Goal: Task Accomplishment & Management: Manage account settings

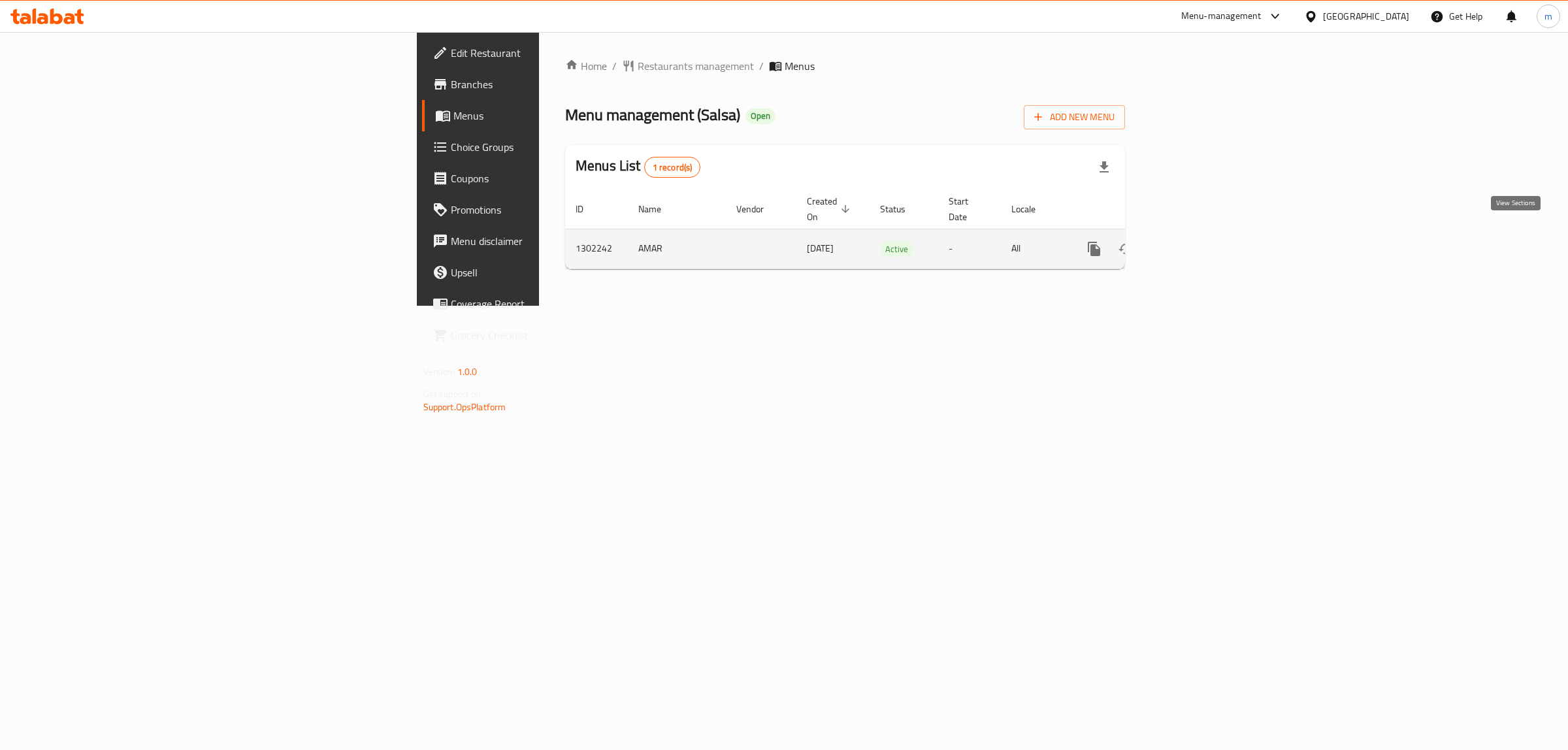
click at [1196, 241] on icon "enhanced table" at bounding box center [1188, 248] width 16 height 16
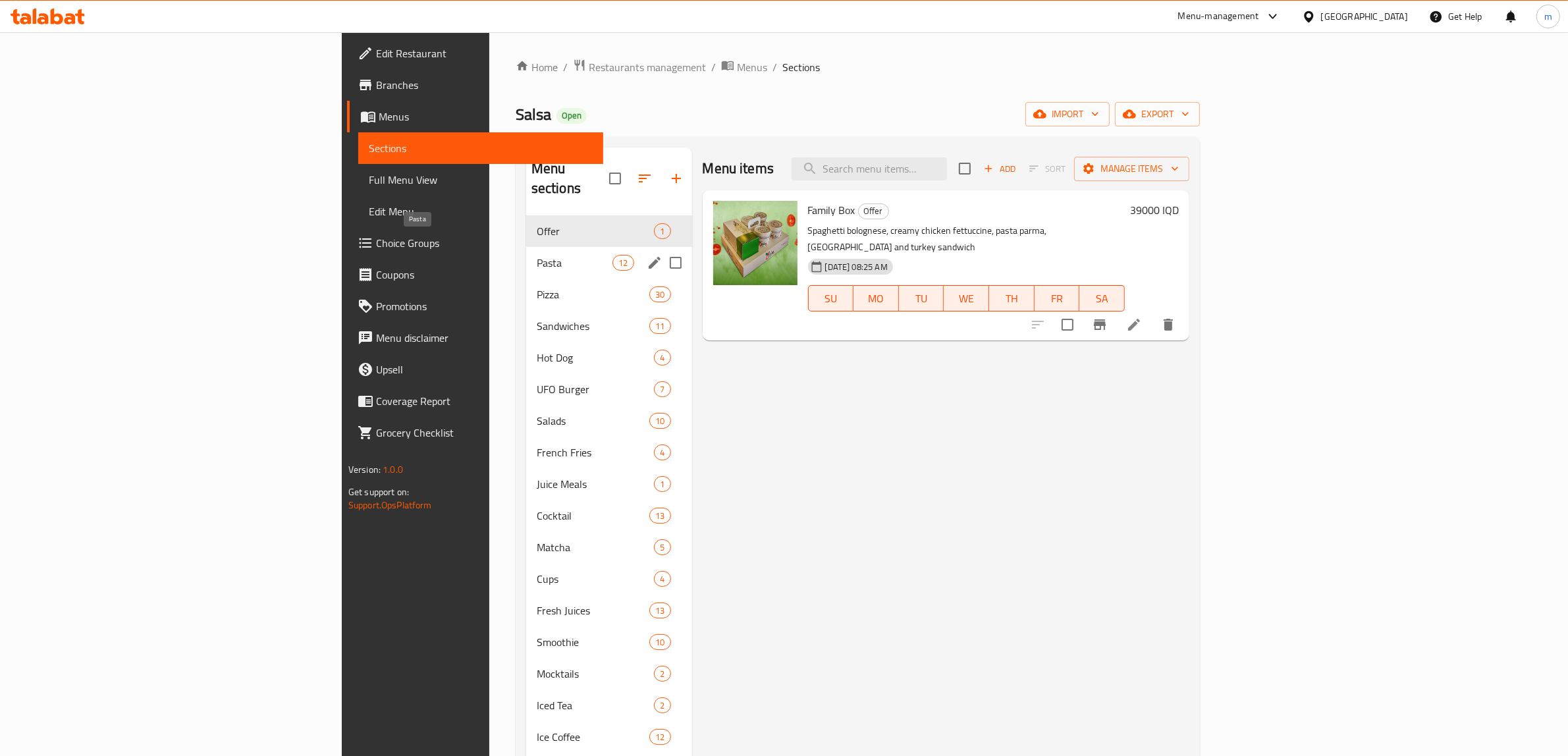
click at [537, 255] on span "Pasta" at bounding box center [575, 263] width 77 height 16
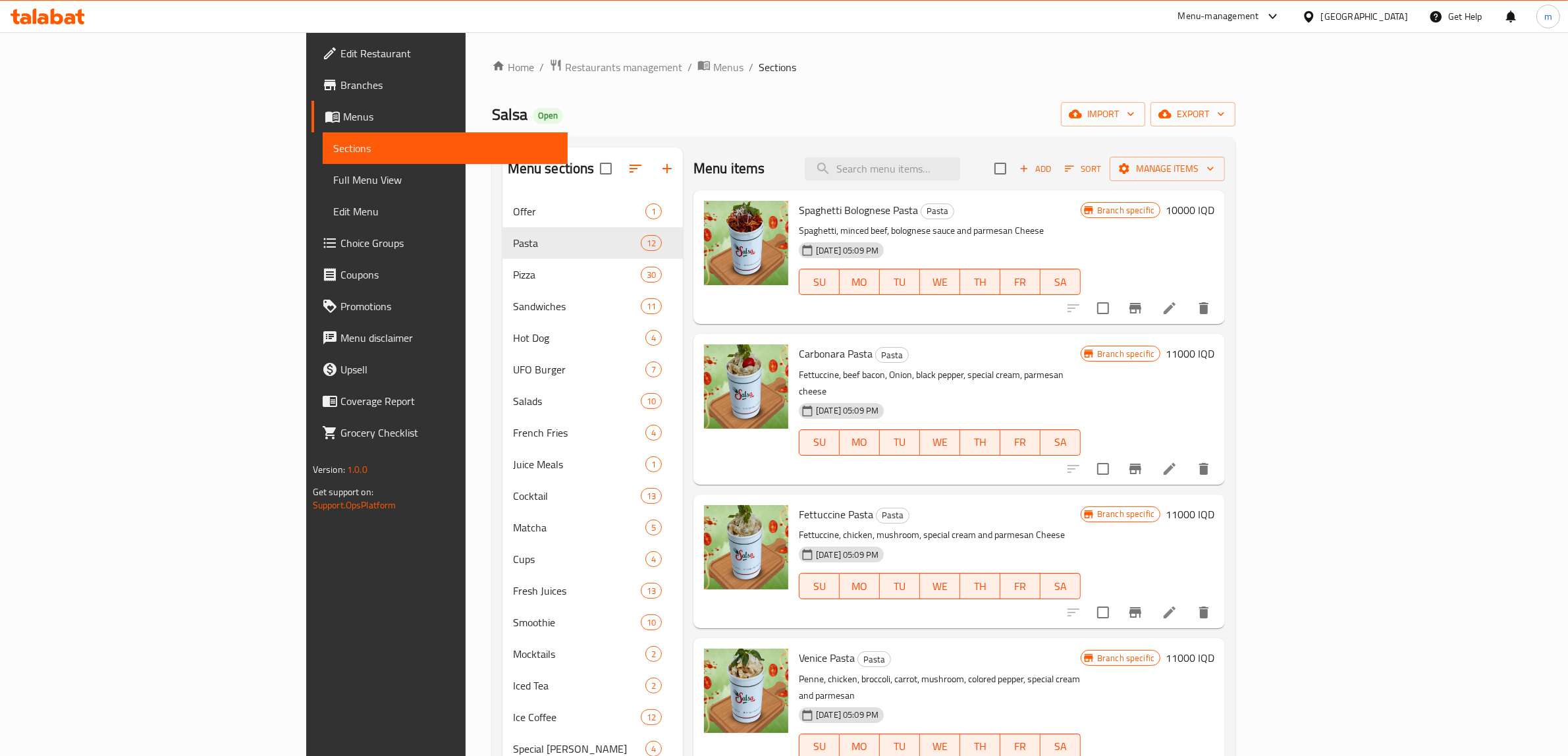
click at [1225, 152] on div "Menu items Add Sort Manage items" at bounding box center [959, 169] width 532 height 43
click at [1101, 162] on span "Sort" at bounding box center [1084, 169] width 36 height 15
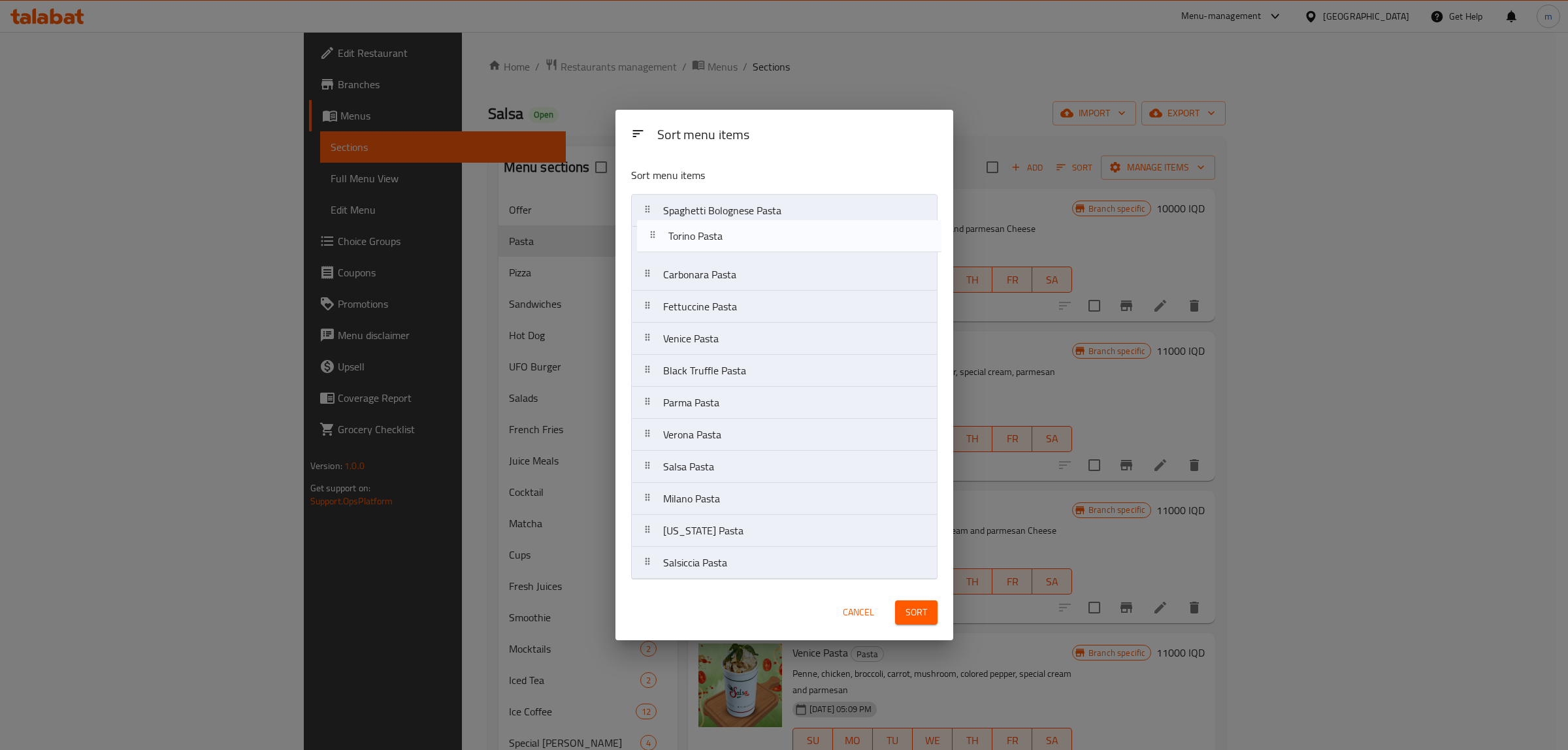
drag, startPoint x: 648, startPoint y: 370, endPoint x: 651, endPoint y: 227, distance: 143.0
click at [651, 227] on nav "Spaghetti Bolognese Pasta Carbonara Pasta Fettuccine Pasta Venice Pasta Black T…" at bounding box center [784, 387] width 307 height 386
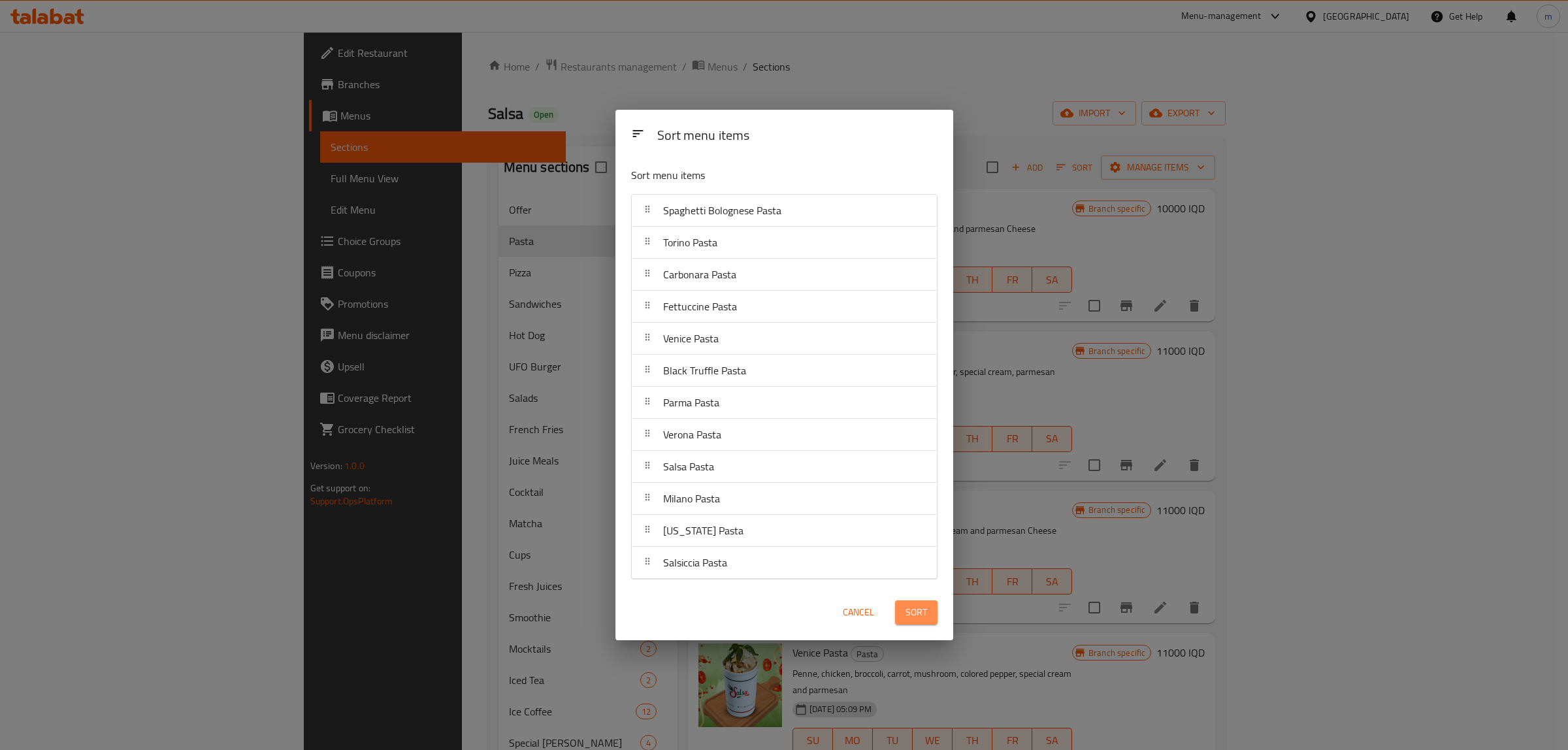
click at [932, 611] on button "Sort" at bounding box center [916, 612] width 42 height 24
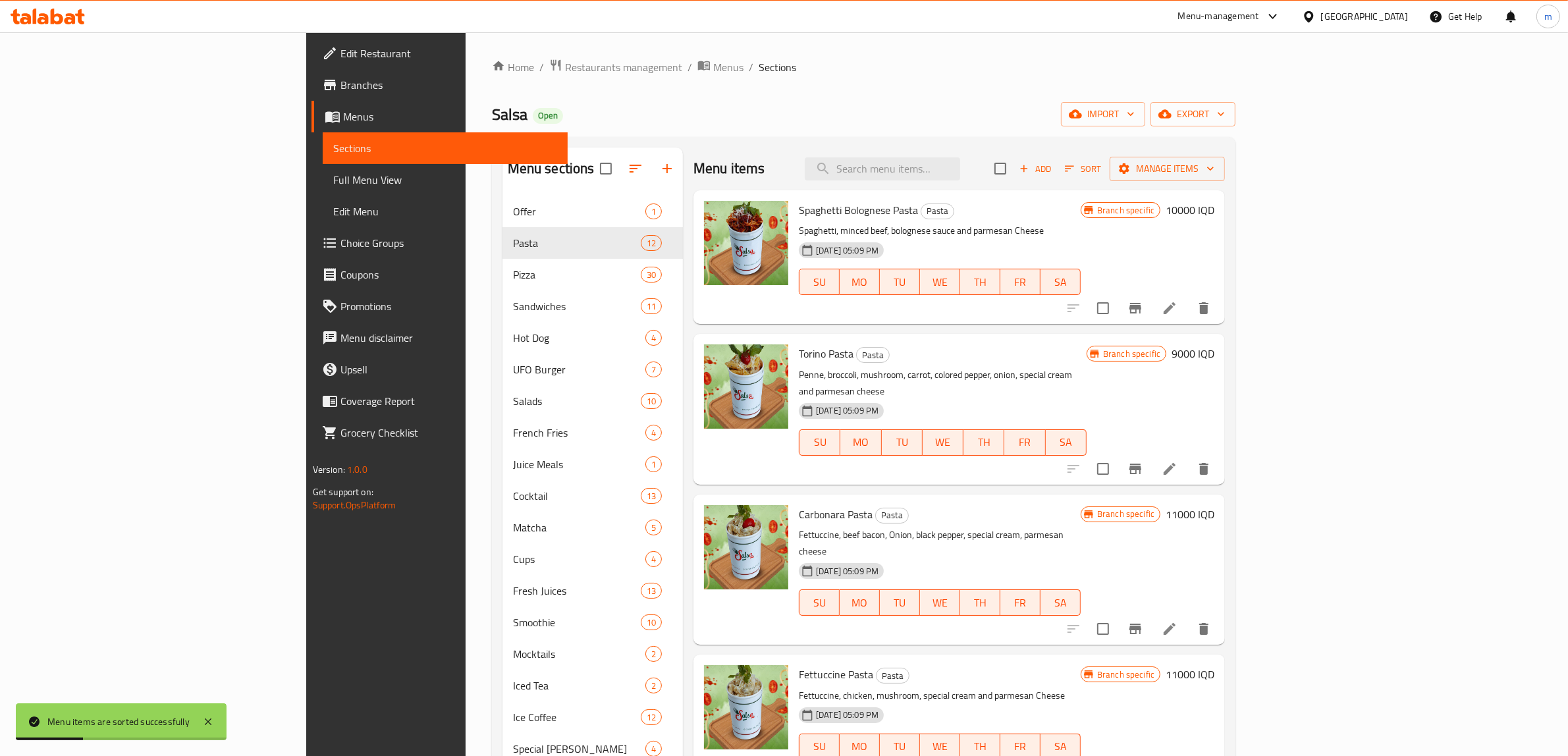
click at [1101, 168] on span "Sort" at bounding box center [1084, 169] width 36 height 15
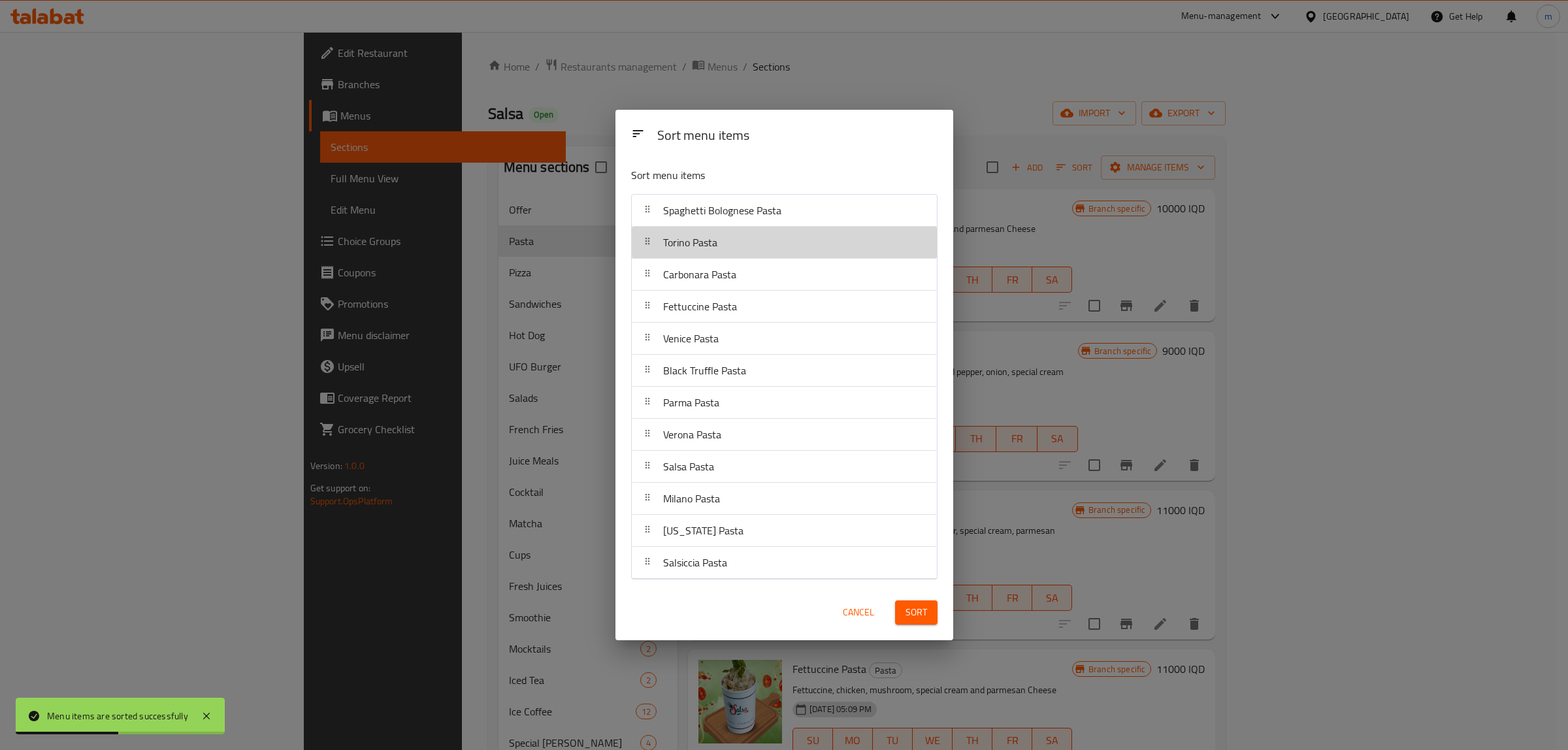
drag, startPoint x: 648, startPoint y: 247, endPoint x: 652, endPoint y: 204, distance: 43.2
click at [652, 204] on nav "Spaghetti Bolognese Pasta Torino Pasta Carbonara Pasta Fettuccine Pasta Venice …" at bounding box center [784, 387] width 307 height 386
click at [931, 616] on button "Sort" at bounding box center [916, 612] width 42 height 24
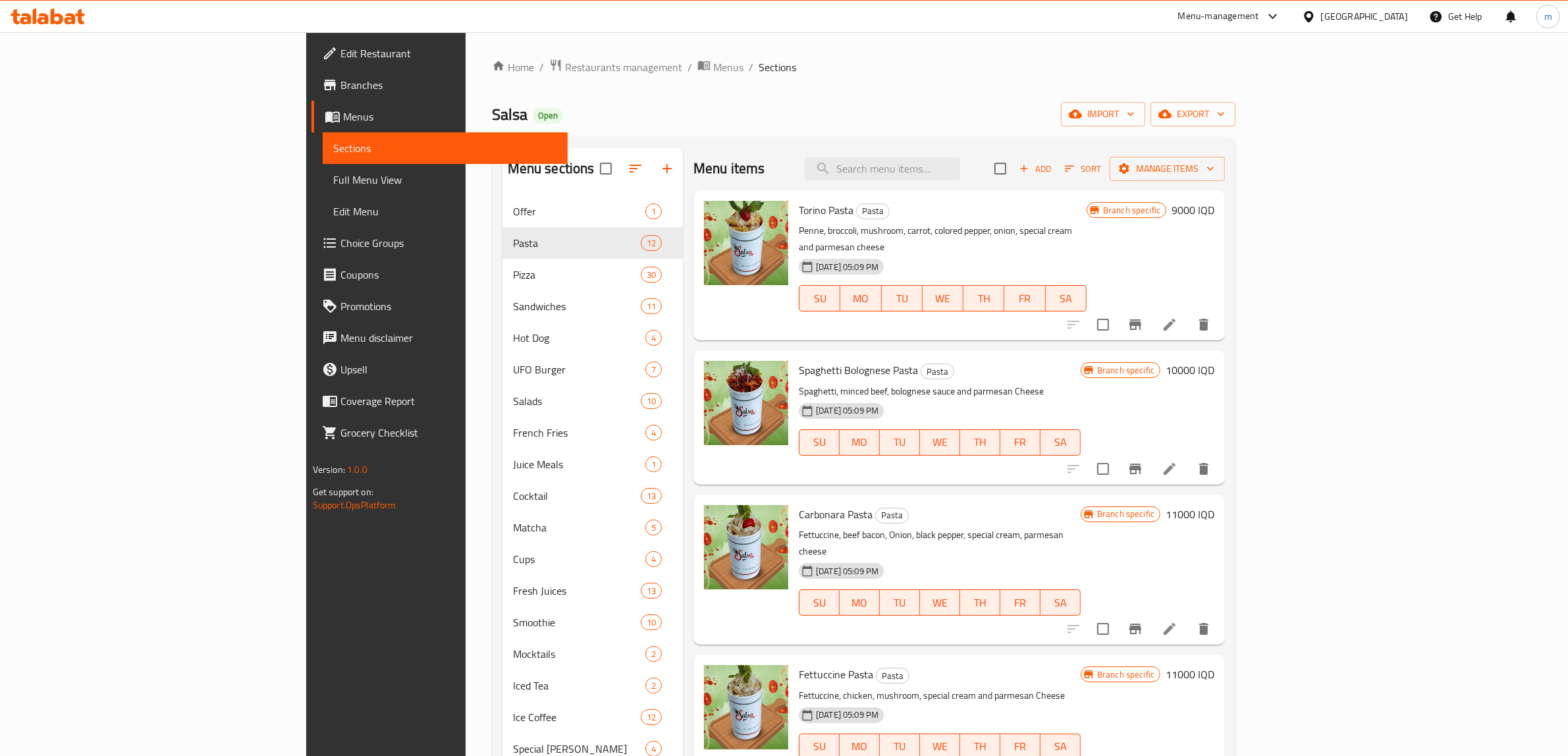
click at [1101, 172] on span "Sort" at bounding box center [1084, 169] width 36 height 15
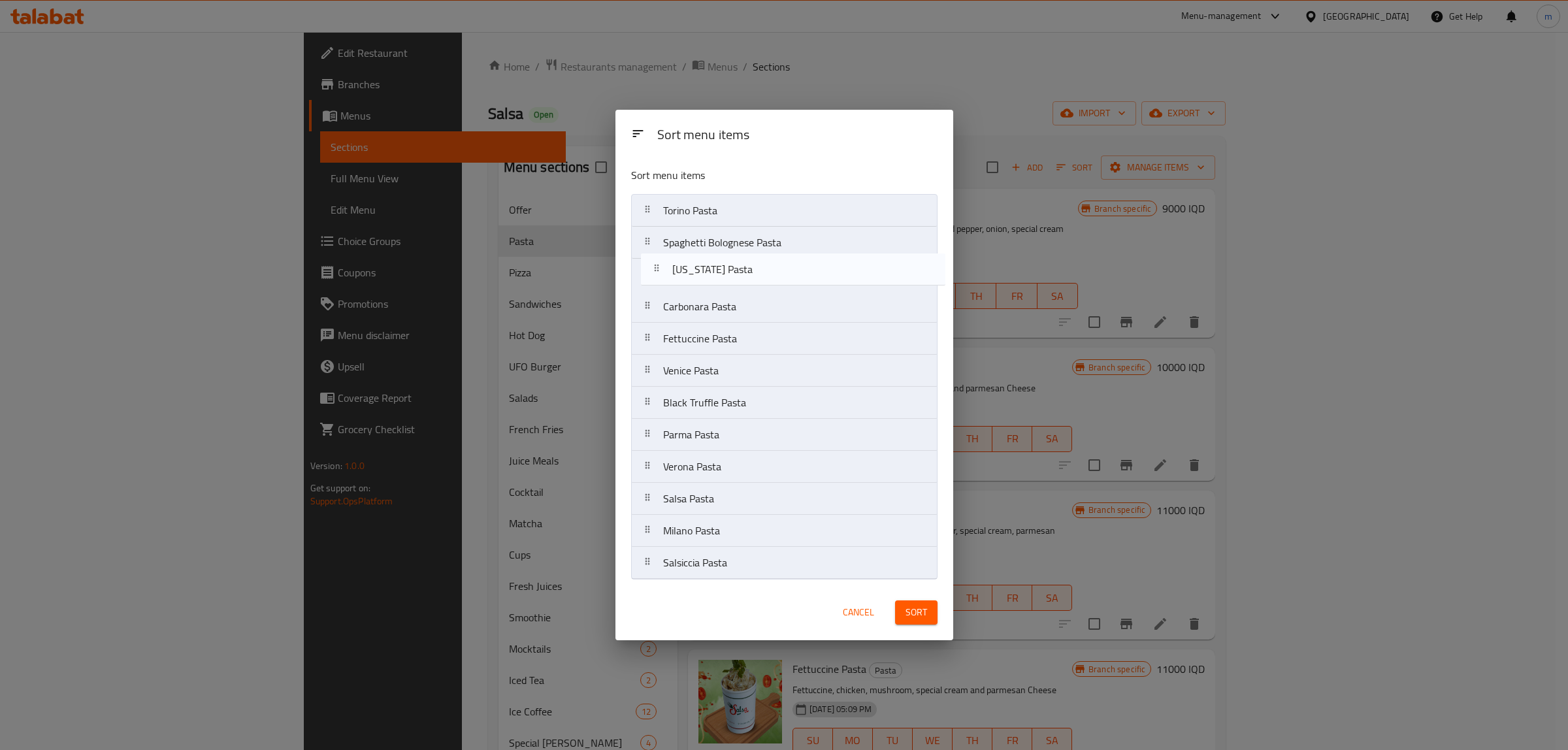
drag, startPoint x: 653, startPoint y: 533, endPoint x: 664, endPoint y: 264, distance: 269.2
click at [664, 264] on nav "Torino Pasta Spaghetti Bolognese Pasta Carbonara Pasta Fettuccine Pasta Venice …" at bounding box center [784, 387] width 307 height 386
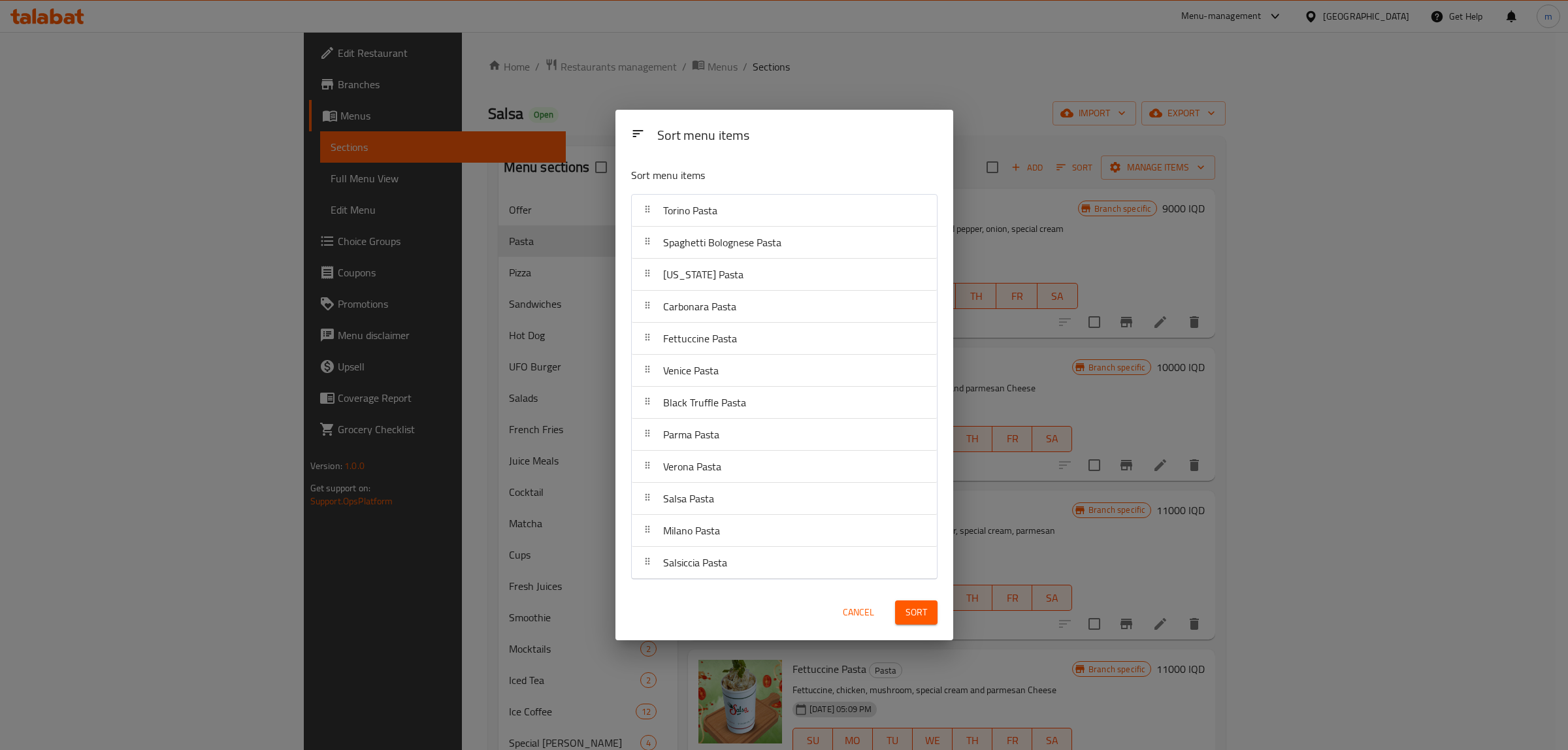
click at [920, 618] on span "Sort" at bounding box center [916, 612] width 22 height 17
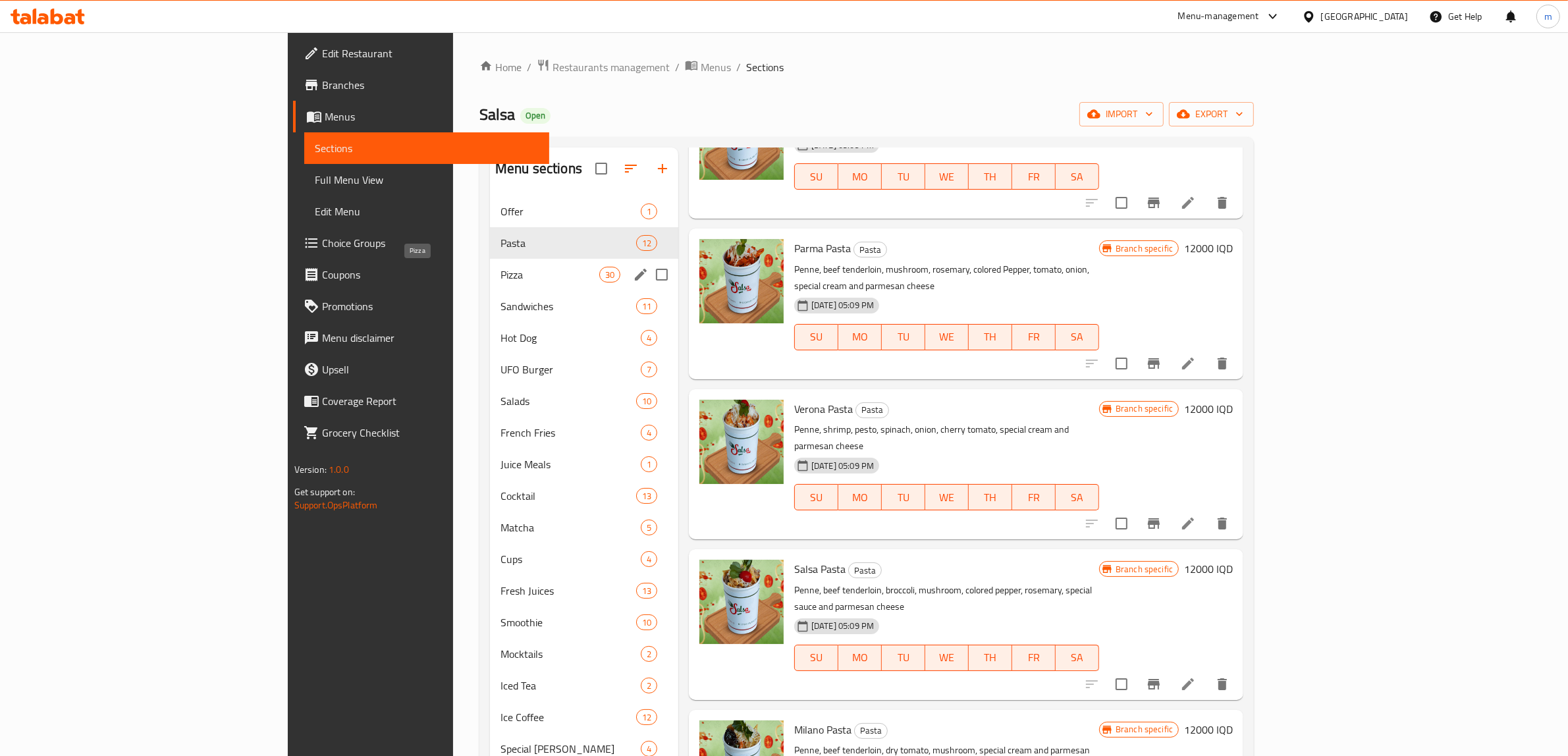
click at [500, 276] on span "Pizza" at bounding box center [550, 274] width 99 height 16
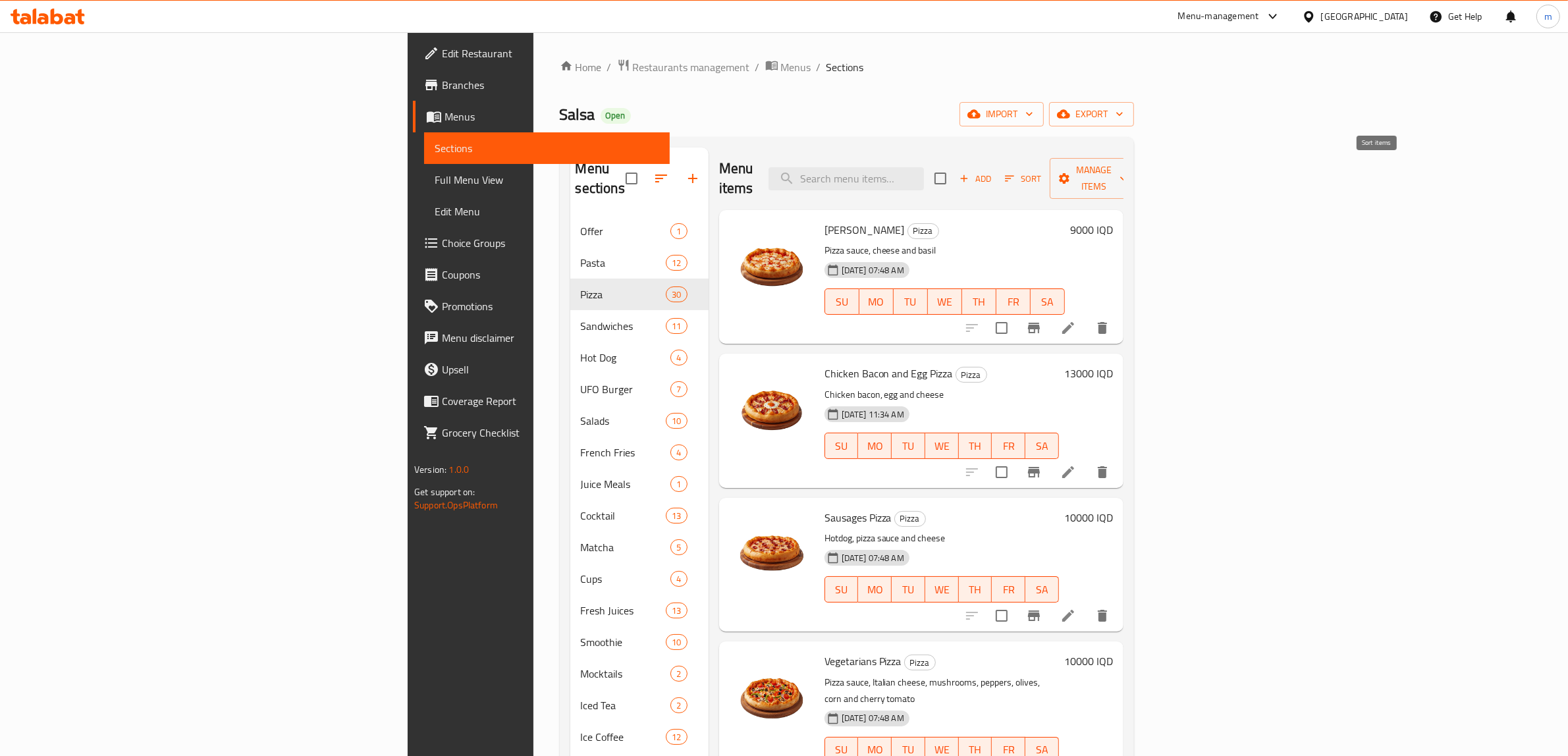
click at [1041, 172] on span "Sort" at bounding box center [1024, 179] width 36 height 15
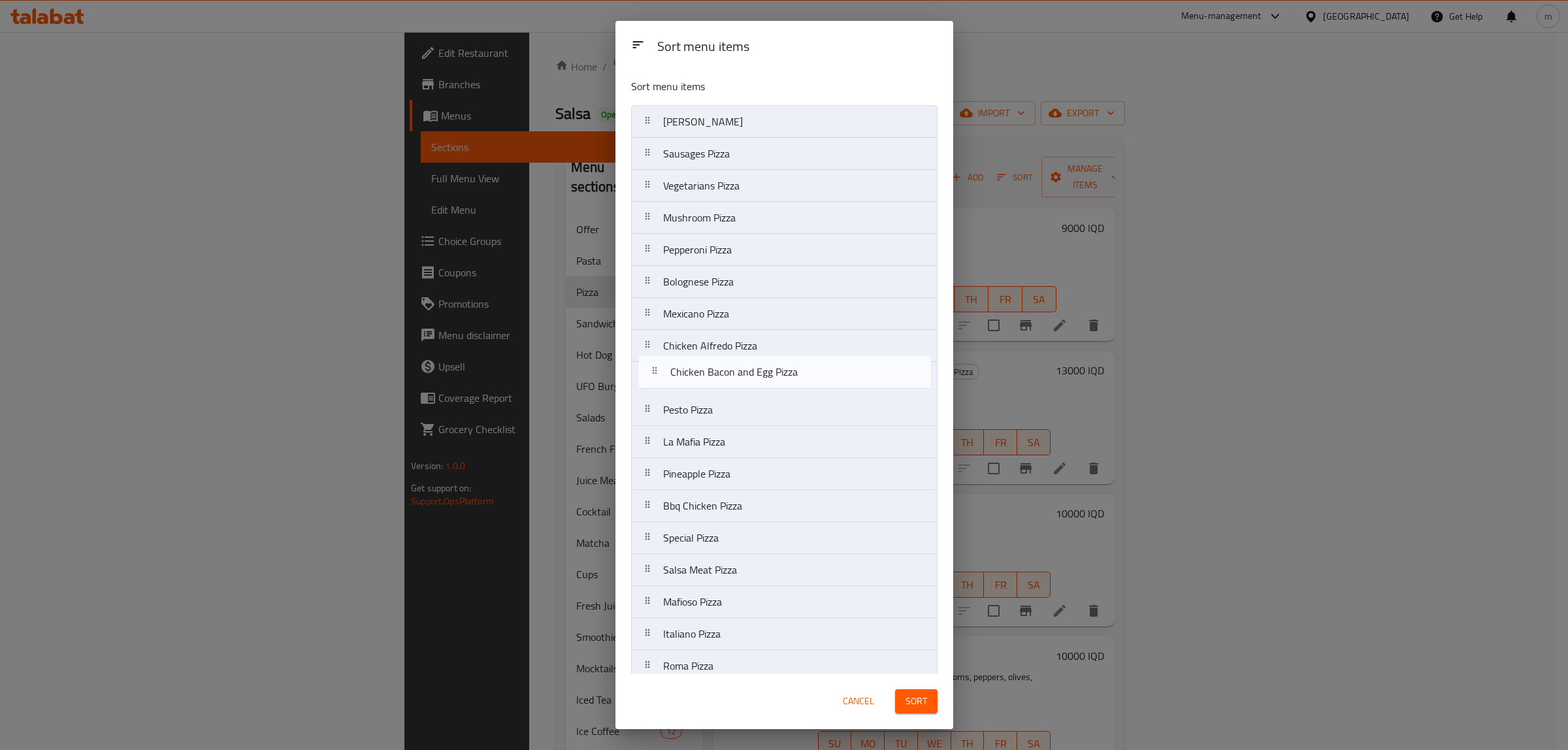
drag, startPoint x: 650, startPoint y: 152, endPoint x: 657, endPoint y: 379, distance: 227.1
click at [657, 379] on nav "Margherita Pizza Chicken Bacon and Egg Pizza Sausages Pizza Vegetarians Pizza M…" at bounding box center [784, 586] width 307 height 962
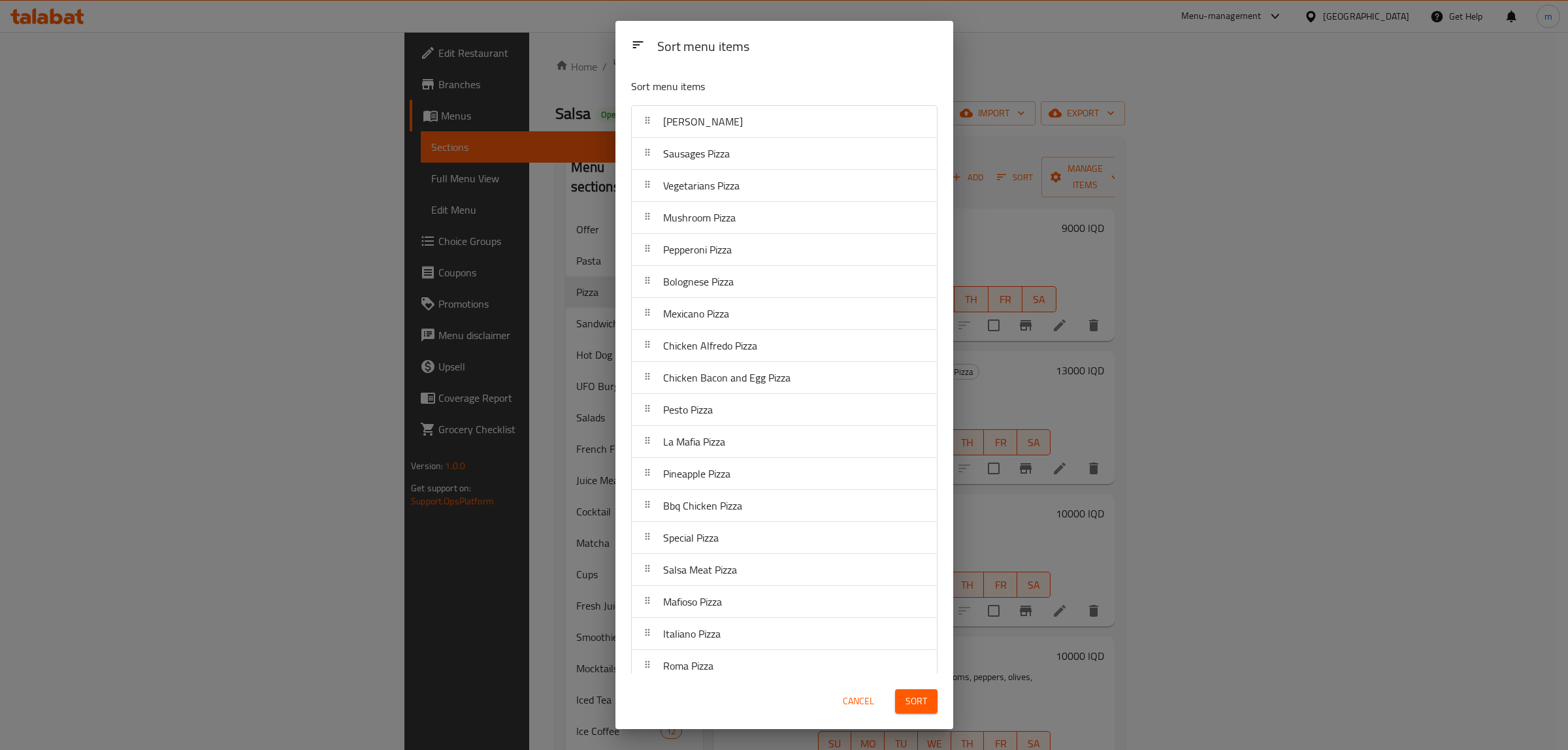
click at [915, 702] on span "Sort" at bounding box center [916, 701] width 22 height 17
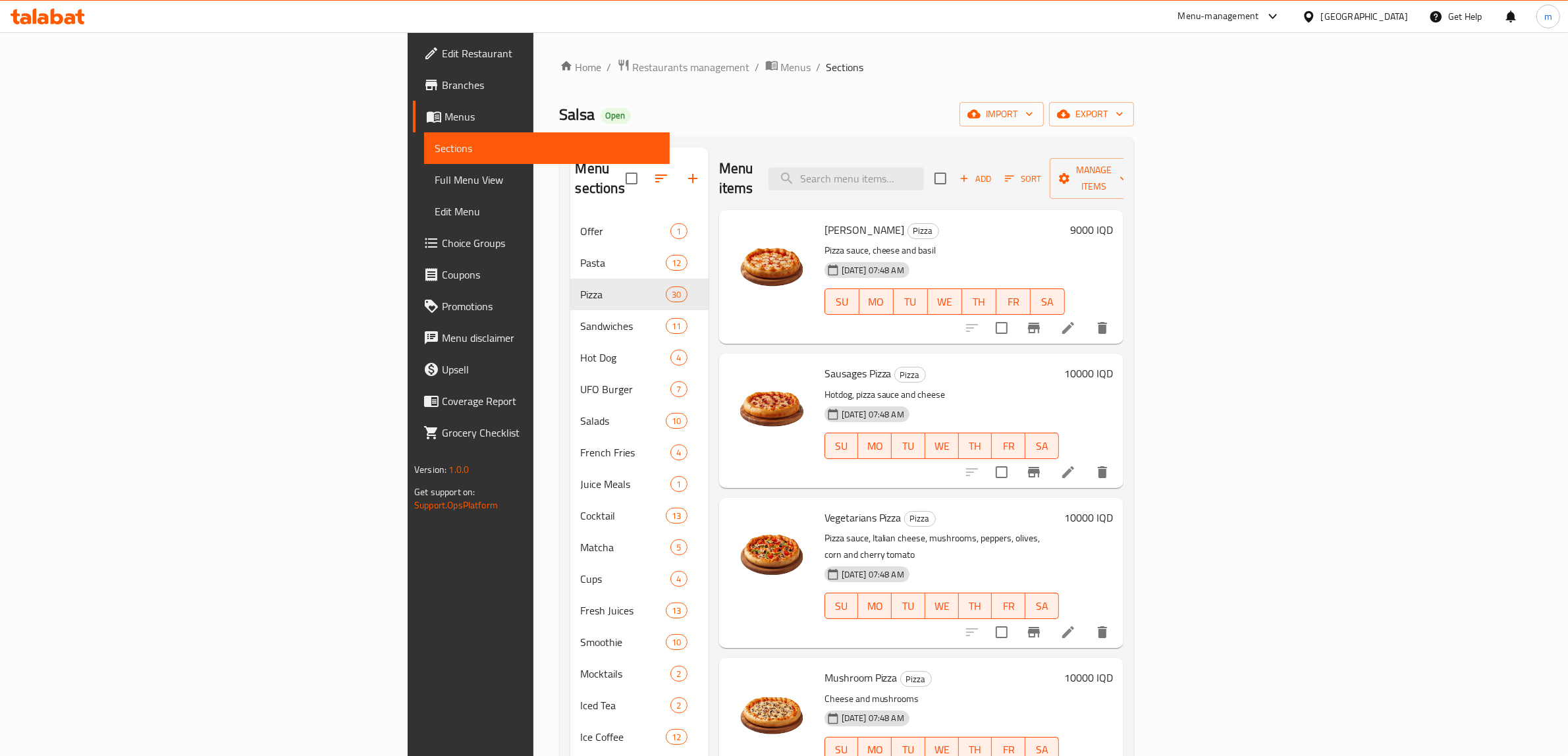
click at [1041, 172] on span "Sort" at bounding box center [1024, 179] width 36 height 15
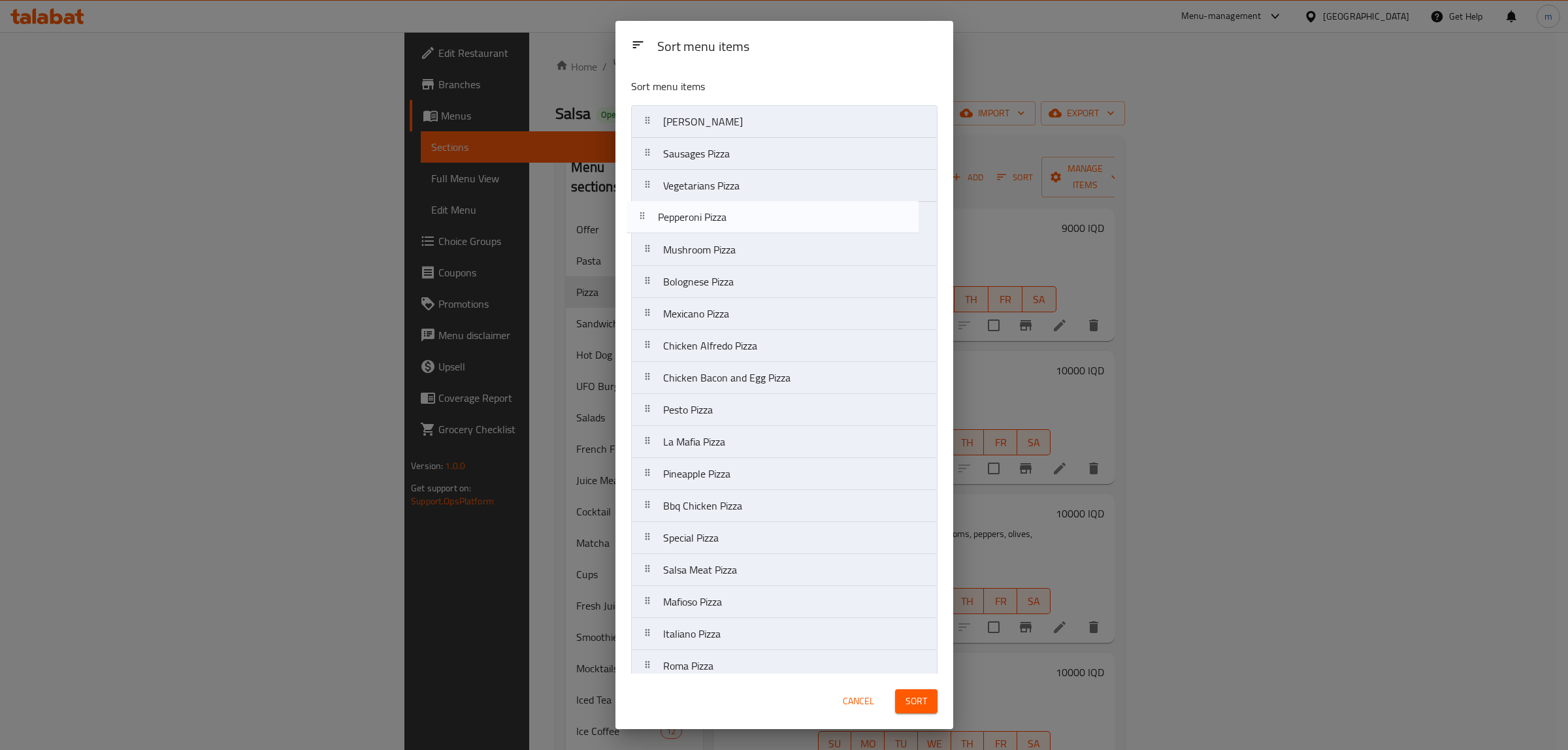
drag, startPoint x: 651, startPoint y: 255, endPoint x: 645, endPoint y: 215, distance: 40.4
click at [645, 215] on nav "Margherita Pizza Sausages Pizza Vegetarians Pizza Mushroom Pizza Pepperoni Pizz…" at bounding box center [784, 586] width 307 height 962
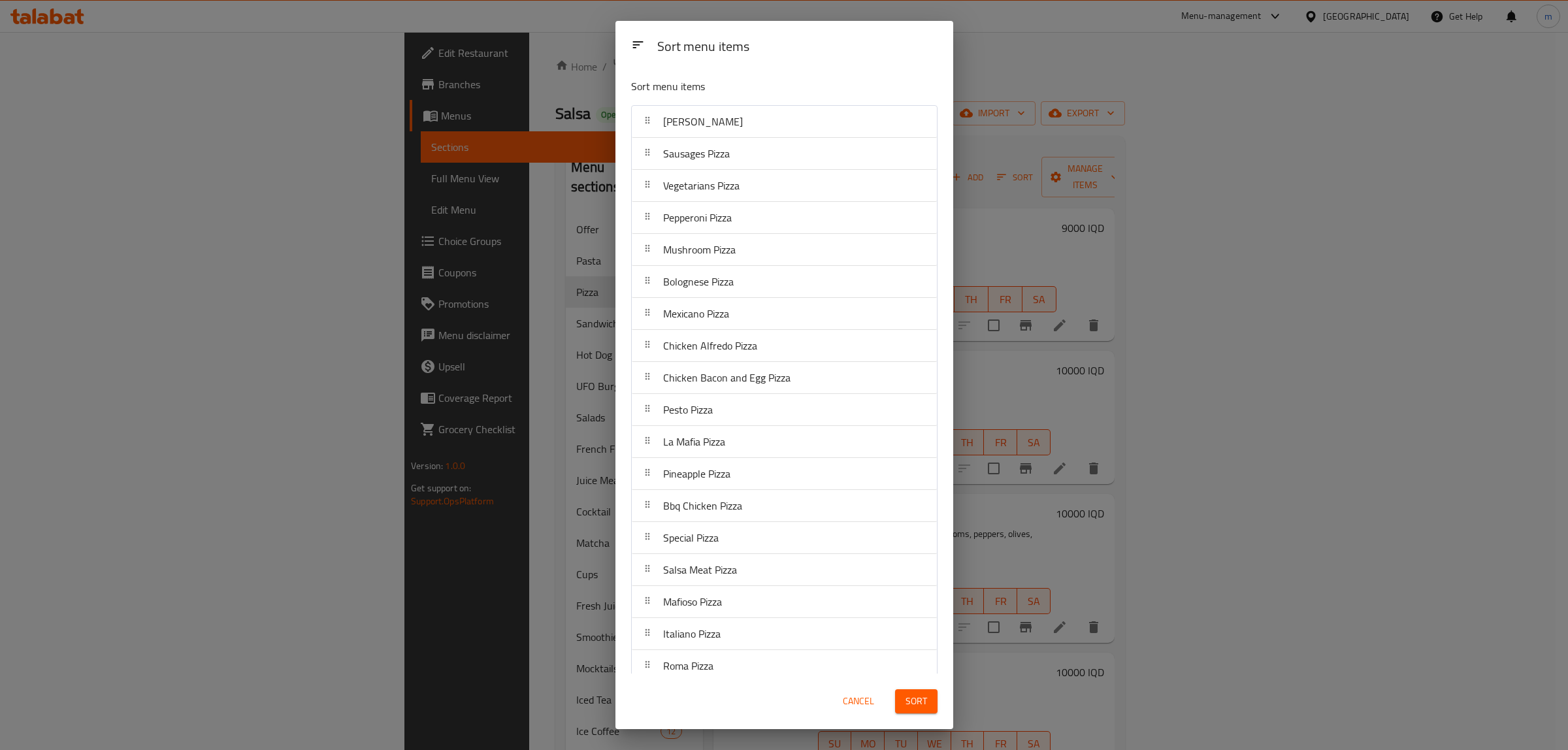
click at [864, 693] on span "Cancel" at bounding box center [859, 701] width 32 height 17
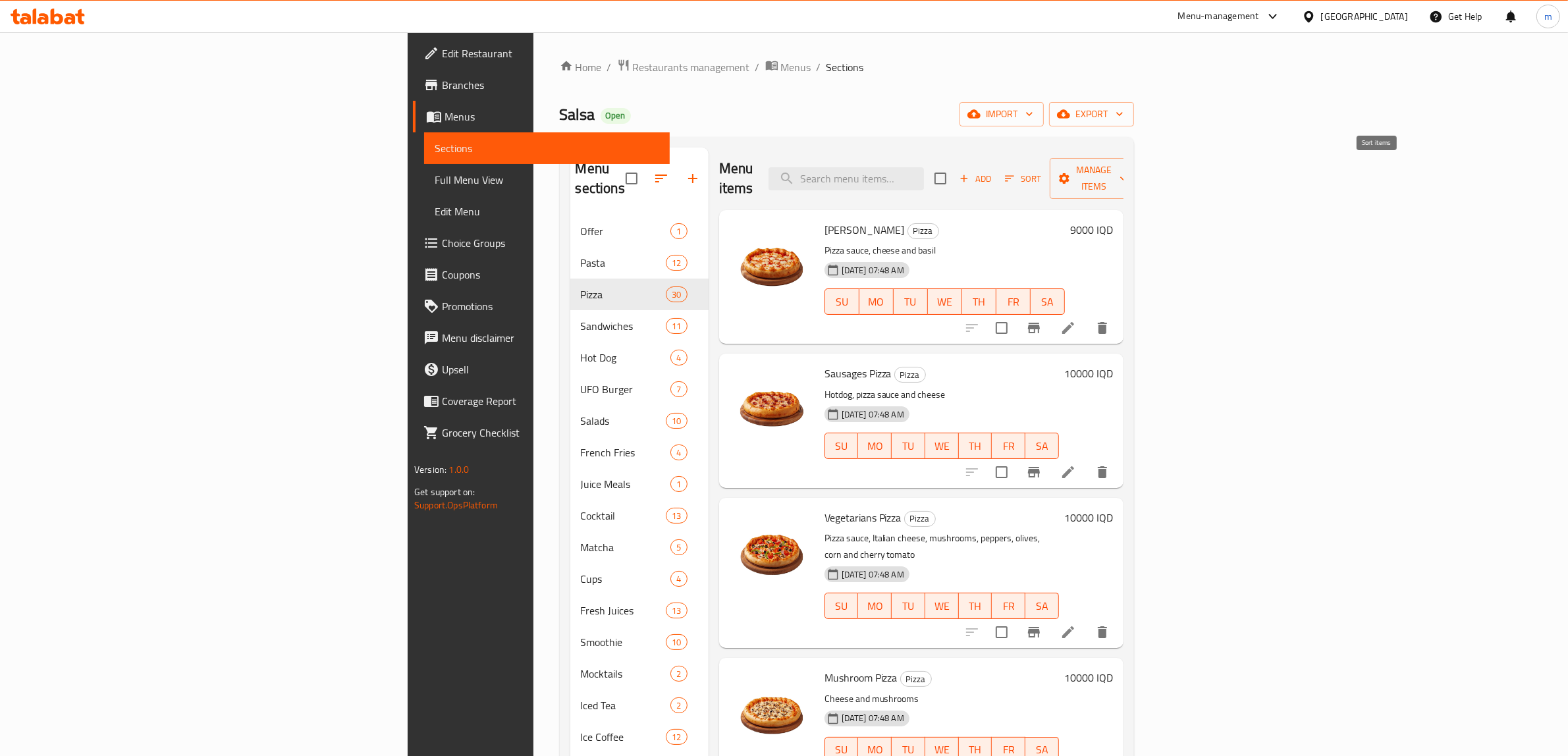
click at [1041, 172] on span "Sort" at bounding box center [1024, 179] width 36 height 15
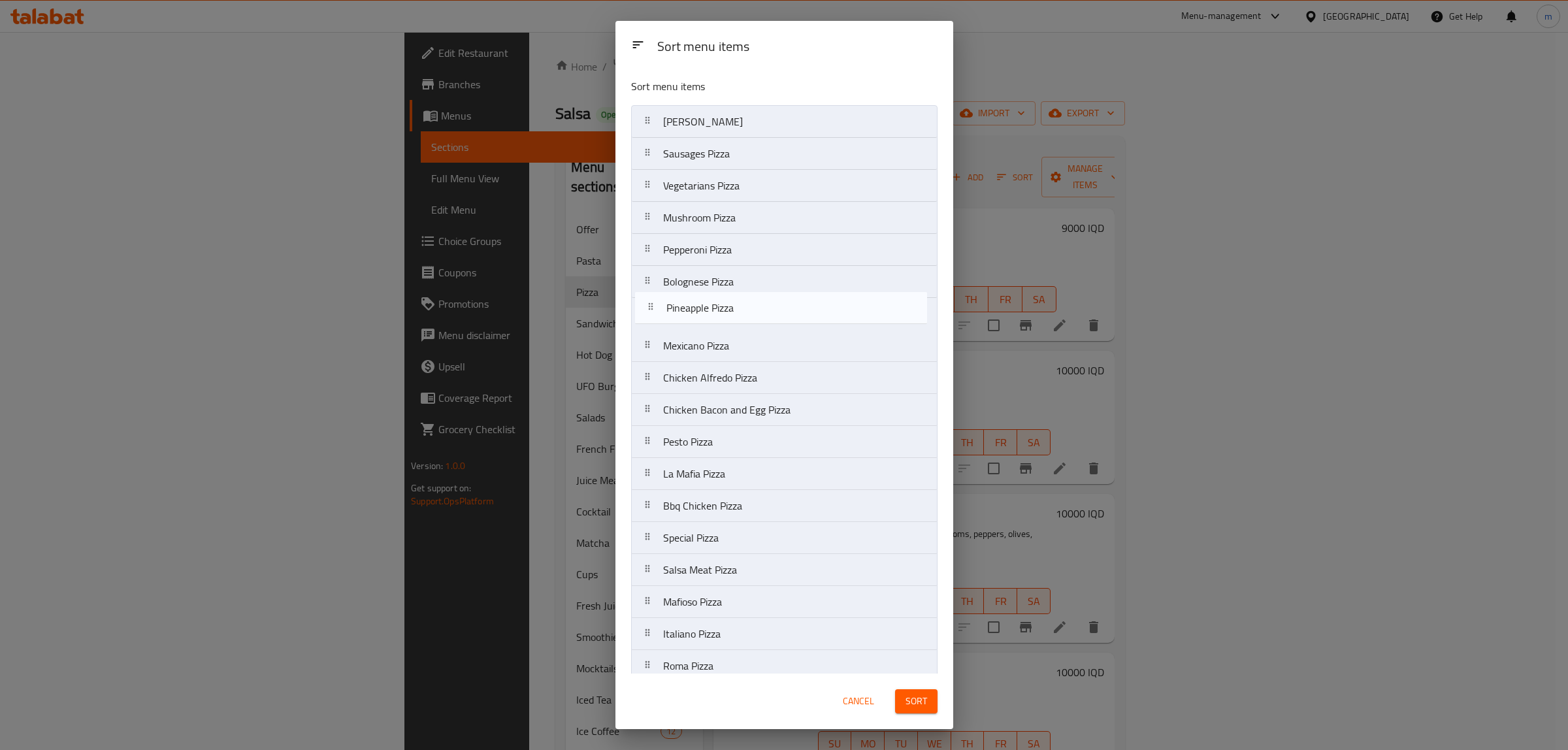
drag, startPoint x: 645, startPoint y: 477, endPoint x: 653, endPoint y: 304, distance: 173.2
click at [653, 304] on nav "Margherita Pizza Sausages Pizza Vegetarians Pizza Mushroom Pizza Pepperoni Pizz…" at bounding box center [784, 586] width 307 height 962
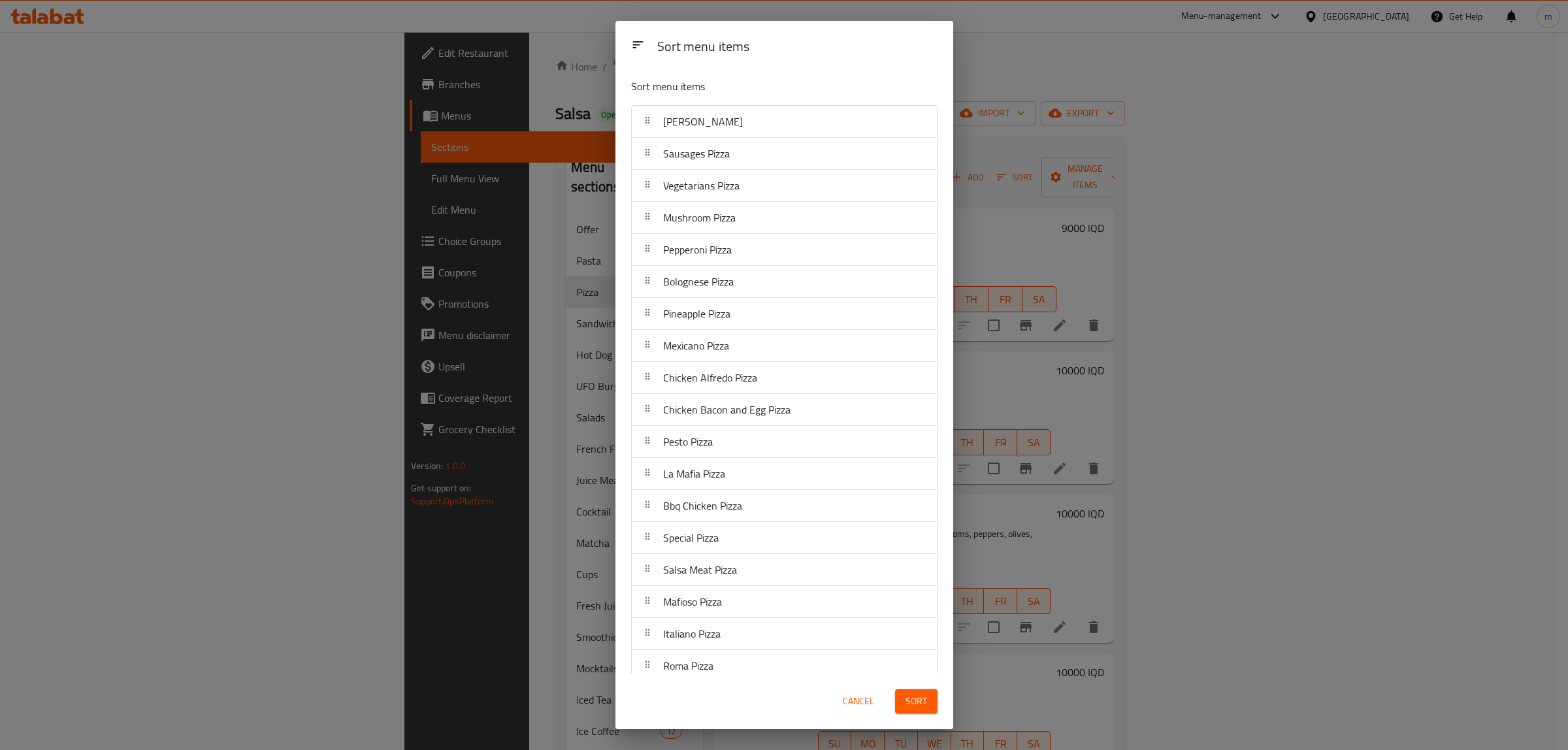
click at [923, 703] on span "Sort" at bounding box center [916, 701] width 22 height 17
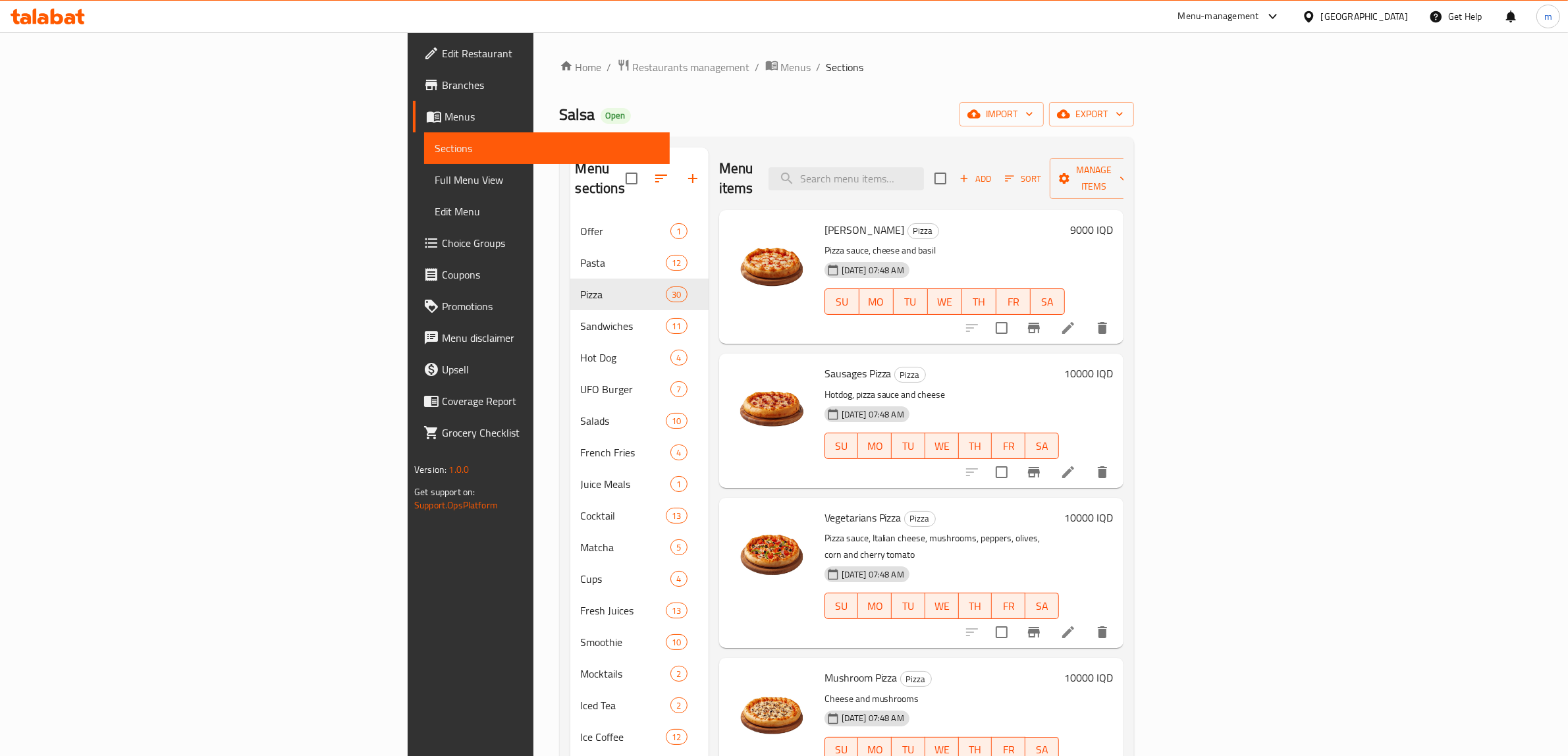
click at [1041, 172] on span "Sort" at bounding box center [1024, 179] width 36 height 15
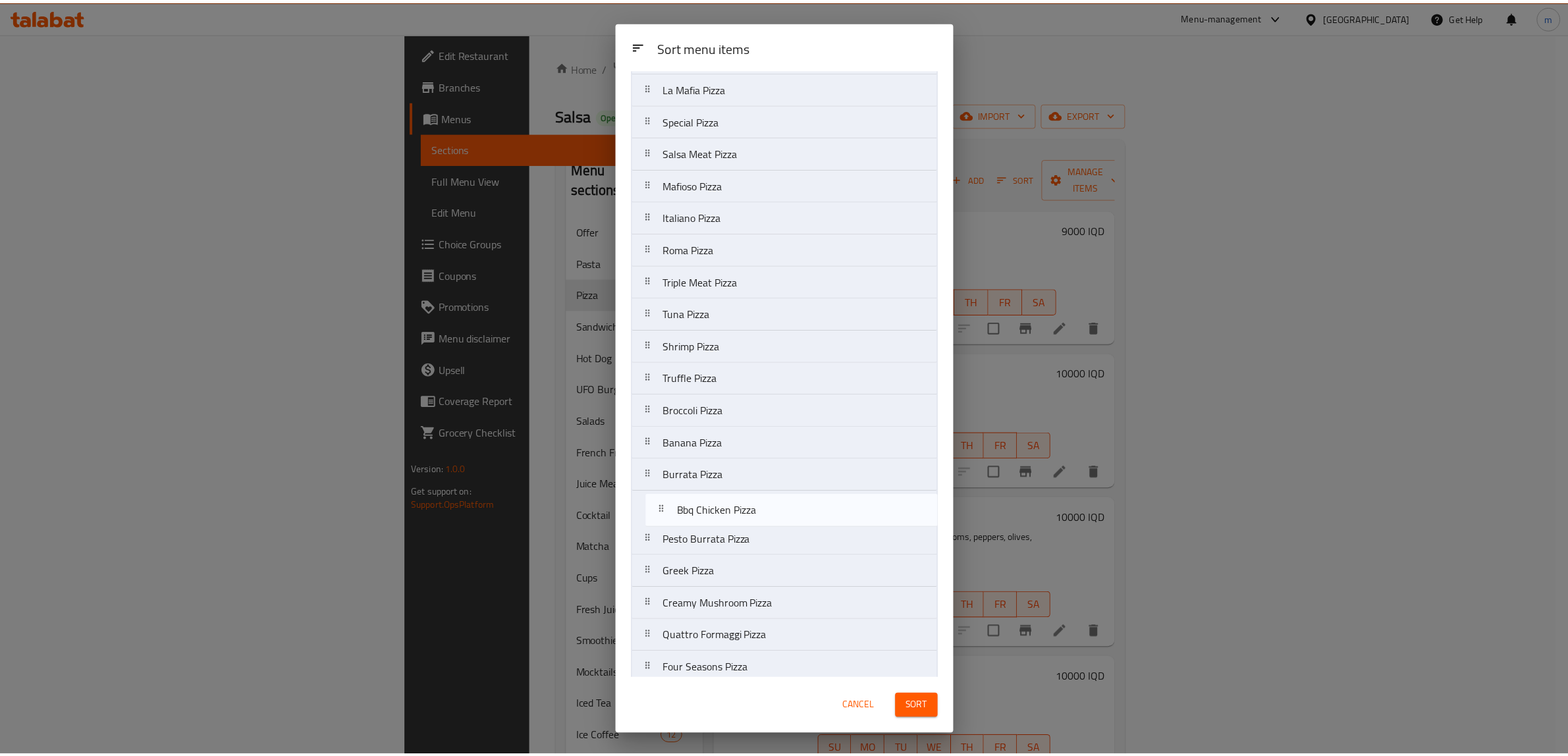
scroll to position [390, 0]
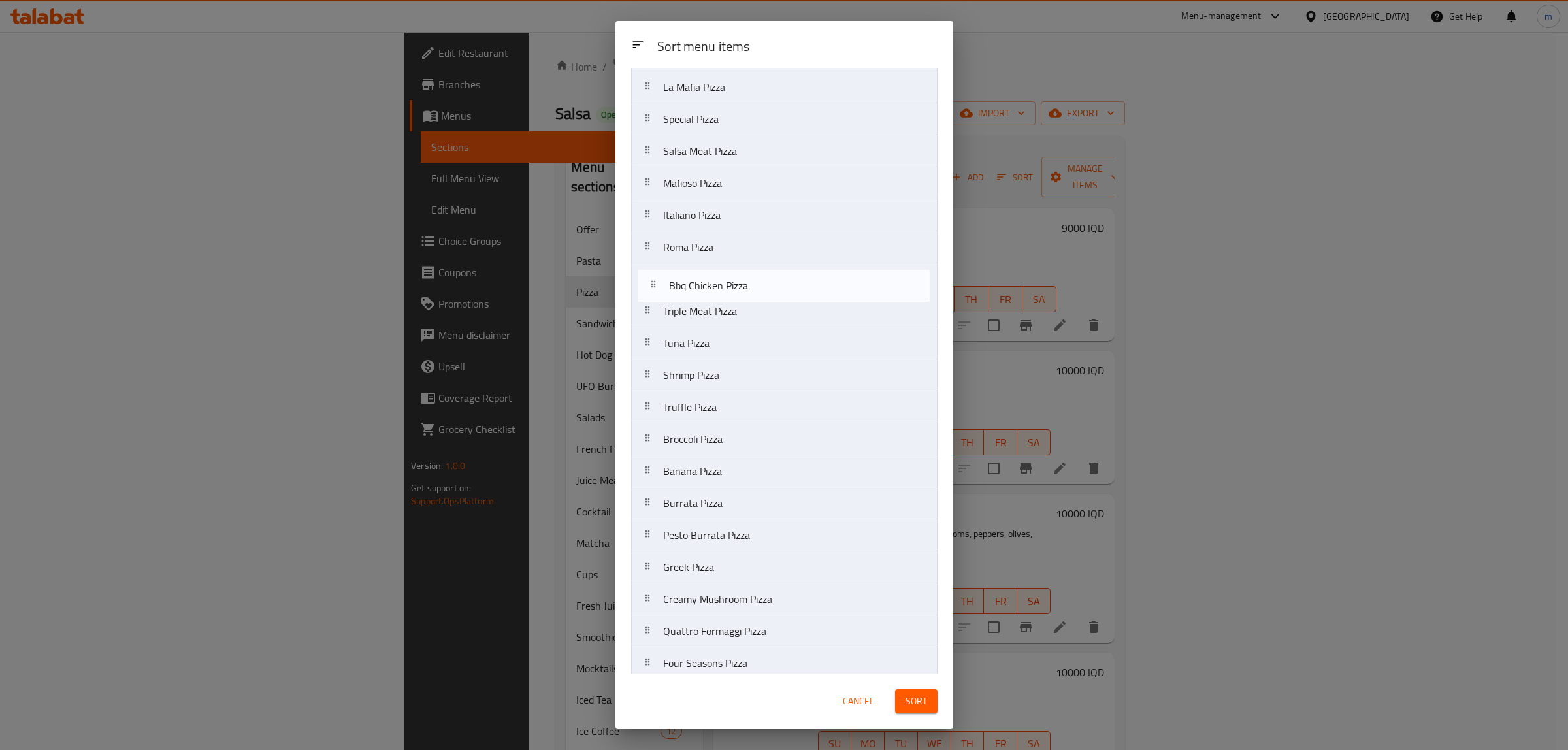
drag, startPoint x: 648, startPoint y: 507, endPoint x: 654, endPoint y: 288, distance: 219.1
click at [654, 288] on nav "Margherita Pizza Sausages Pizza Vegetarians Pizza Mushroom Pizza Pepperoni Pizz…" at bounding box center [784, 199] width 307 height 962
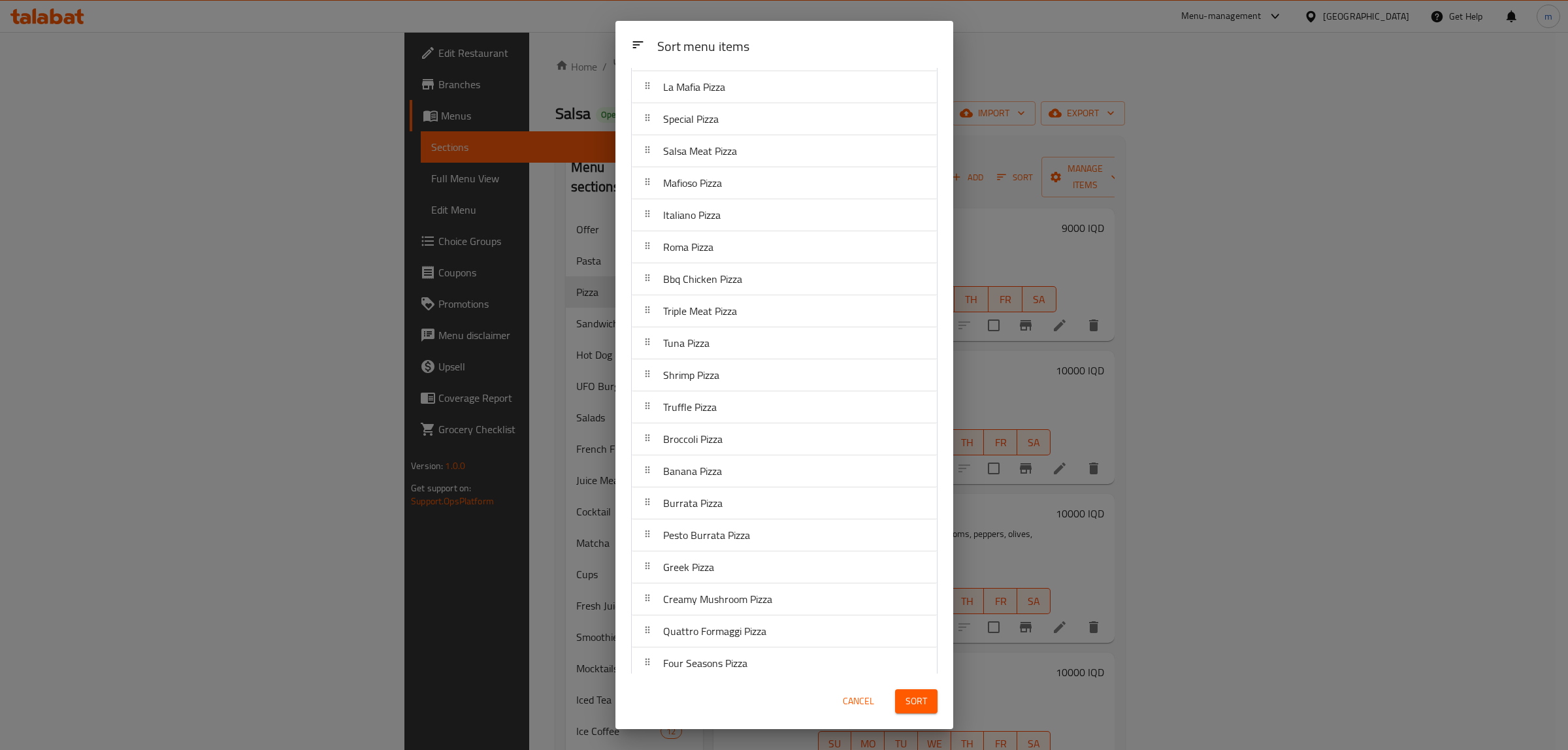
click at [918, 704] on span "Sort" at bounding box center [916, 701] width 22 height 17
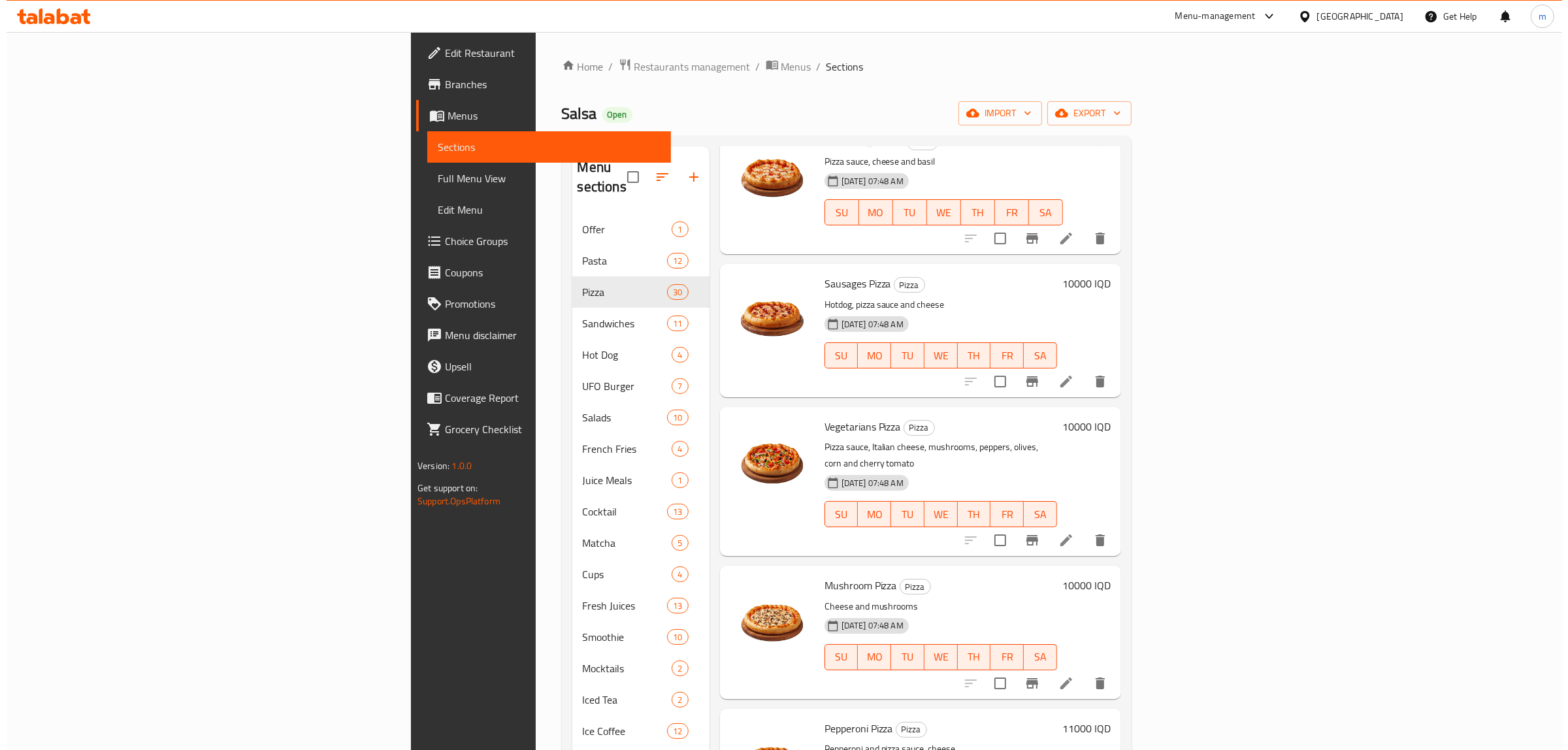
scroll to position [0, 0]
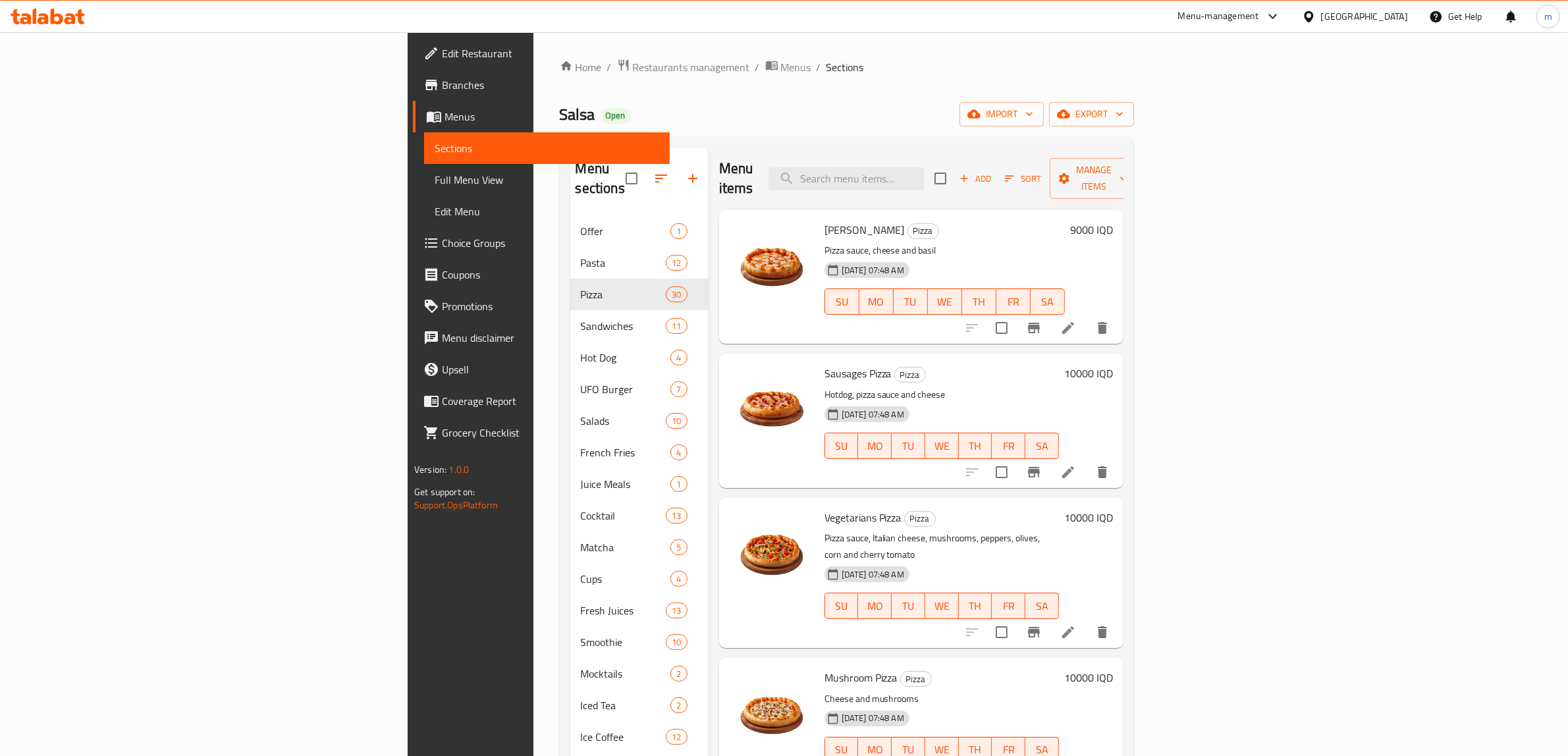
click at [1041, 172] on span "Sort" at bounding box center [1024, 179] width 36 height 15
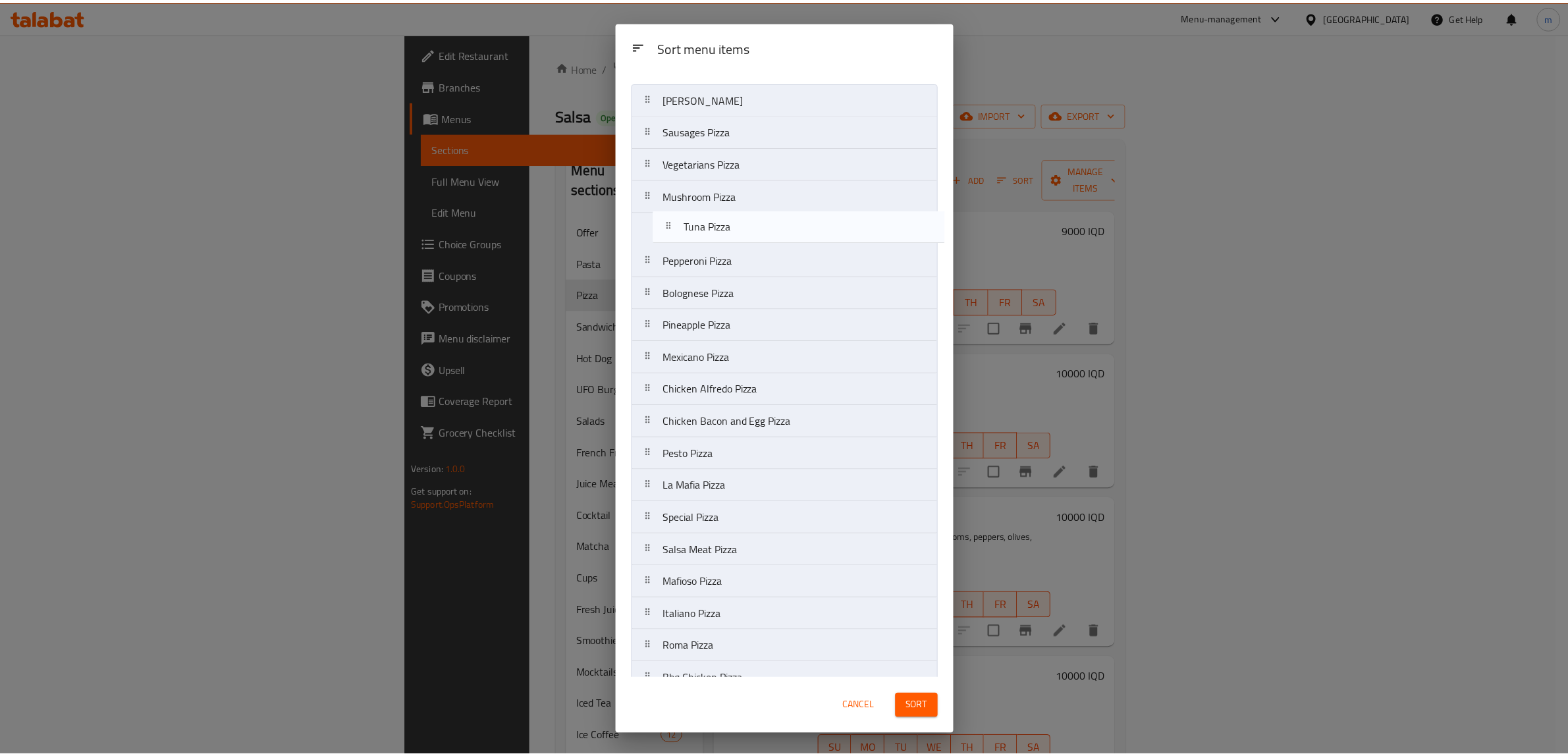
scroll to position [24, 0]
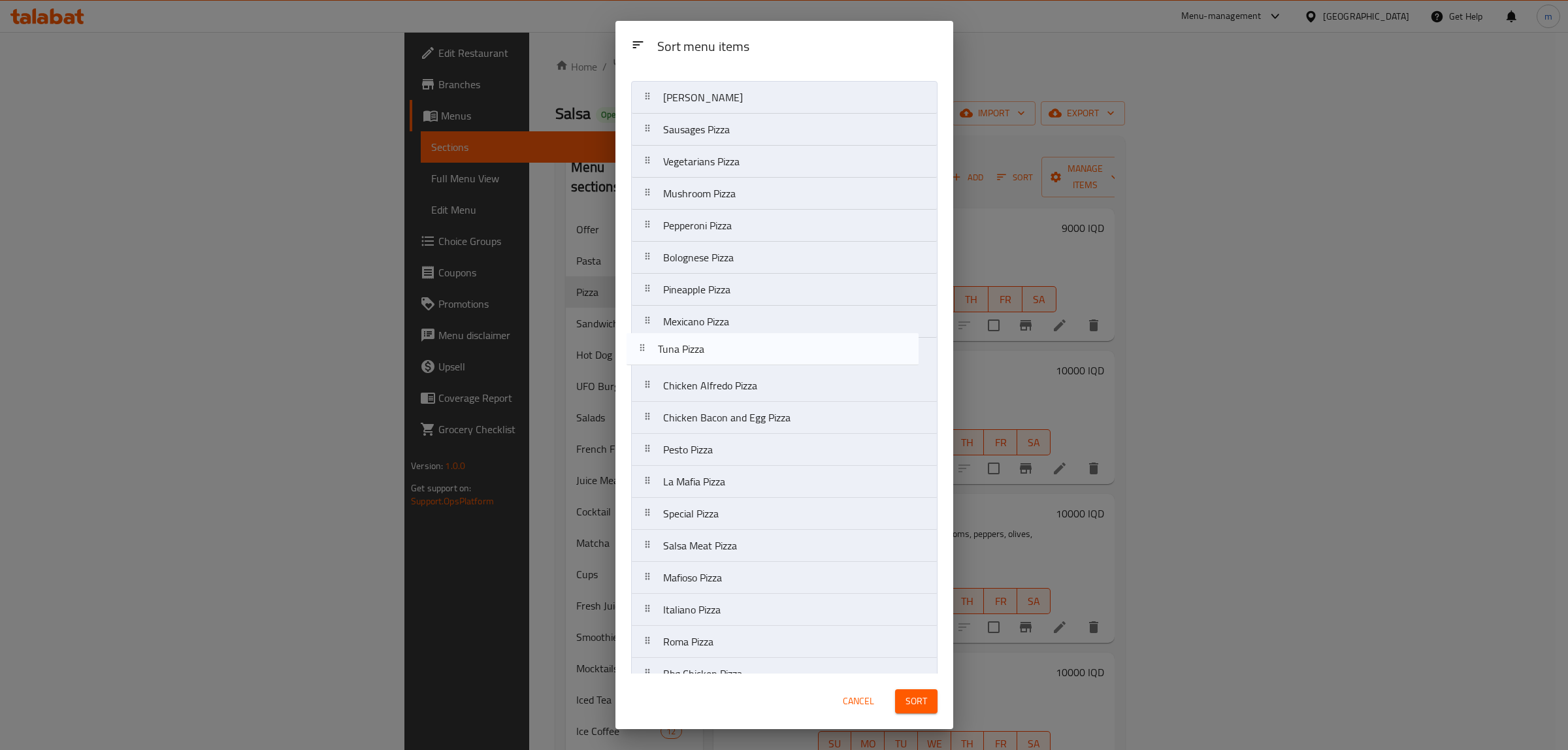
drag, startPoint x: 645, startPoint y: 423, endPoint x: 653, endPoint y: 345, distance: 78.4
click at [648, 348] on nav "Margherita Pizza Sausages Pizza Vegetarians Pizza Mushroom Pizza Pepperoni Pizz…" at bounding box center [784, 562] width 307 height 962
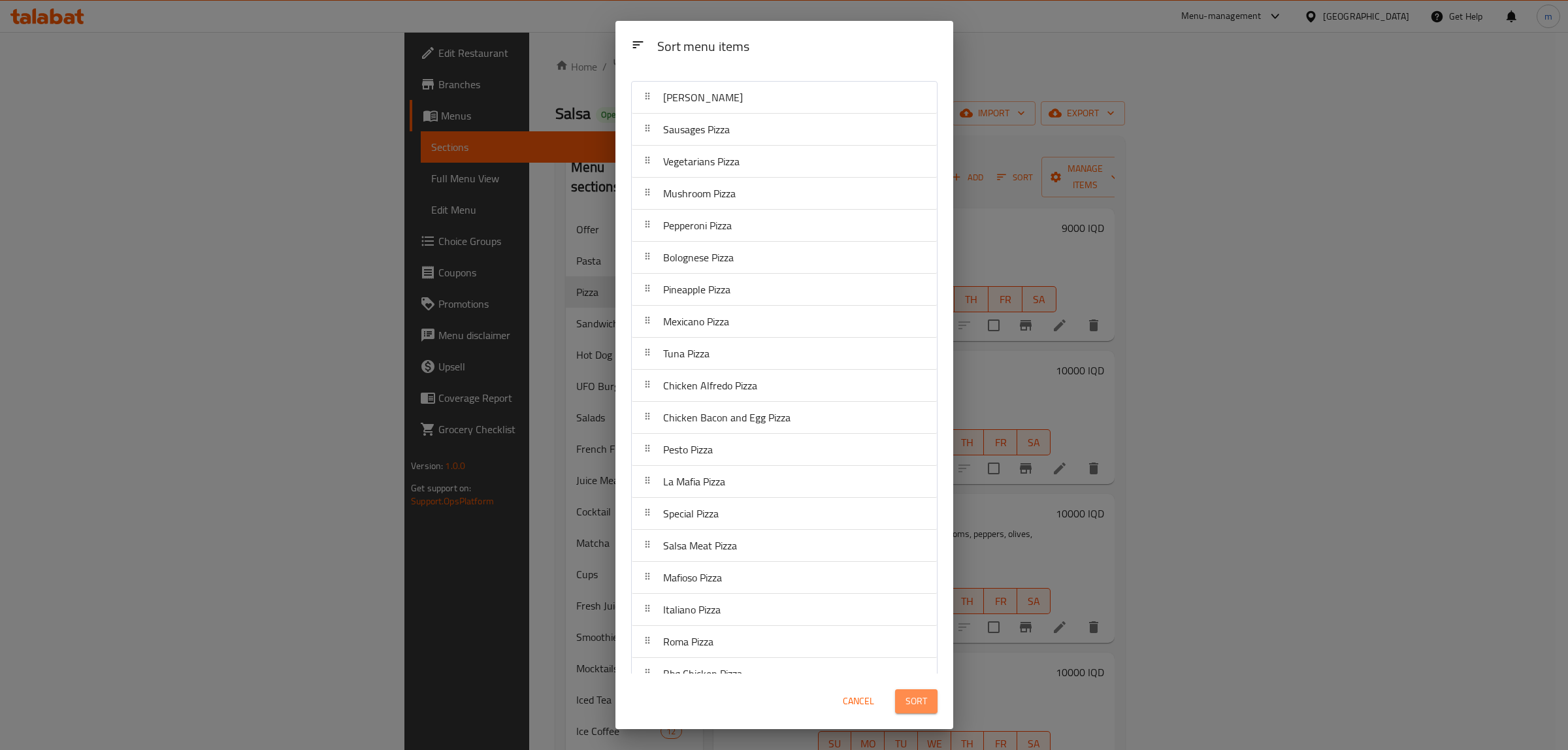
click at [933, 712] on button "Sort" at bounding box center [916, 701] width 42 height 24
click at [933, 712] on div at bounding box center [917, 701] width 57 height 37
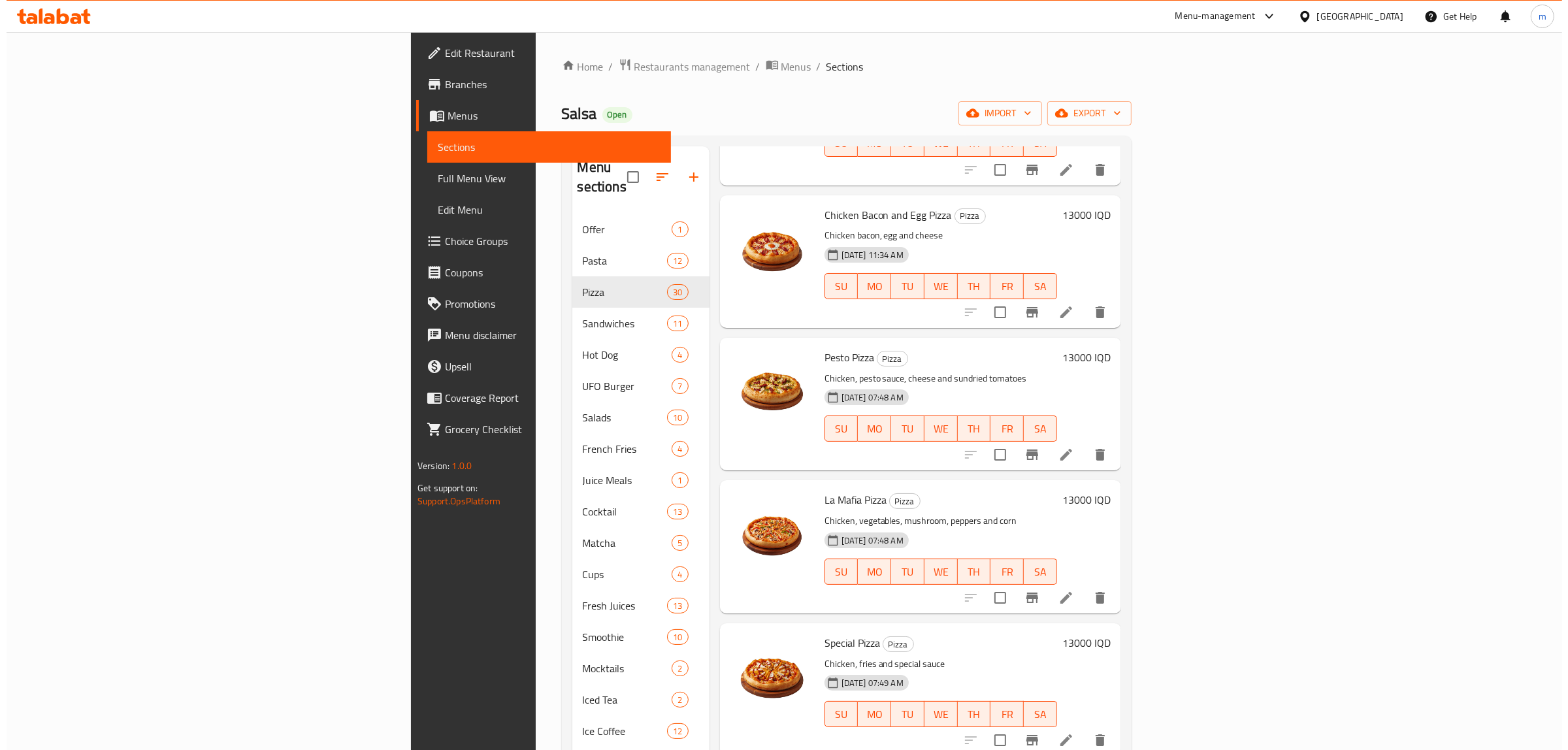
scroll to position [0, 0]
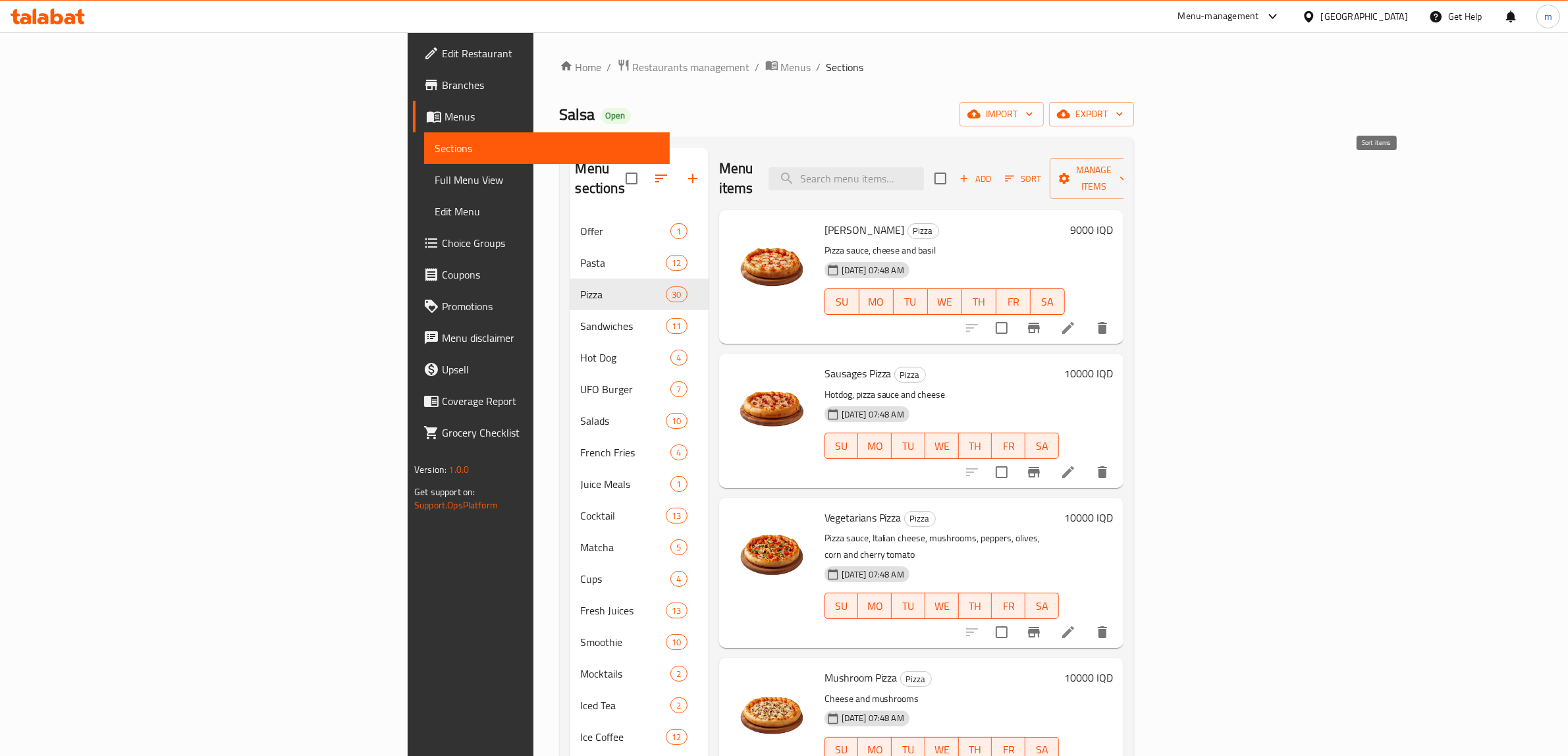
click at [1041, 172] on span "Sort" at bounding box center [1024, 179] width 36 height 15
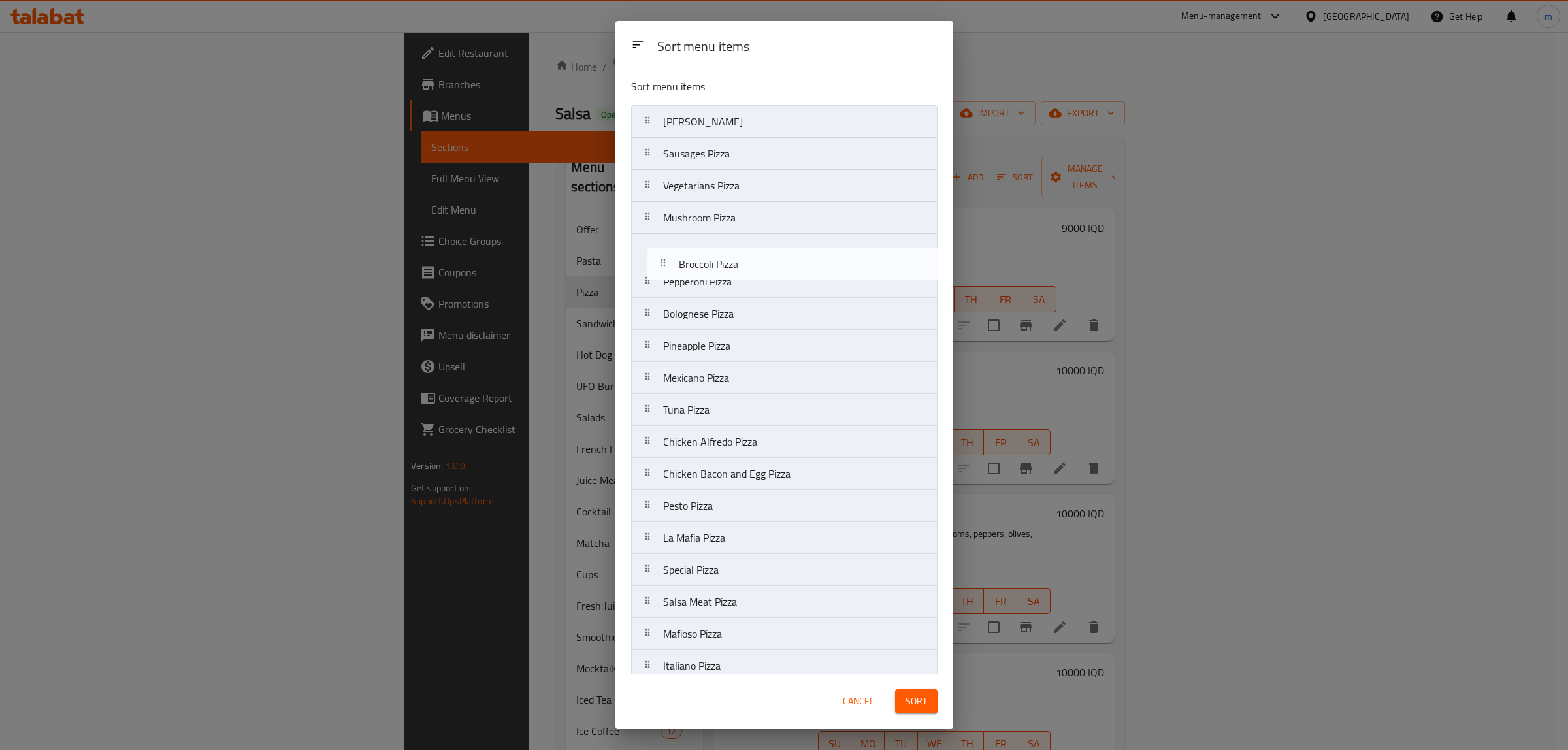
drag, startPoint x: 643, startPoint y: 429, endPoint x: 654, endPoint y: 259, distance: 170.4
click at [657, 264] on nav "Margherita Pizza Sausages Pizza Vegetarians Pizza Mushroom Pizza Pepperoni Pizz…" at bounding box center [784, 586] width 307 height 962
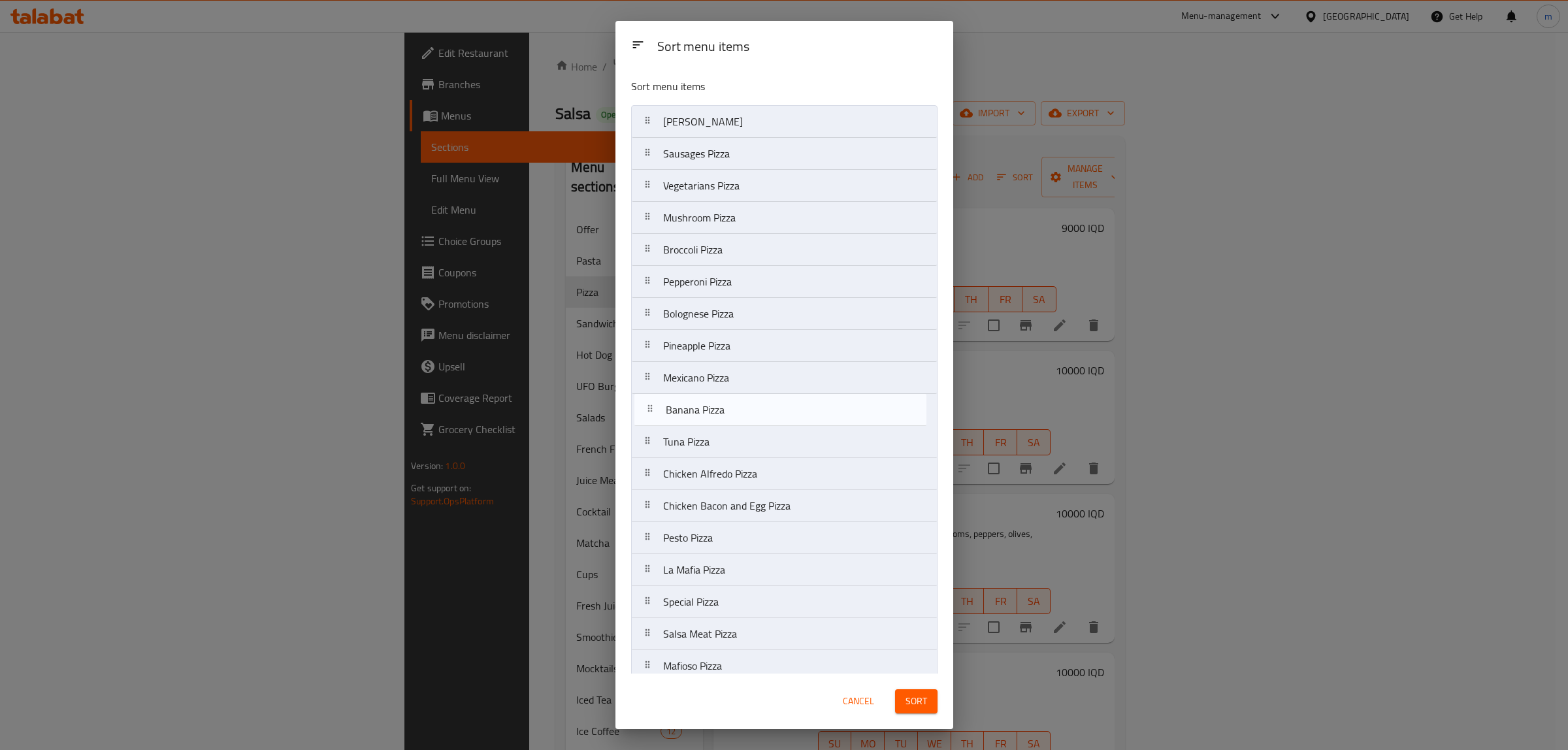
drag, startPoint x: 645, startPoint y: 461, endPoint x: 653, endPoint y: 405, distance: 56.6
click at [653, 405] on nav "Margherita Pizza Sausages Pizza Vegetarians Pizza Mushroom Pizza Broccoli Pizza…" at bounding box center [784, 586] width 307 height 962
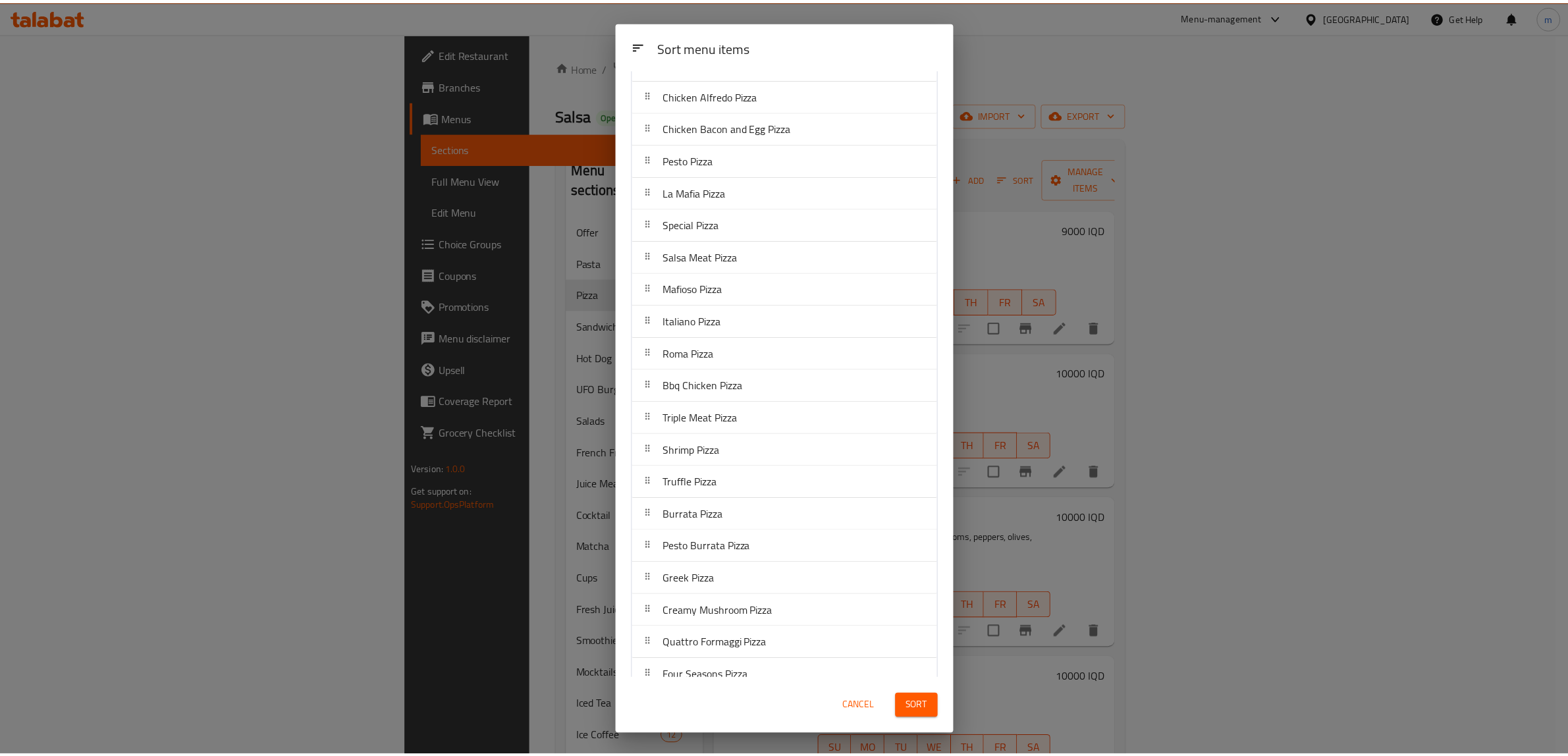
scroll to position [405, 0]
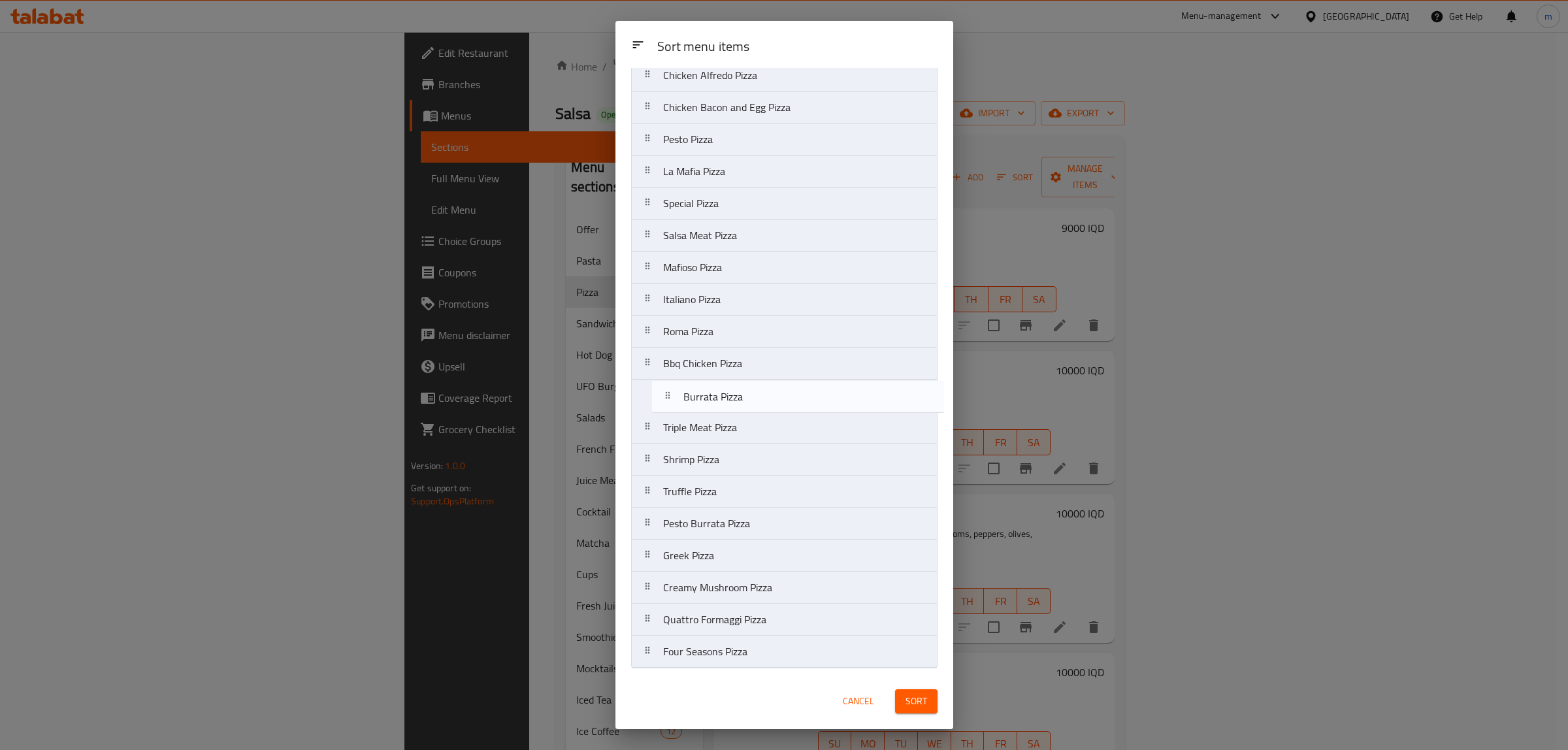
drag, startPoint x: 648, startPoint y: 495, endPoint x: 667, endPoint y: 397, distance: 99.8
click at [667, 397] on nav "Margherita Pizza Sausages Pizza Vegetarians Pizza Mushroom Pizza Broccoli Pizza…" at bounding box center [784, 188] width 307 height 962
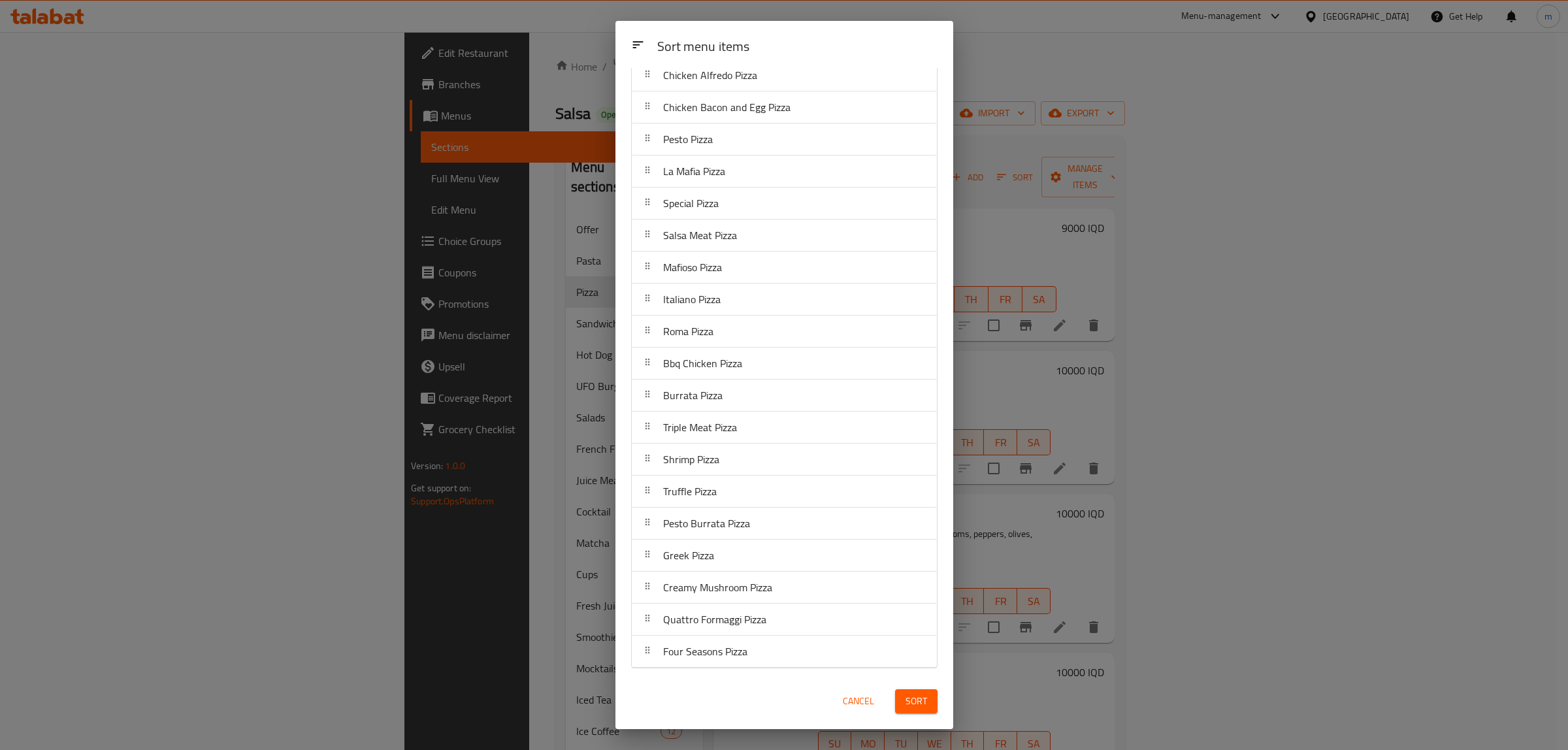
click at [905, 694] on span "Sort" at bounding box center [916, 701] width 22 height 17
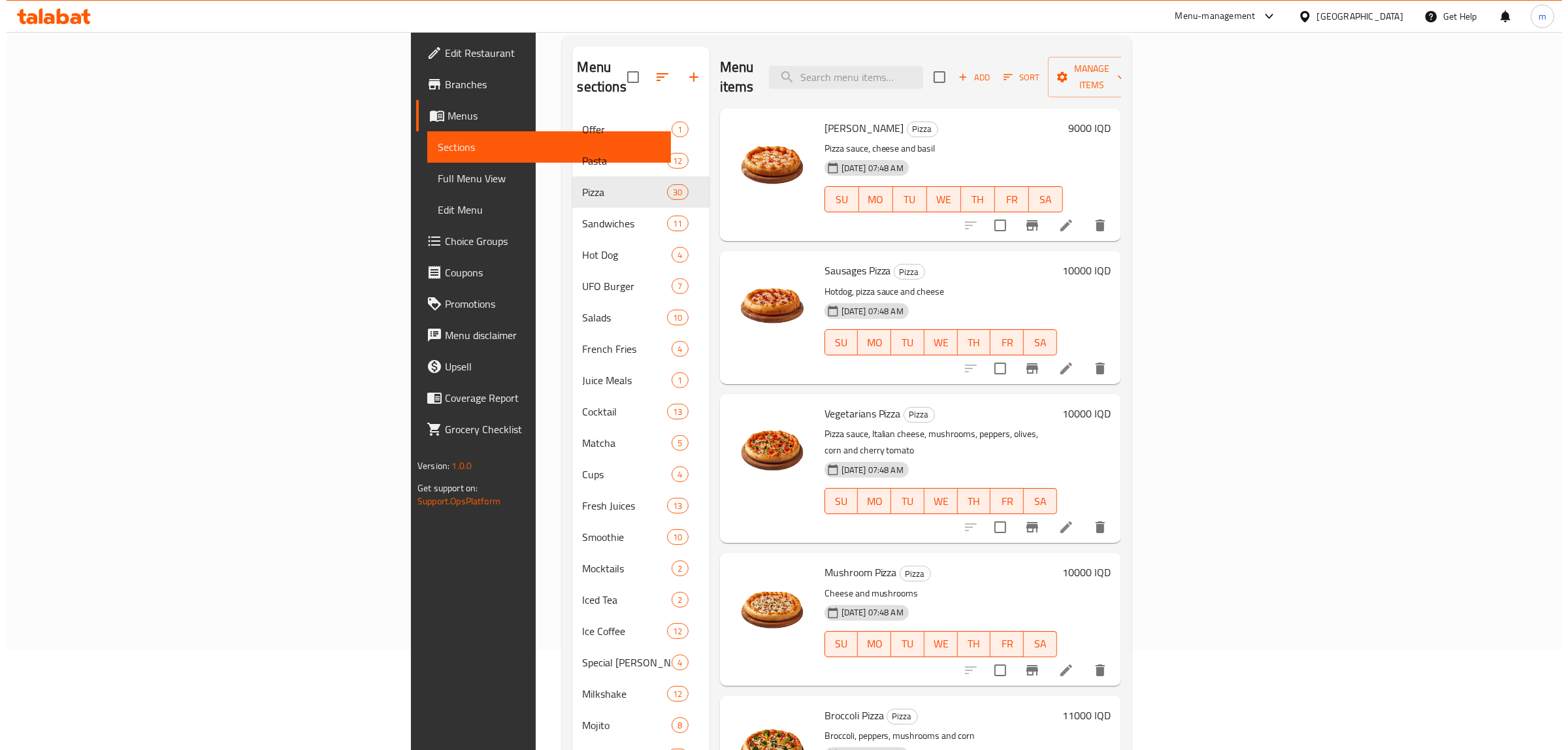
scroll to position [0, 0]
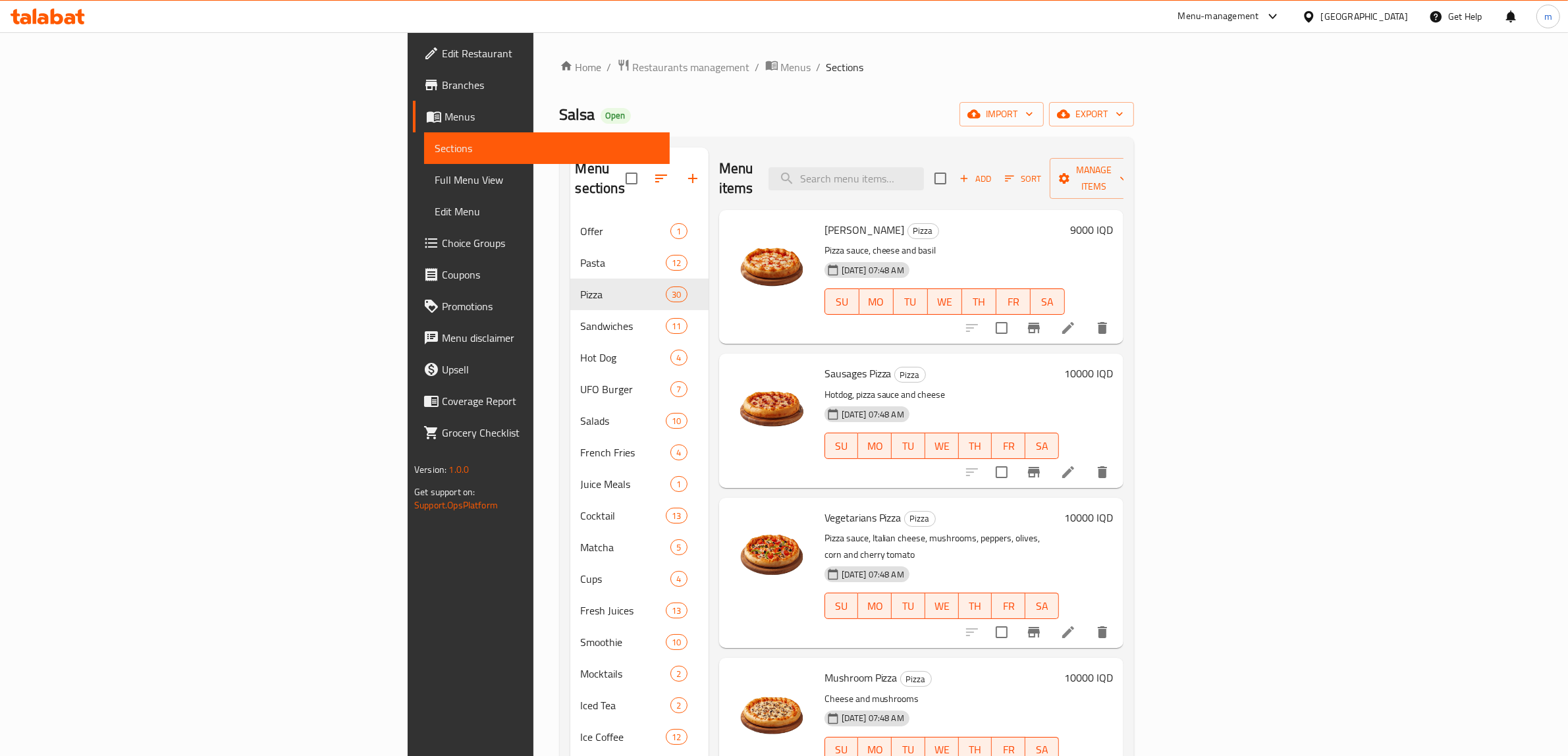
click at [1041, 173] on span "Sort" at bounding box center [1024, 179] width 36 height 15
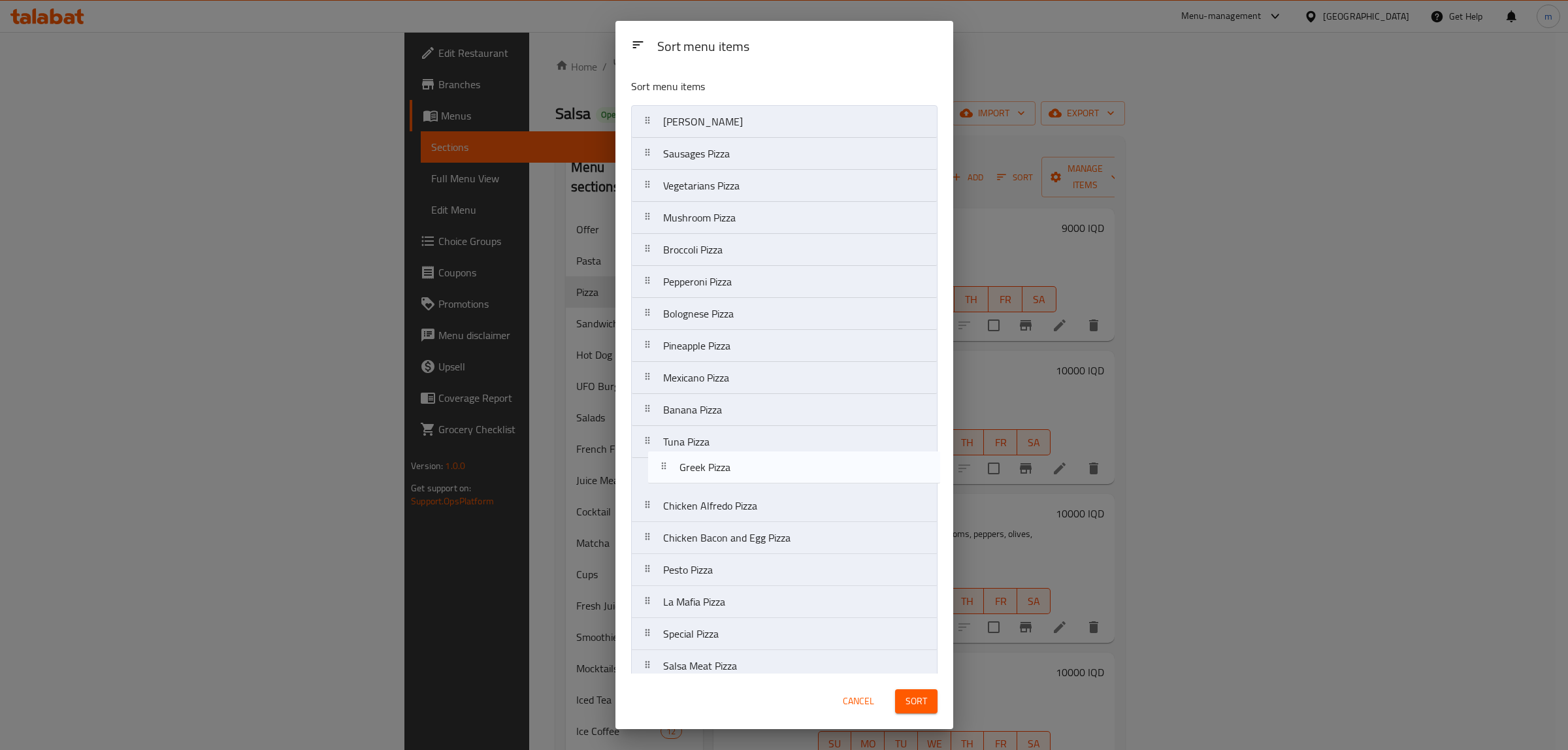
drag, startPoint x: 645, startPoint y: 559, endPoint x: 651, endPoint y: 465, distance: 94.2
click at [657, 472] on nav "Margherita Pizza Sausages Pizza Vegetarians Pizza Mushroom Pizza Broccoli Pizza…" at bounding box center [784, 586] width 307 height 962
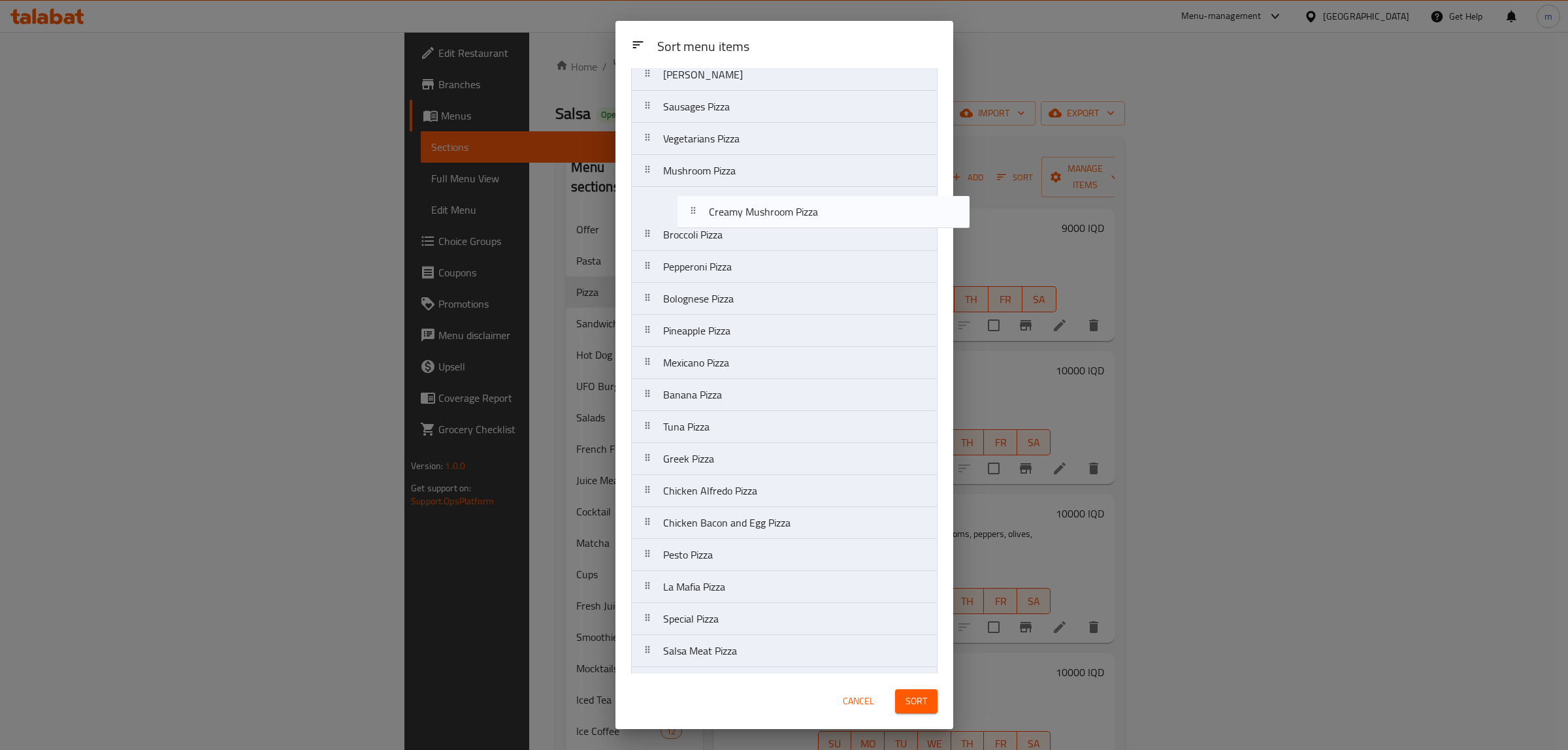
scroll to position [46, 0]
drag, startPoint x: 645, startPoint y: 592, endPoint x: 670, endPoint y: 418, distance: 175.8
click at [670, 418] on nav "Margherita Pizza Sausages Pizza Vegetarians Pizza Mushroom Pizza Broccoli Pizza…" at bounding box center [784, 540] width 307 height 962
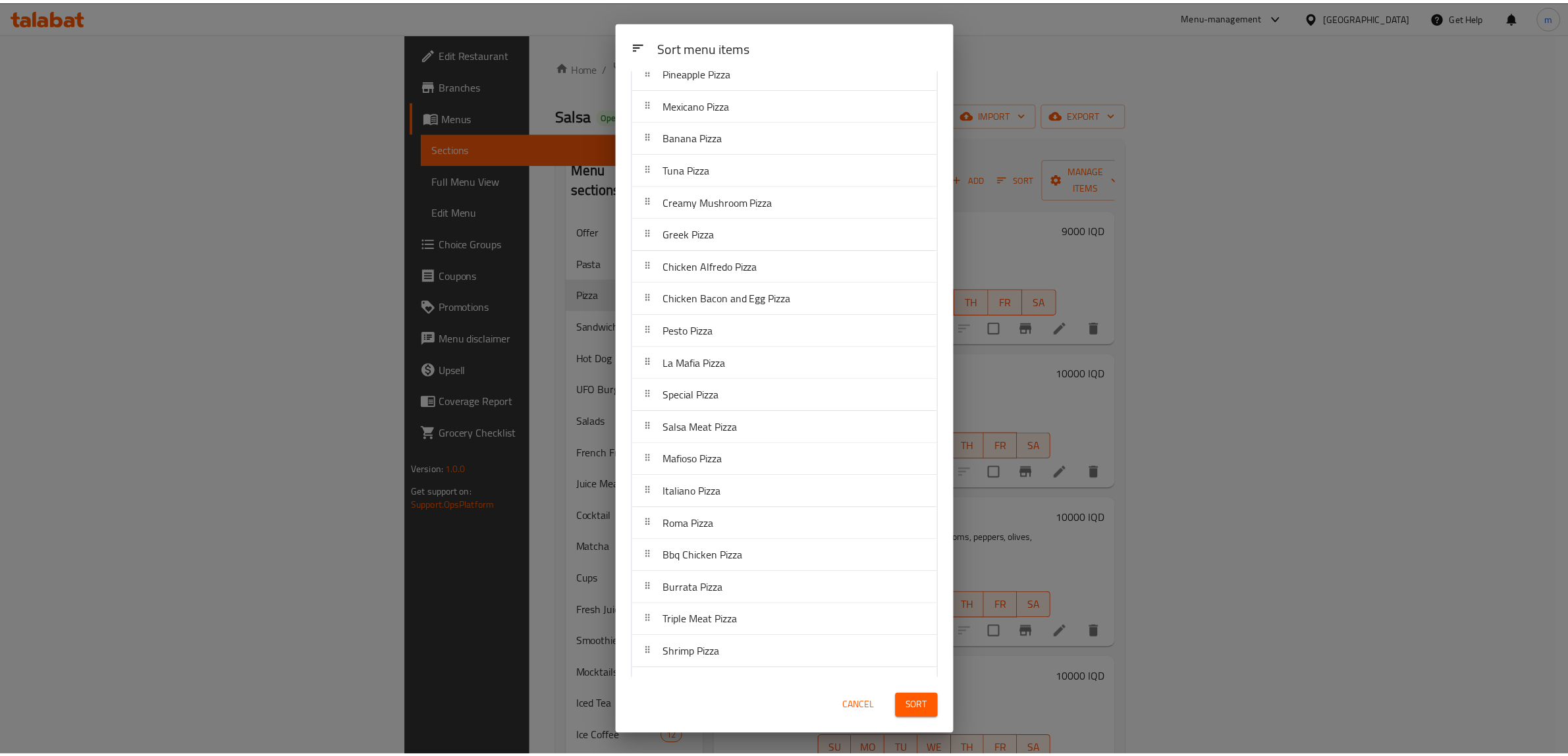
scroll to position [405, 0]
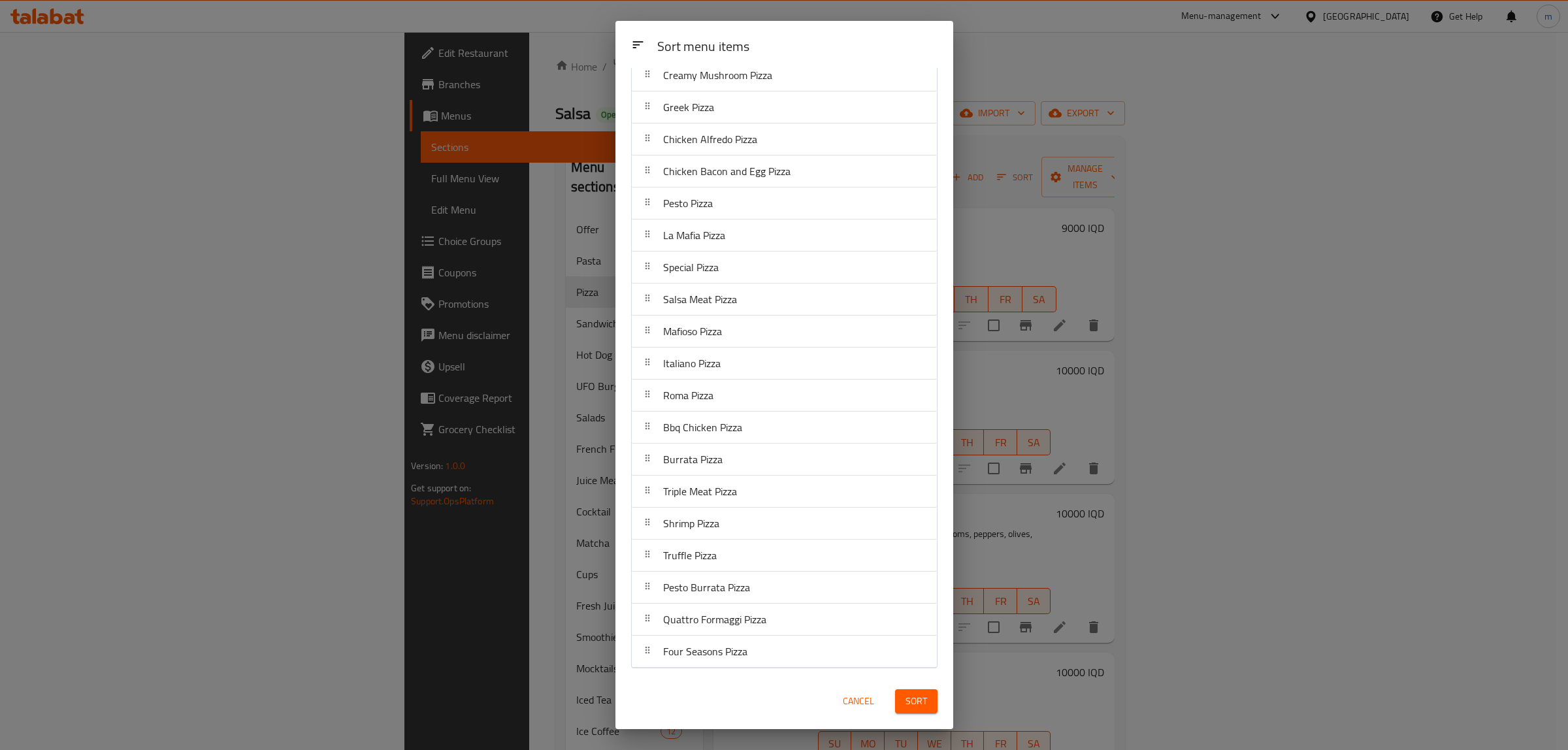
click at [913, 709] on span "Sort" at bounding box center [916, 701] width 22 height 17
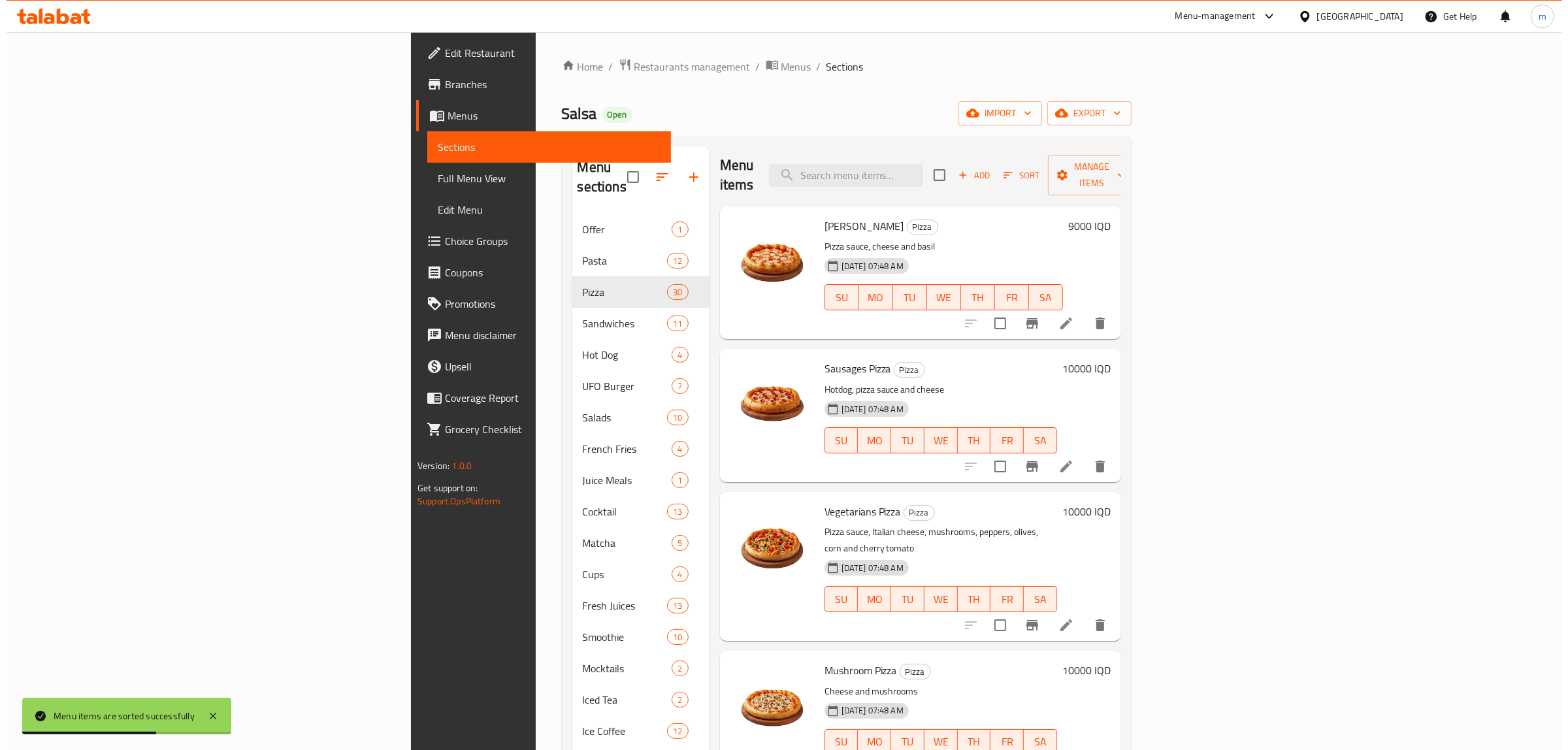
scroll to position [0, 0]
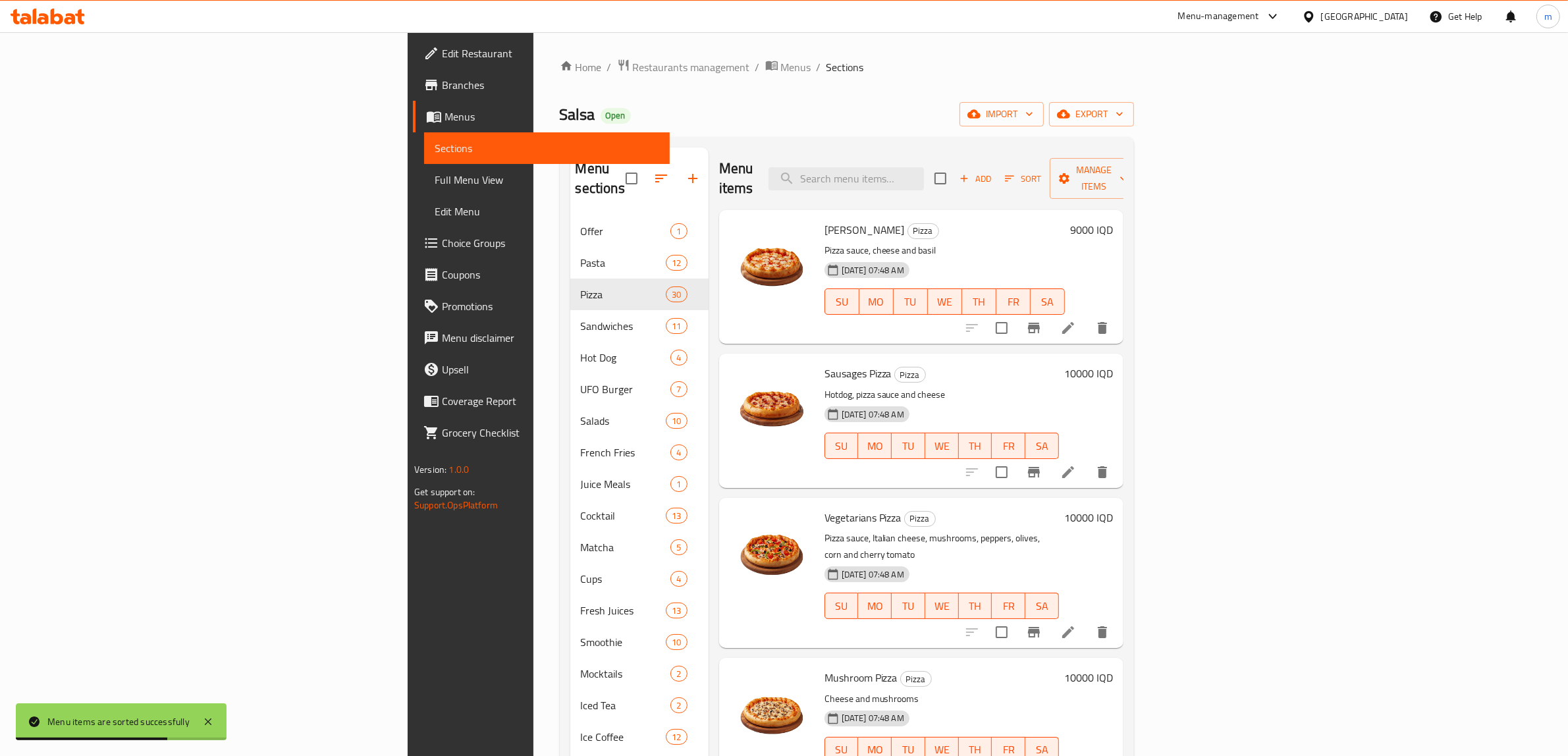
click at [1041, 172] on span "Sort" at bounding box center [1024, 179] width 36 height 15
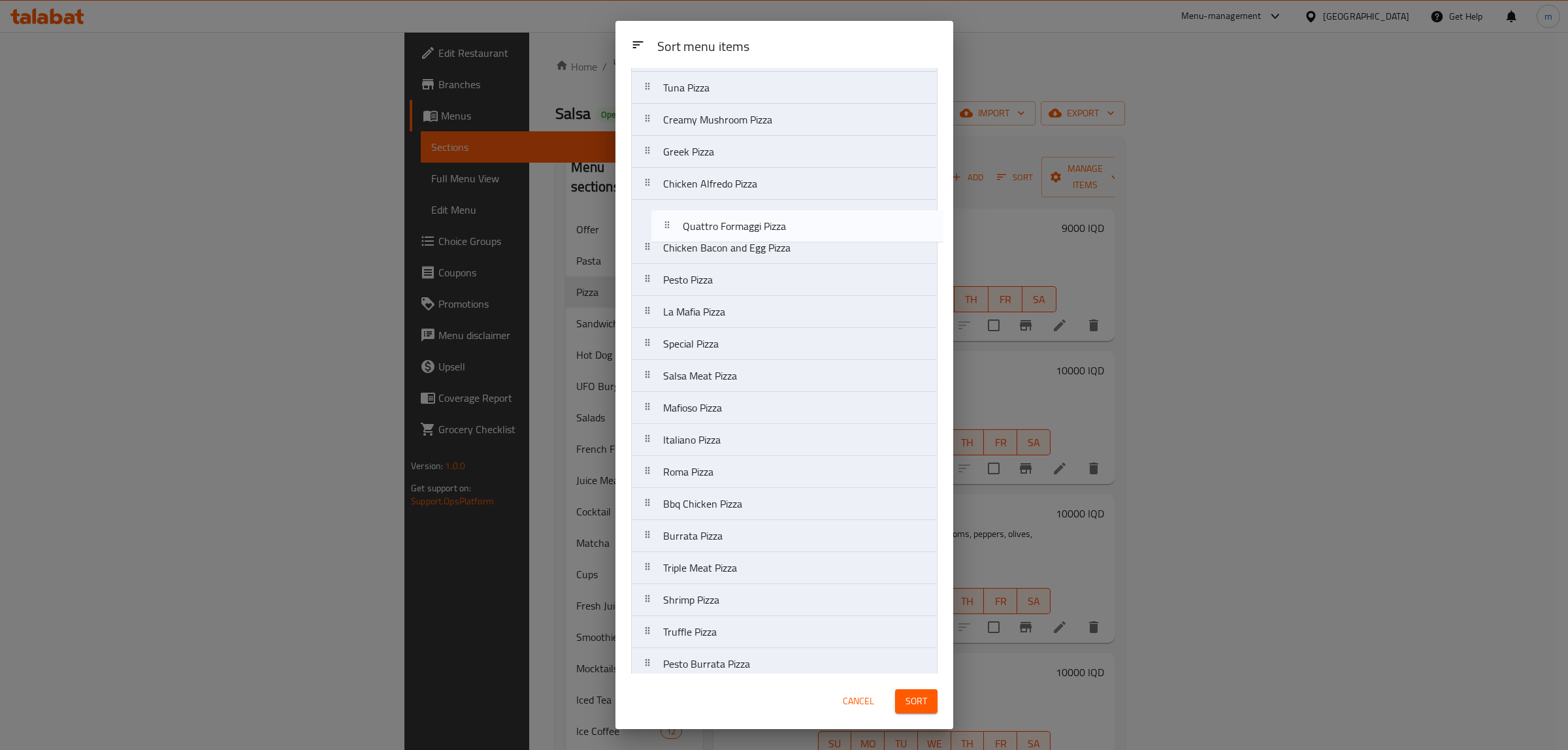
scroll to position [352, 0]
drag, startPoint x: 650, startPoint y: 624, endPoint x: 671, endPoint y: 239, distance: 385.6
click at [671, 239] on nav "Margherita Pizza Sausages Pizza Vegetarians Pizza Mushroom Pizza Broccoli Pizza…" at bounding box center [784, 234] width 307 height 962
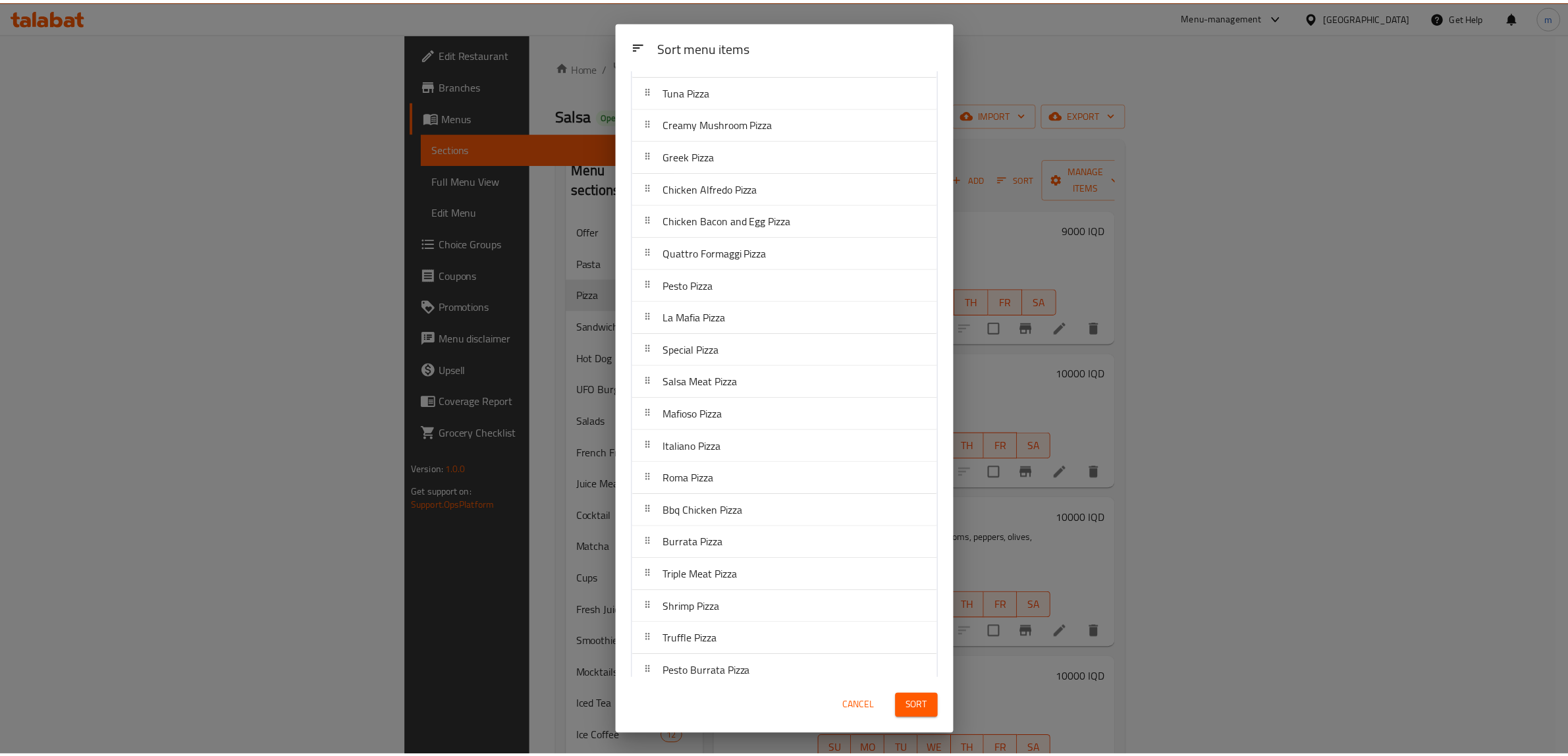
scroll to position [405, 0]
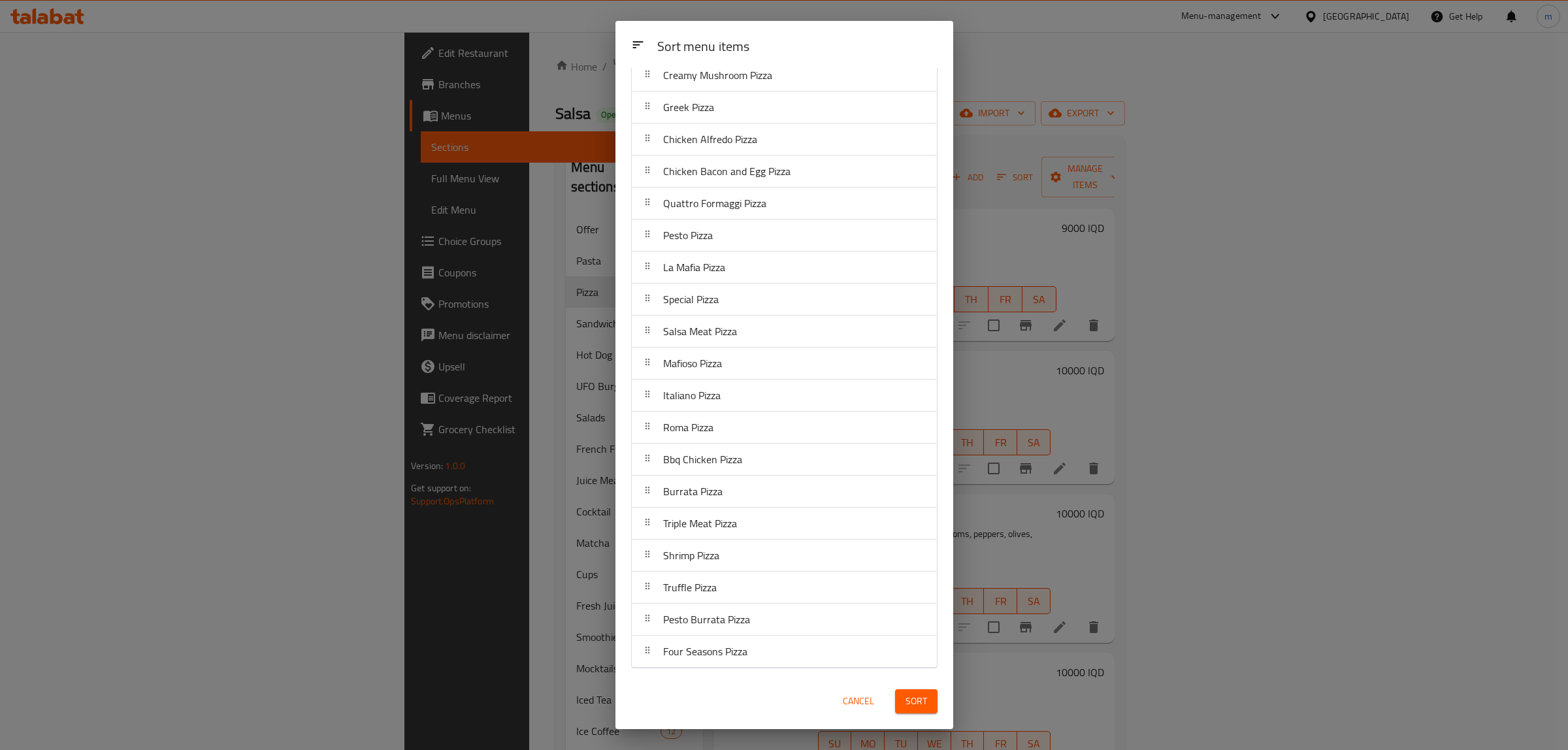
click at [924, 700] on span "Sort" at bounding box center [916, 701] width 22 height 17
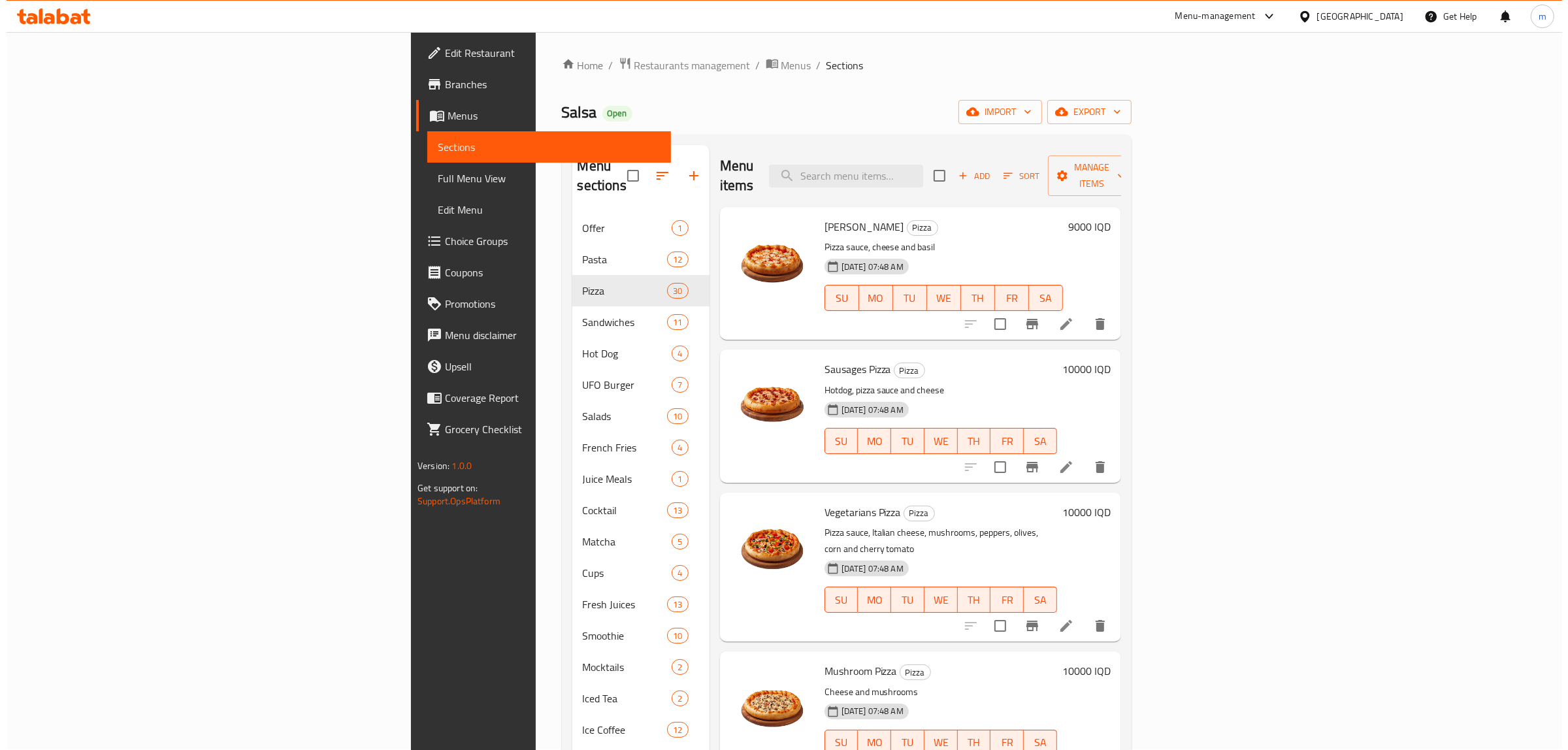
scroll to position [0, 0]
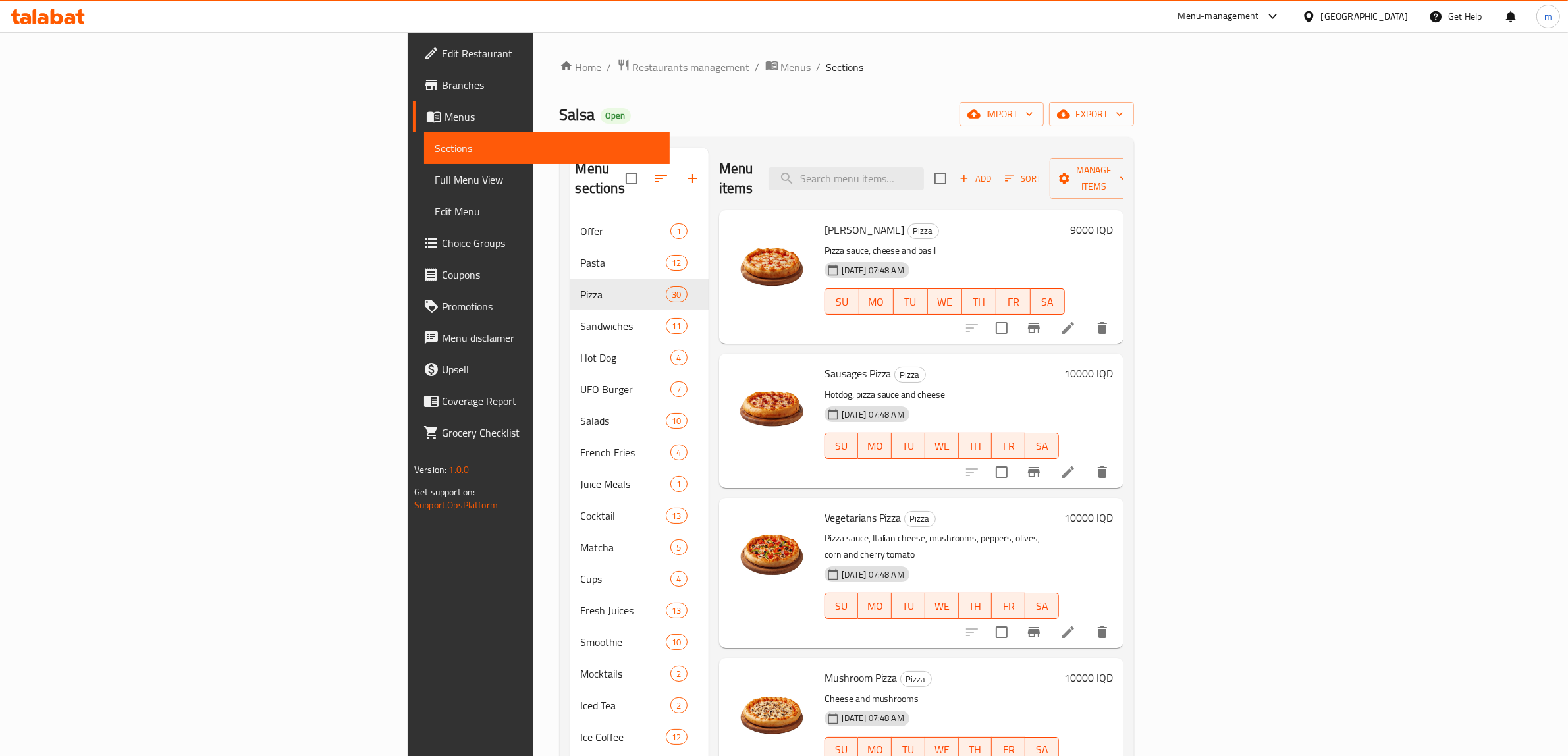
click at [1041, 172] on span "Sort" at bounding box center [1024, 179] width 36 height 15
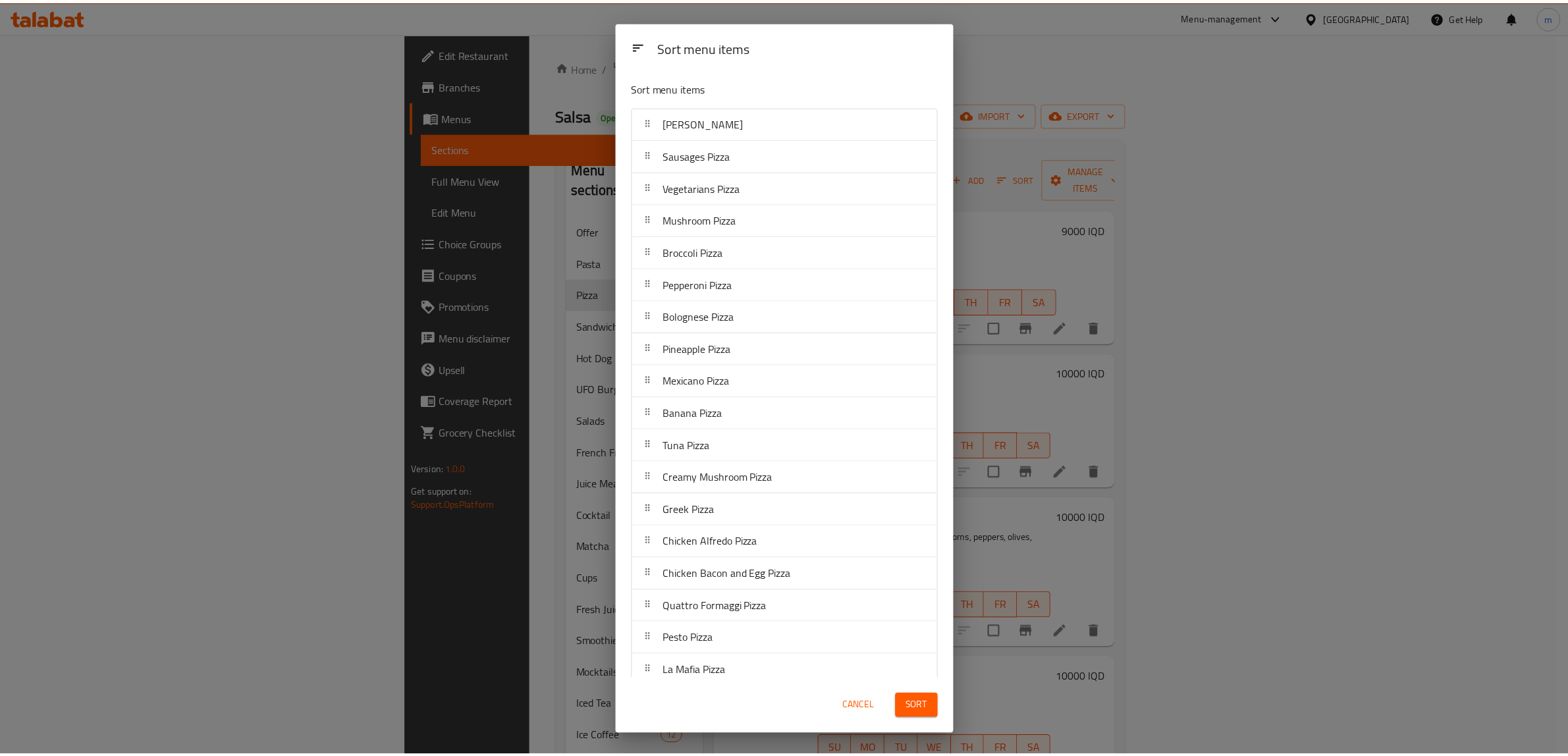
scroll to position [405, 0]
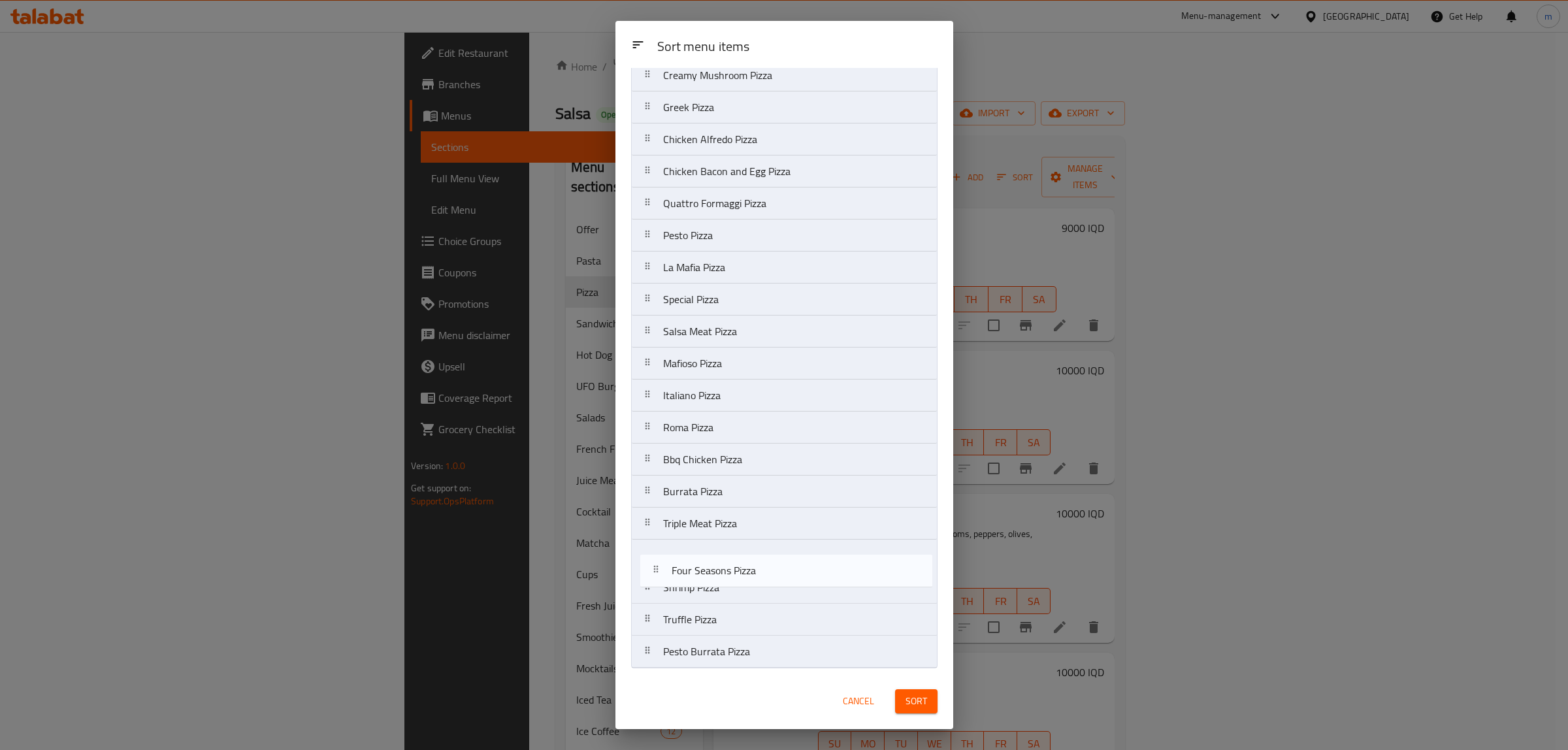
drag, startPoint x: 640, startPoint y: 655, endPoint x: 652, endPoint y: 570, distance: 85.8
click at [652, 570] on nav "Margherita Pizza Sausages Pizza Vegetarians Pizza Mushroom Pizza Broccoli Pizza…" at bounding box center [784, 188] width 307 height 962
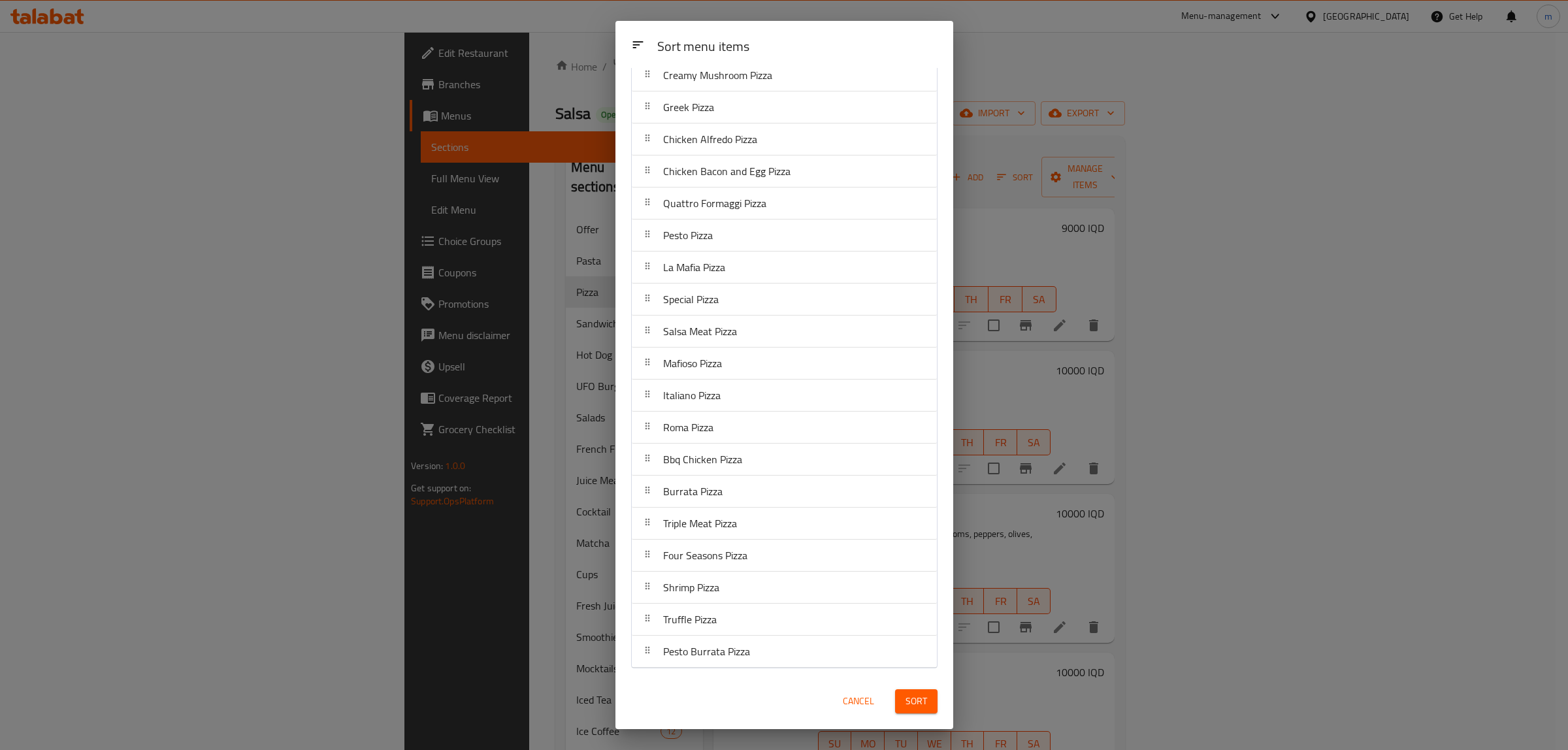
click at [915, 693] on span "Sort" at bounding box center [916, 701] width 22 height 17
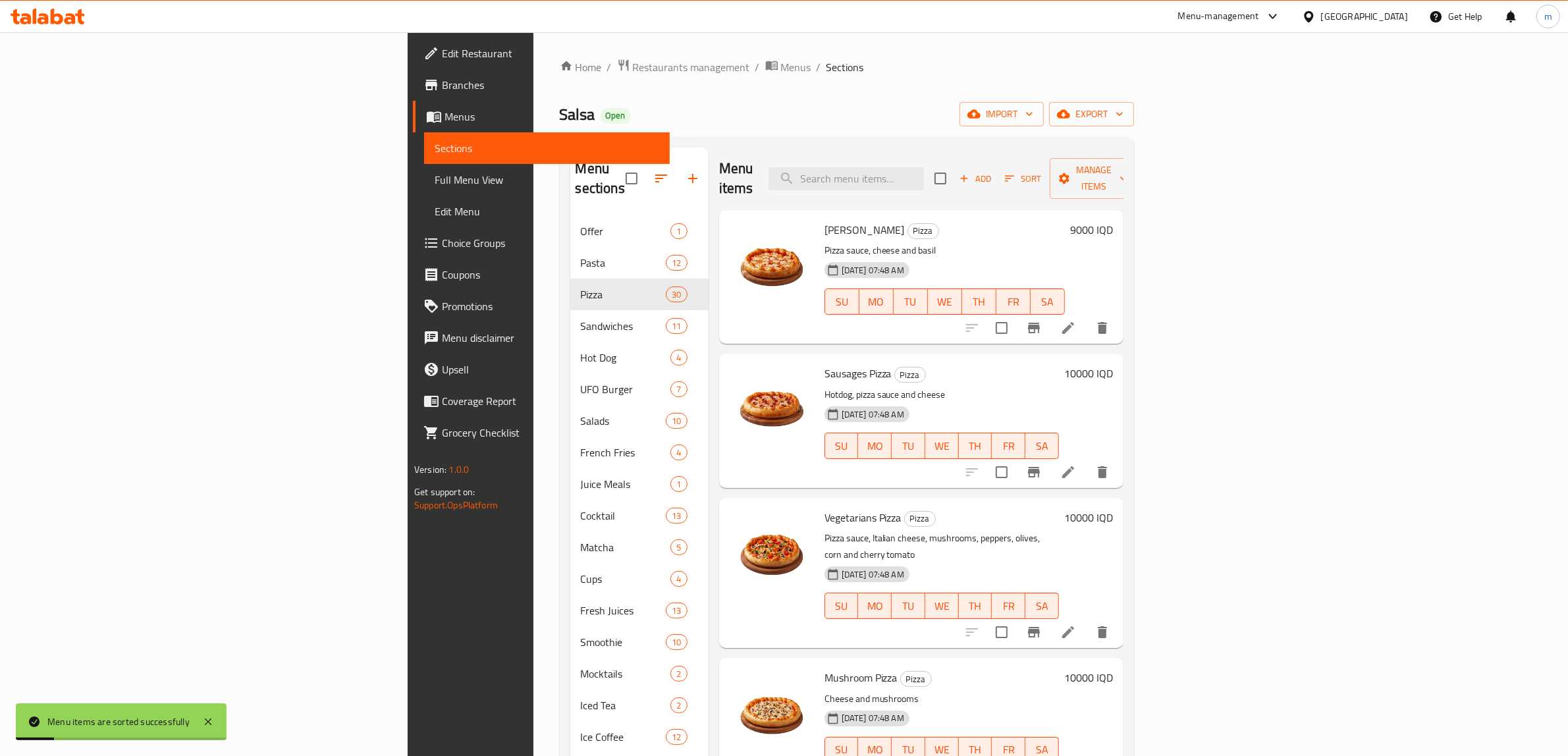
scroll to position [0, 0]
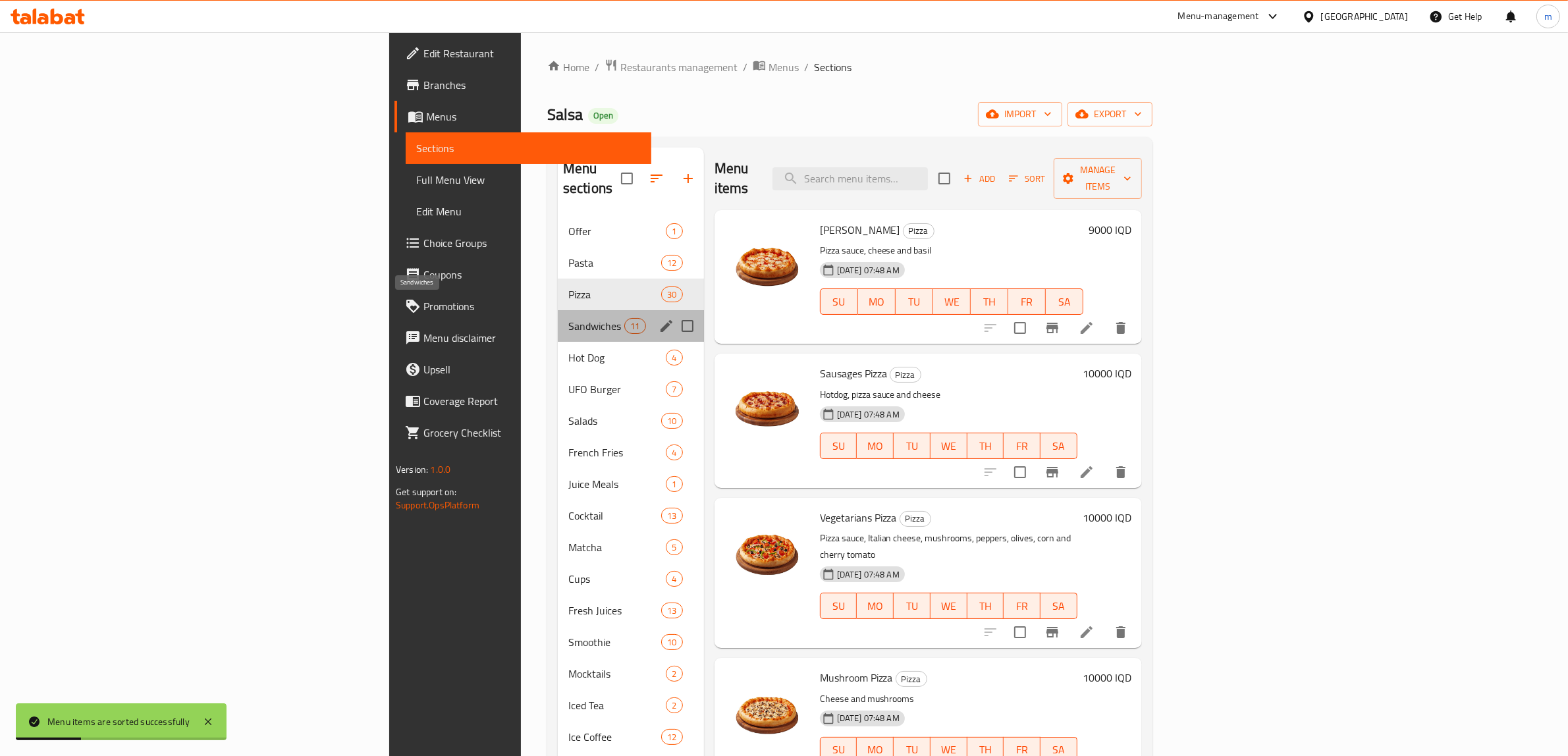
click at [569, 318] on span "Sandwiches" at bounding box center [597, 326] width 56 height 16
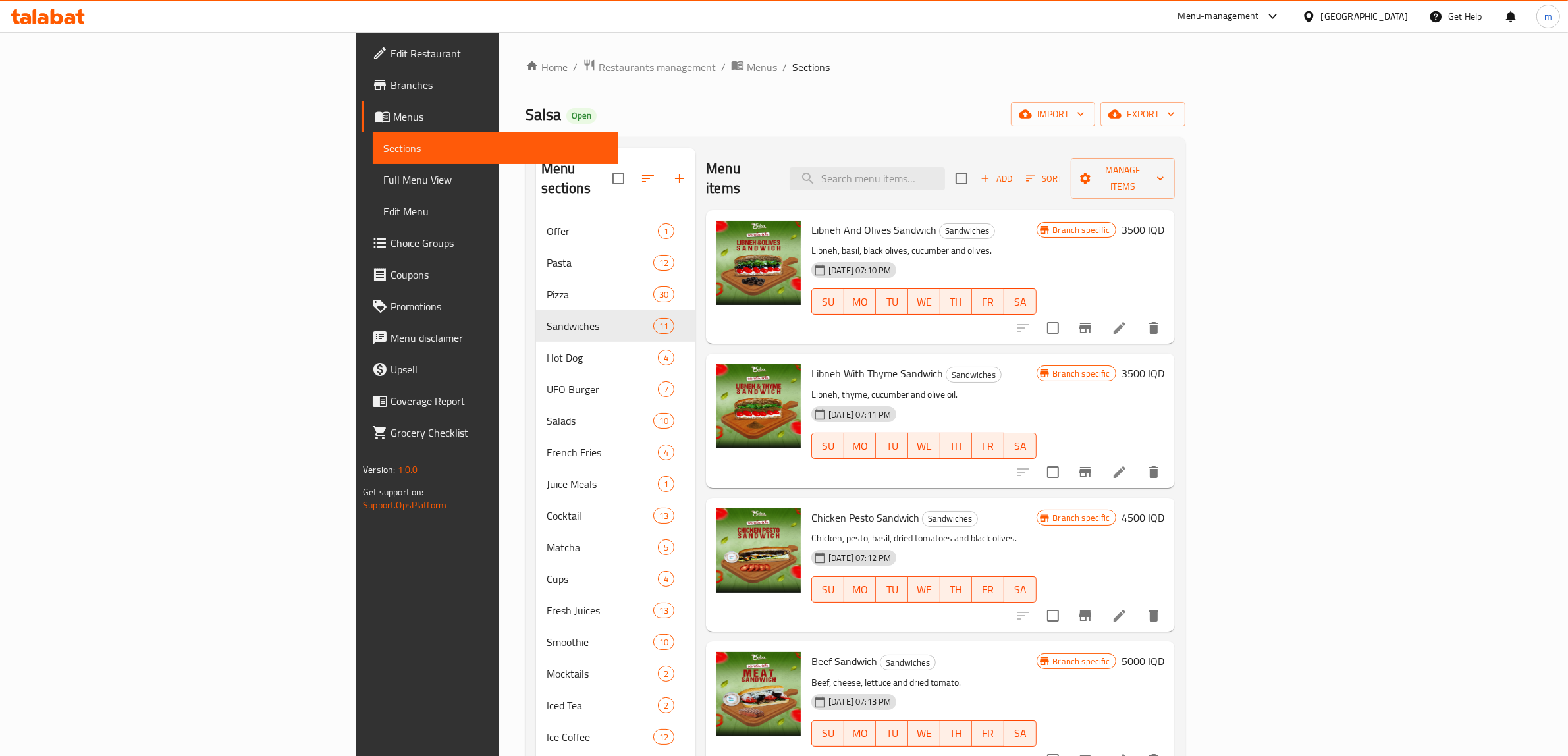
click at [1062, 172] on span "Sort" at bounding box center [1044, 179] width 36 height 15
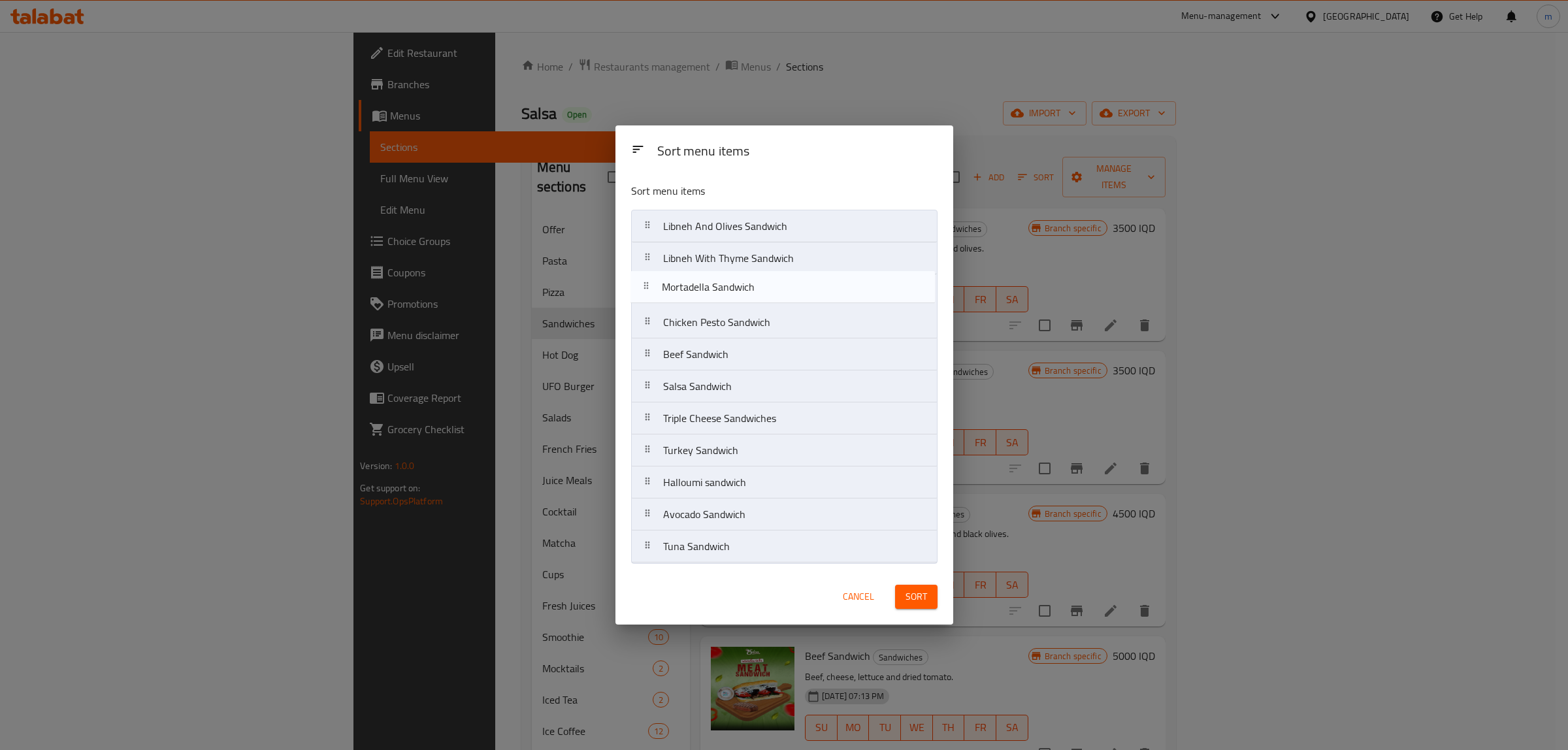
drag, startPoint x: 650, startPoint y: 392, endPoint x: 648, endPoint y: 283, distance: 109.0
click at [648, 283] on nav "Libneh And Olives Sandwich Libneh With Thyme Sandwich Chicken Pesto Sandwich Be…" at bounding box center [784, 386] width 307 height 353
drag, startPoint x: 652, startPoint y: 421, endPoint x: 651, endPoint y: 284, distance: 137.0
click at [651, 284] on nav "Libneh And Olives Sandwich Libneh With Thyme Sandwich Mortadella Sandwich Chick…" at bounding box center [784, 386] width 307 height 353
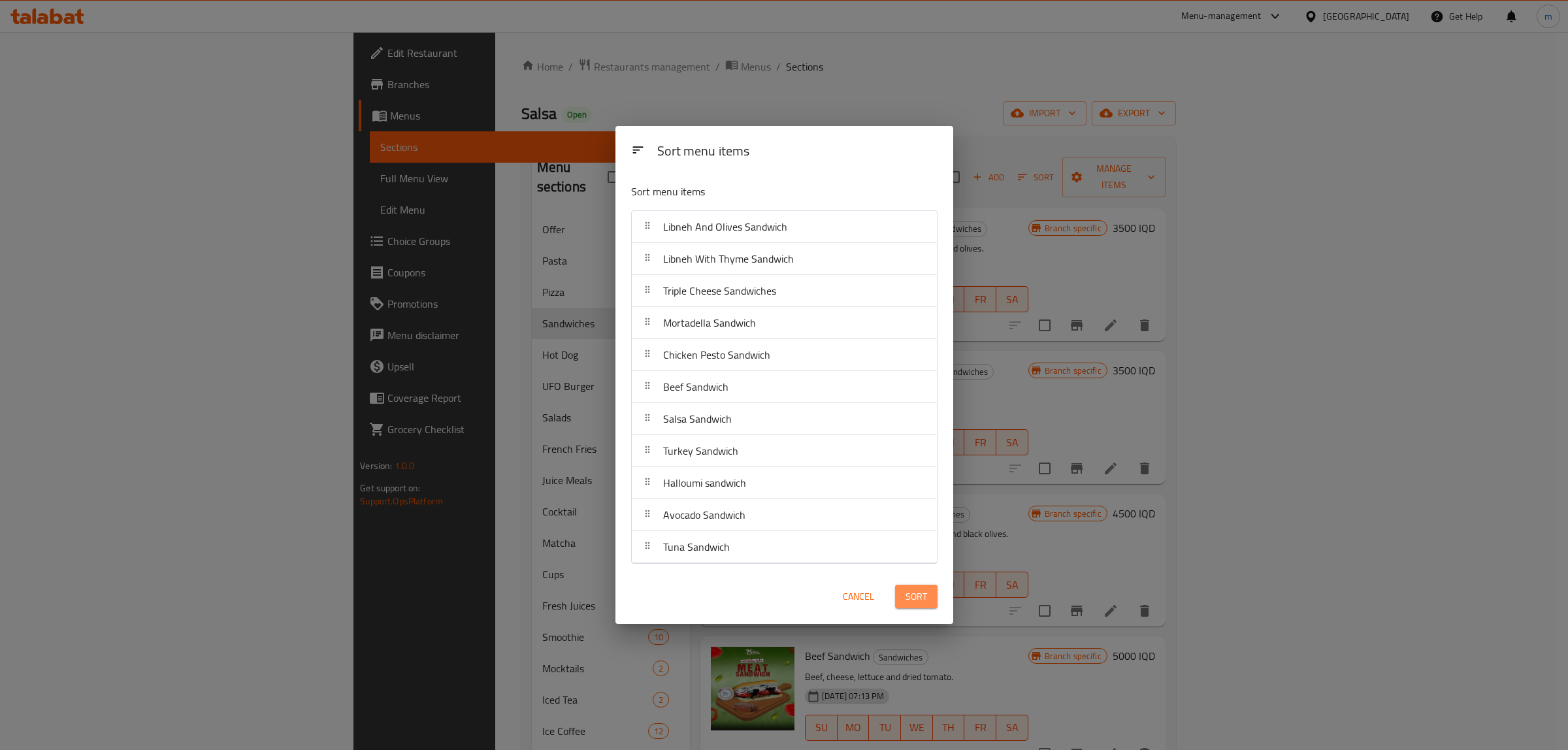
click at [926, 599] on span "Sort" at bounding box center [916, 597] width 22 height 17
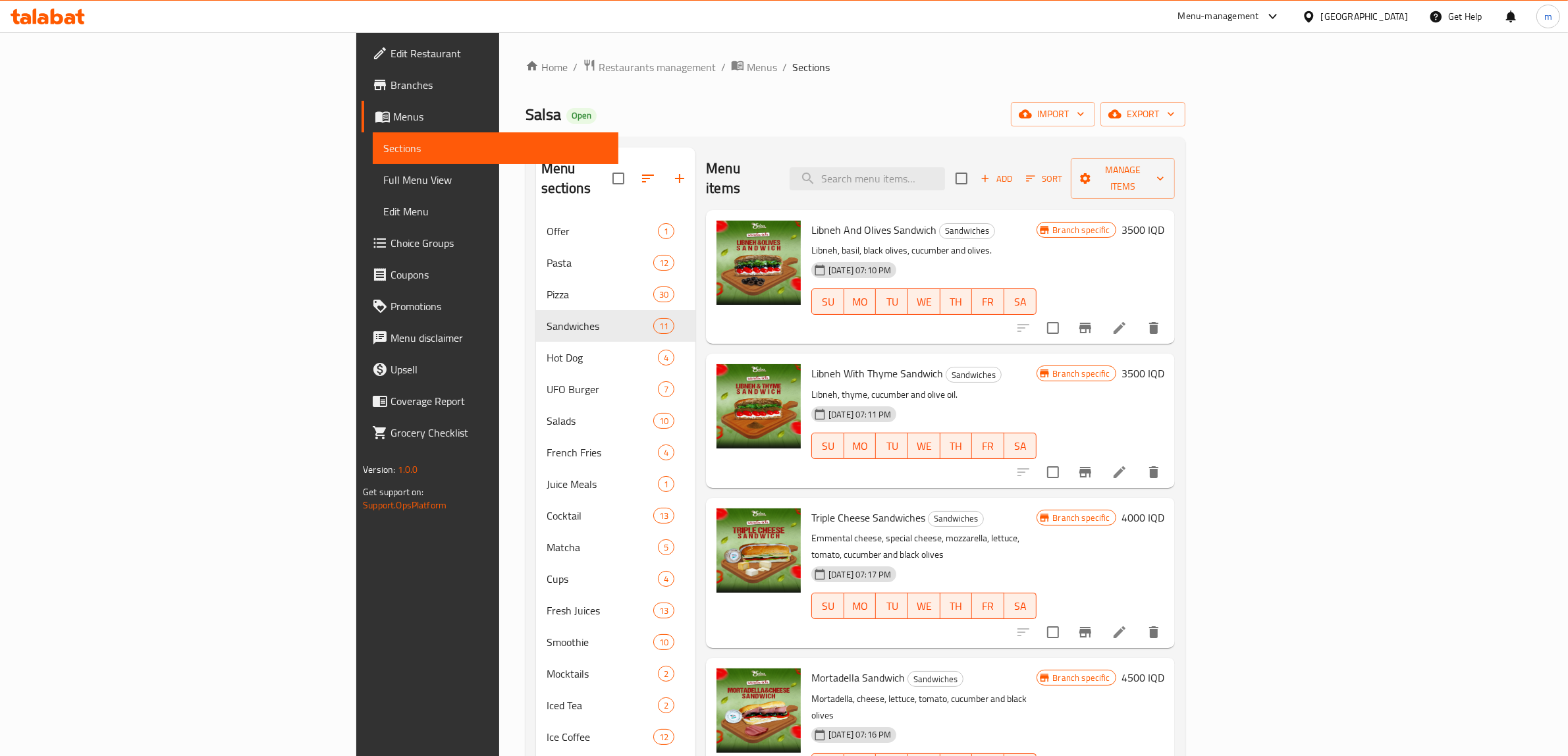
click at [1062, 172] on span "Sort" at bounding box center [1044, 179] width 36 height 15
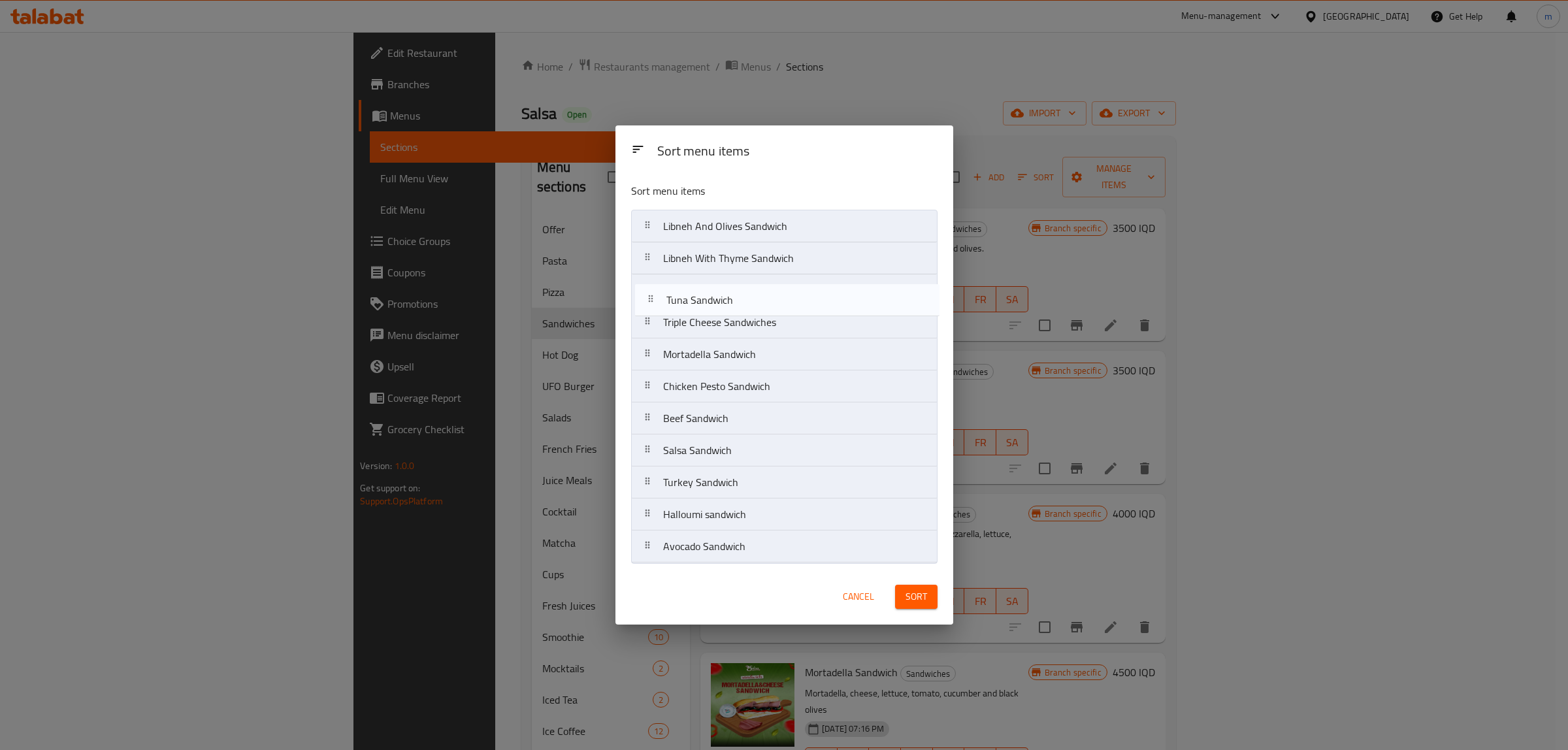
drag, startPoint x: 645, startPoint y: 549, endPoint x: 648, endPoint y: 292, distance: 257.0
click at [648, 292] on nav "Libneh And Olives Sandwich Libneh With Thyme Sandwich Triple Cheese Sandwiches …" at bounding box center [784, 386] width 307 height 353
drag, startPoint x: 650, startPoint y: 421, endPoint x: 654, endPoint y: 559, distance: 138.1
click at [655, 562] on nav "Libneh And Olives Sandwich Libneh With Thyme Sandwich Tuna Sandwich Triple Chee…" at bounding box center [784, 386] width 307 height 353
drag, startPoint x: 648, startPoint y: 423, endPoint x: 714, endPoint y: 565, distance: 156.6
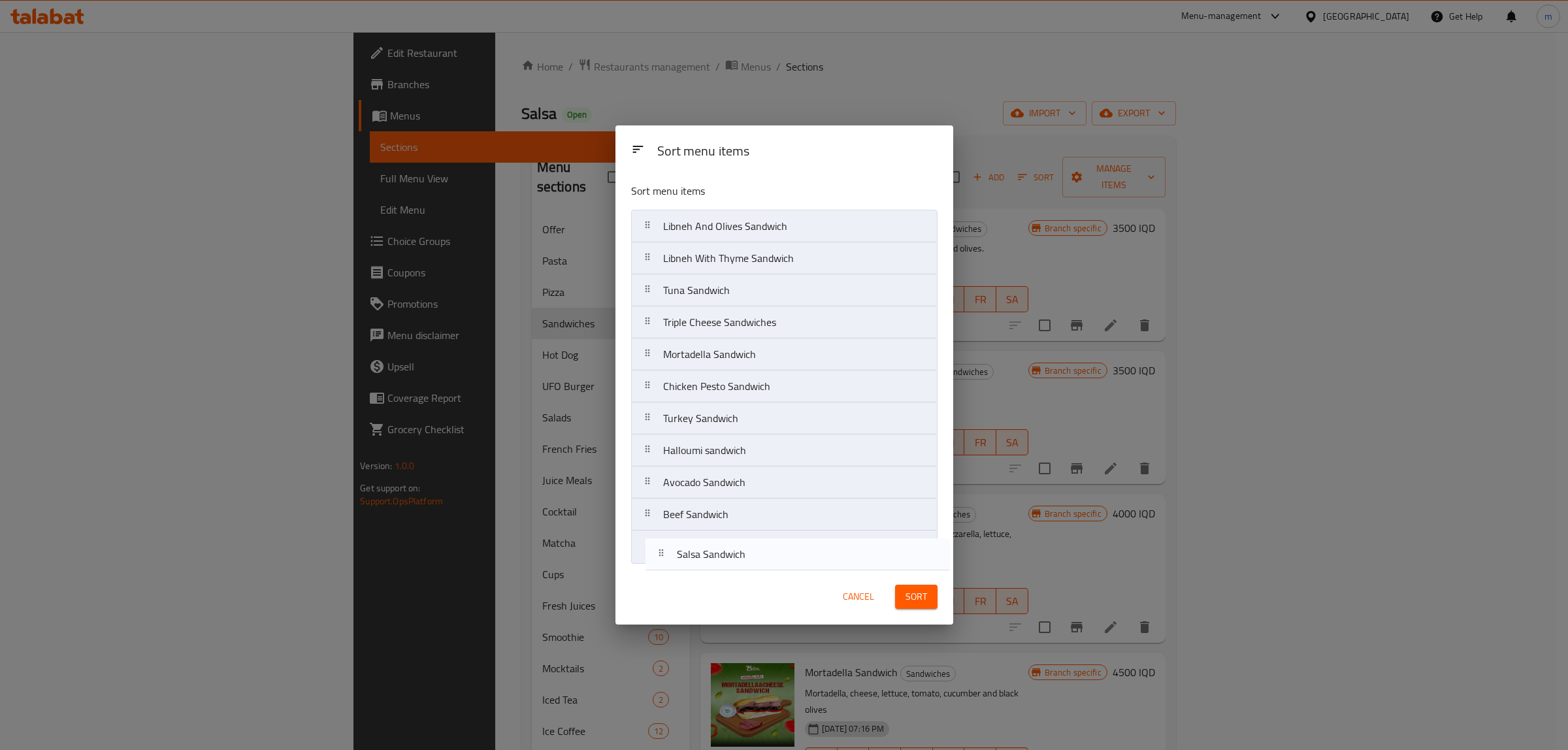
click at [664, 559] on nav "Libneh And Olives Sandwich Libneh With Thyme Sandwich Tuna Sandwich Triple Chee…" at bounding box center [784, 386] width 307 height 353
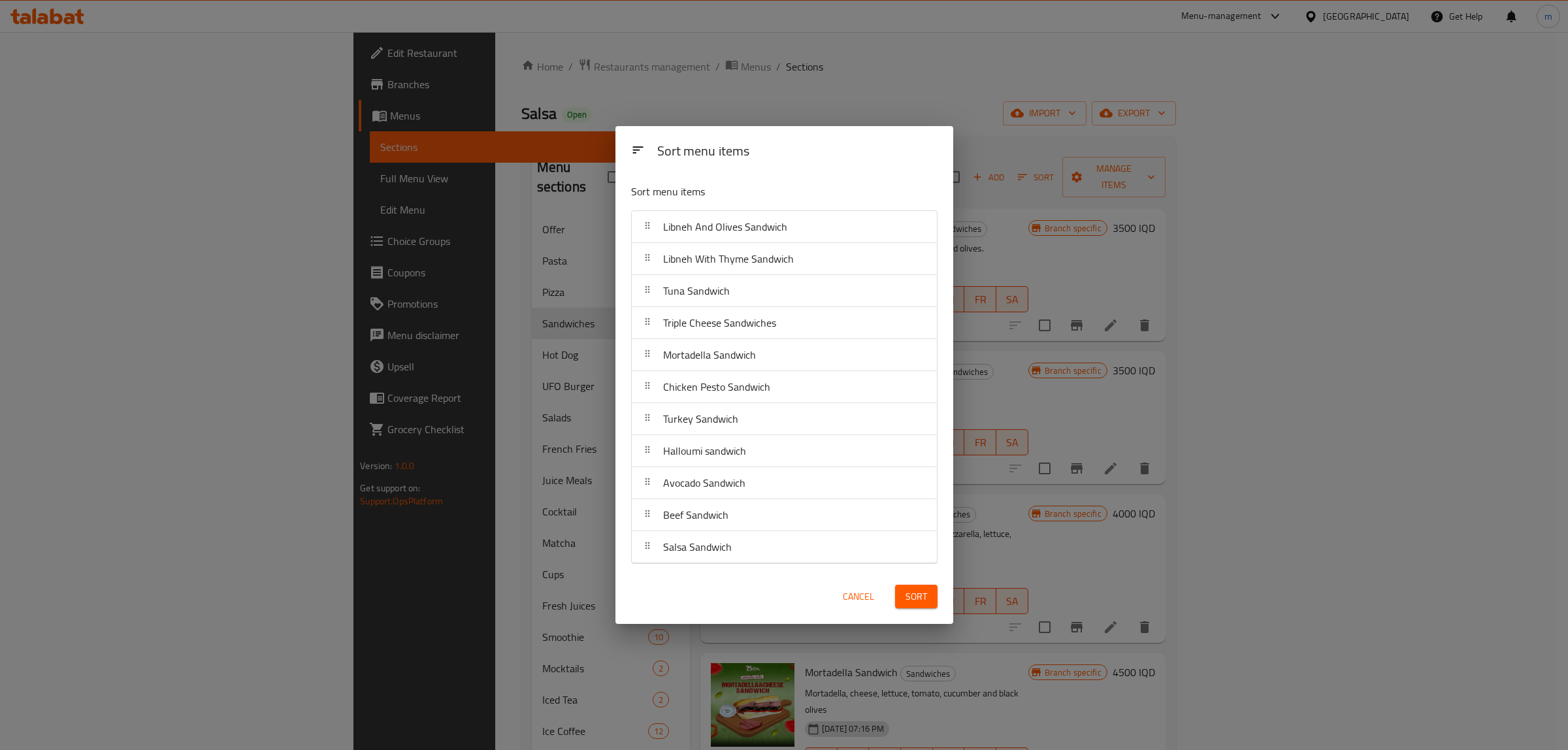
click at [912, 599] on span "Sort" at bounding box center [916, 597] width 22 height 17
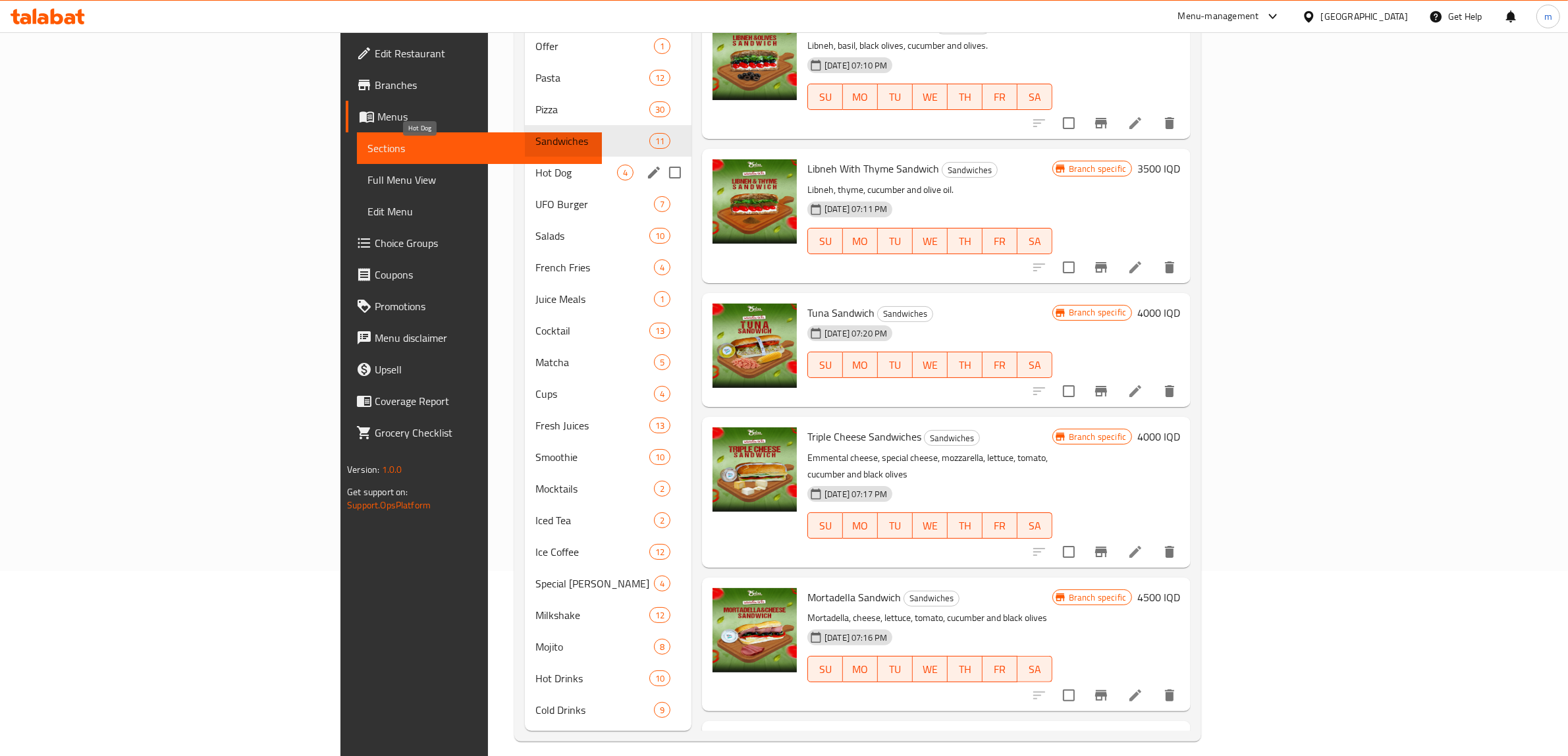
click at [535, 165] on span "Hot Dog" at bounding box center [576, 172] width 82 height 16
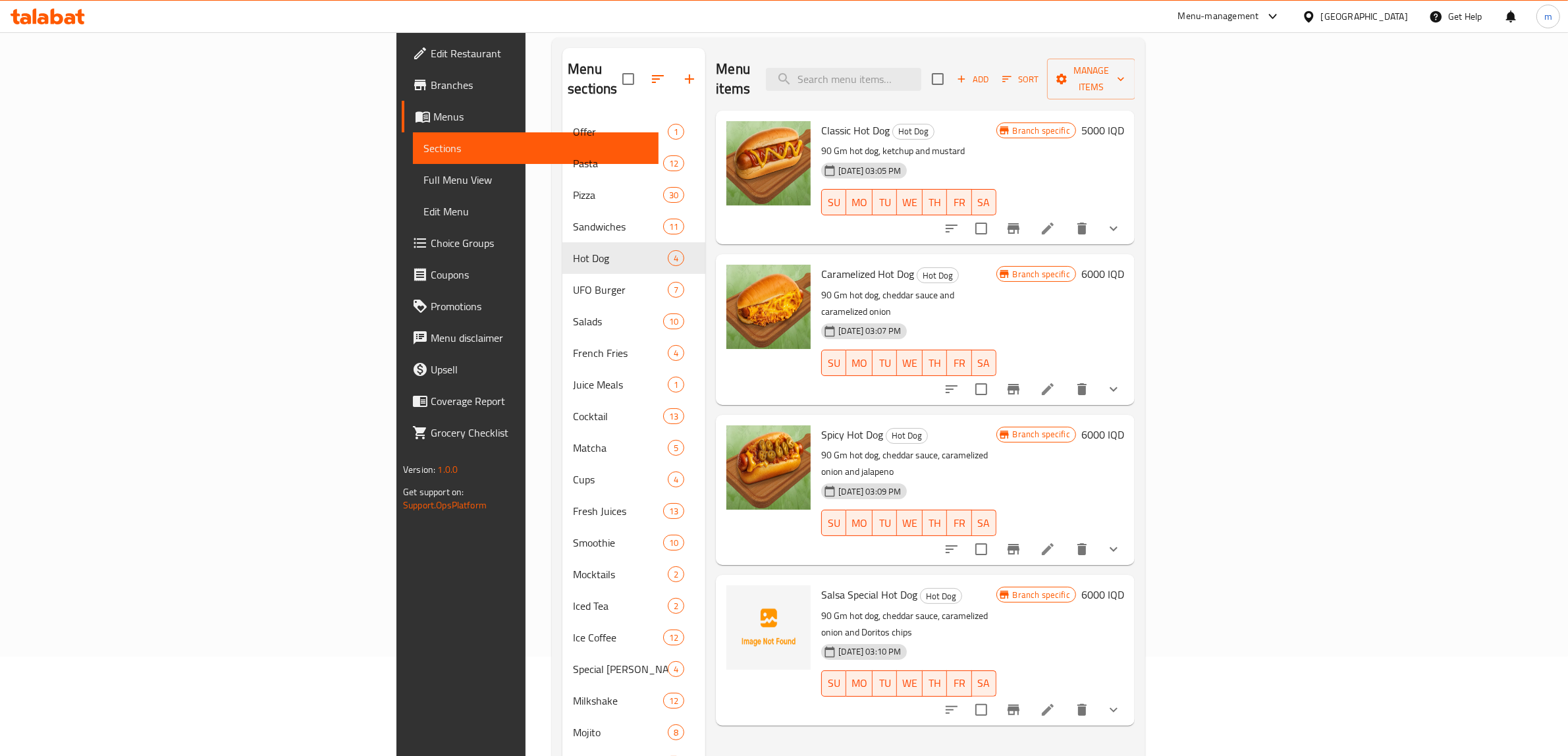
scroll to position [185, 0]
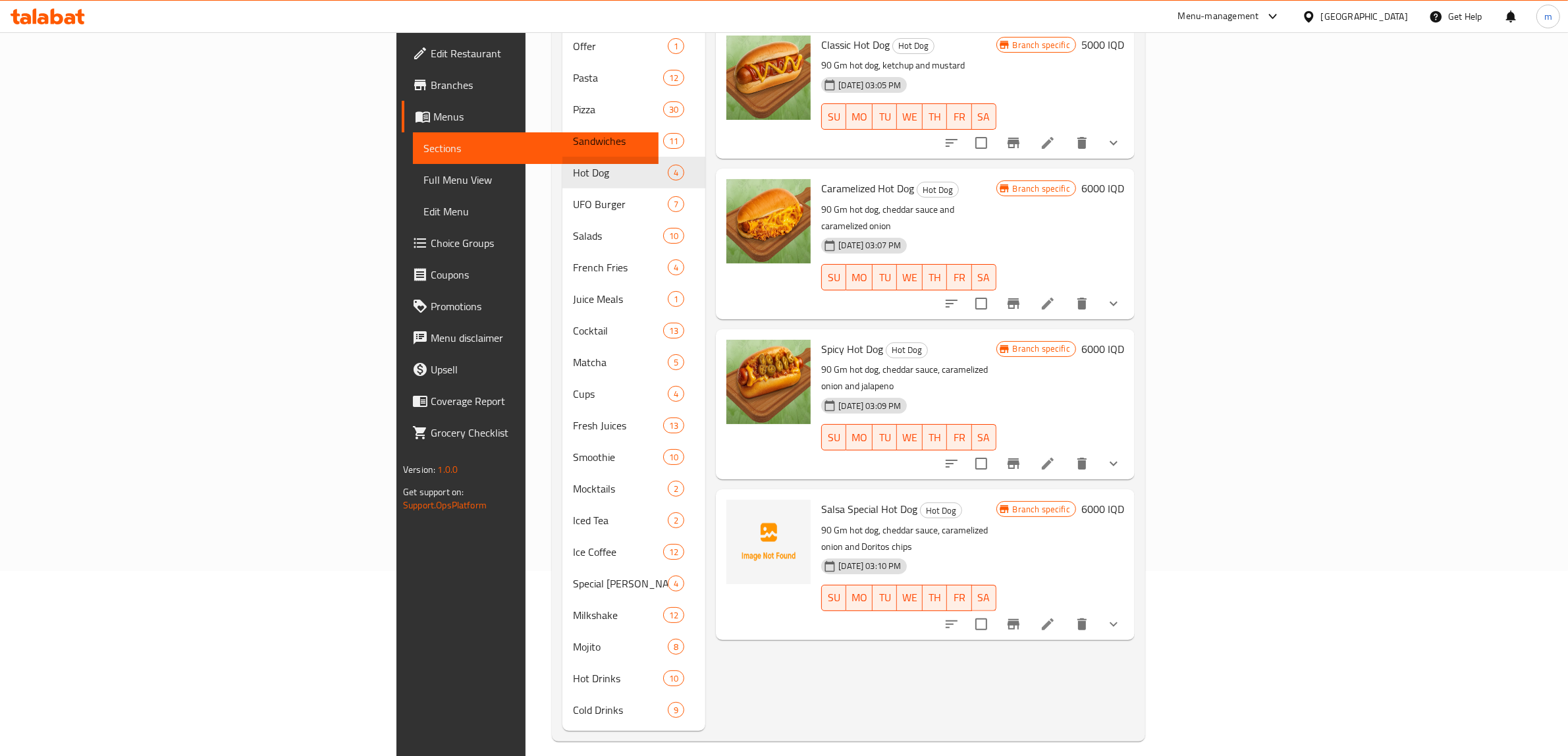
click at [1130, 608] on button "show more" at bounding box center [1114, 624] width 32 height 32
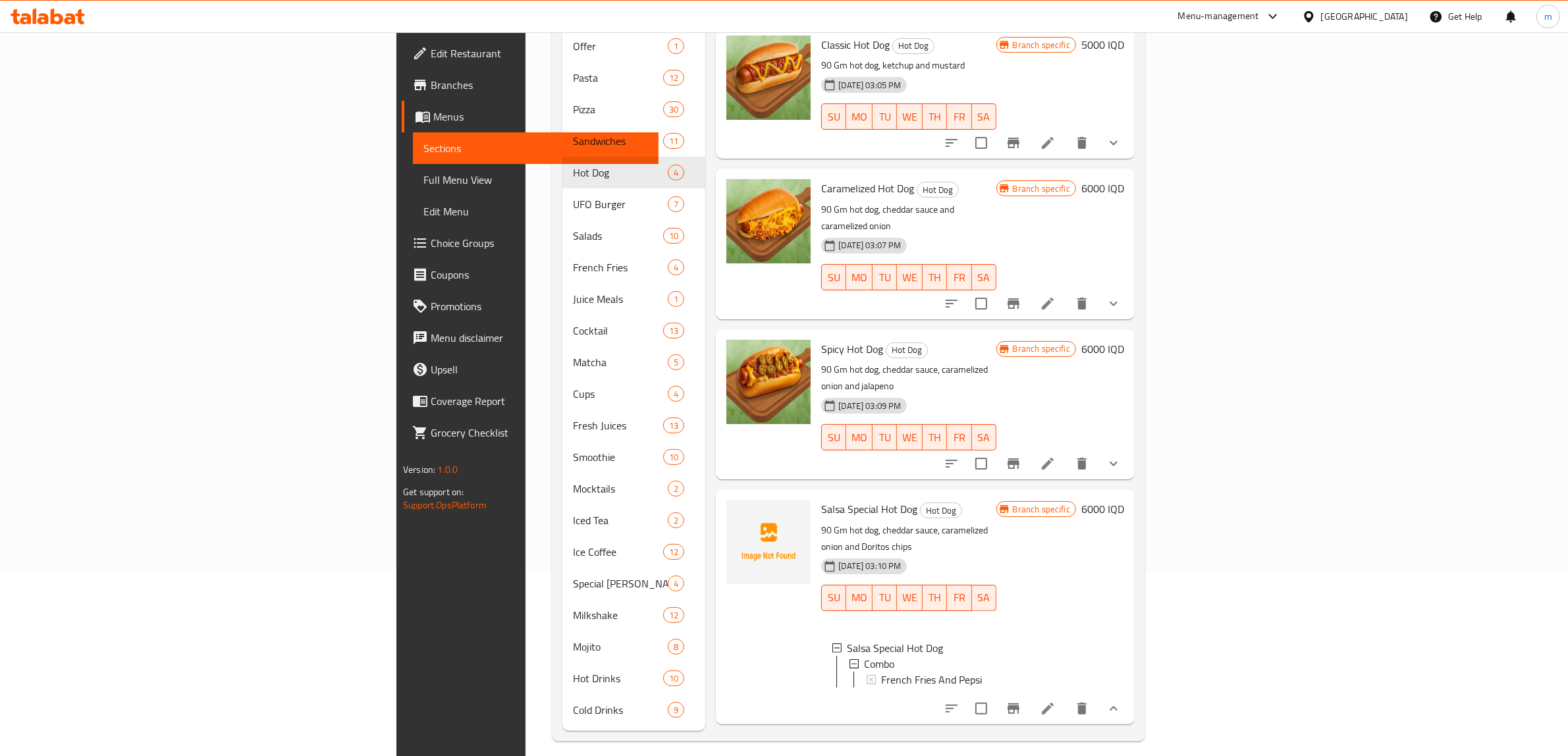
click at [1125, 563] on div "Branch specific 6000 IQD" at bounding box center [1060, 606] width 128 height 213
click at [1122, 701] on icon "show more" at bounding box center [1113, 708] width 16 height 16
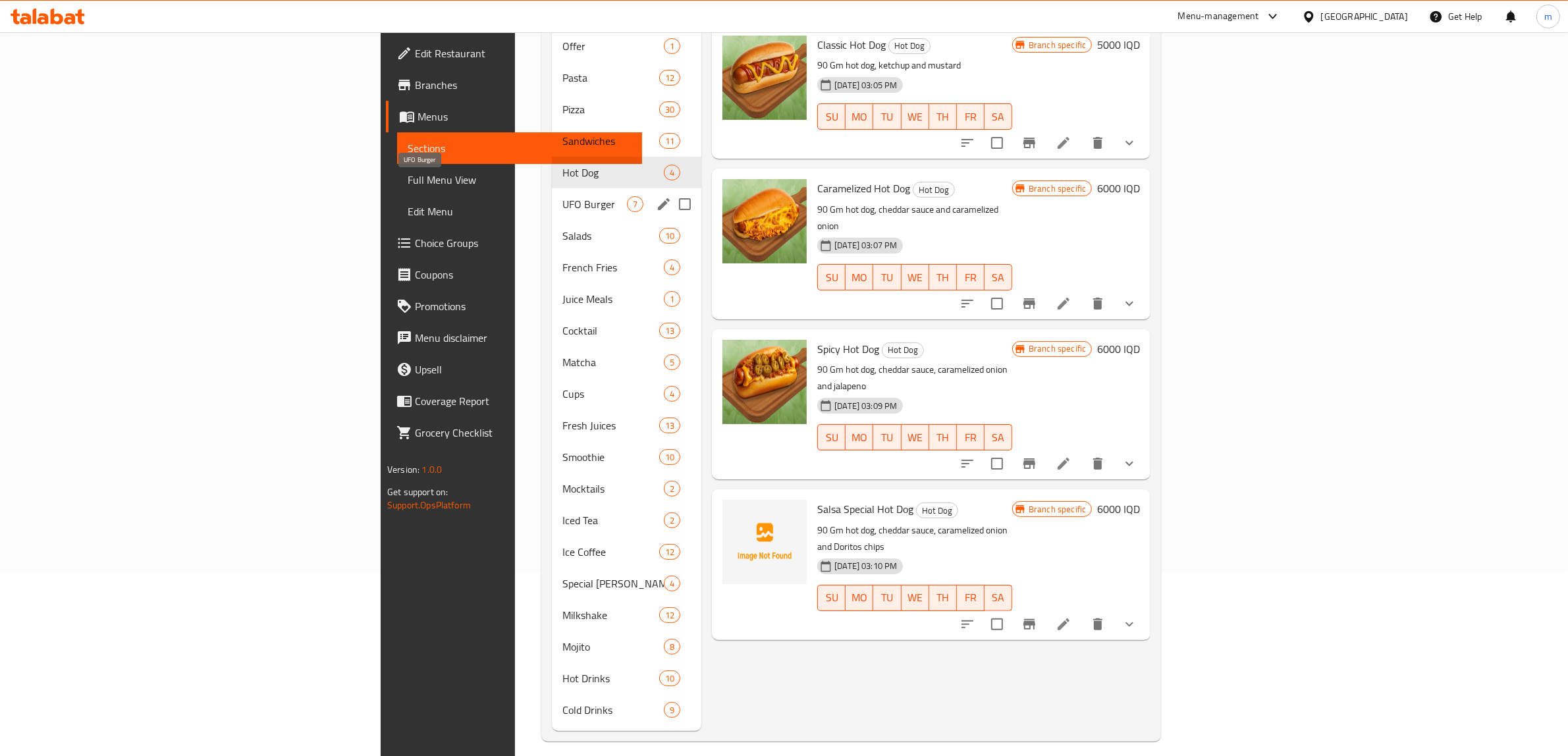
click at [563, 196] on span "UFO Burger" at bounding box center [595, 203] width 65 height 16
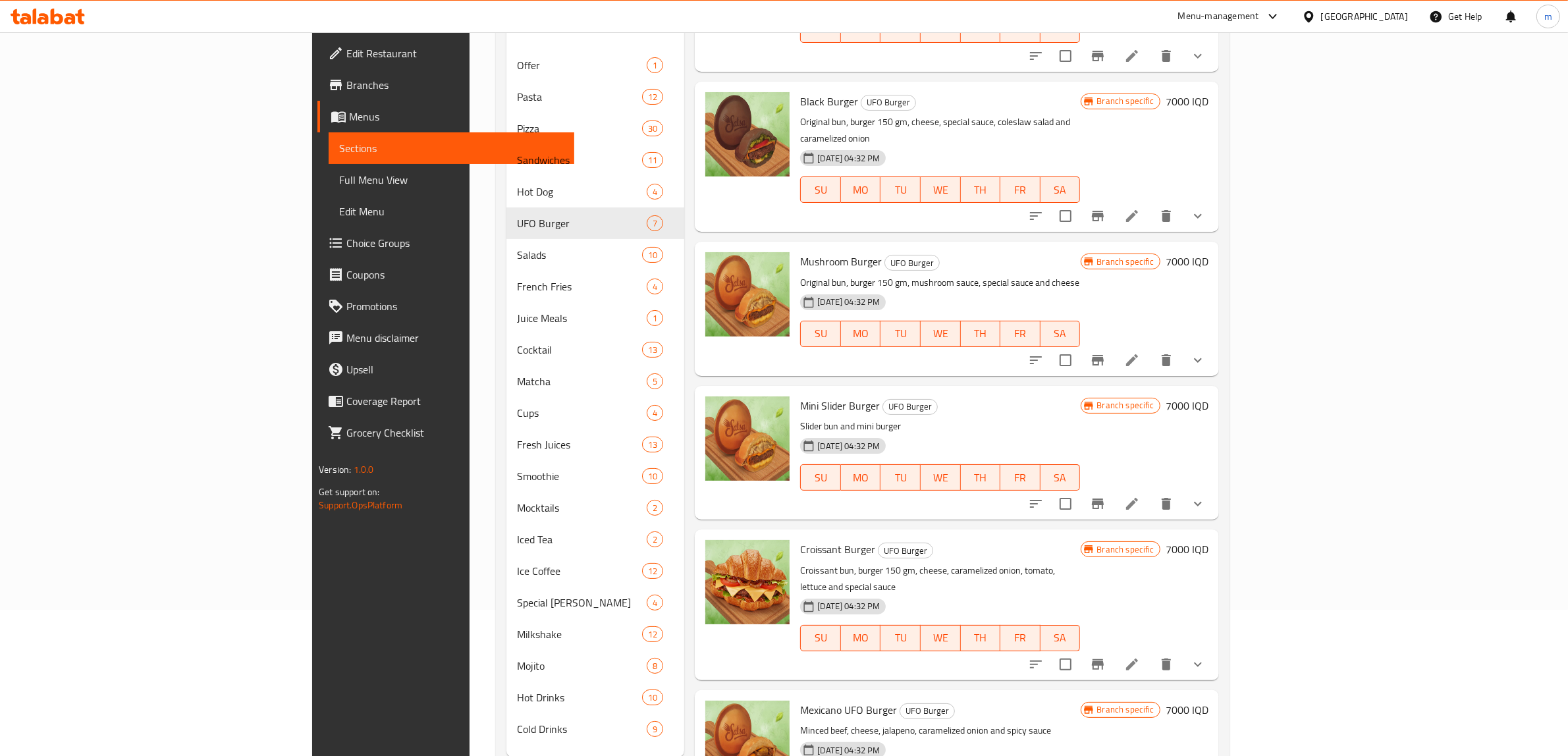
scroll to position [185, 0]
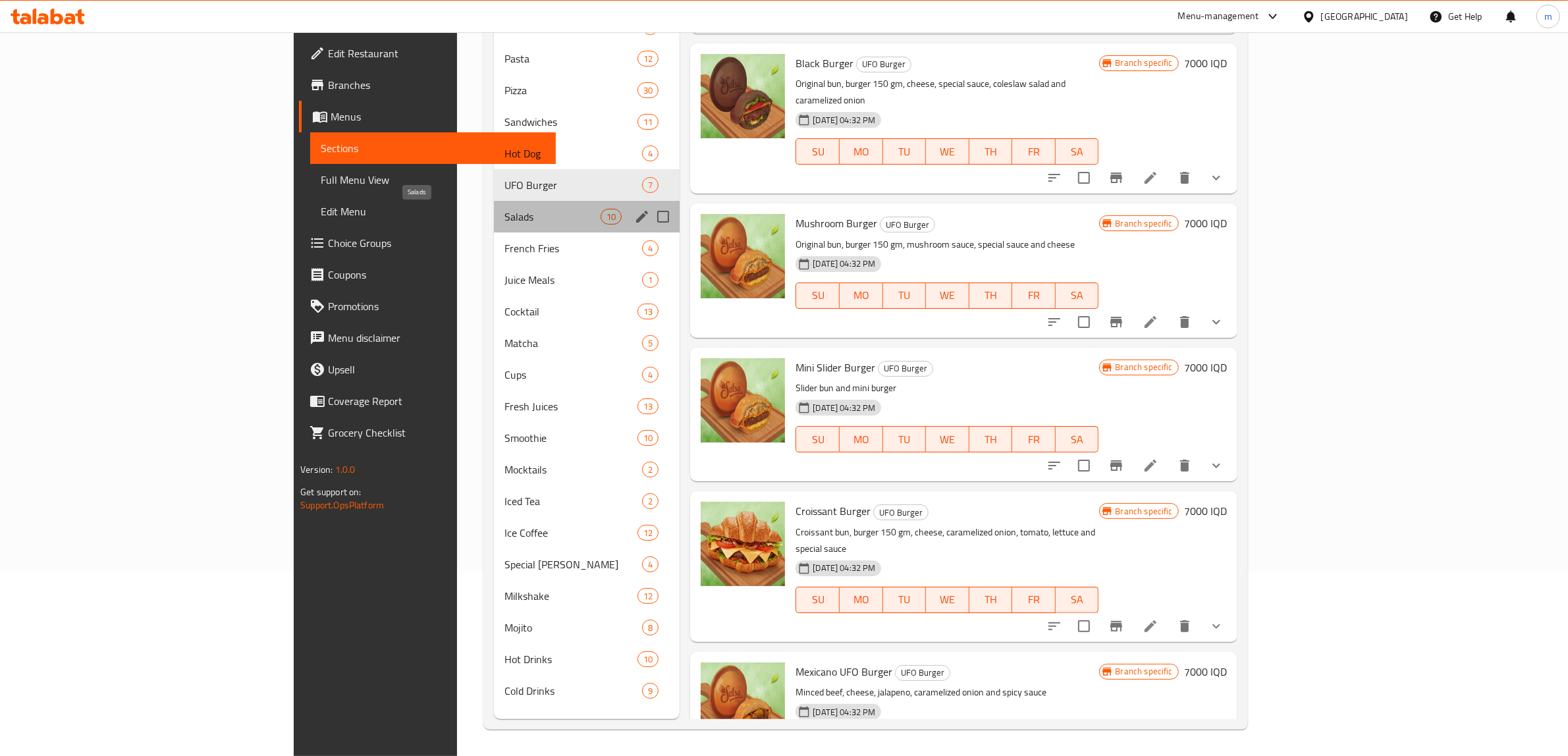
click at [504, 218] on span "Salads" at bounding box center [552, 216] width 96 height 16
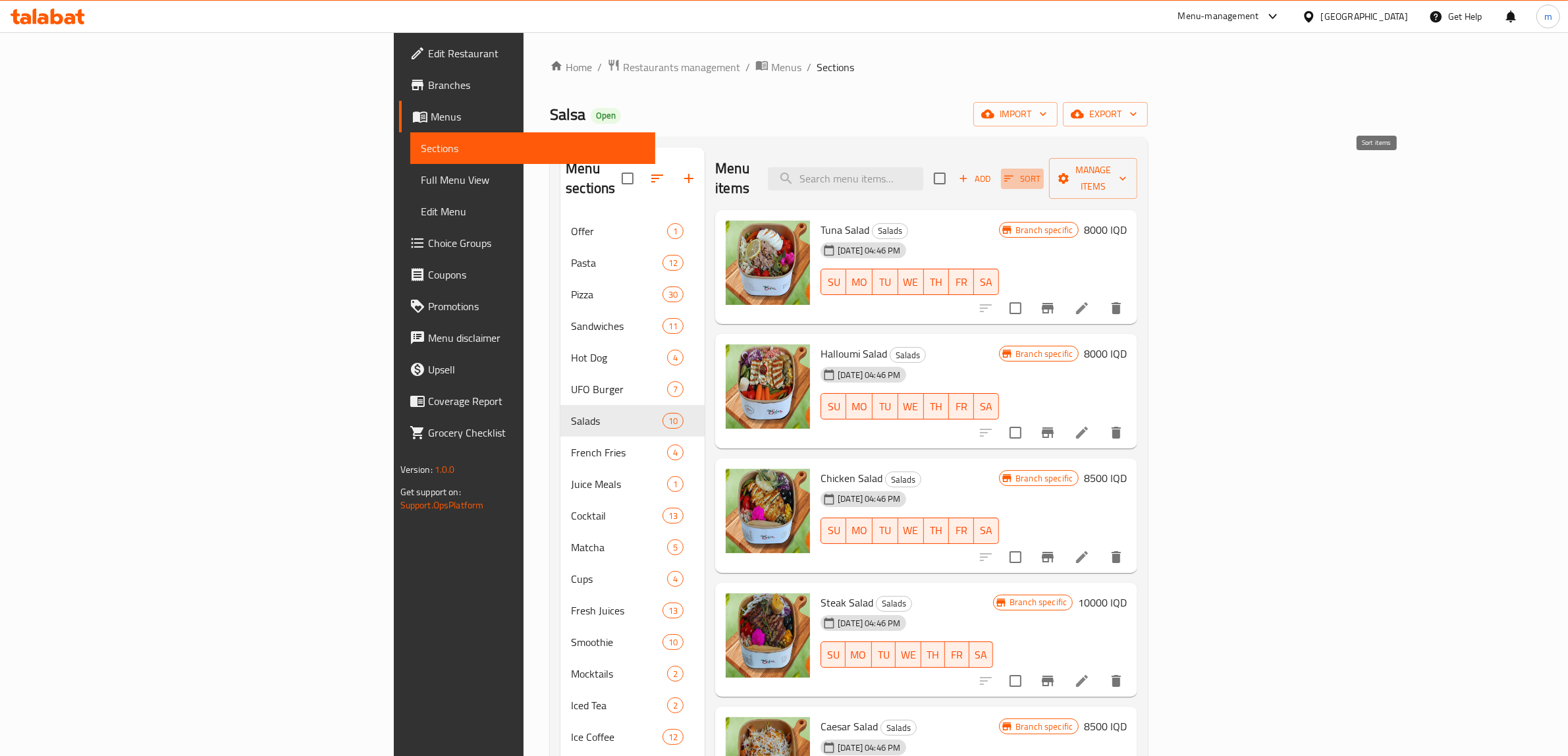
click at [1015, 172] on icon "button" at bounding box center [1009, 178] width 12 height 12
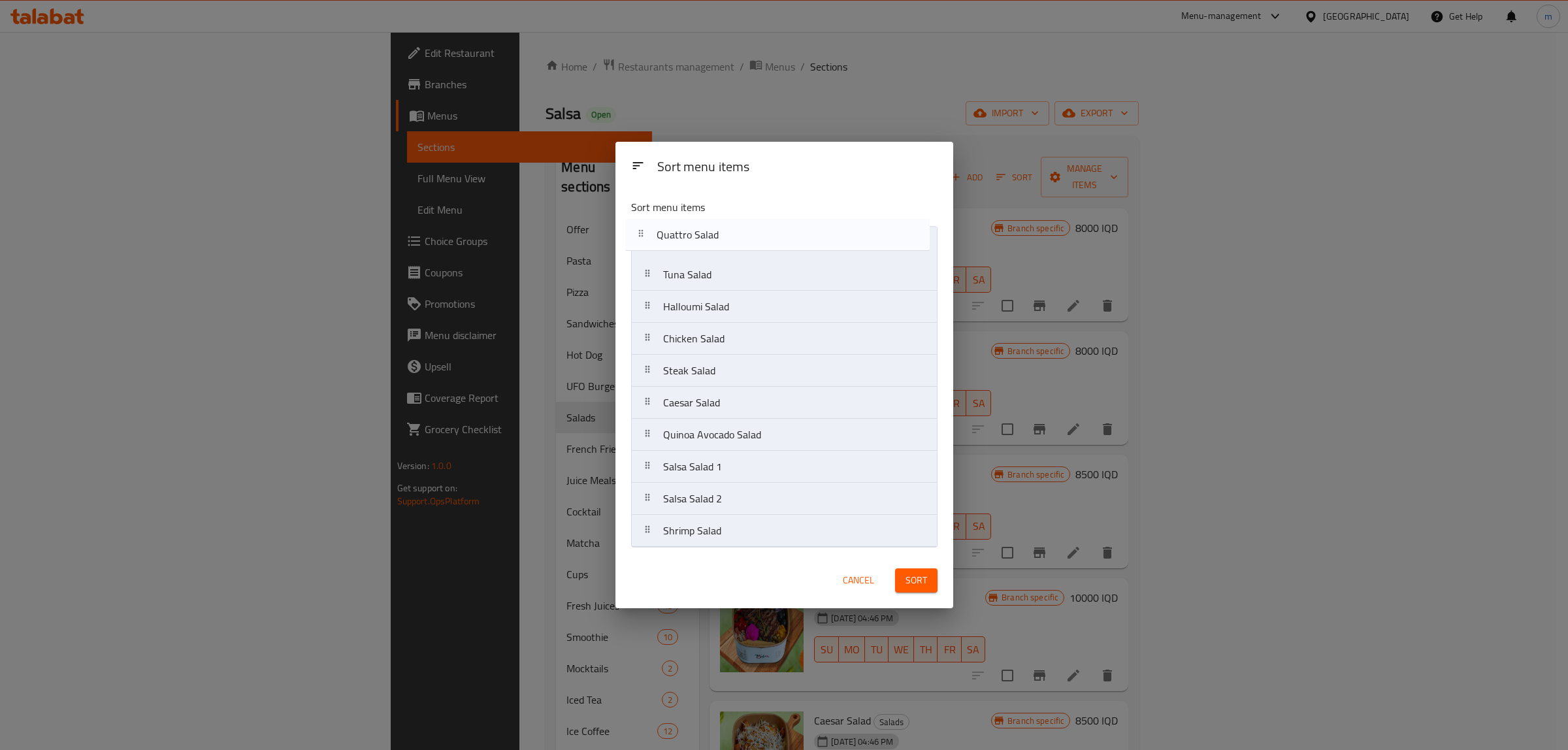
drag, startPoint x: 647, startPoint y: 533, endPoint x: 638, endPoint y: 227, distance: 306.1
click at [638, 227] on nav "Tuna Salad Halloumi Salad Chicken Salad Steak Salad Caesar Salad Quinoa Avocado…" at bounding box center [784, 386] width 307 height 322
drag, startPoint x: 648, startPoint y: 438, endPoint x: 637, endPoint y: 274, distance: 164.4
click at [637, 274] on nav "Quattro Salad Tuna Salad Halloumi Salad Chicken Salad Steak Salad Caesar Salad …" at bounding box center [784, 386] width 307 height 322
drag, startPoint x: 645, startPoint y: 468, endPoint x: 643, endPoint y: 303, distance: 165.0
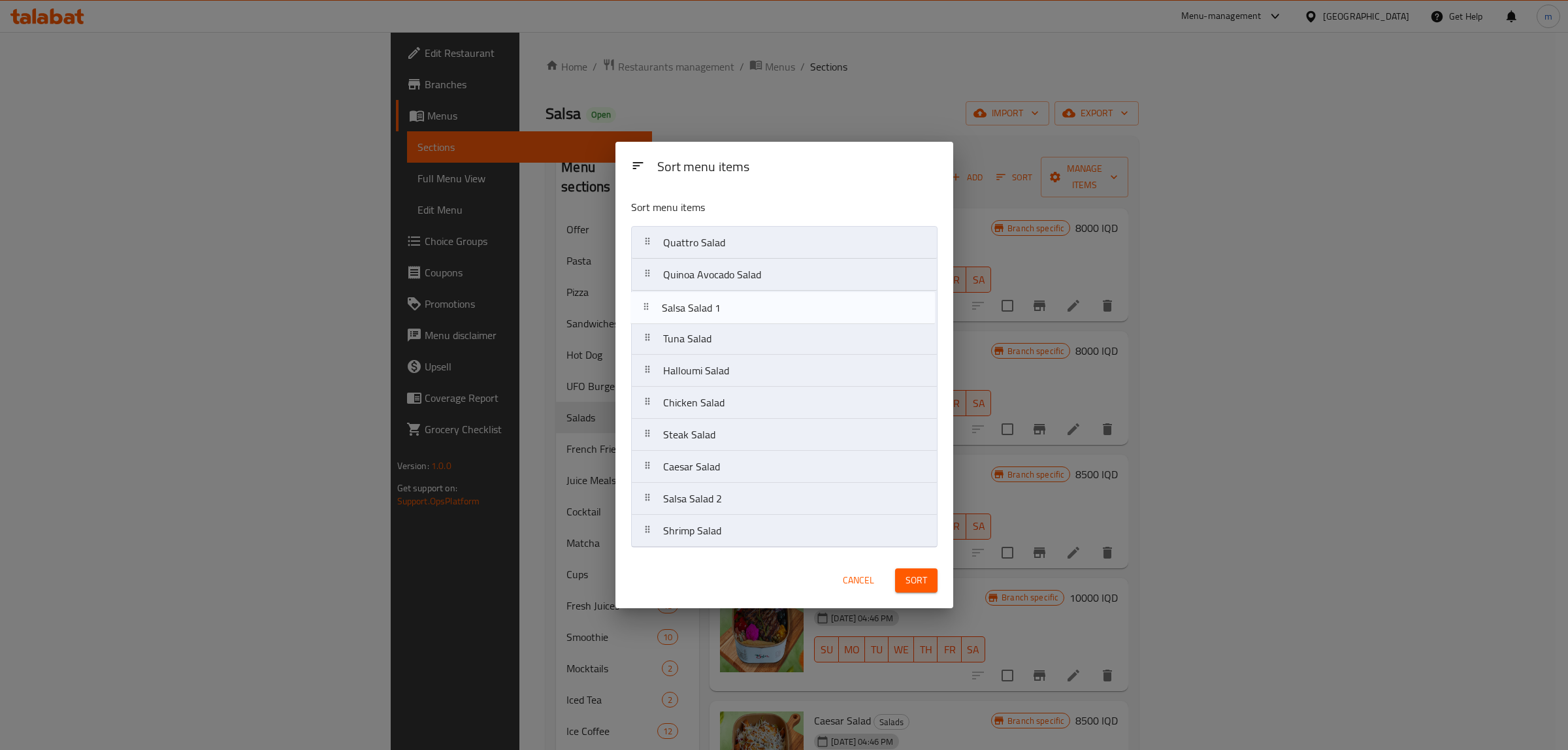
click at [643, 303] on nav "Quattro Salad Quinoa Avocado Salad Tuna Salad Halloumi Salad Chicken Salad Stea…" at bounding box center [784, 386] width 307 height 322
drag, startPoint x: 651, startPoint y: 464, endPoint x: 654, endPoint y: 419, distance: 45.1
click at [654, 419] on nav "Quattro Salad Quinoa Avocado Salad Salsa Salad 1 Tuna Salad Halloumi Salad Chic…" at bounding box center [784, 386] width 307 height 322
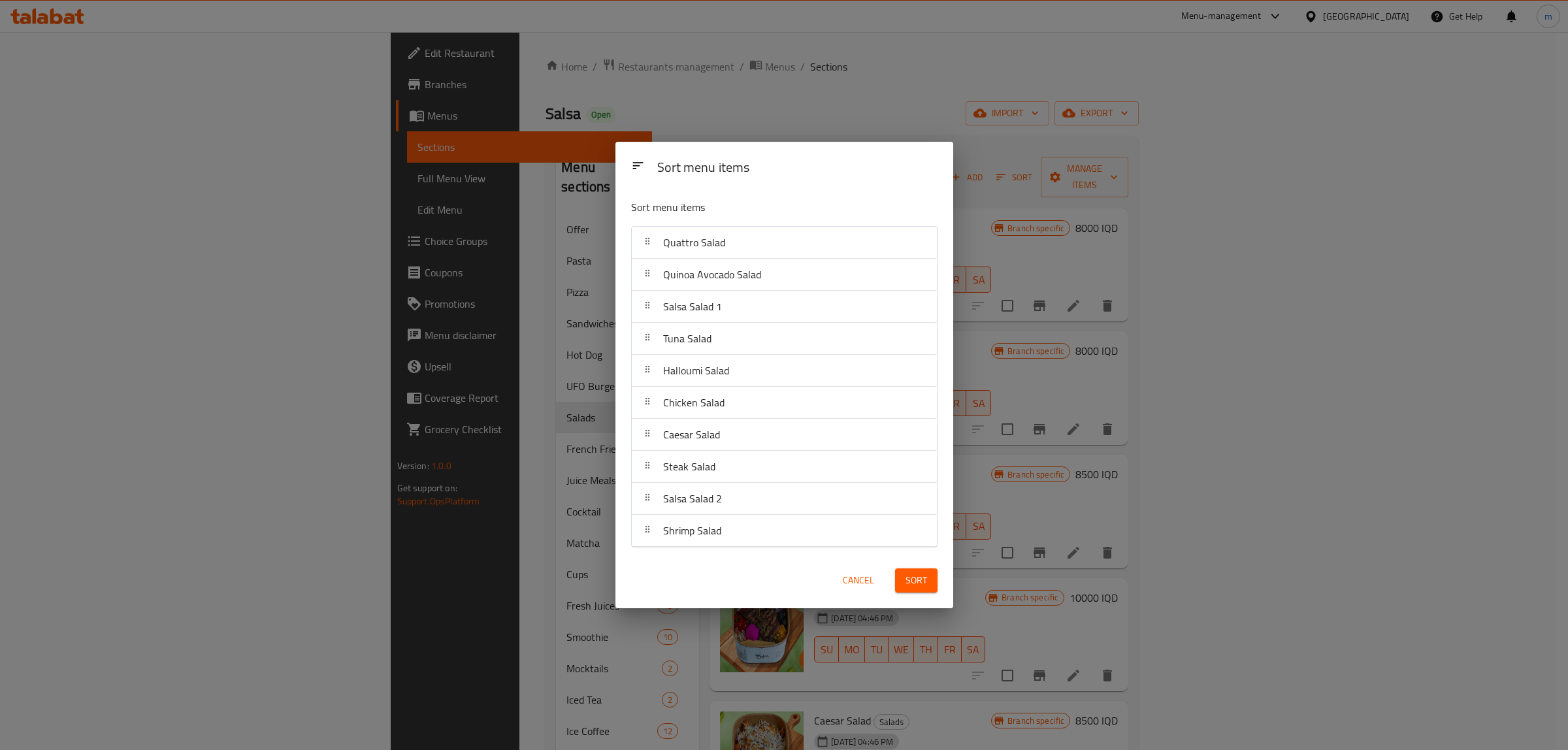
click at [921, 579] on span "Sort" at bounding box center [916, 581] width 22 height 17
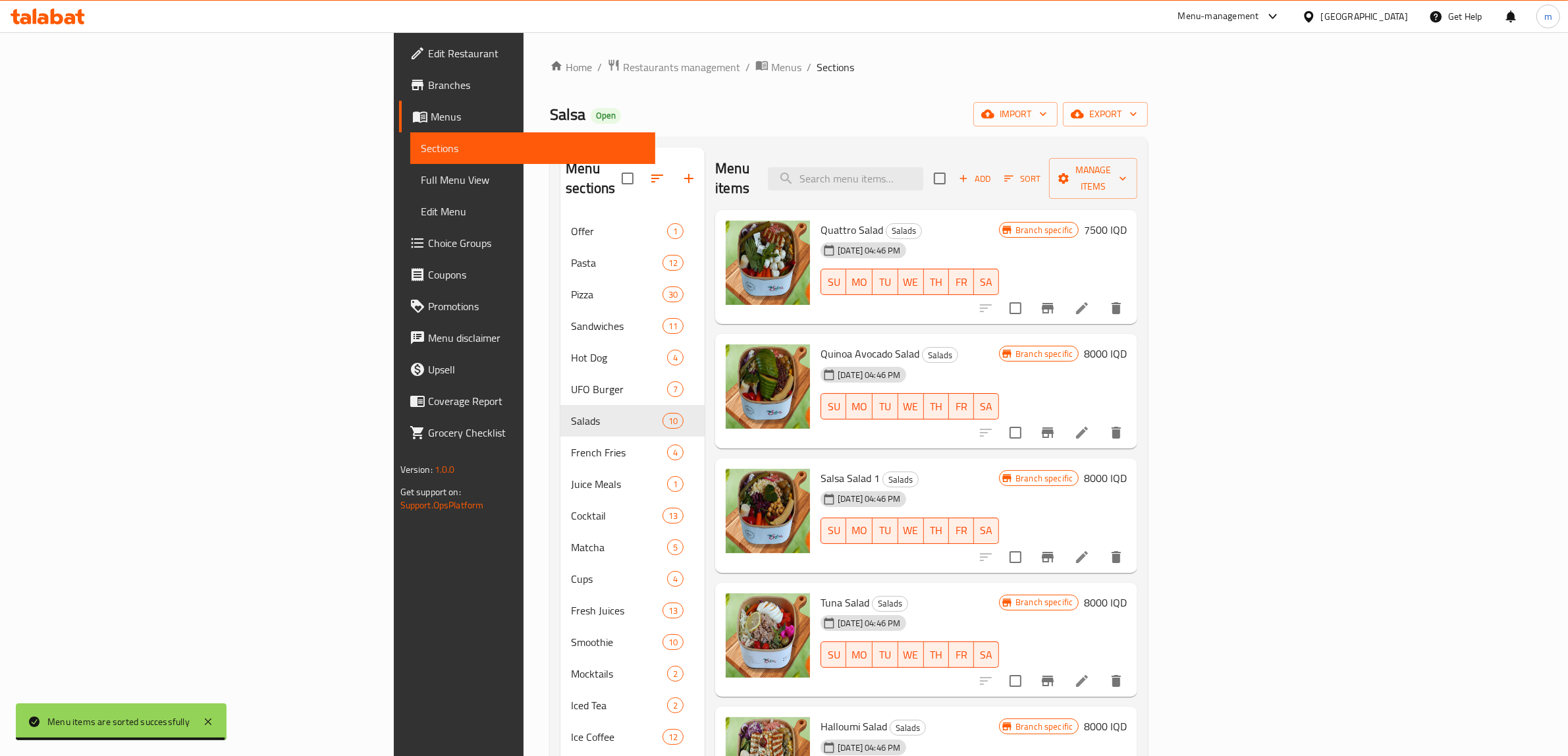
click at [1040, 172] on span "Sort" at bounding box center [1023, 179] width 36 height 15
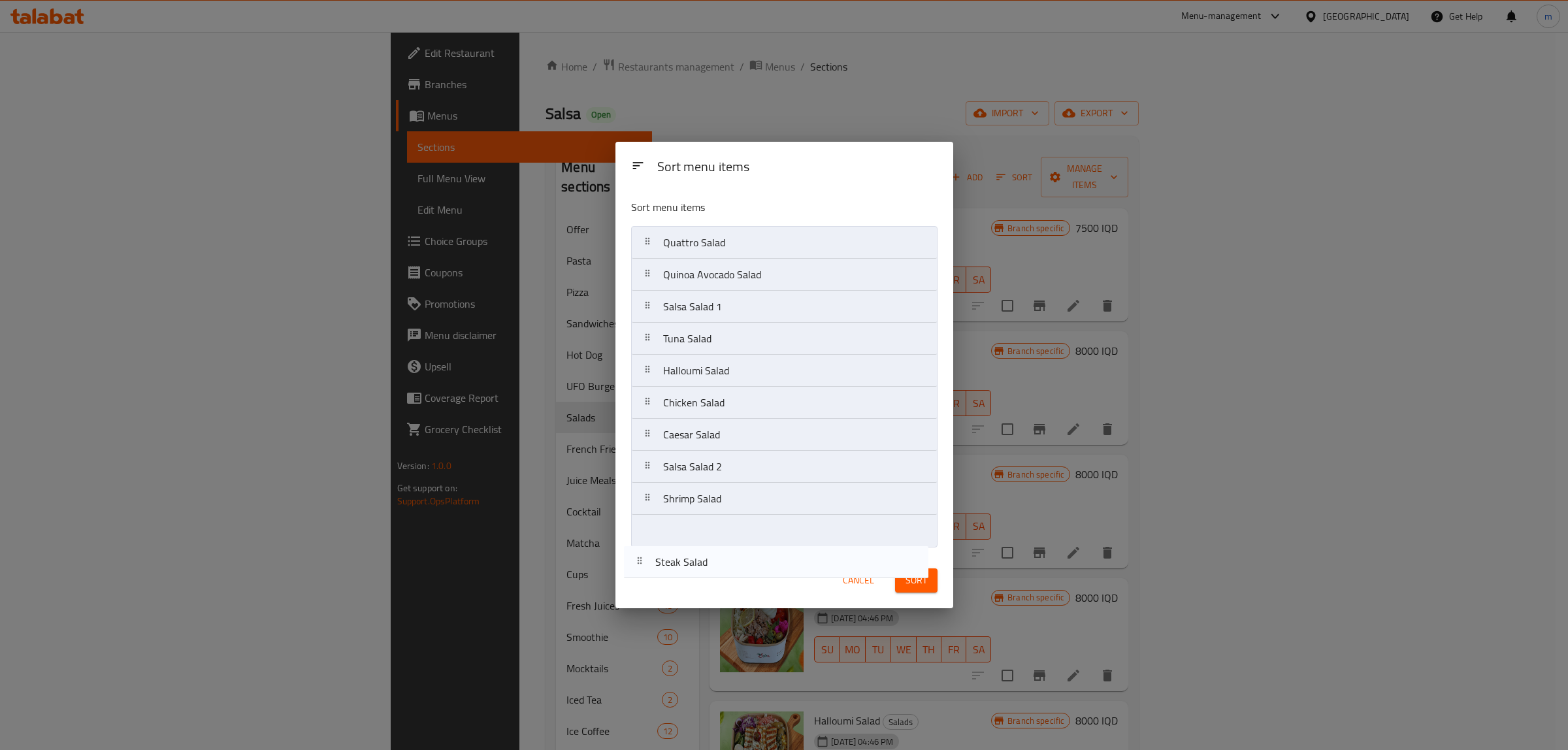
drag, startPoint x: 652, startPoint y: 468, endPoint x: 645, endPoint y: 559, distance: 91.3
click at [644, 574] on div "Sort menu items Sort menu items Quattro Salad Quinoa Avocado Salad Salsa Salad …" at bounding box center [784, 374] width 337 height 466
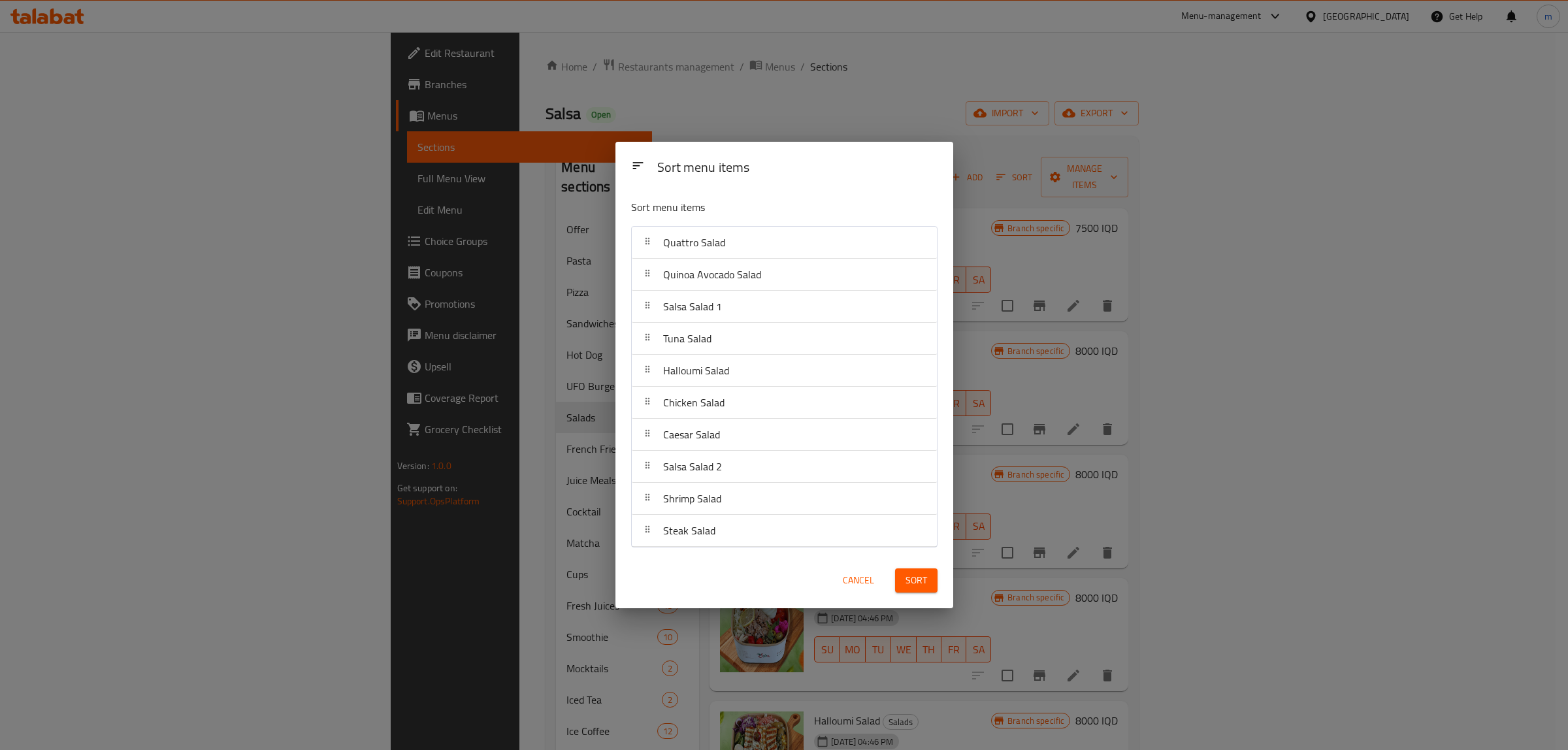
click at [929, 587] on button "Sort" at bounding box center [916, 581] width 42 height 24
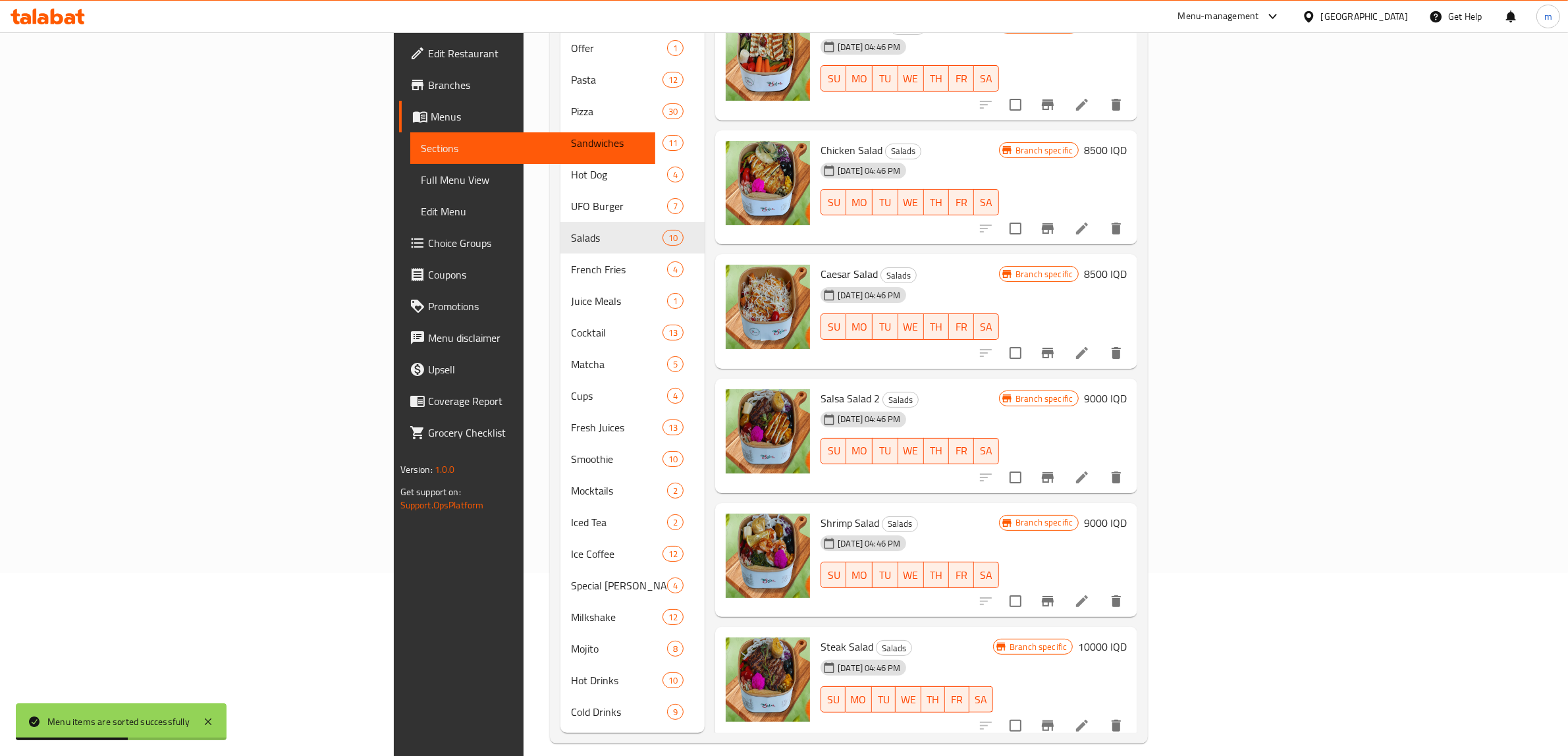
scroll to position [185, 0]
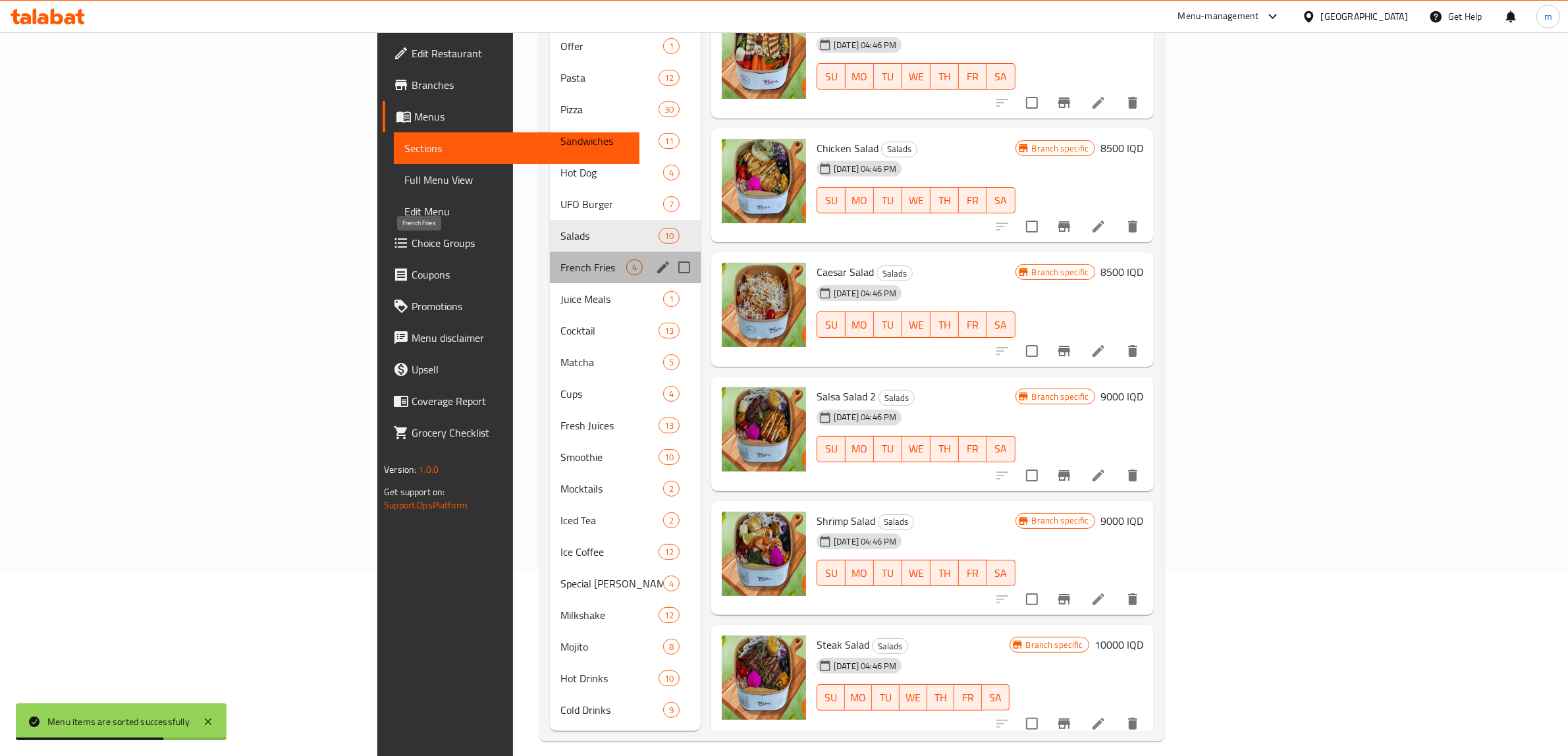
click at [560, 260] on span "French Fries" at bounding box center [593, 267] width 66 height 16
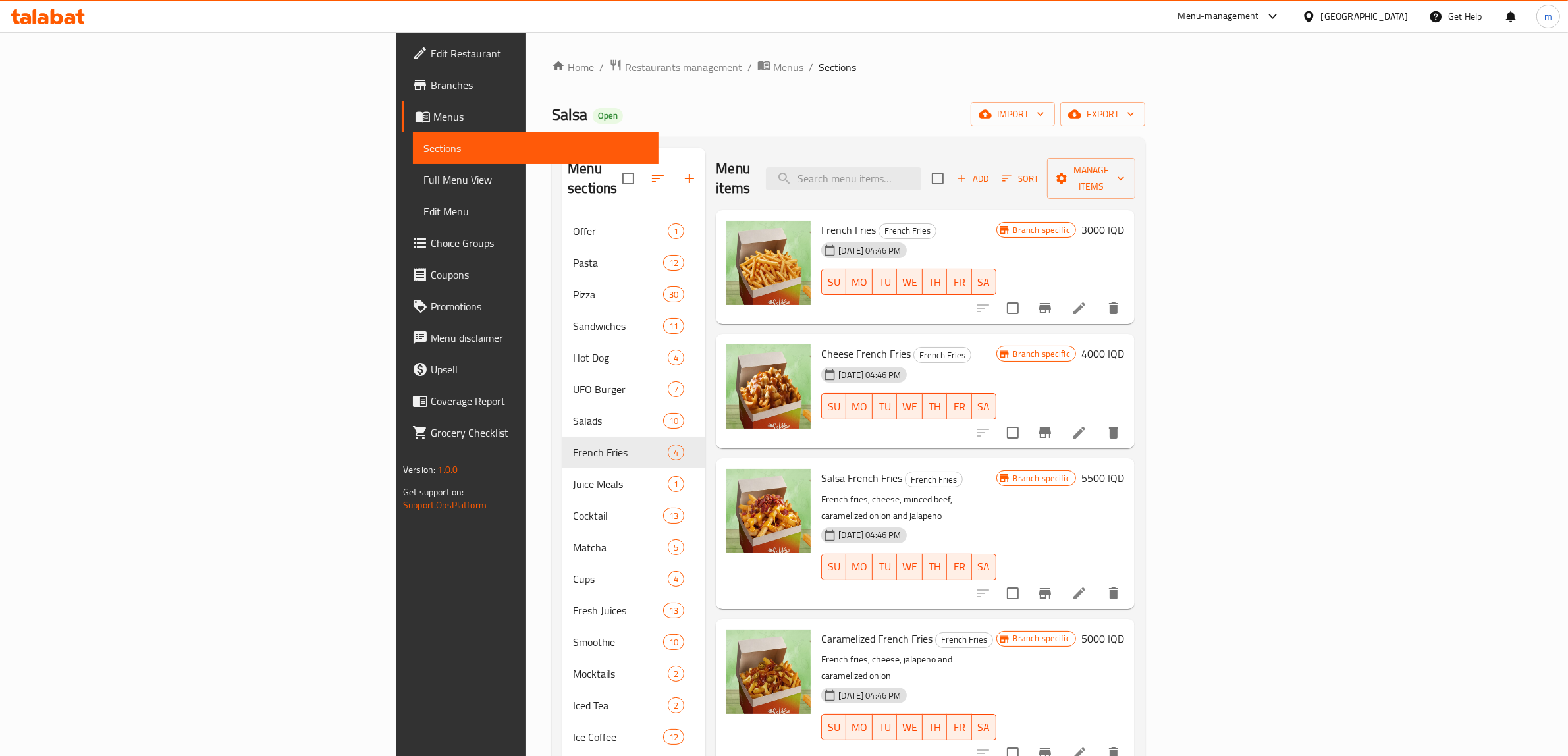
click at [1039, 173] on span "Sort" at bounding box center [1021, 179] width 36 height 15
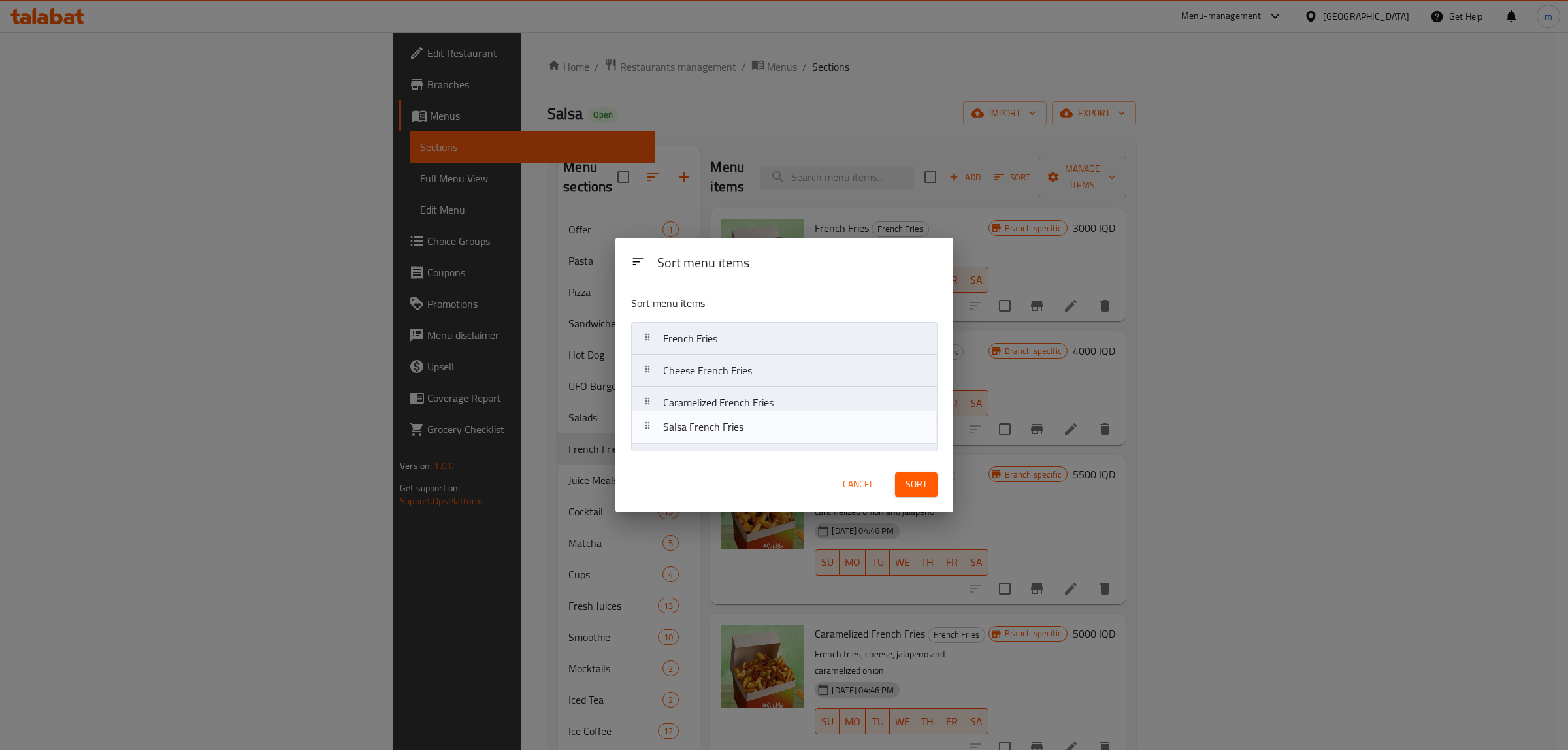
drag, startPoint x: 653, startPoint y: 407, endPoint x: 653, endPoint y: 438, distance: 31.0
click at [653, 438] on nav "French Fries Cheese French Fries Salsa French Fries Caramelized French Fries" at bounding box center [784, 387] width 307 height 130
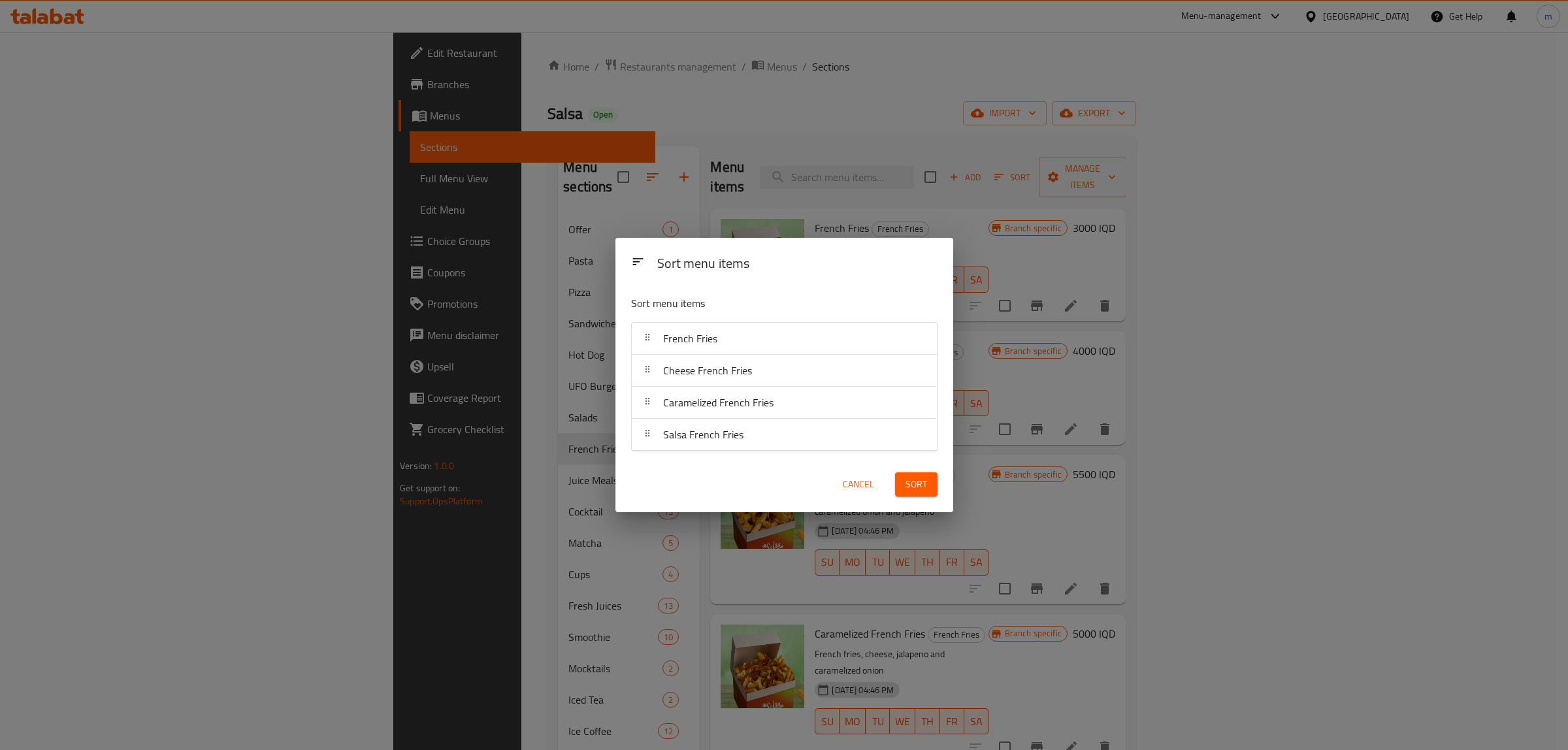
click at [921, 483] on span "Sort" at bounding box center [916, 484] width 22 height 17
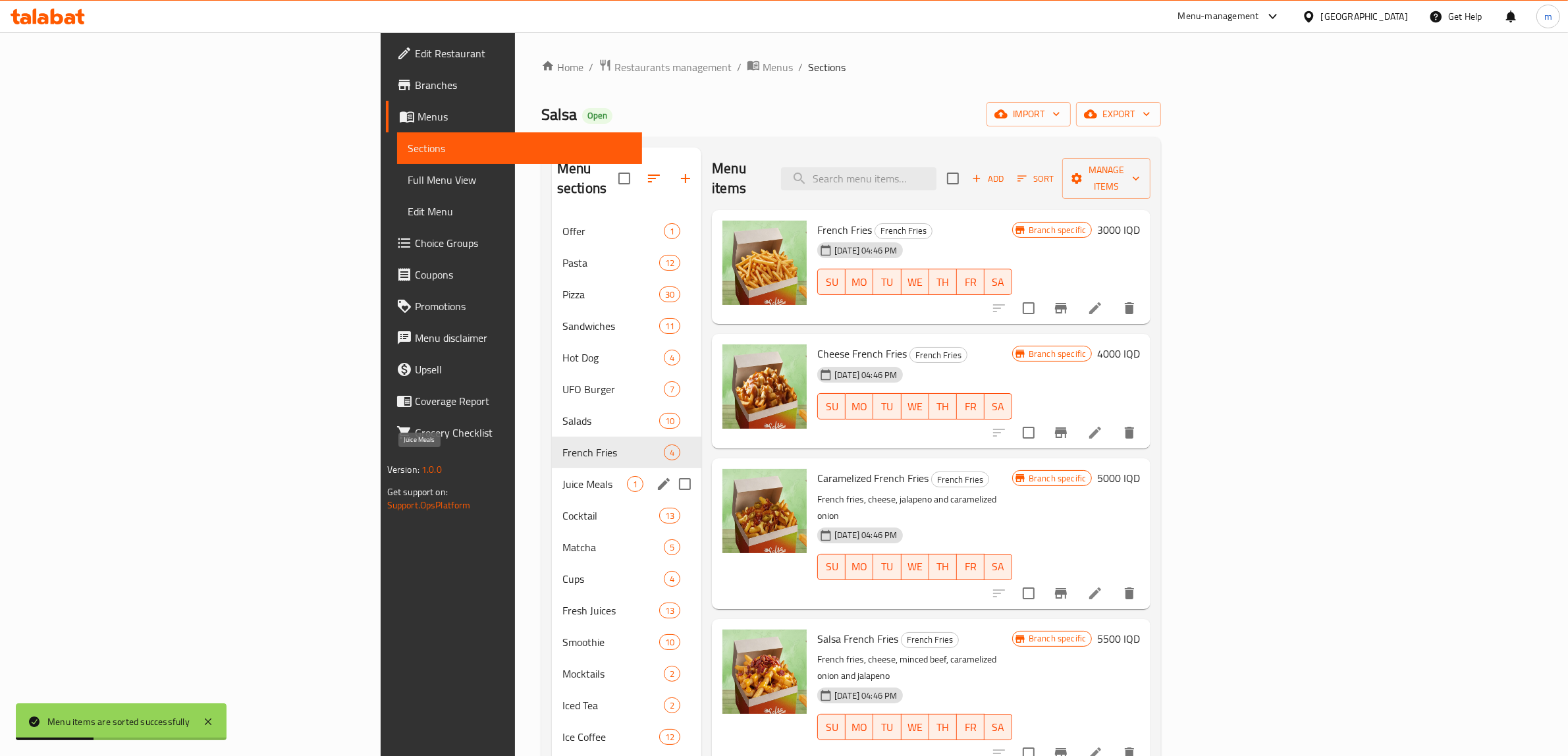
click at [563, 476] on span "Juice Meals" at bounding box center [595, 484] width 65 height 16
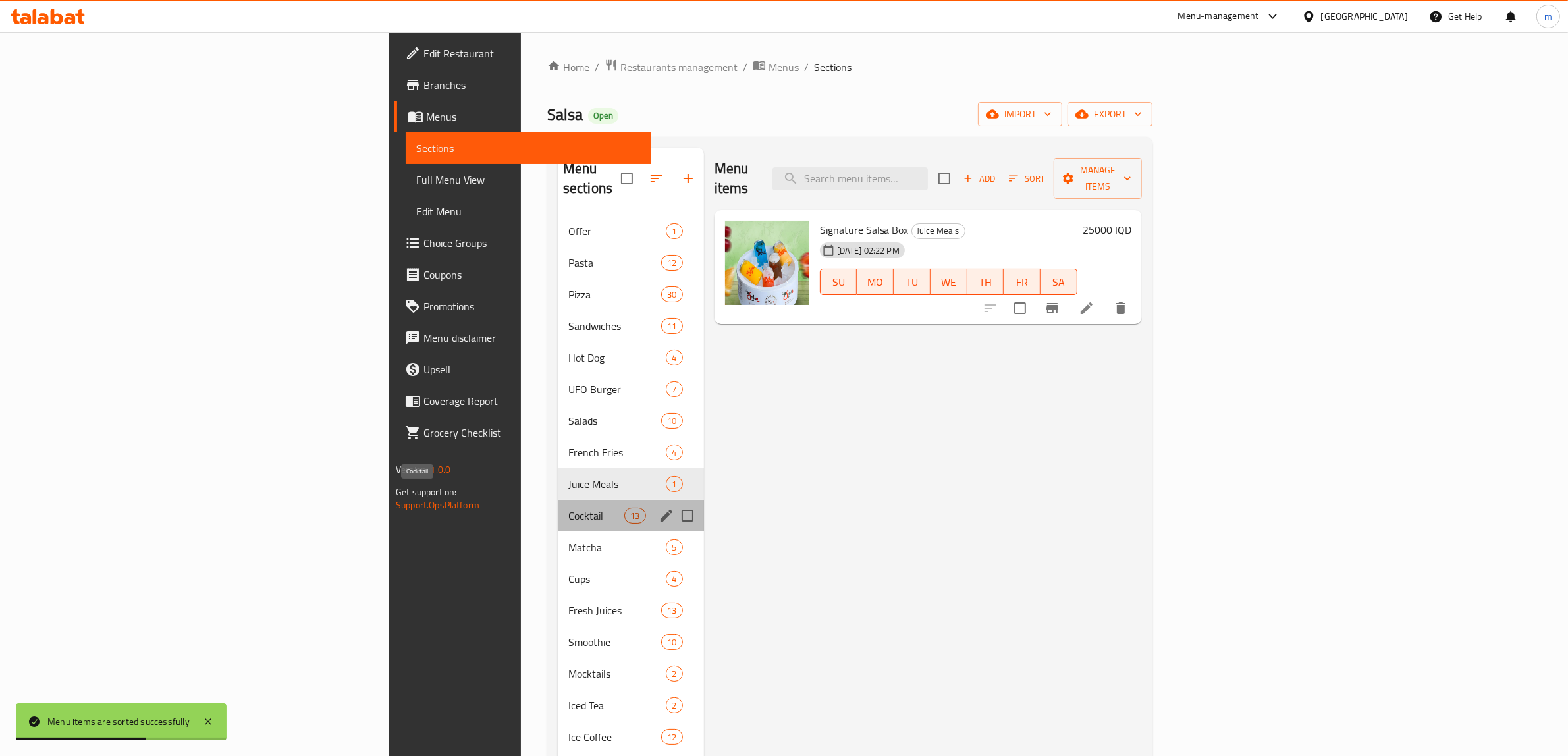
click at [569, 508] on span "Cocktail" at bounding box center [597, 515] width 56 height 16
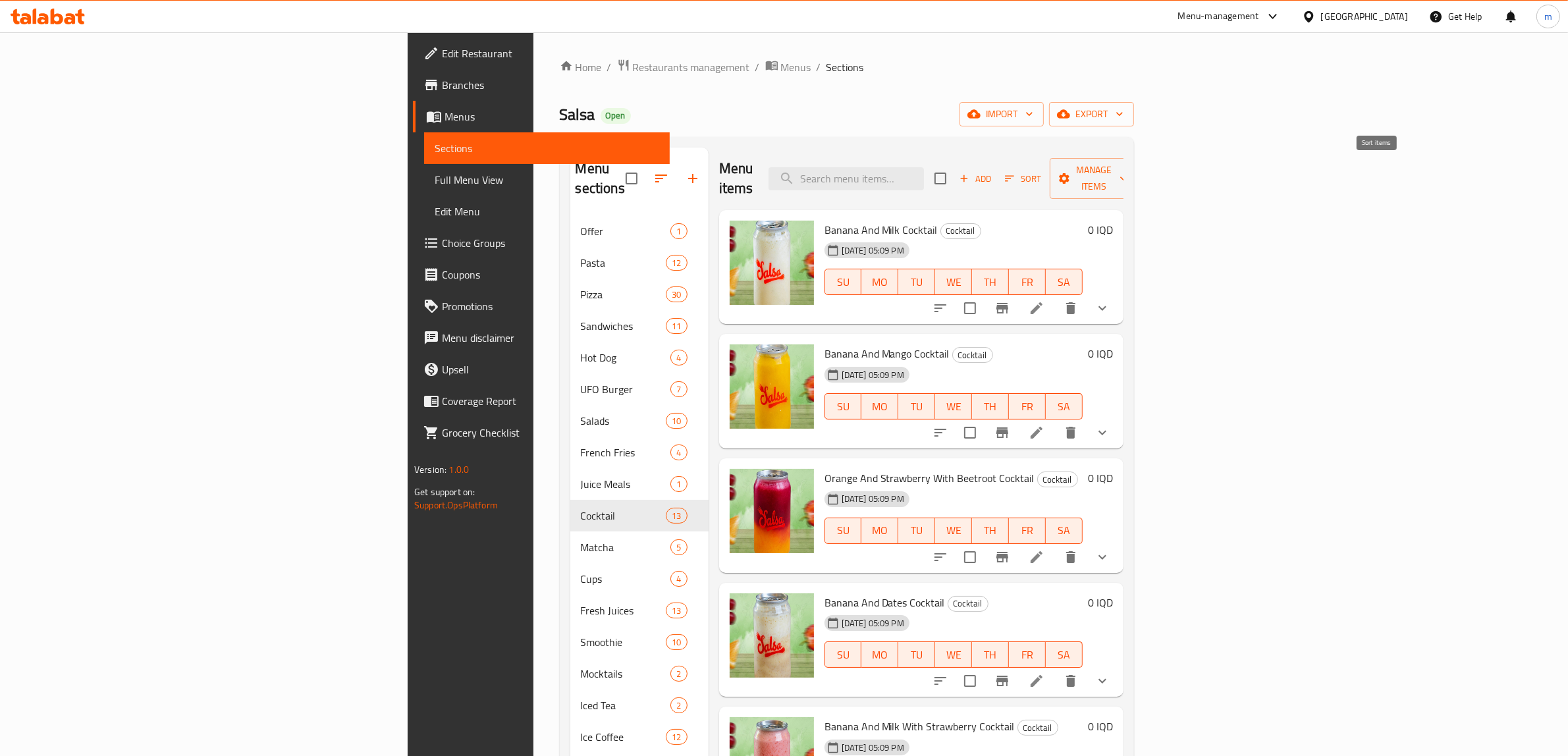
click at [1041, 172] on span "Sort" at bounding box center [1024, 179] width 36 height 15
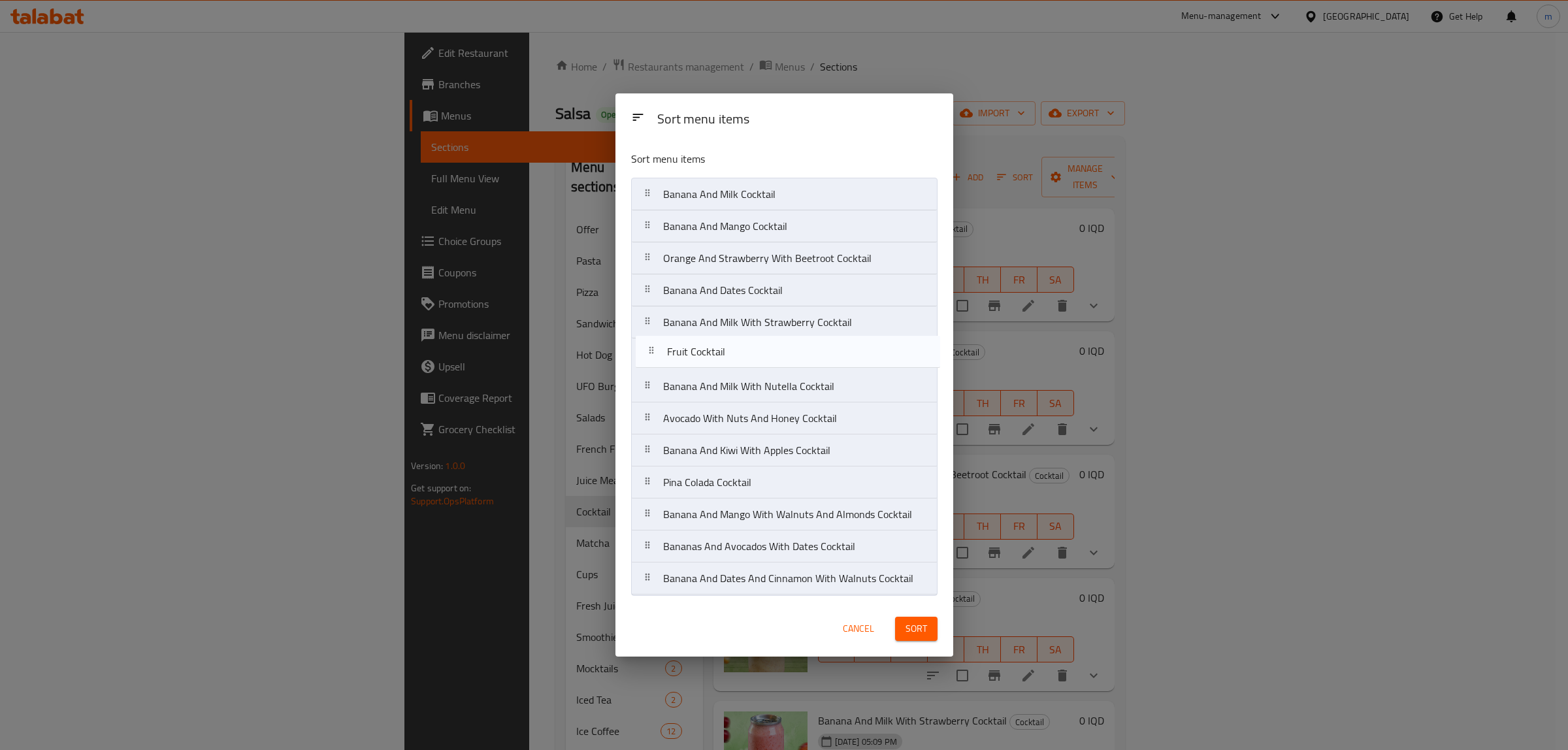
drag, startPoint x: 651, startPoint y: 584, endPoint x: 654, endPoint y: 351, distance: 233.0
click at [654, 351] on nav "Banana And Milk Cocktail Banana And Mango Cocktail Orange And Strawberry With B…" at bounding box center [784, 386] width 307 height 417
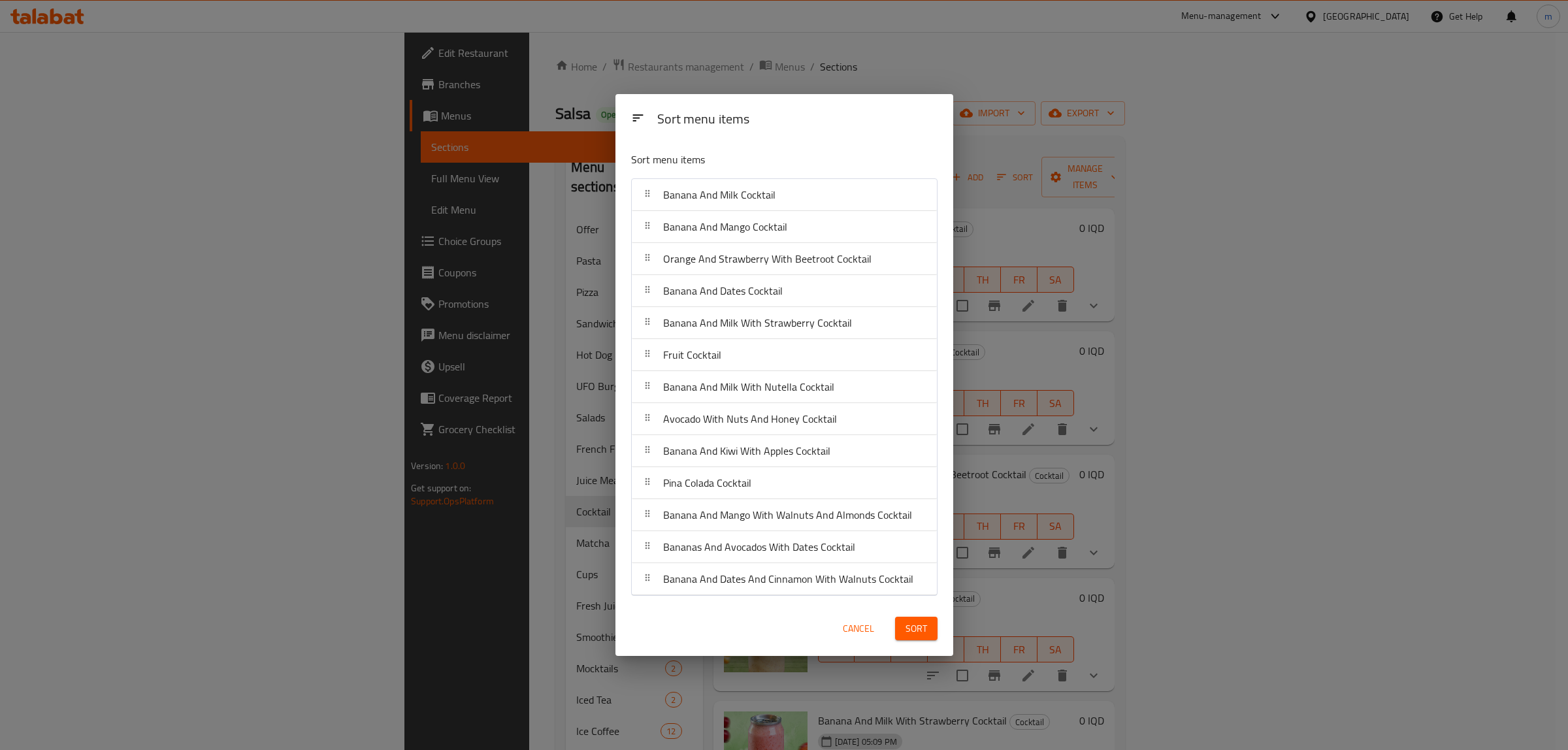
click at [914, 624] on span "Sort" at bounding box center [916, 629] width 22 height 17
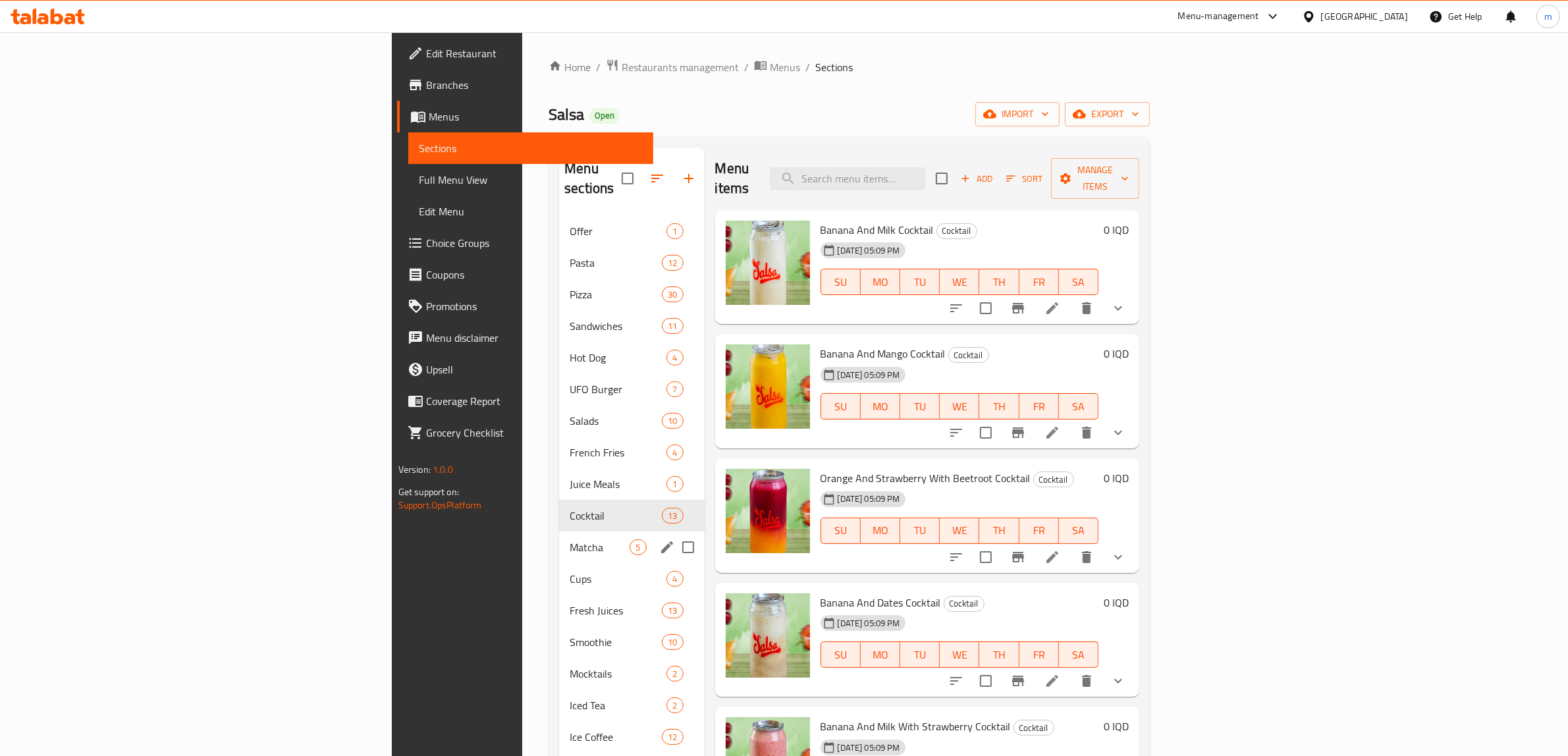
drag, startPoint x: 409, startPoint y: 537, endPoint x: 410, endPoint y: 543, distance: 6.1
click at [559, 543] on div "Offer 1 Pasta 12 Pizza 30 Sandwiches 11 Hot Dog 4 UFO Burger 7 Salads 10 French…" at bounding box center [631, 563] width 145 height 695
click at [569, 539] on span "Matcha" at bounding box center [599, 547] width 60 height 16
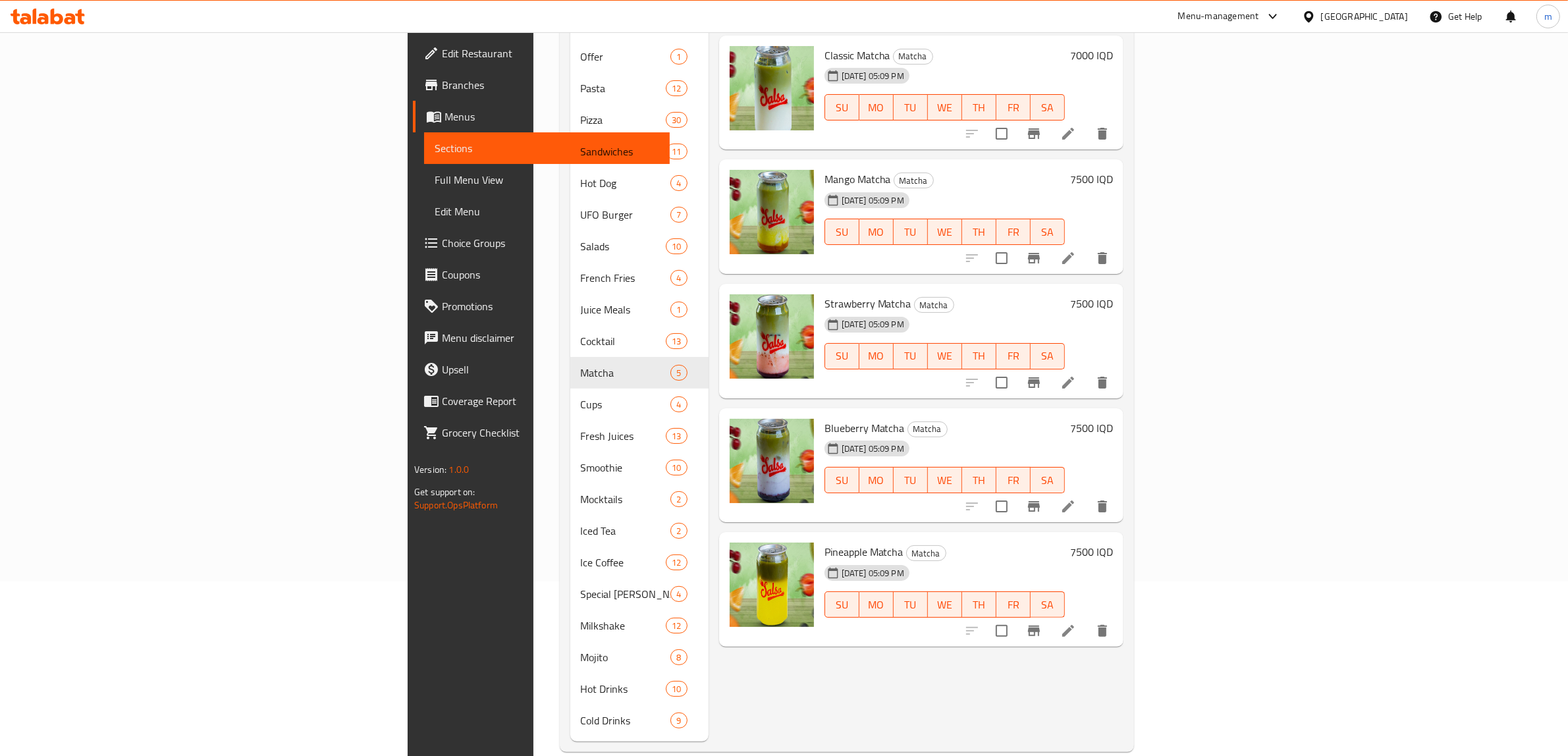
scroll to position [185, 0]
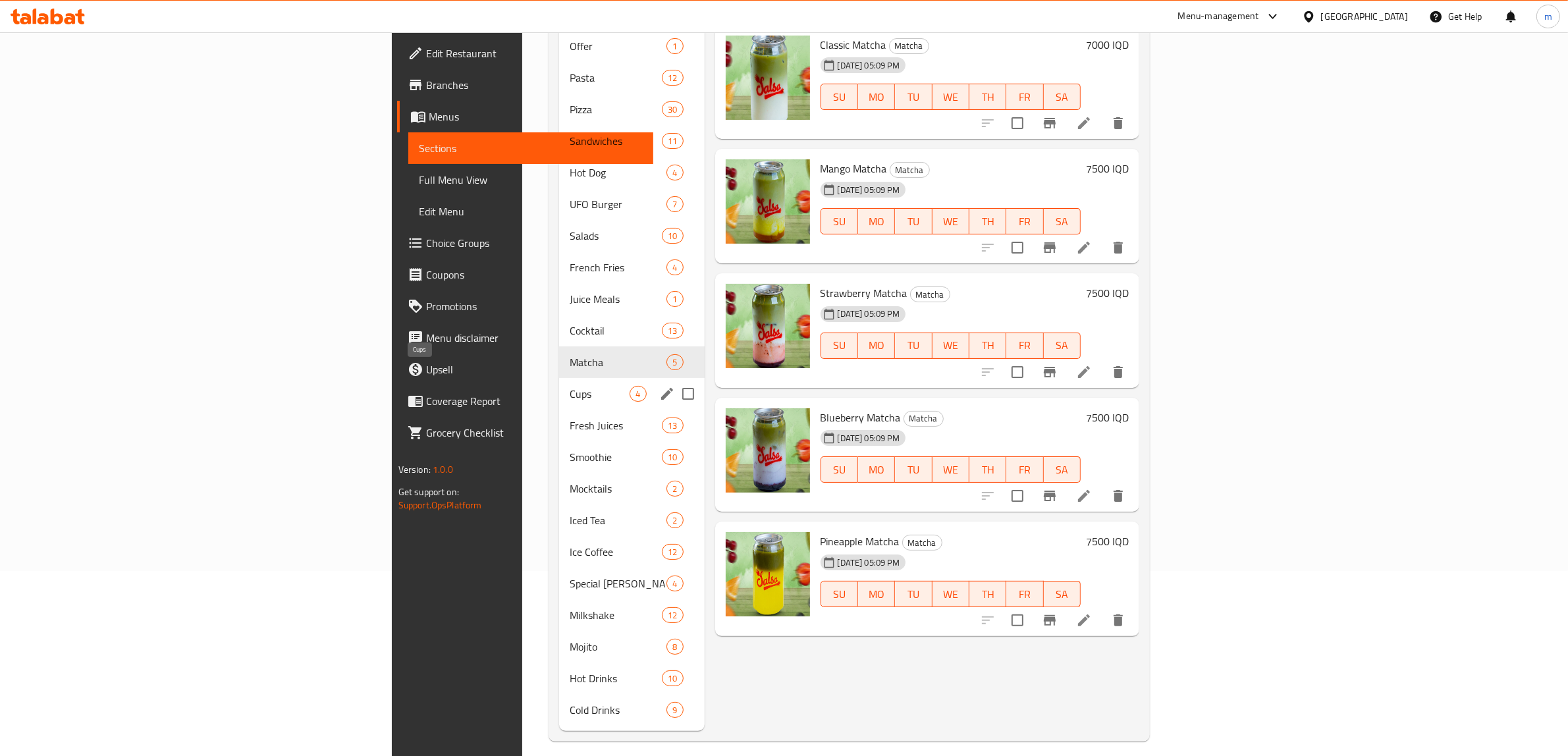
click at [569, 386] on span "Cups" at bounding box center [599, 393] width 60 height 16
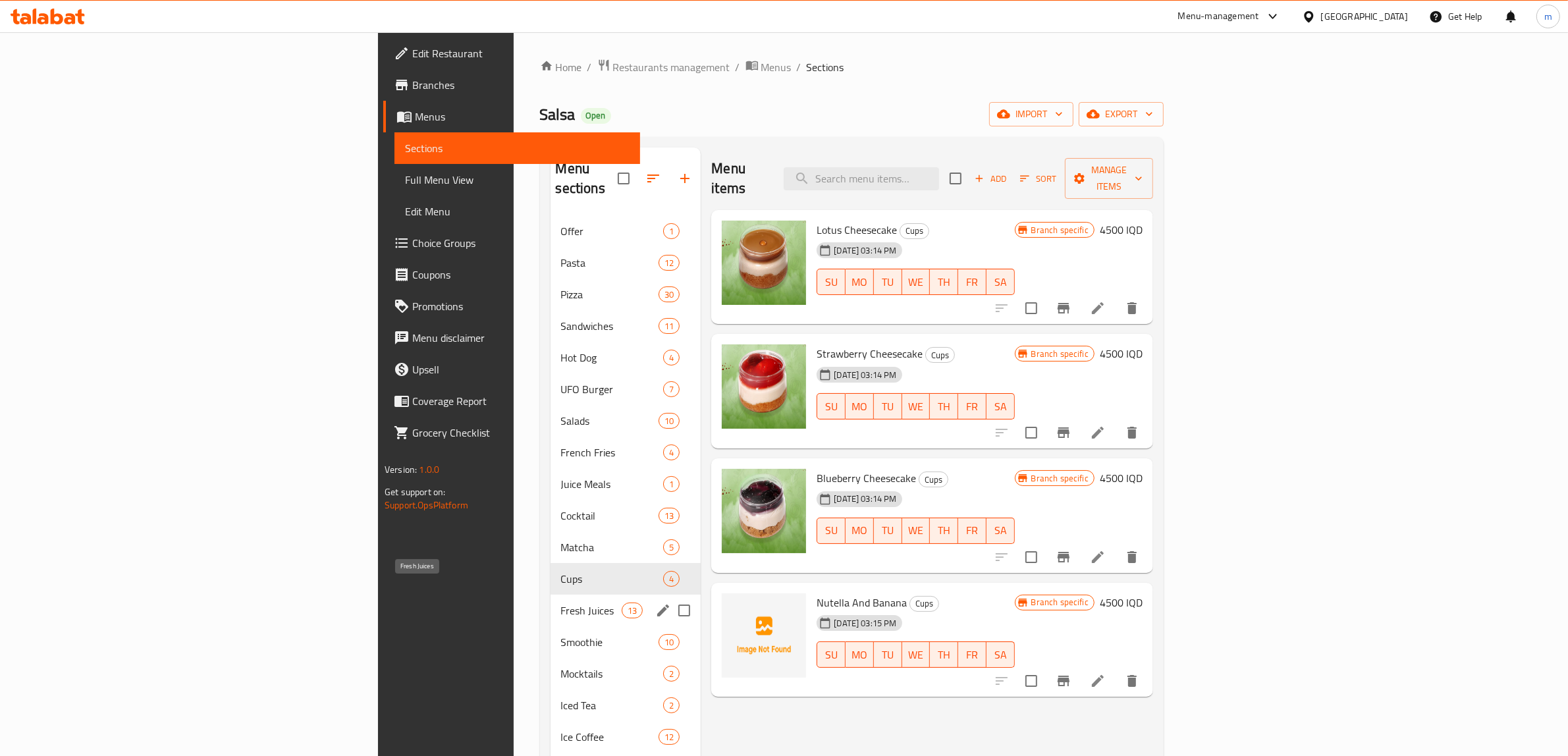
click at [561, 603] on span "Fresh Juices" at bounding box center [592, 610] width 62 height 16
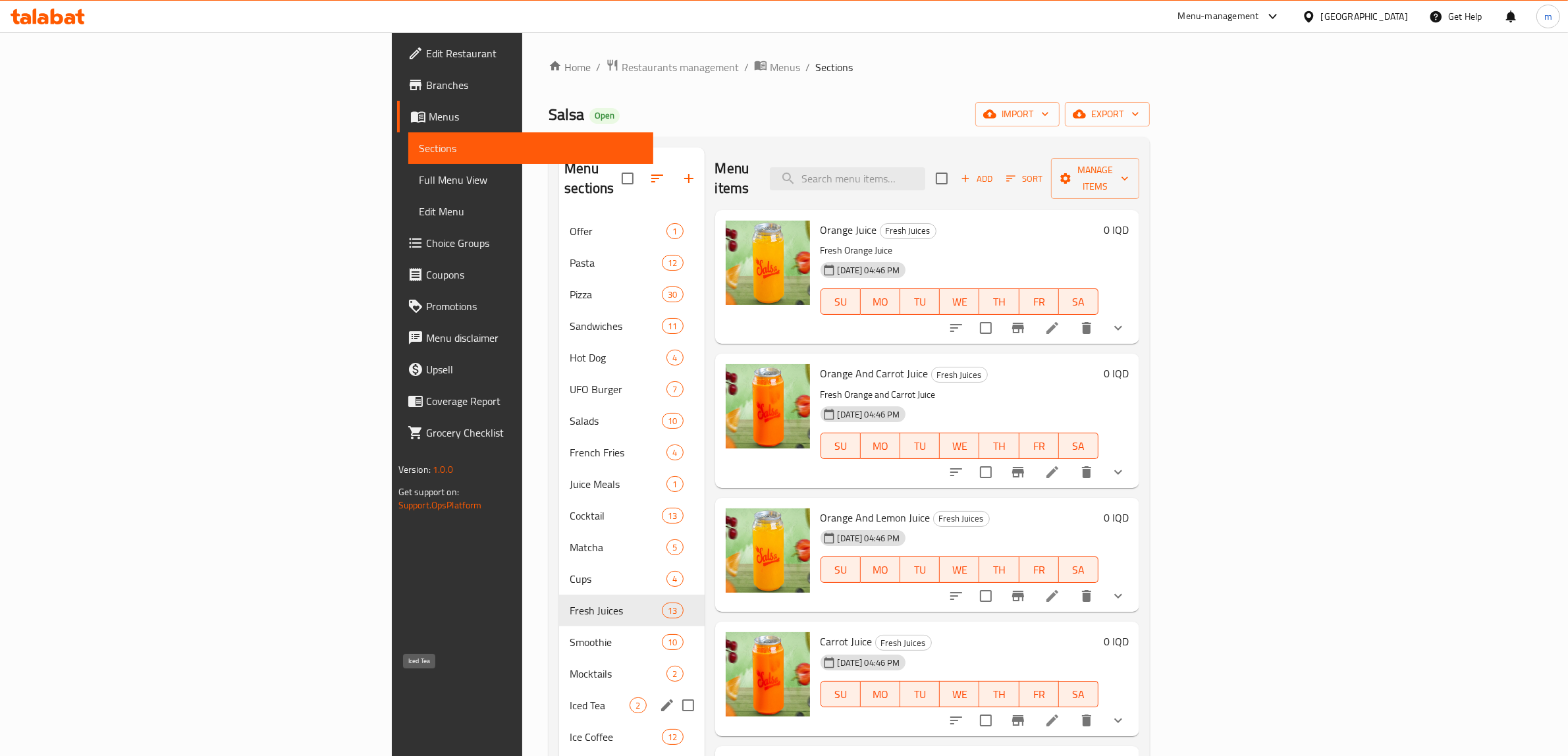
click at [569, 698] on span "Iced Tea" at bounding box center [599, 705] width 60 height 16
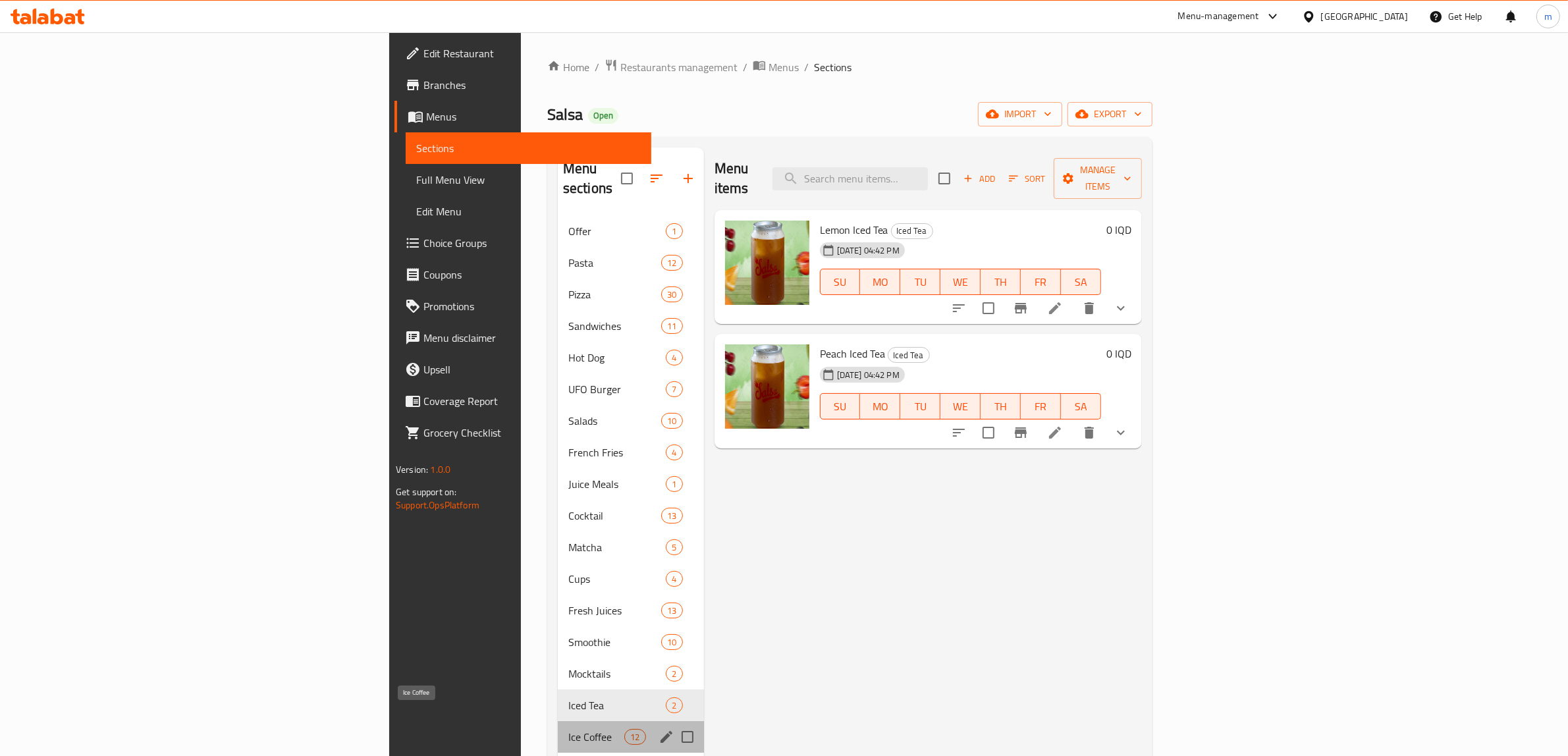
click at [569, 729] on span "Ice Coffee" at bounding box center [597, 736] width 56 height 16
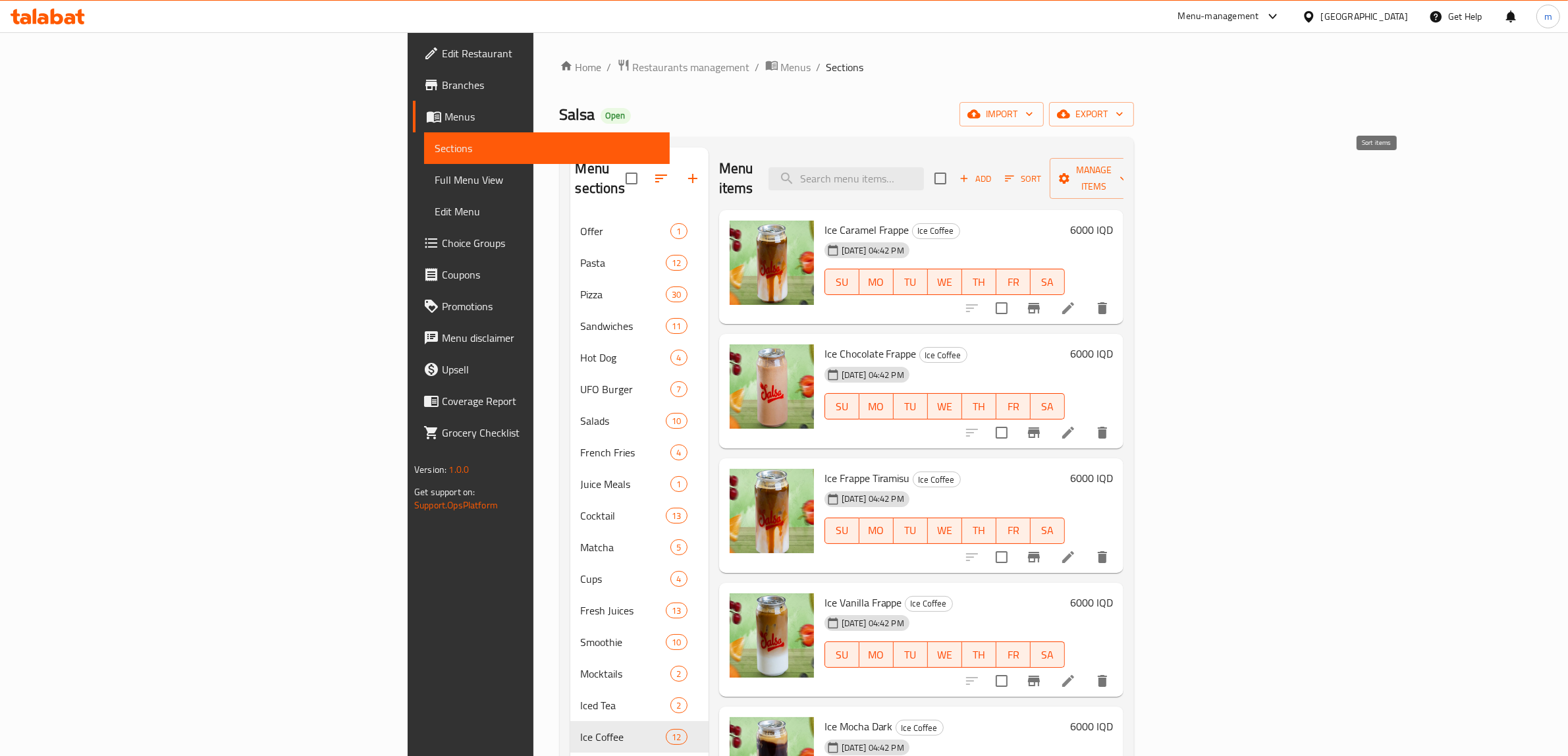
click at [1041, 175] on span "Sort" at bounding box center [1024, 179] width 36 height 15
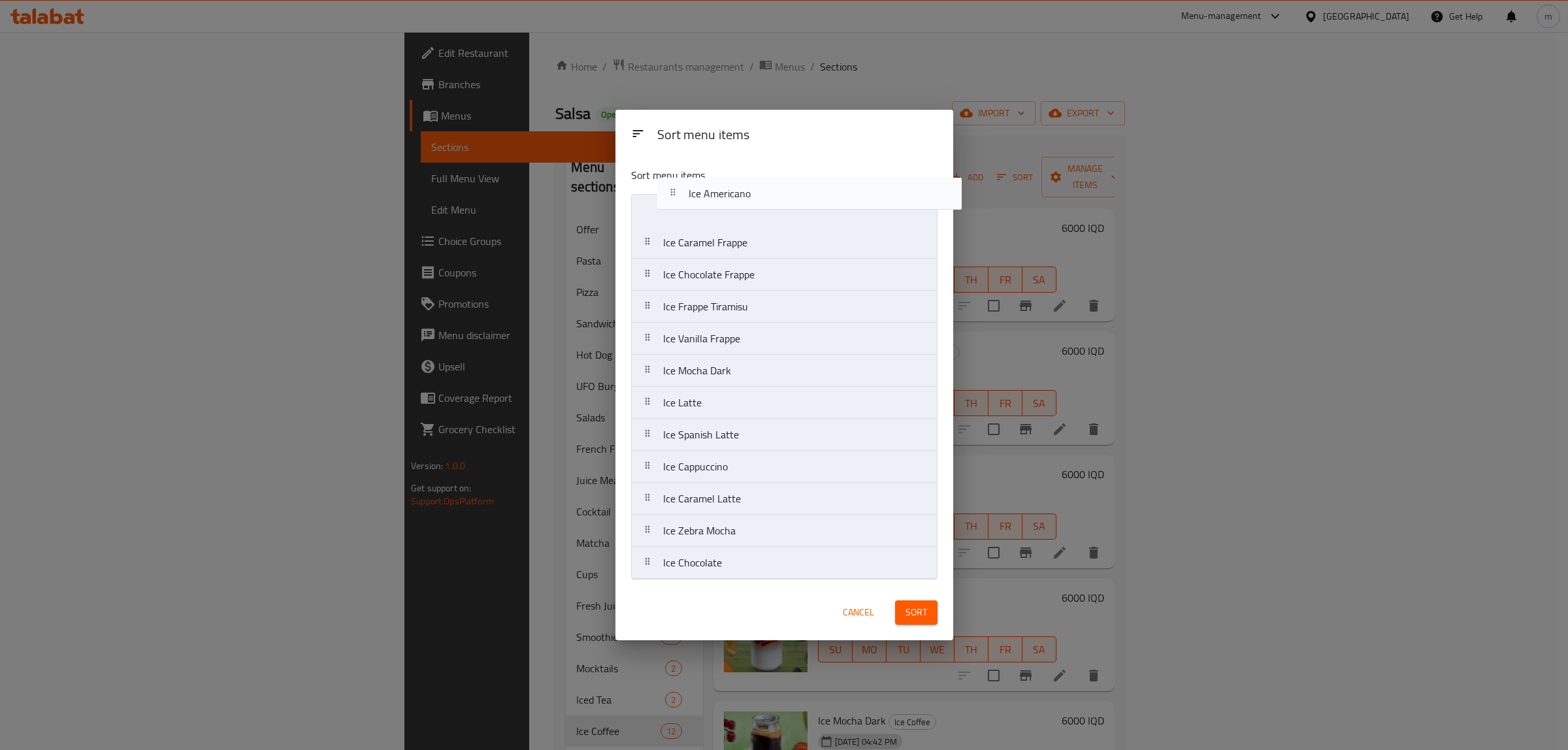
drag, startPoint x: 644, startPoint y: 370, endPoint x: 671, endPoint y: 184, distance: 187.9
click at [671, 184] on div "Sort menu items Ice Caramel Frappe Ice Chocolate Frappe Ice Frappe Tiramisu Ice…" at bounding box center [784, 370] width 337 height 428
drag, startPoint x: 645, startPoint y: 404, endPoint x: 642, endPoint y: 225, distance: 179.0
click at [642, 225] on nav "Ice Americano Ice Caramel Frappe Ice Chocolate Frappe Ice Frappe Tiramisu Ice V…" at bounding box center [784, 387] width 307 height 386
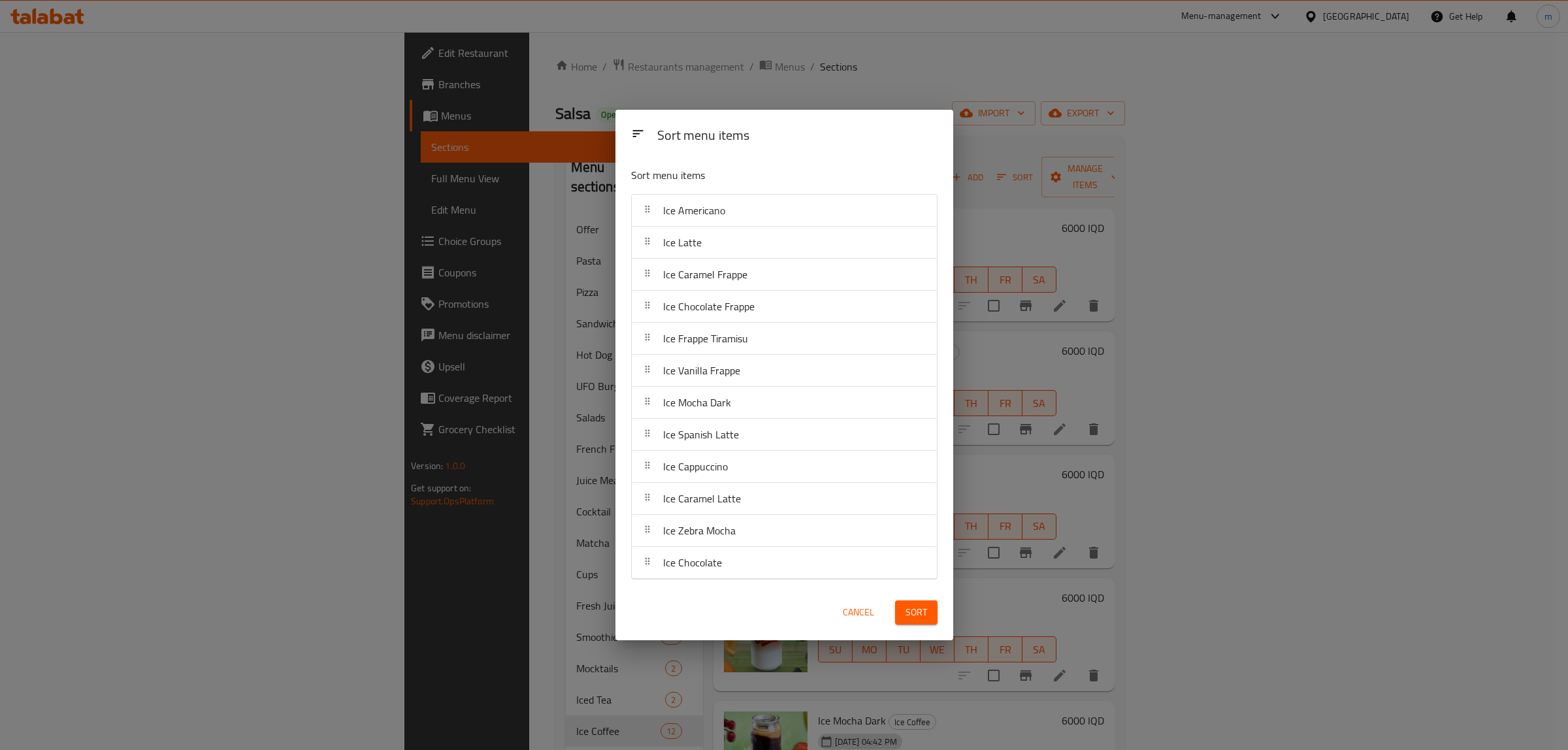
click at [938, 621] on div "Sort" at bounding box center [916, 612] width 58 height 40
click at [932, 609] on button "Sort" at bounding box center [916, 612] width 42 height 24
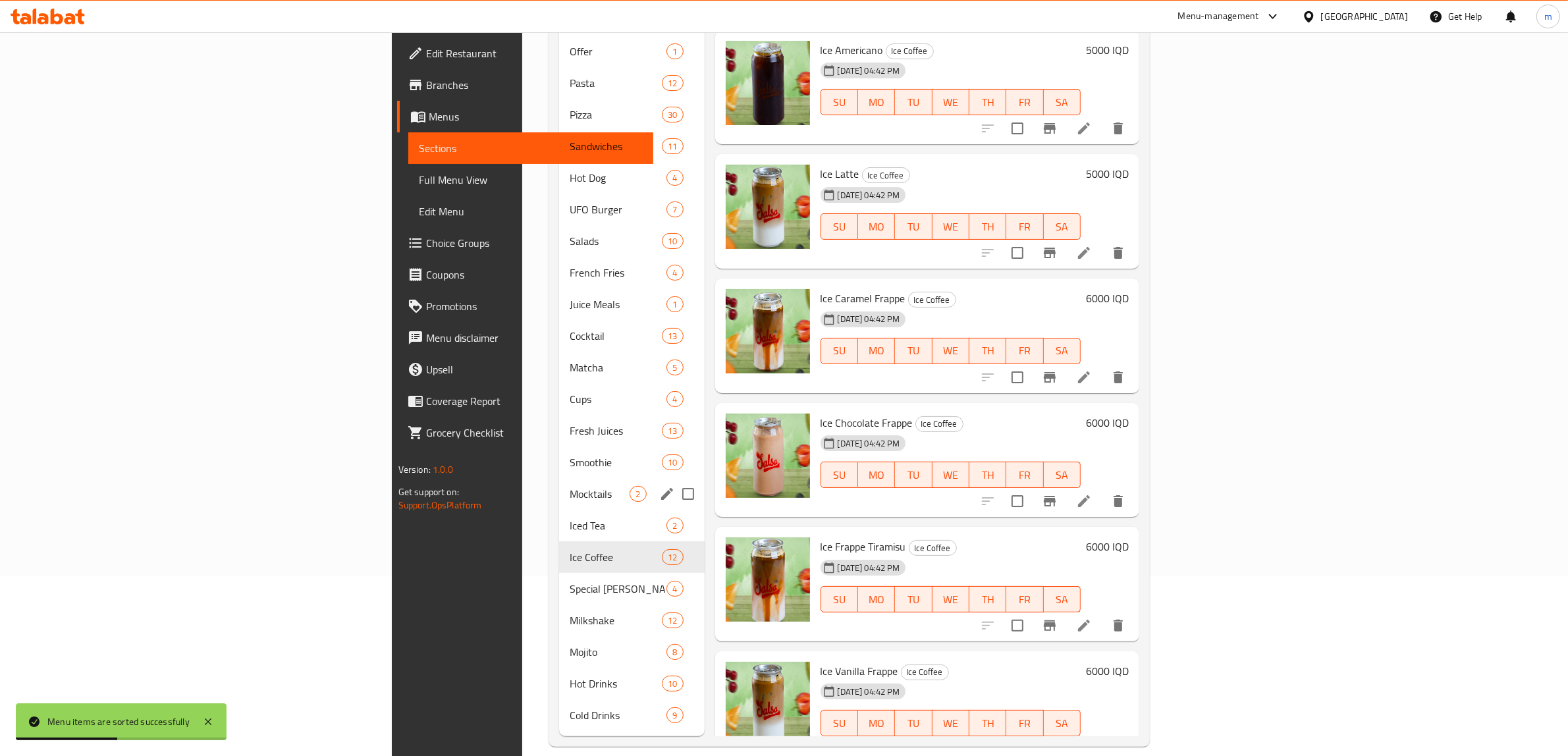
scroll to position [185, 0]
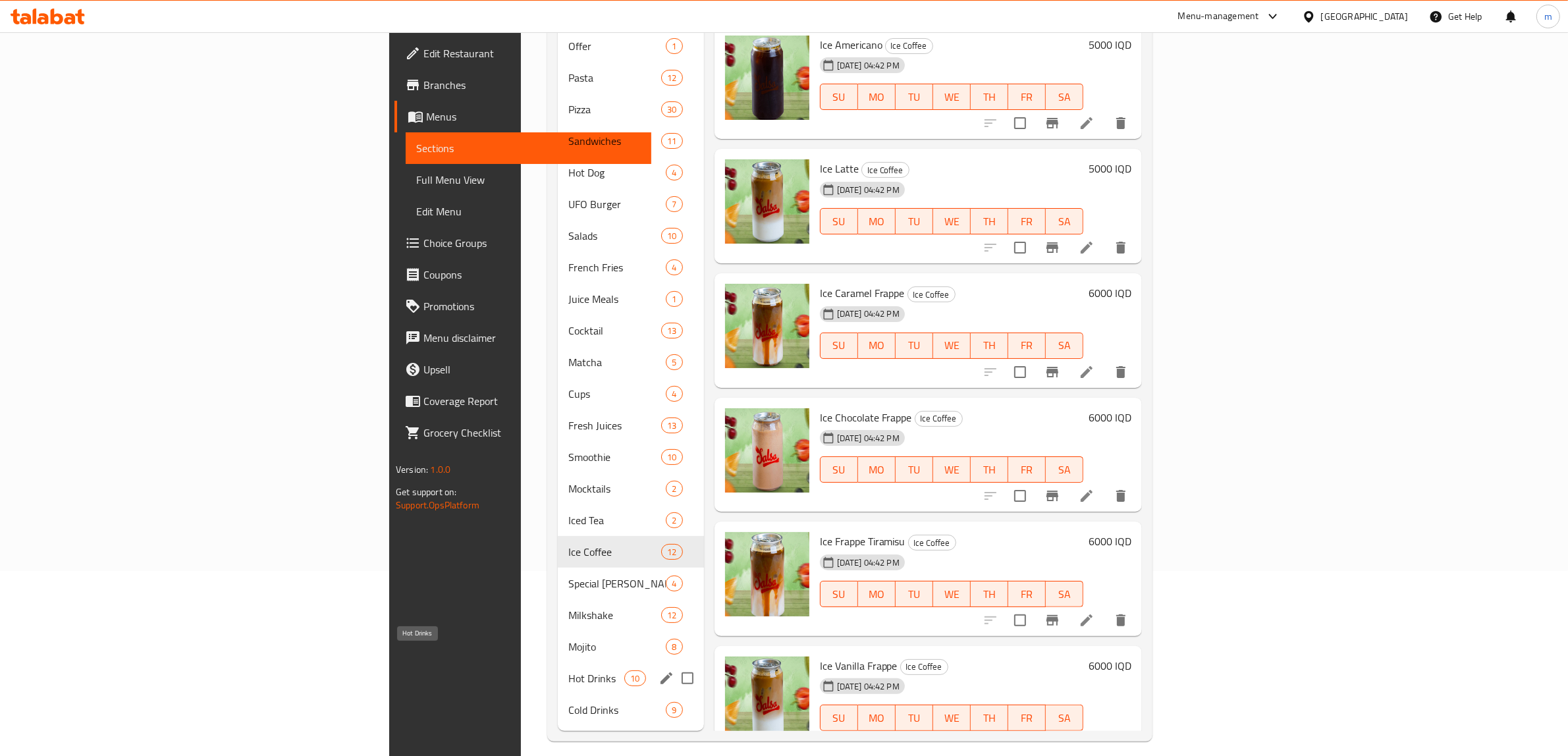
click at [569, 670] on span "Hot Drinks" at bounding box center [597, 678] width 56 height 16
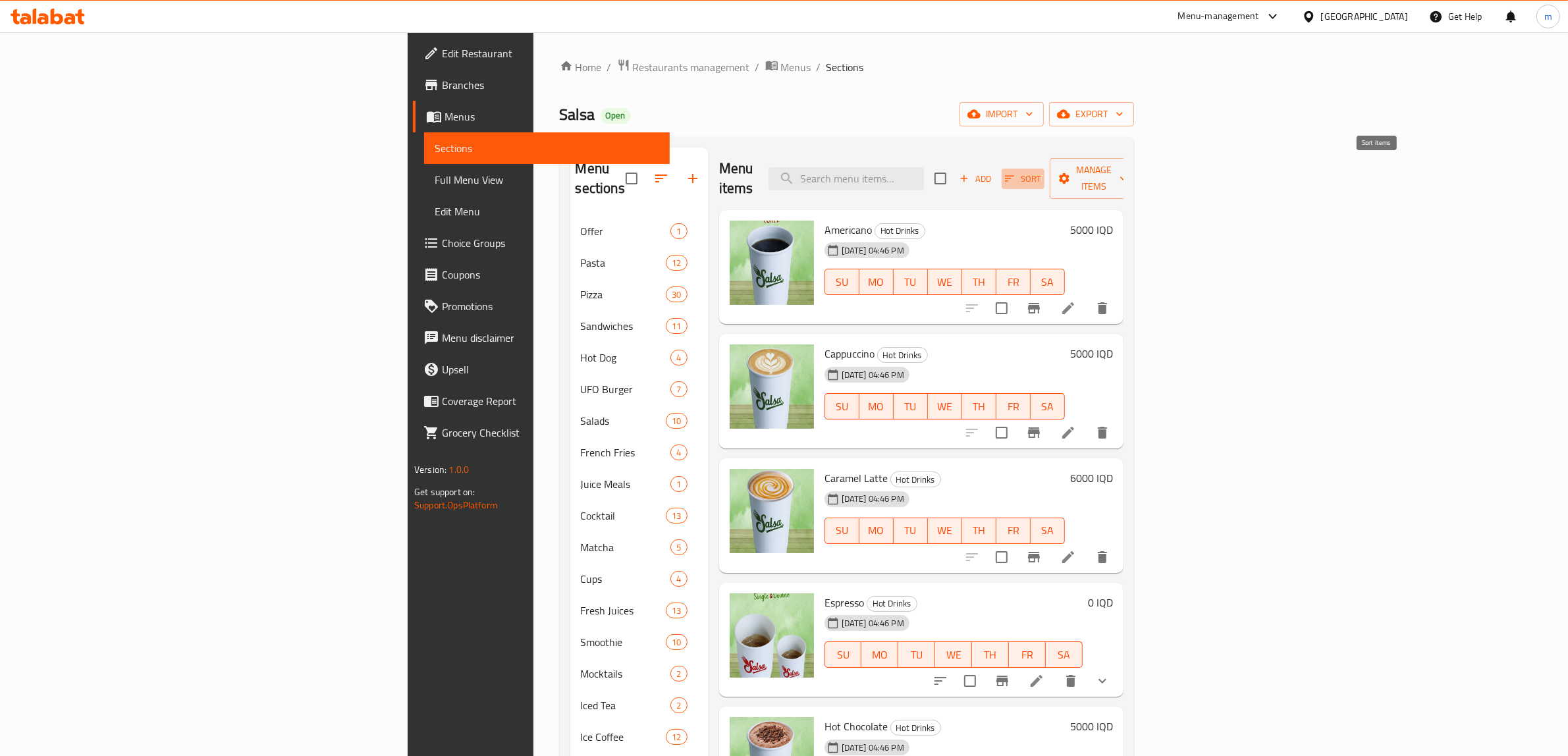
click at [1041, 172] on span "Sort" at bounding box center [1024, 179] width 36 height 15
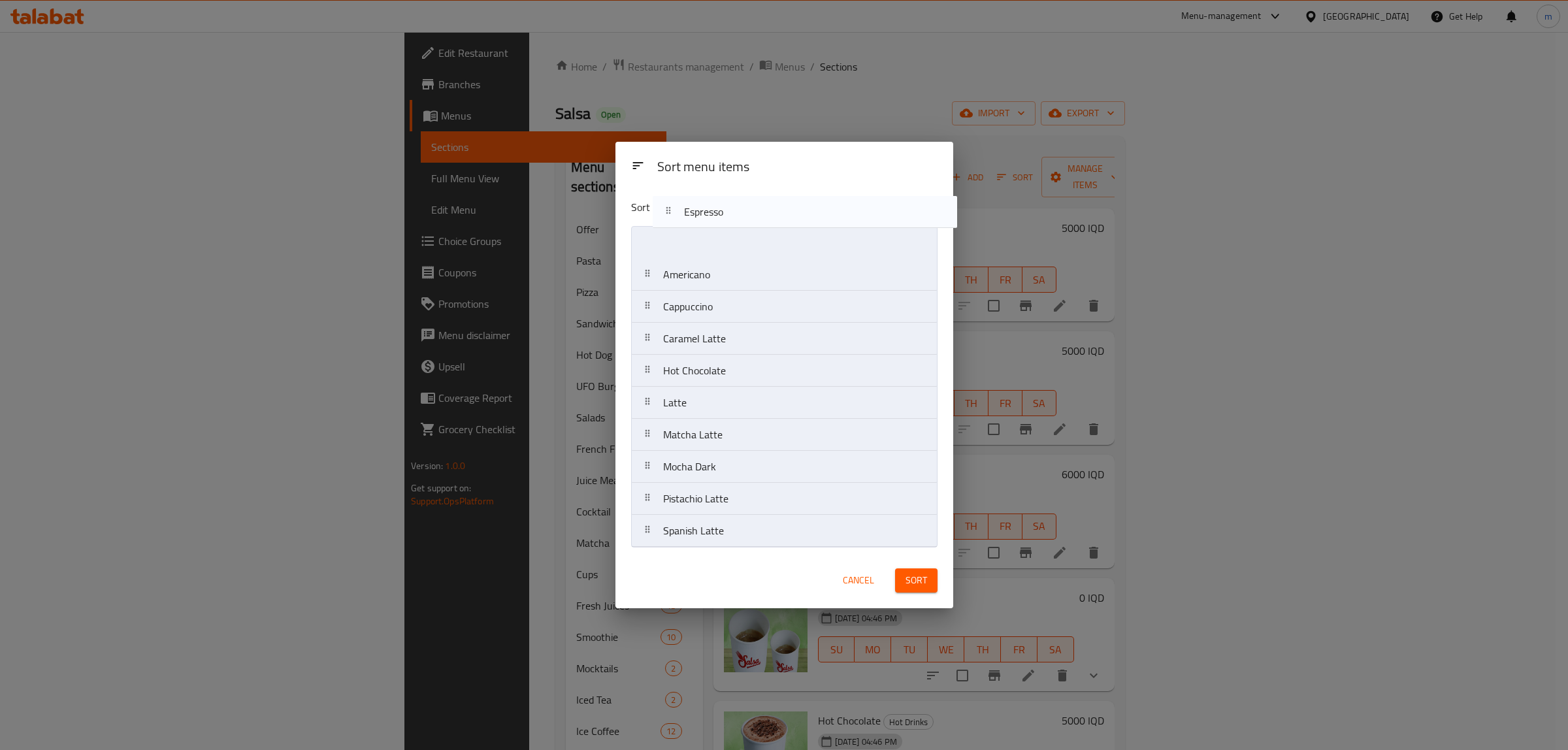
drag, startPoint x: 645, startPoint y: 341, endPoint x: 670, endPoint y: 194, distance: 149.1
click at [670, 194] on div "Sort menu items Americano Cappuccino Caramel Latte Espresso Hot Chocolate Latte…" at bounding box center [784, 370] width 337 height 364
drag, startPoint x: 644, startPoint y: 337, endPoint x: 644, endPoint y: 240, distance: 97.0
click at [644, 240] on nav "Americano Cappuccino Caramel Latte Espresso Hot Chocolate Latte Matcha Latte Mo…" at bounding box center [784, 386] width 307 height 322
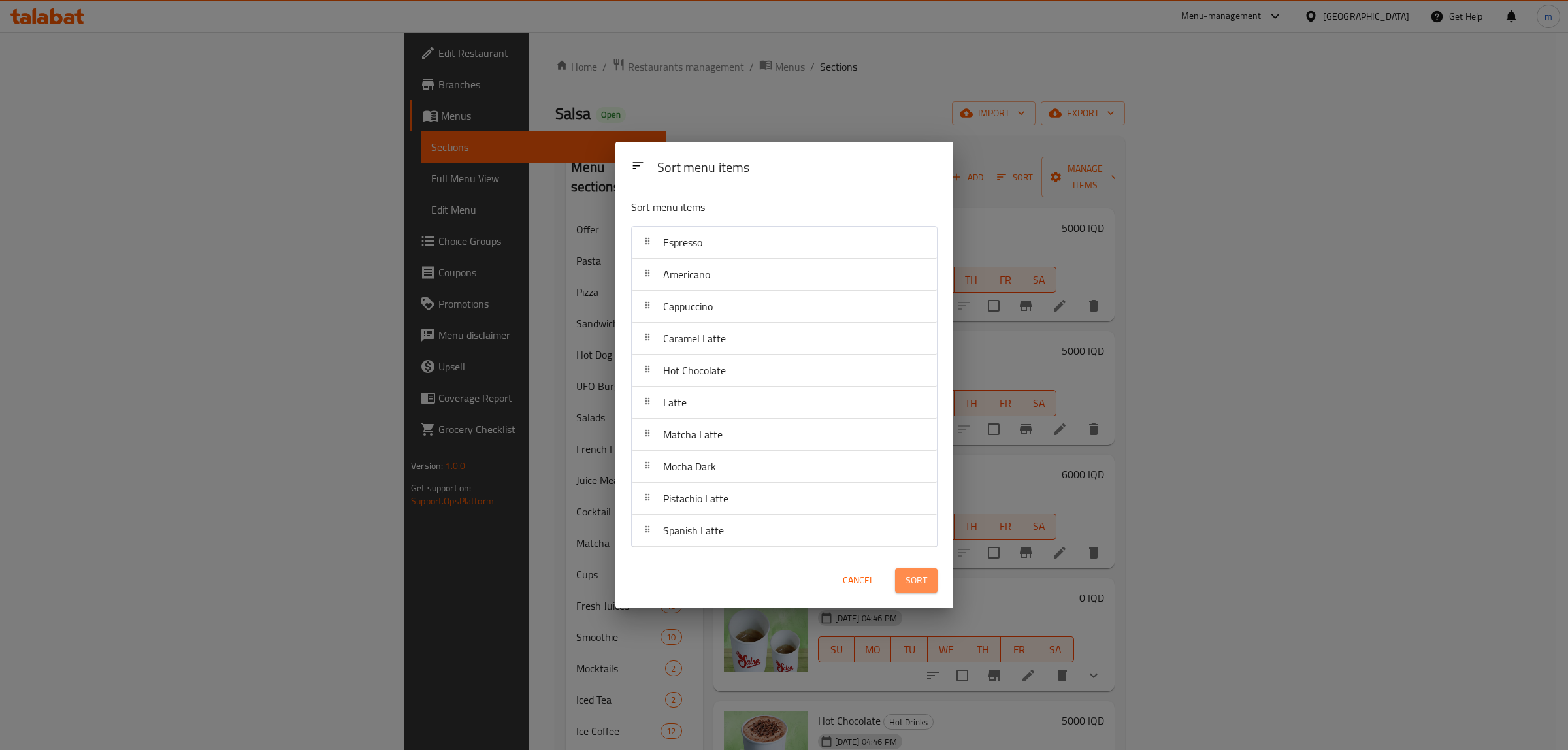
click at [926, 584] on button "Sort" at bounding box center [916, 581] width 42 height 24
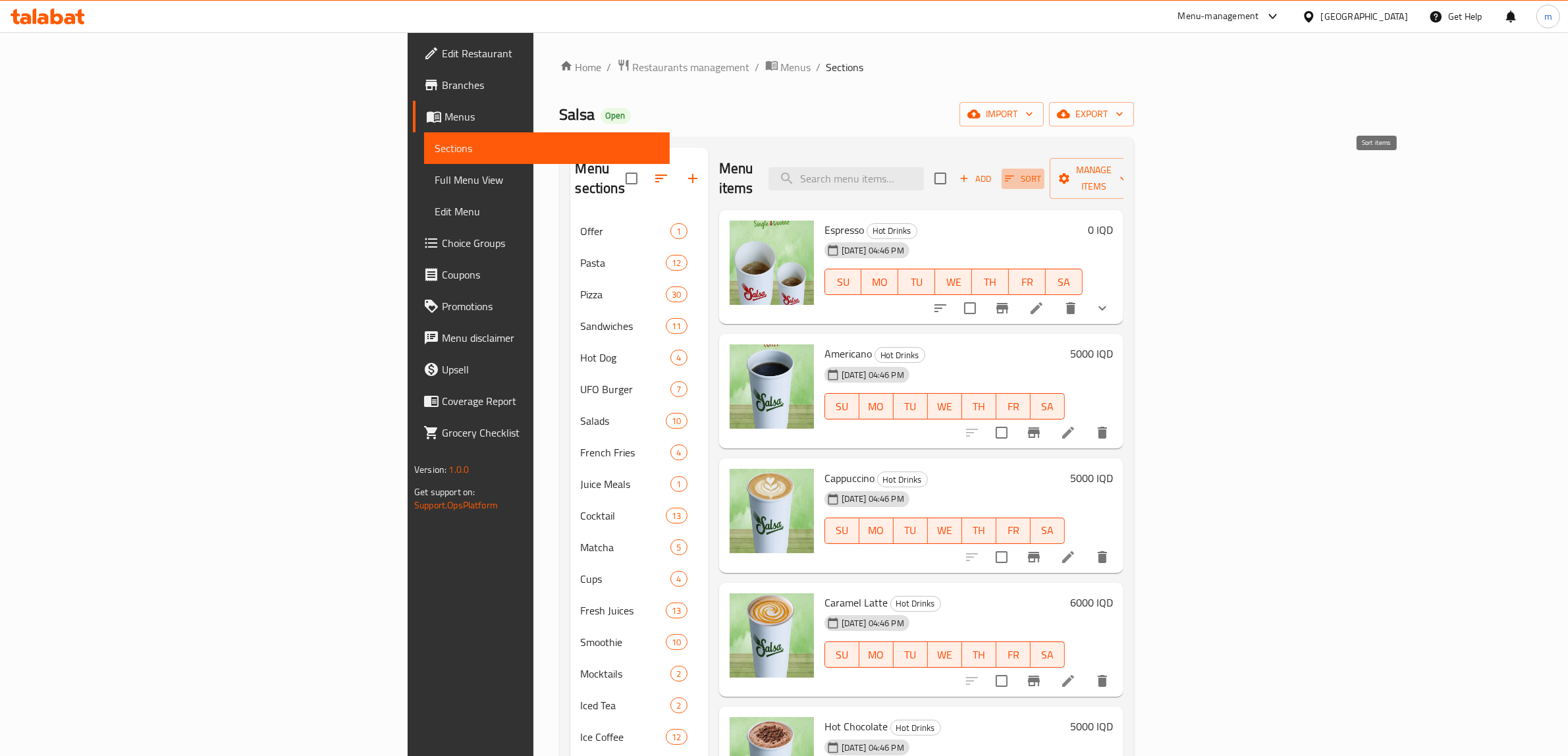
click at [1041, 172] on span "Sort" at bounding box center [1024, 179] width 36 height 15
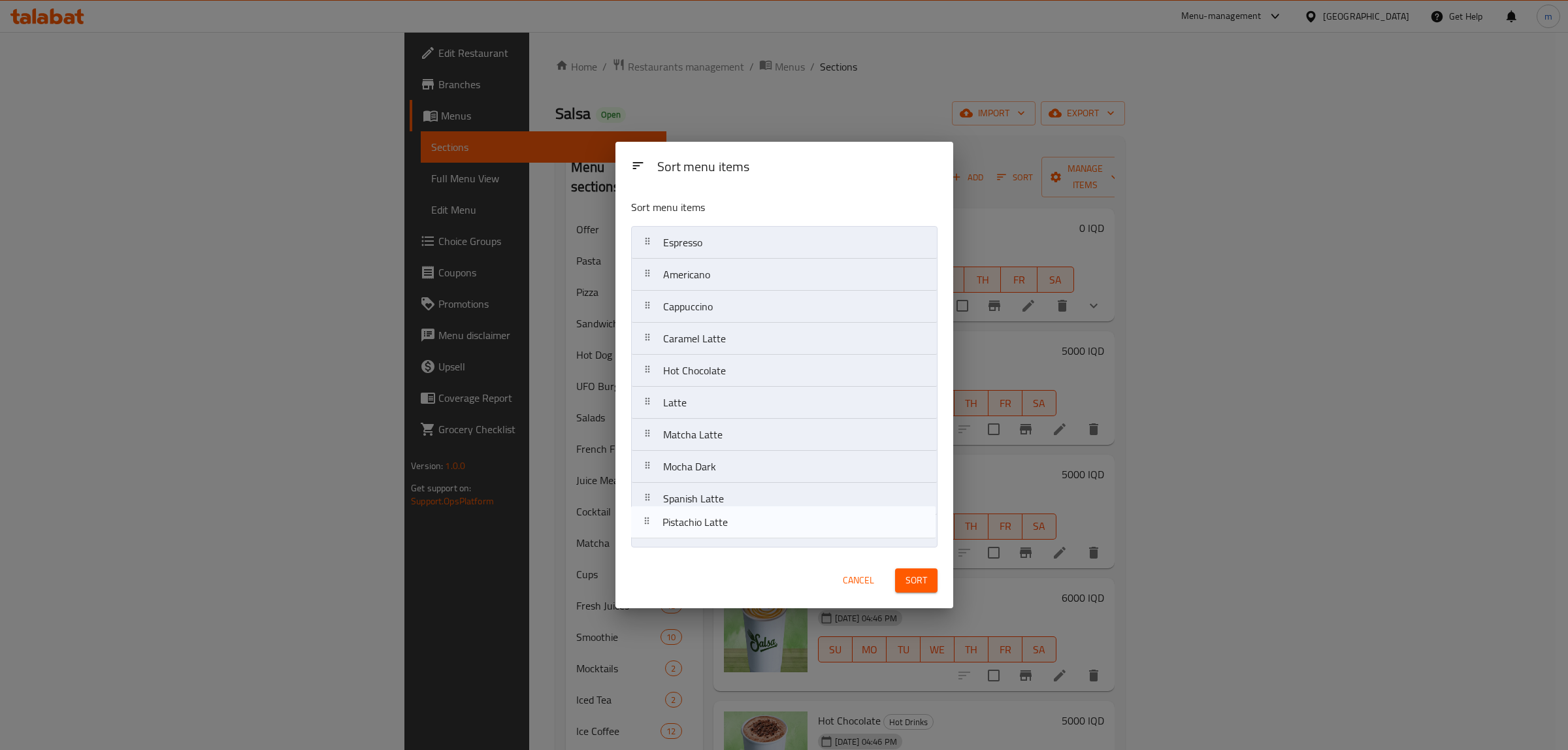
drag, startPoint x: 651, startPoint y: 504, endPoint x: 650, endPoint y: 530, distance: 26.0
click at [650, 530] on nav "Espresso Americano Cappuccino Caramel Latte Hot Chocolate Latte Matcha Latte Mo…" at bounding box center [784, 386] width 307 height 322
drag, startPoint x: 641, startPoint y: 433, endPoint x: 644, endPoint y: 510, distance: 77.1
click at [644, 510] on nav "Espresso Americano Cappuccino Caramel Latte Hot Chocolate Latte Matcha Latte Mo…" at bounding box center [784, 386] width 307 height 322
drag, startPoint x: 648, startPoint y: 367, endPoint x: 642, endPoint y: 255, distance: 112.2
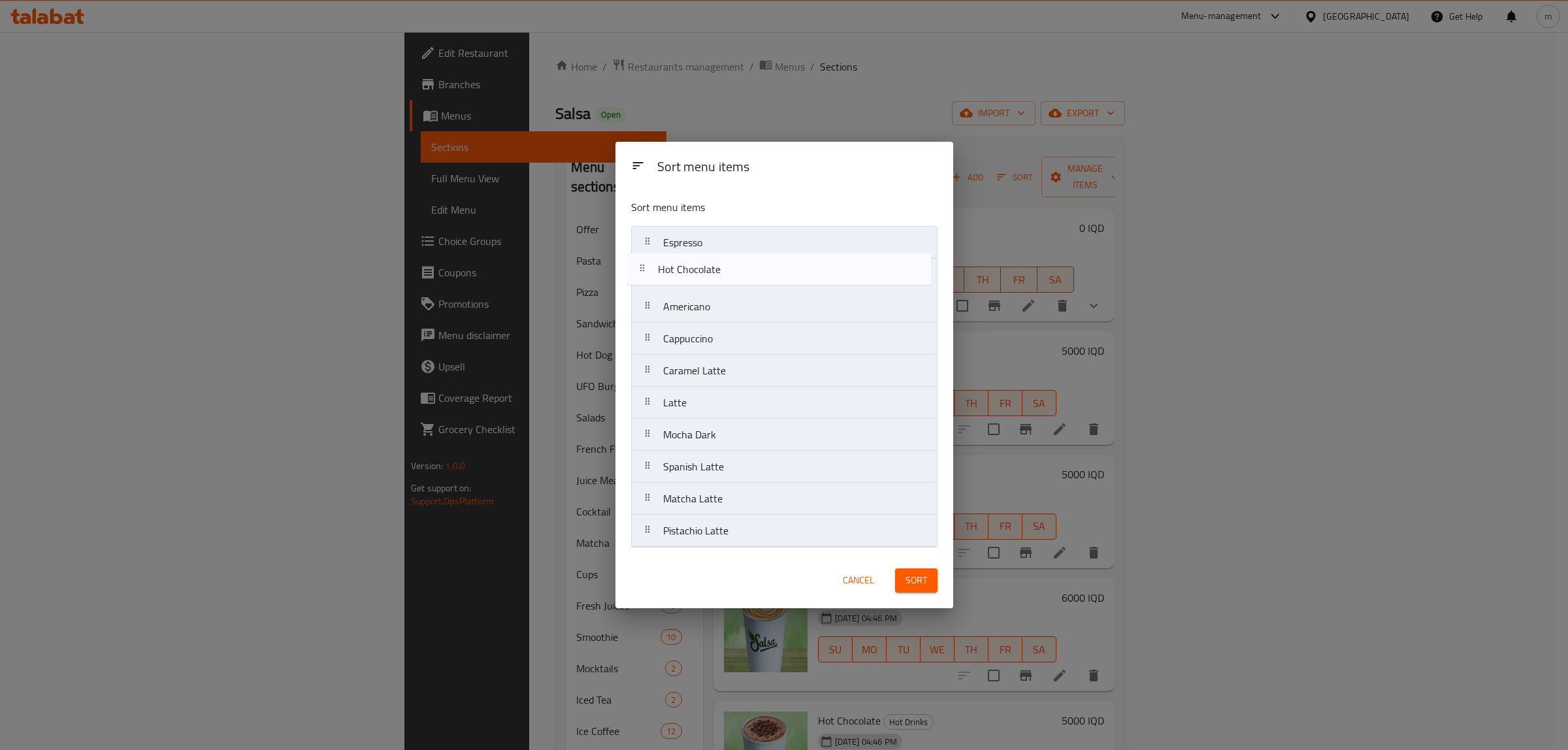
click at [642, 255] on nav "Espresso Americano Cappuccino Caramel Latte Hot Chocolate Latte Mocha Dark Span…" at bounding box center [784, 386] width 307 height 322
drag, startPoint x: 642, startPoint y: 407, endPoint x: 643, endPoint y: 303, distance: 104.0
click at [643, 303] on nav "Espresso Hot Chocolate Americano Cappuccino Caramel Latte Latte Mocha Dark Span…" at bounding box center [784, 386] width 307 height 322
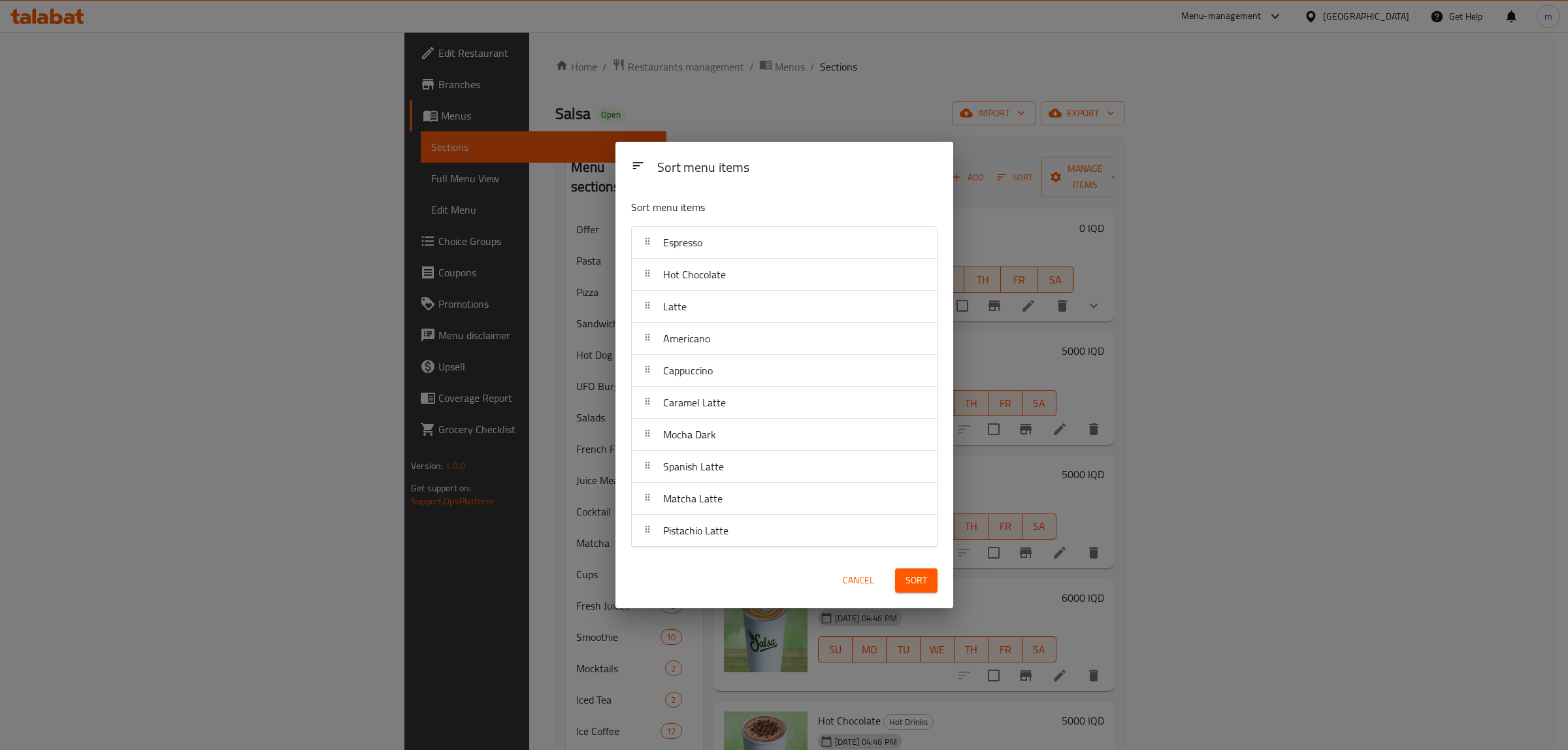
click at [919, 579] on span "Sort" at bounding box center [916, 581] width 22 height 17
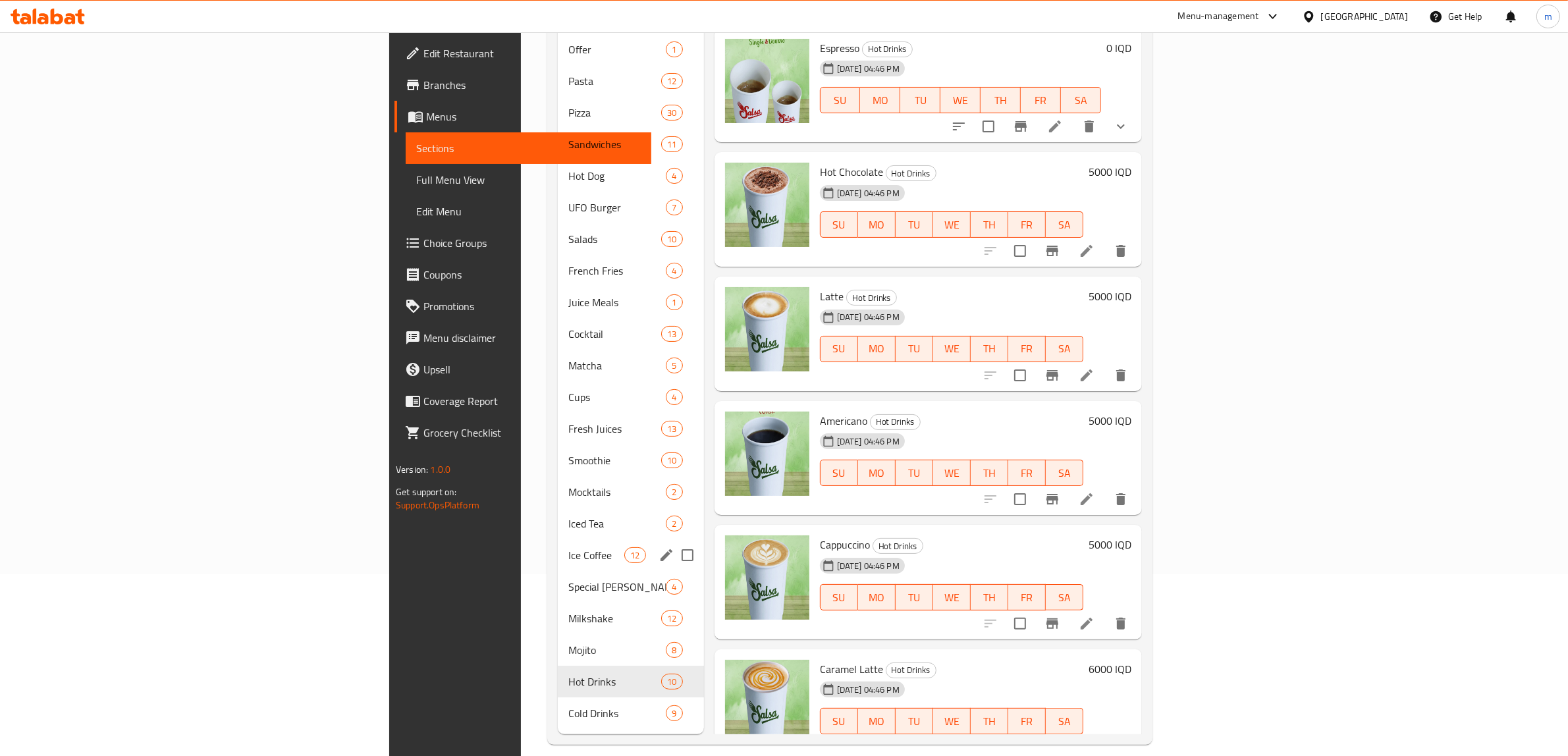
scroll to position [185, 0]
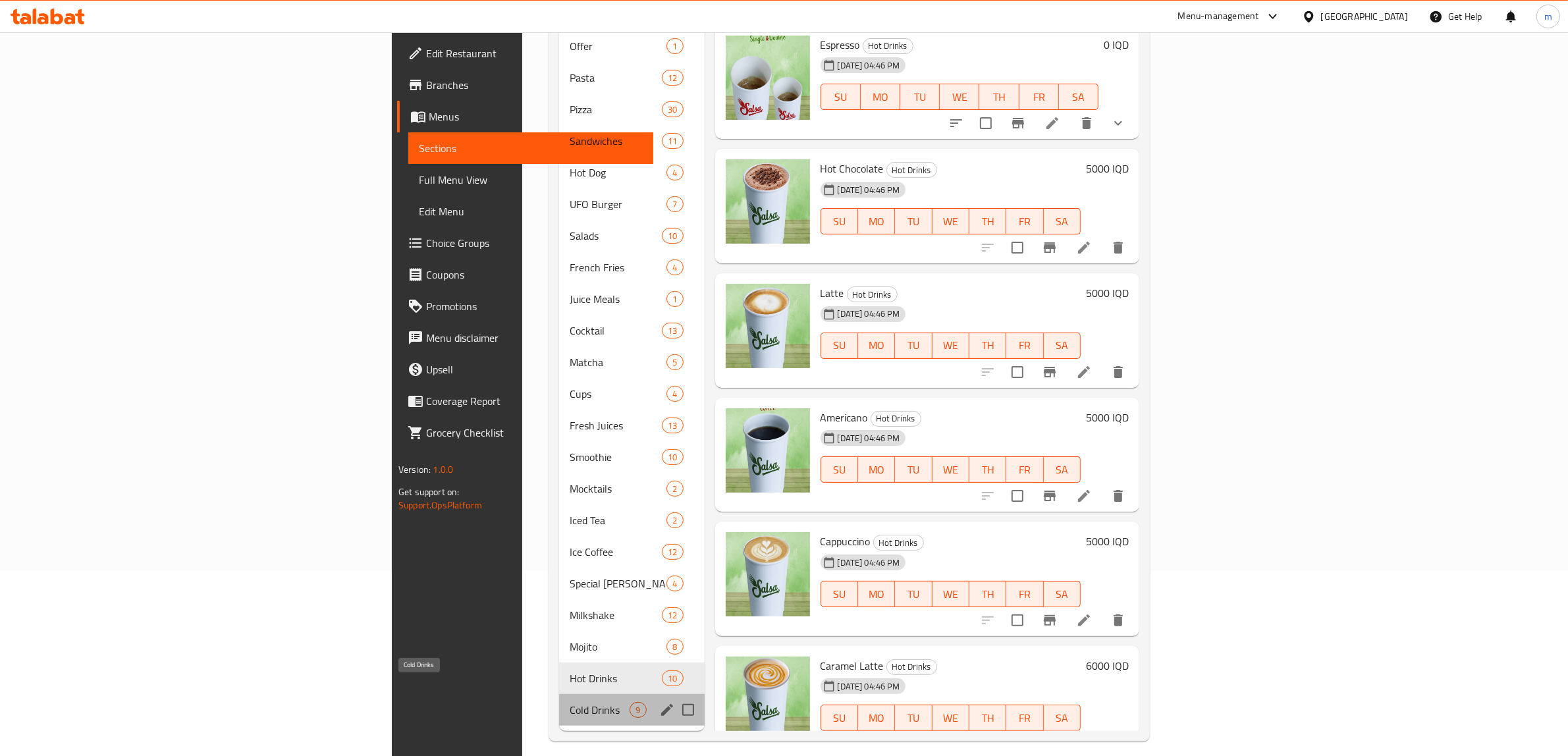
click at [569, 702] on span "Cold Drinks" at bounding box center [599, 710] width 60 height 16
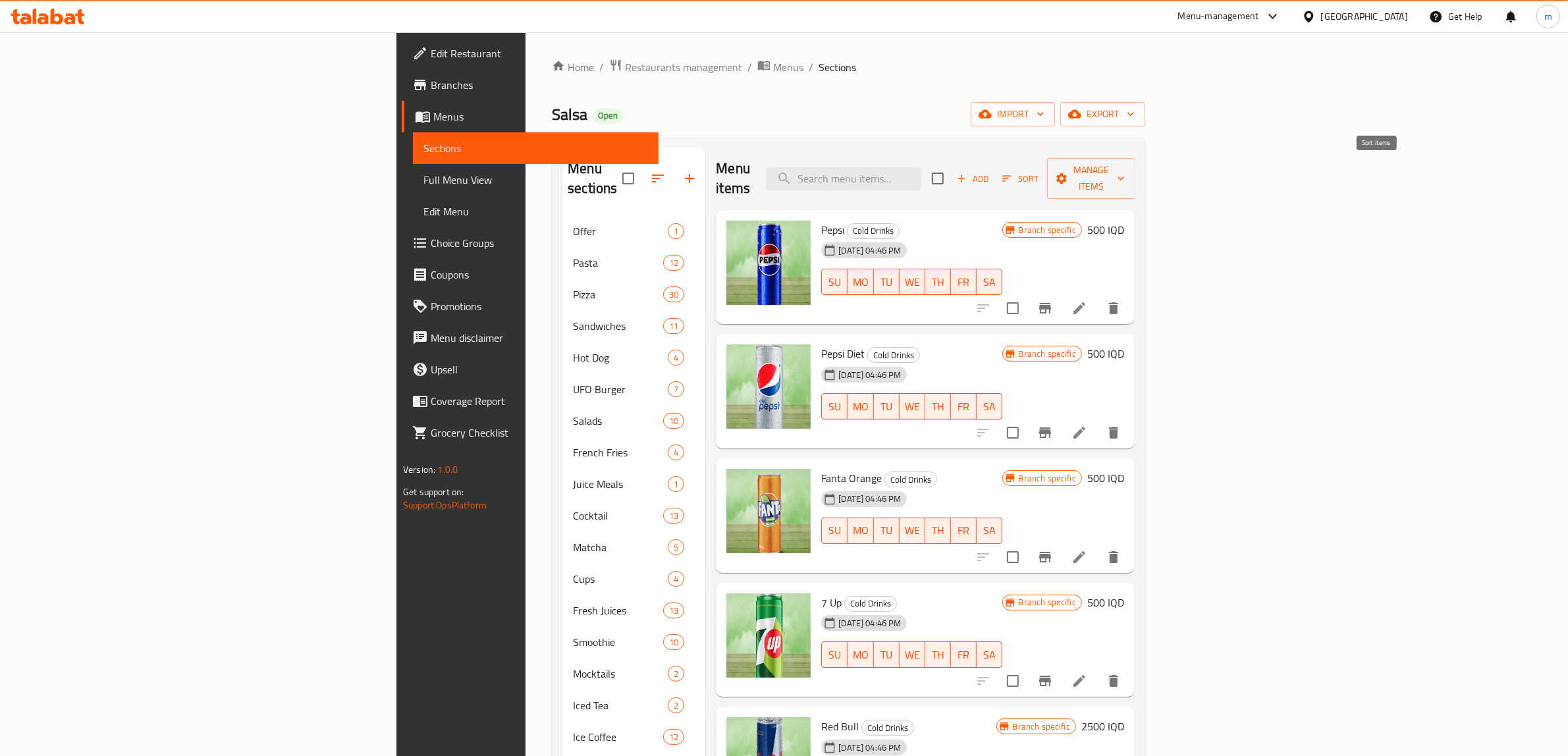
click at [1039, 172] on span "Sort" at bounding box center [1021, 179] width 36 height 15
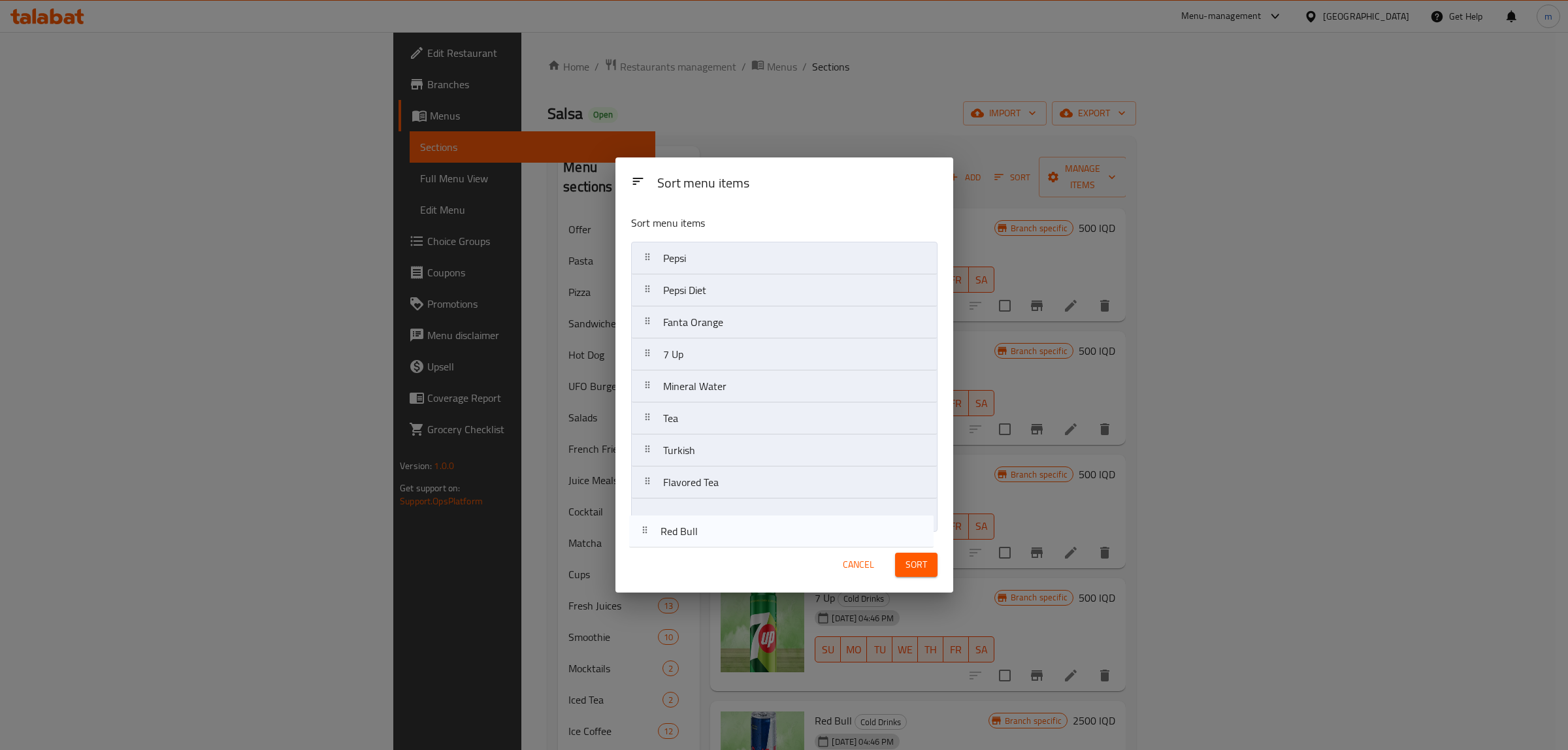
drag, startPoint x: 641, startPoint y: 386, endPoint x: 638, endPoint y: 536, distance: 150.0
click at [638, 536] on div "Sort menu items Pepsi Pepsi Diet Fanta Orange 7 Up Red Bull Mineral Water Tea T…" at bounding box center [784, 370] width 337 height 332
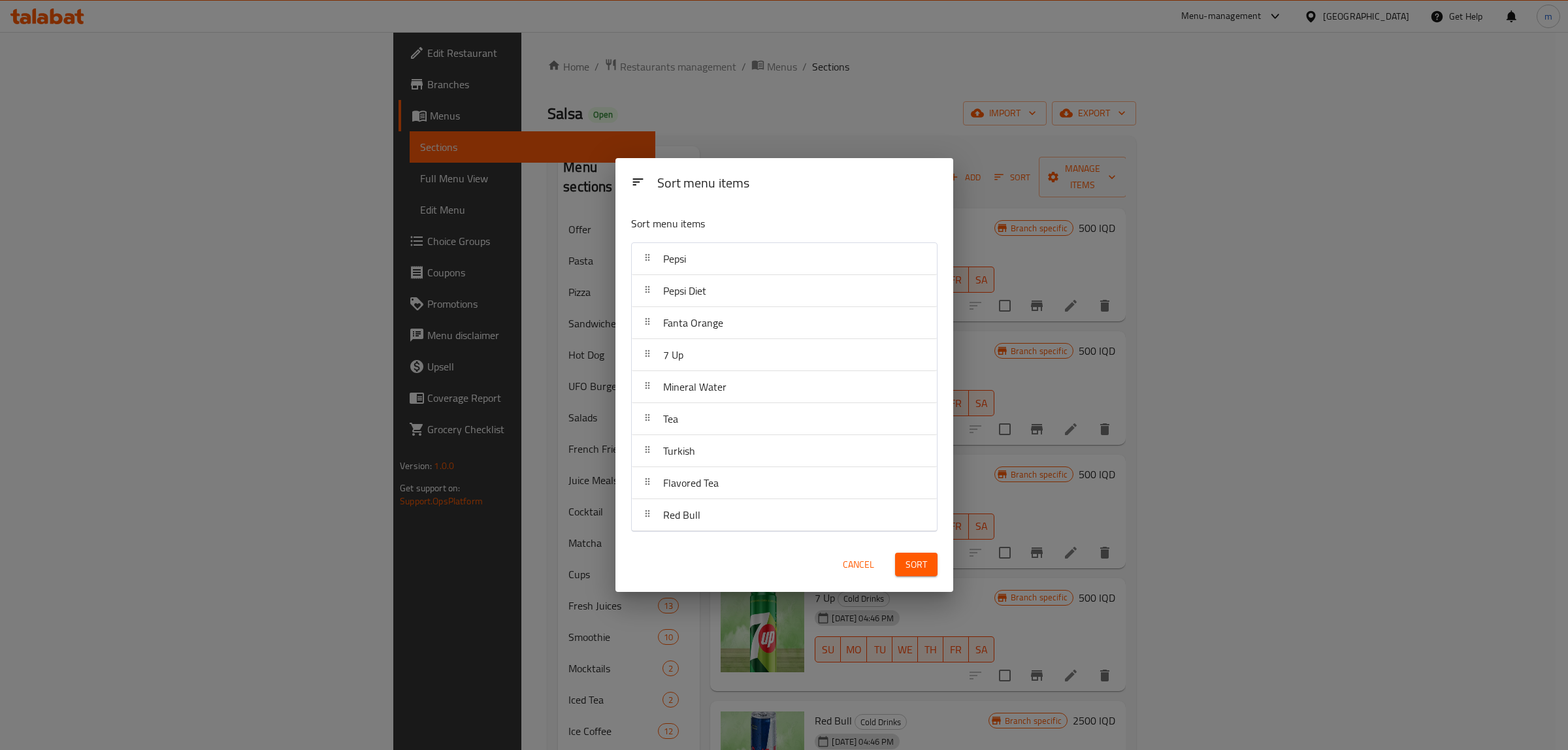
click at [902, 569] on button "Sort" at bounding box center [916, 565] width 42 height 24
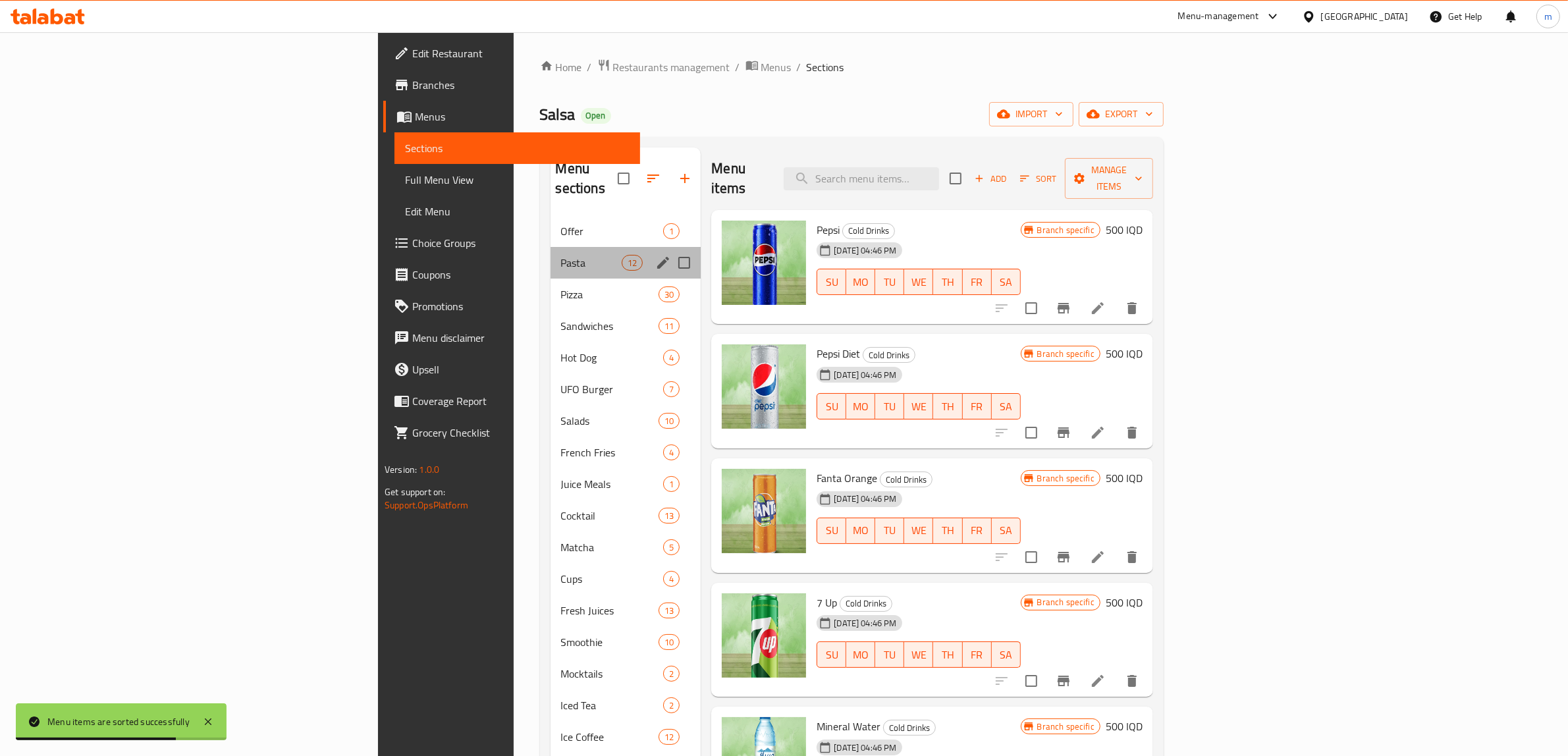
click at [551, 247] on div "Pasta 12" at bounding box center [626, 263] width 151 height 32
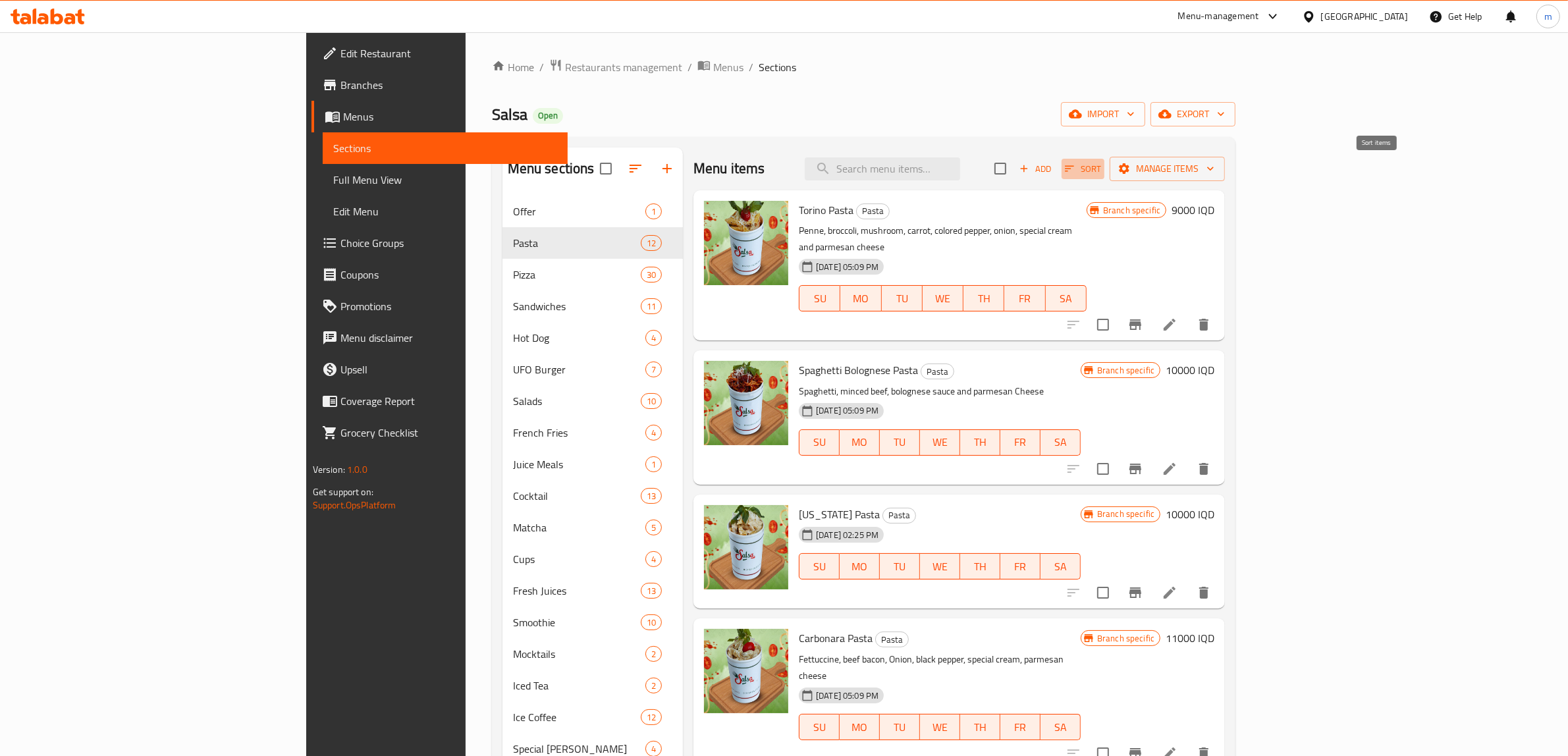
click at [1075, 172] on icon "button" at bounding box center [1070, 169] width 12 height 12
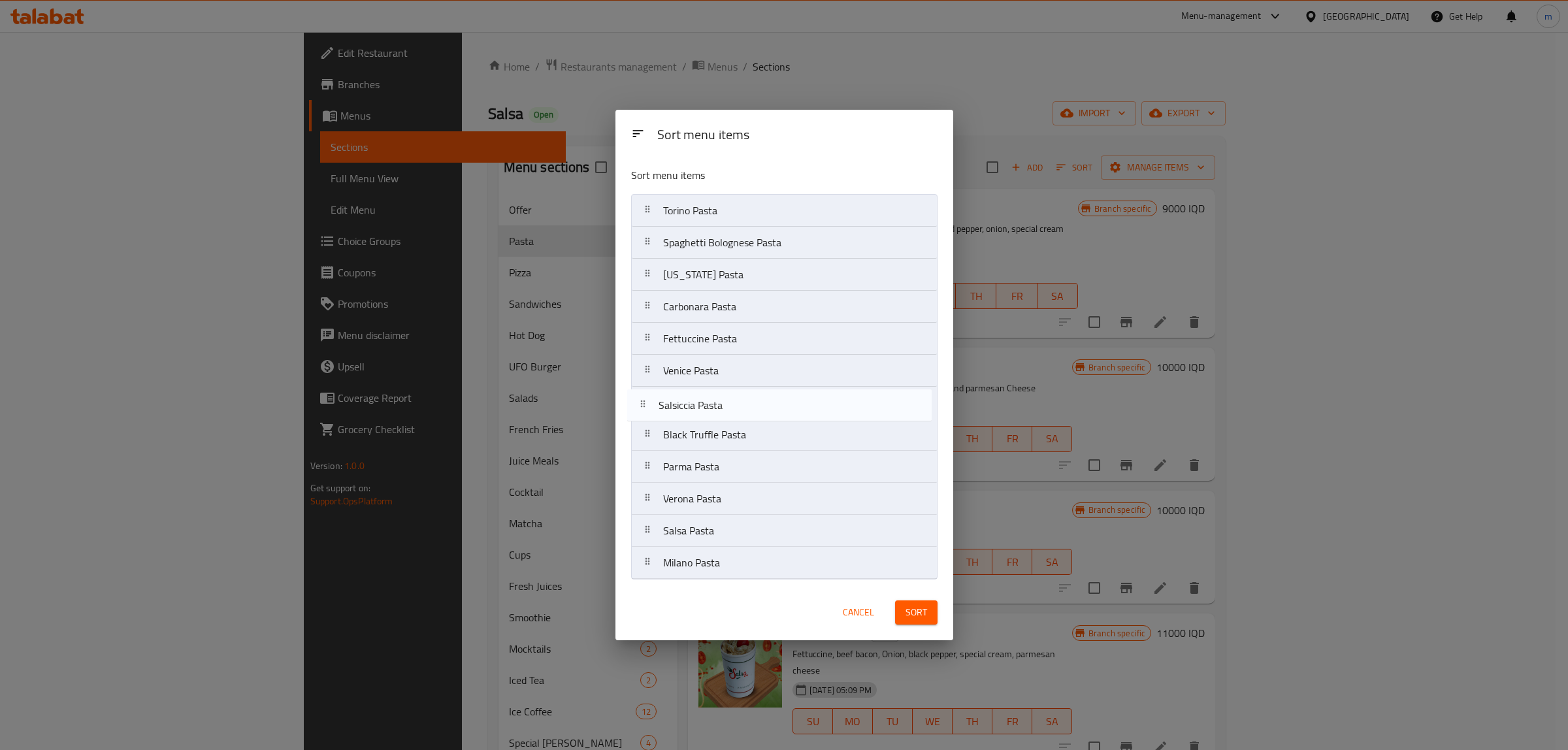
drag, startPoint x: 650, startPoint y: 564, endPoint x: 648, endPoint y: 392, distance: 172.0
click at [648, 392] on nav "Torino Pasta Spaghetti Bolognese Pasta Hawaii Pasta Carbonara Pasta Fettuccine …" at bounding box center [784, 387] width 307 height 386
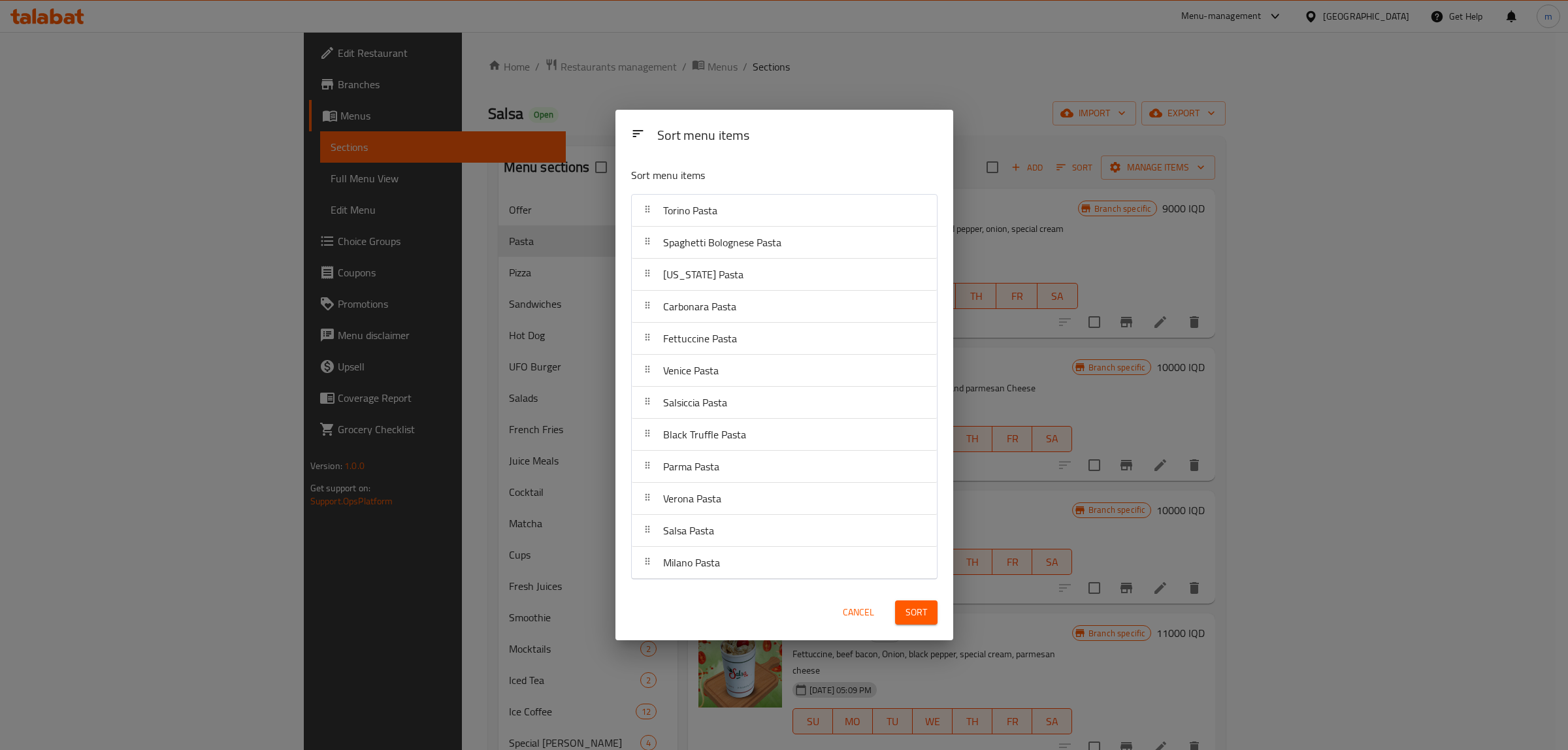
click at [932, 613] on button "Sort" at bounding box center [916, 612] width 42 height 24
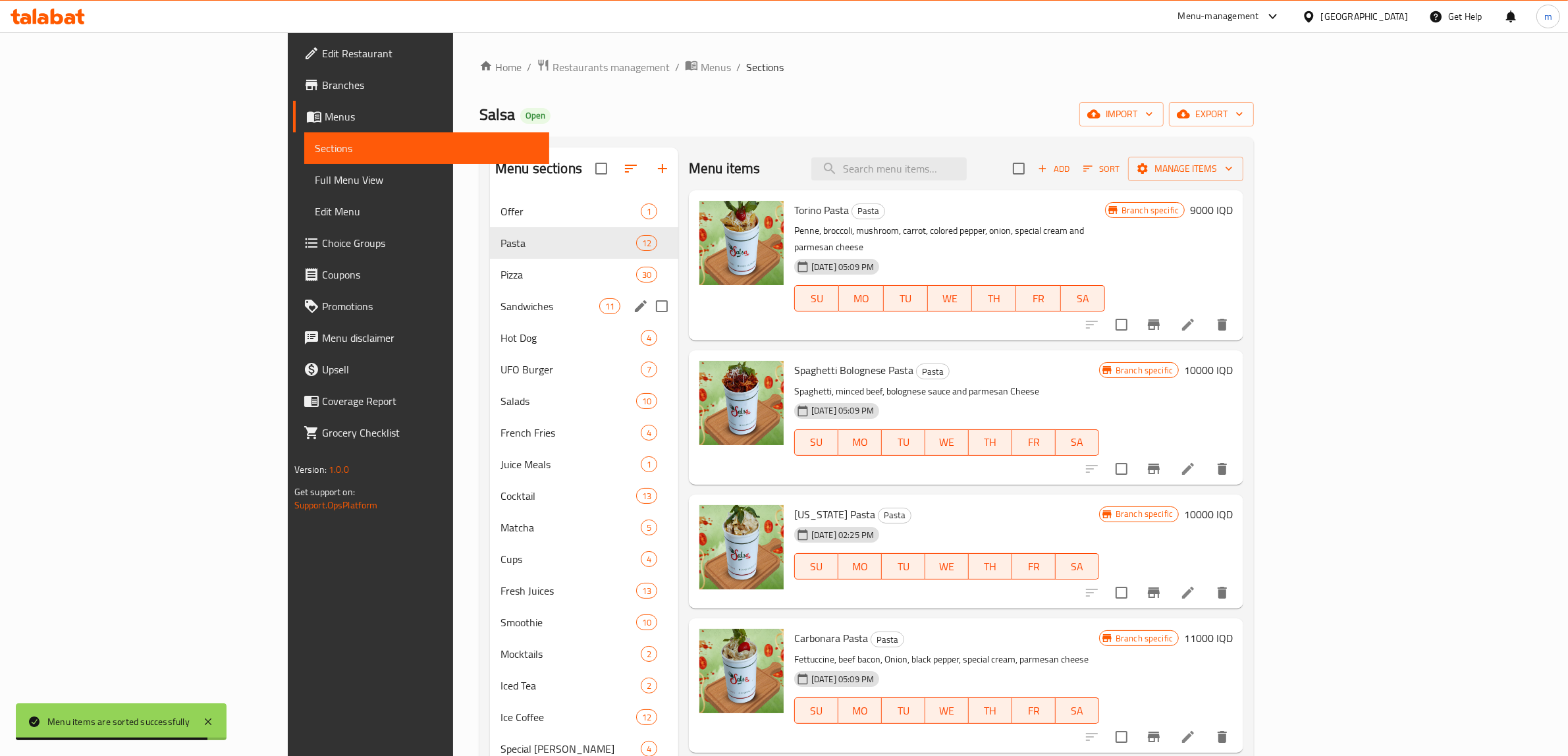
click at [500, 313] on span "Sandwiches" at bounding box center [550, 306] width 99 height 16
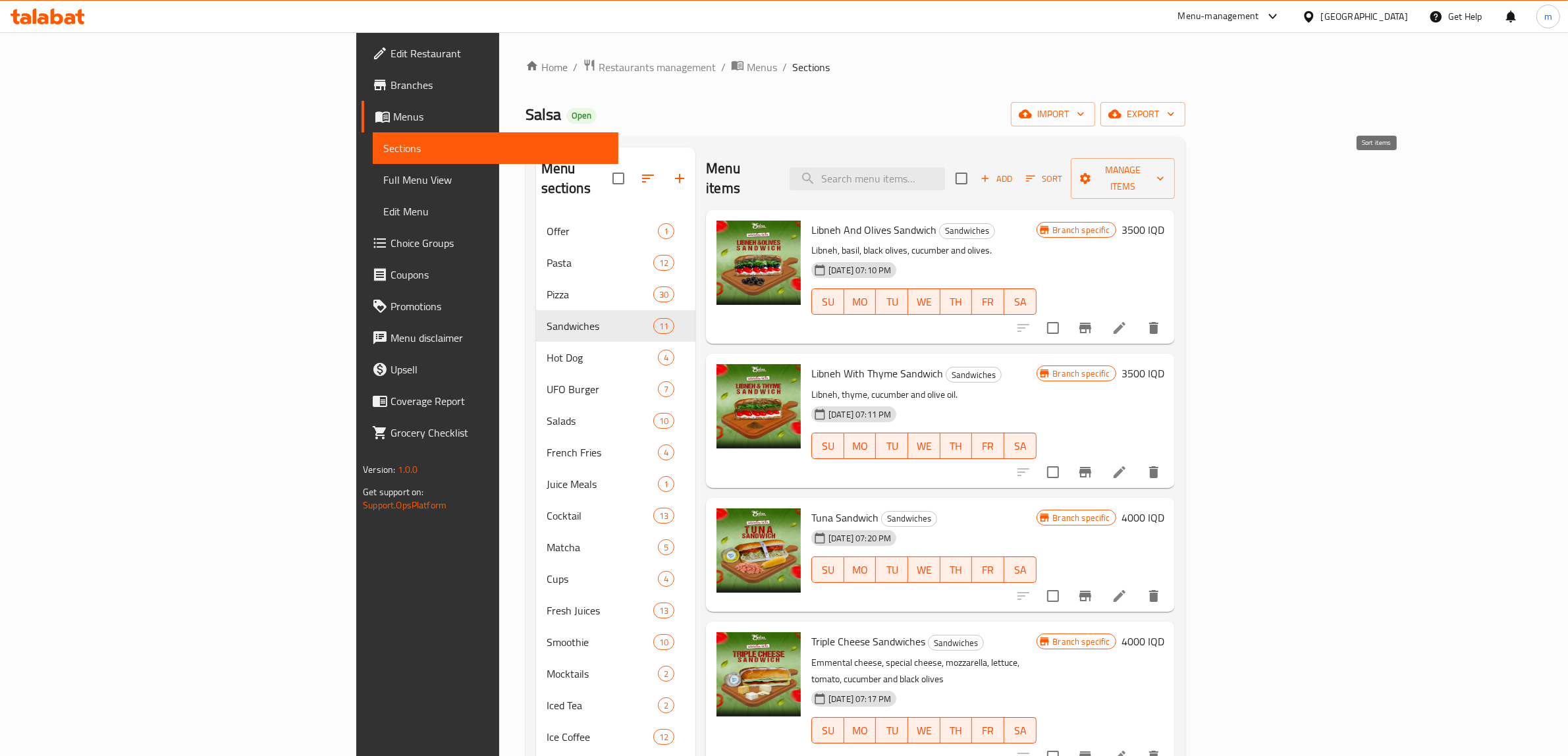
click at [1062, 172] on span "Sort" at bounding box center [1044, 179] width 36 height 15
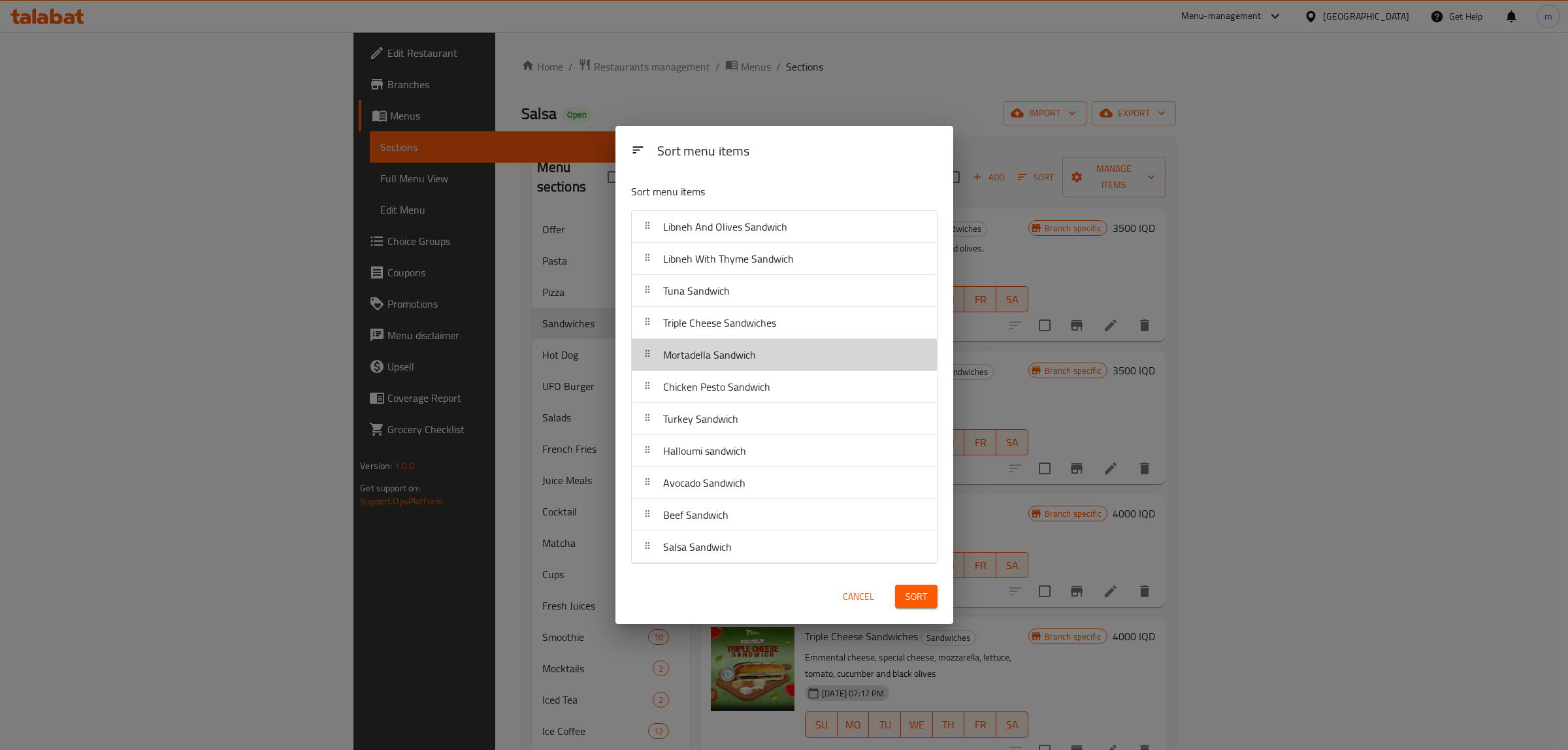
click at [657, 358] on div "Mortadella Sandwich" at bounding box center [709, 355] width 103 height 32
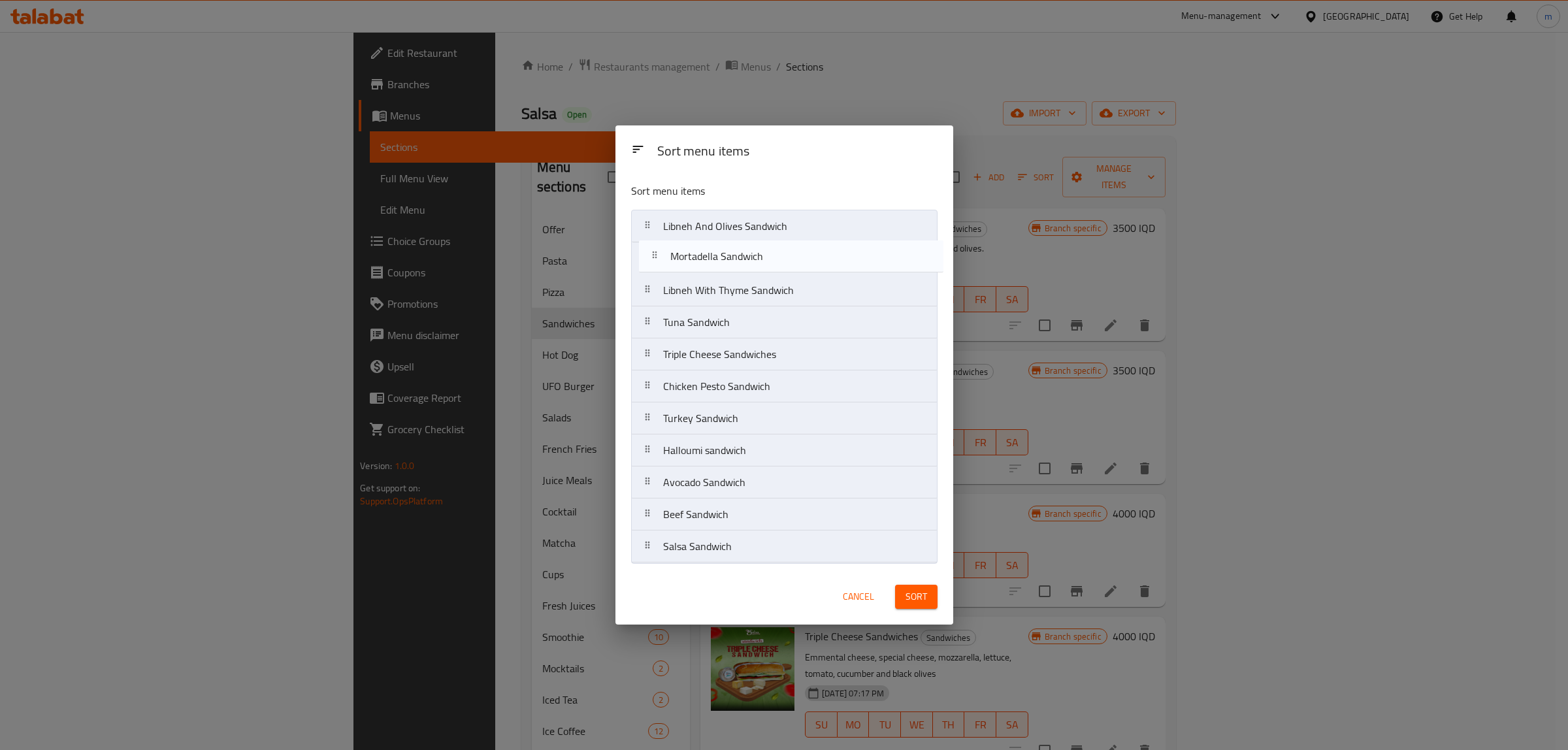
drag, startPoint x: 648, startPoint y: 360, endPoint x: 654, endPoint y: 255, distance: 105.2
click at [654, 255] on nav "Libneh And Olives Sandwich Libneh With Thyme Sandwich Tuna Sandwich Triple Chee…" at bounding box center [784, 386] width 307 height 353
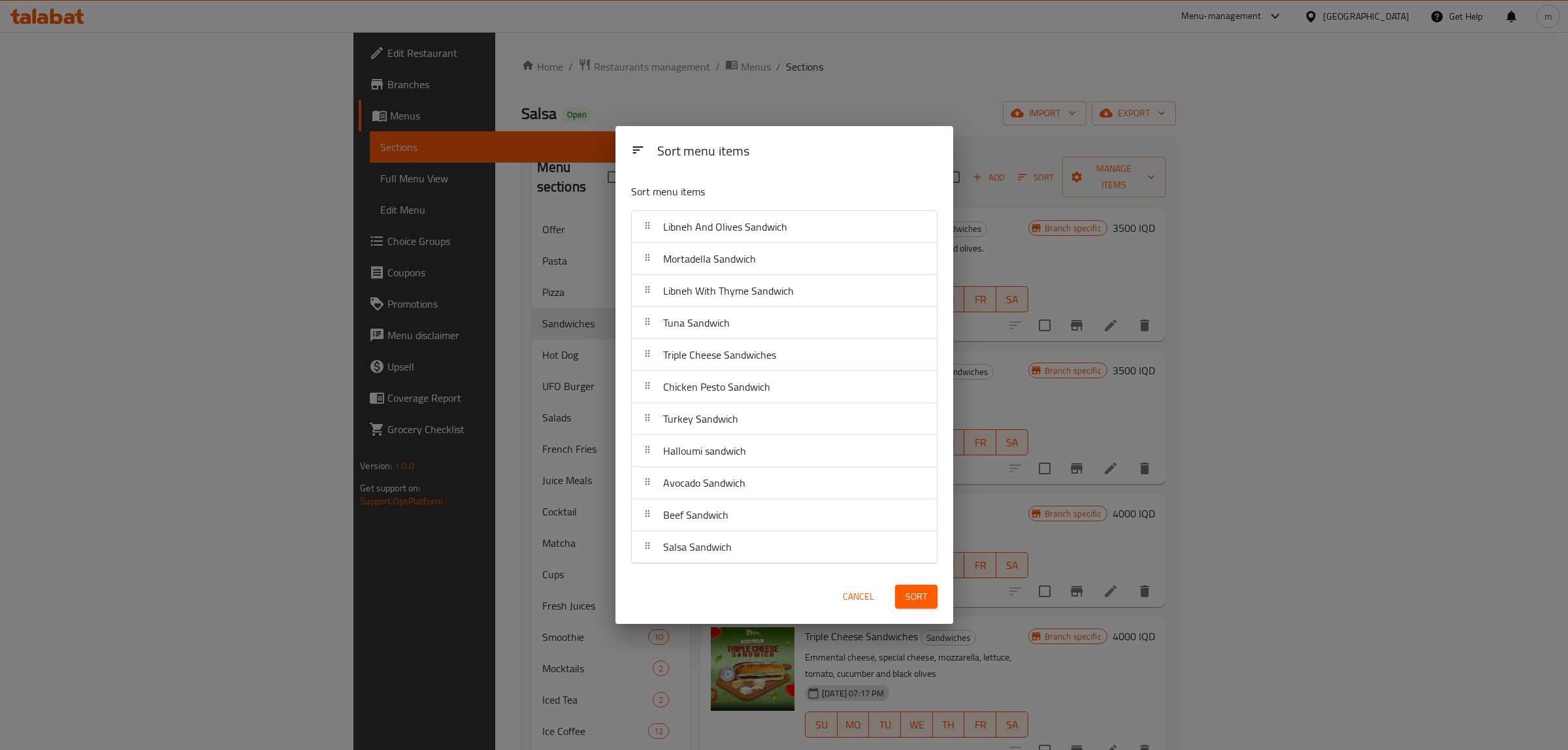
click at [910, 602] on span "Sort" at bounding box center [916, 597] width 22 height 17
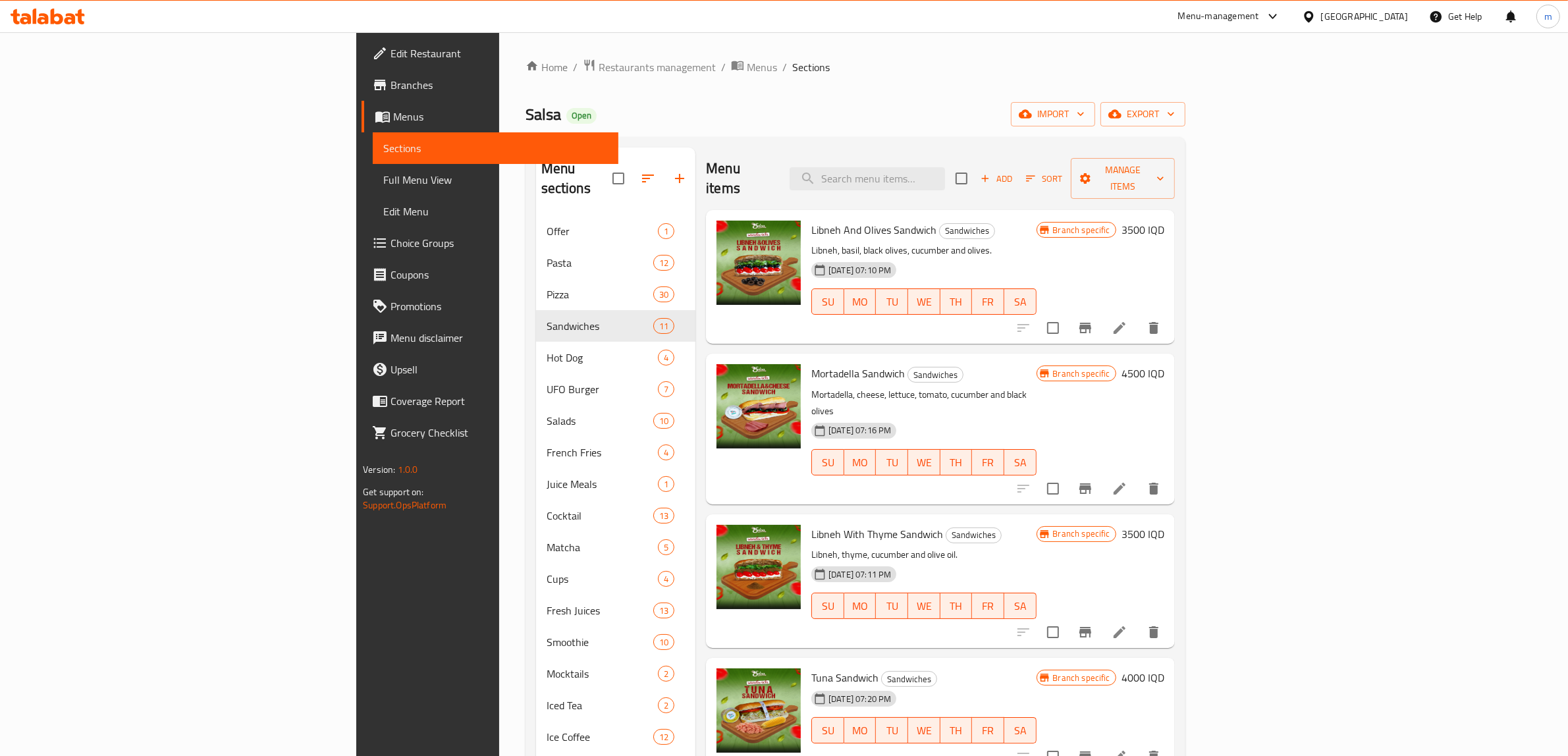
click at [1062, 172] on span "Sort" at bounding box center [1044, 179] width 36 height 15
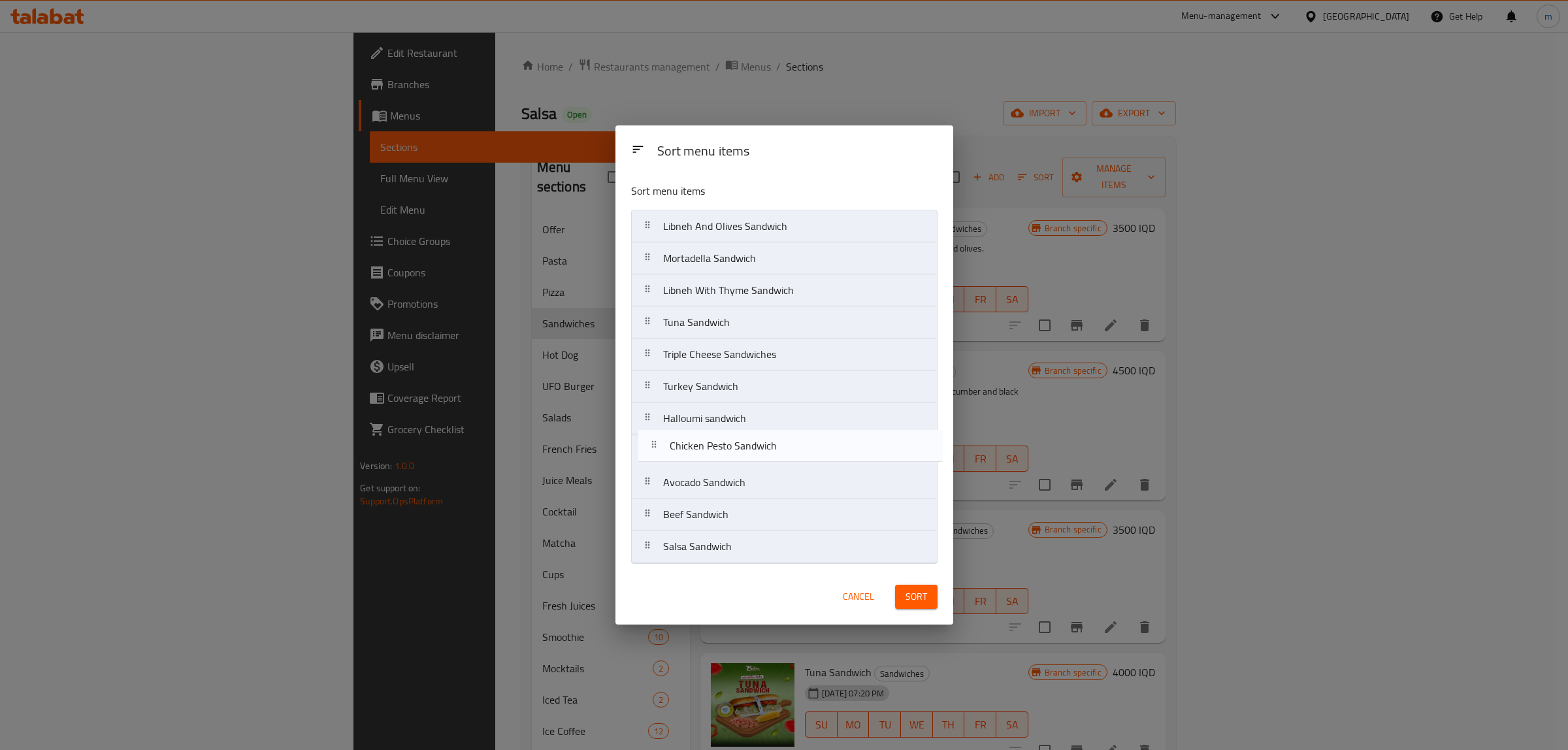
drag, startPoint x: 642, startPoint y: 389, endPoint x: 648, endPoint y: 471, distance: 82.2
click at [648, 471] on nav "Libneh And Olives Sandwich Mortadella Sandwich Libneh With Thyme Sandwich Tuna …" at bounding box center [784, 386] width 307 height 353
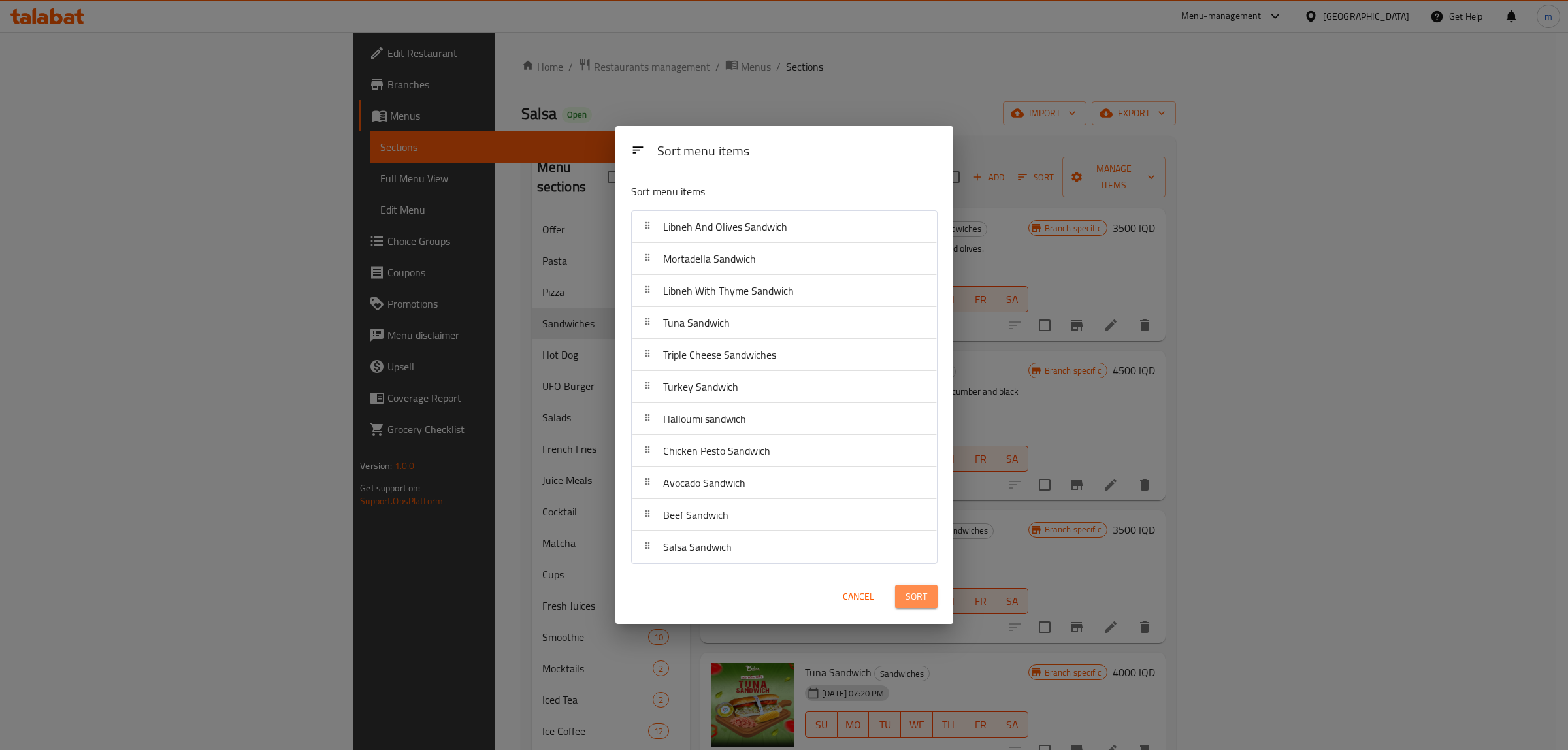
click at [914, 599] on span "Sort" at bounding box center [916, 597] width 22 height 17
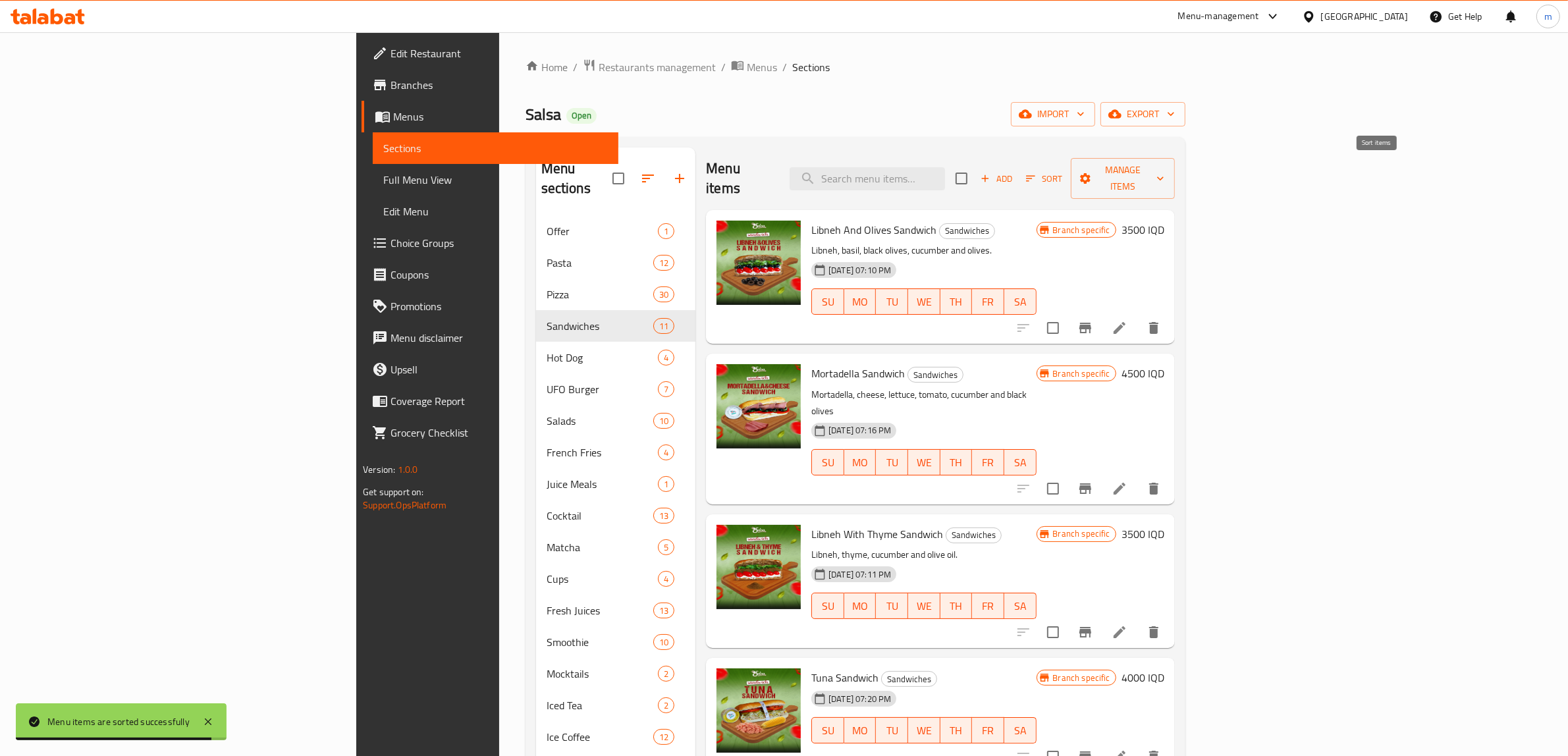
click at [1062, 172] on span "Sort" at bounding box center [1044, 179] width 36 height 15
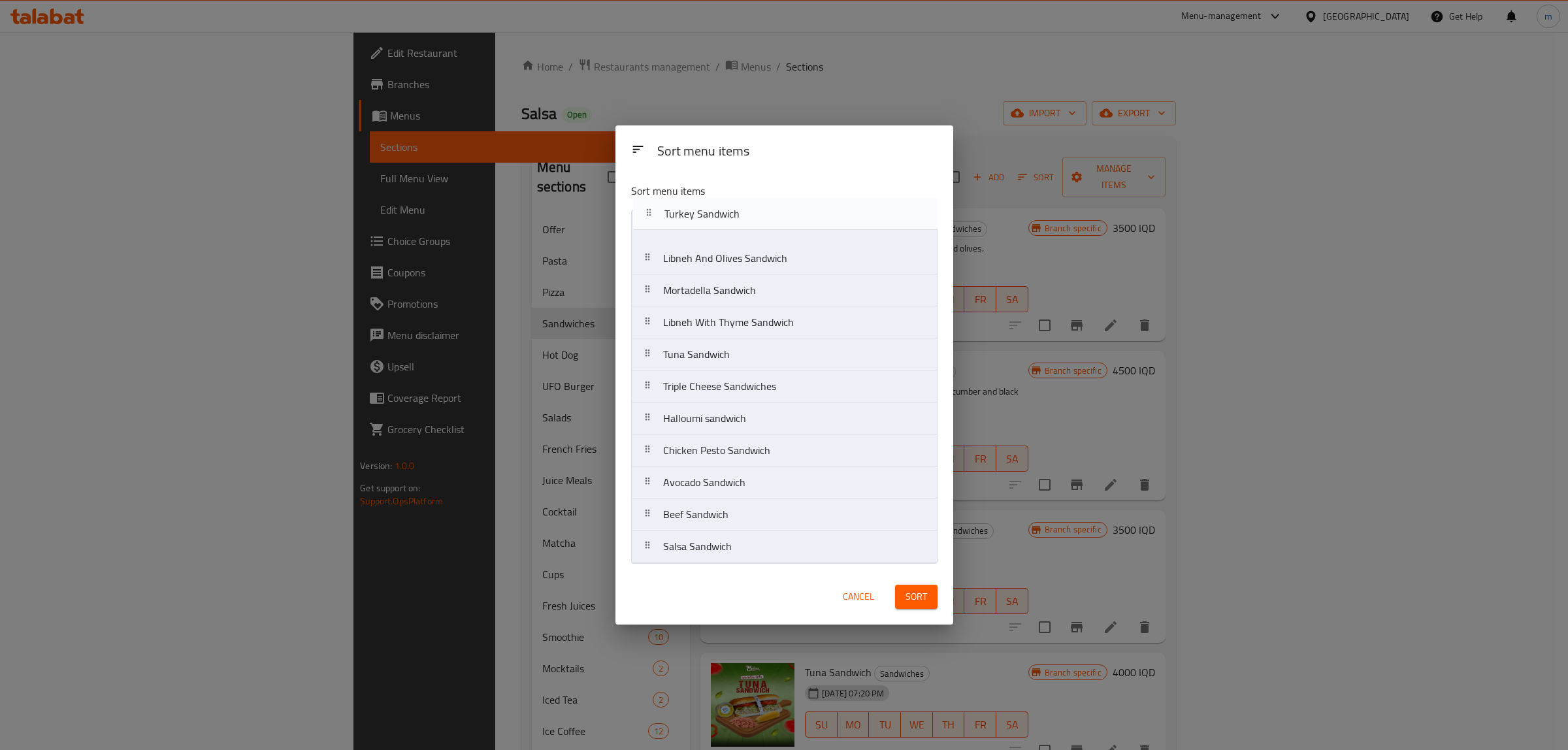
drag, startPoint x: 648, startPoint y: 387, endPoint x: 648, endPoint y: 206, distance: 181.0
click at [648, 206] on div "Sort menu items Libneh And Olives Sandwich Mortadella Sandwich Libneh With Thym…" at bounding box center [784, 370] width 337 height 396
drag, startPoint x: 645, startPoint y: 421, endPoint x: 642, endPoint y: 261, distance: 160.0
click at [642, 261] on nav "Turkey Sandwich Libneh And Olives Sandwich Mortadella Sandwich Libneh With Thym…" at bounding box center [784, 386] width 307 height 353
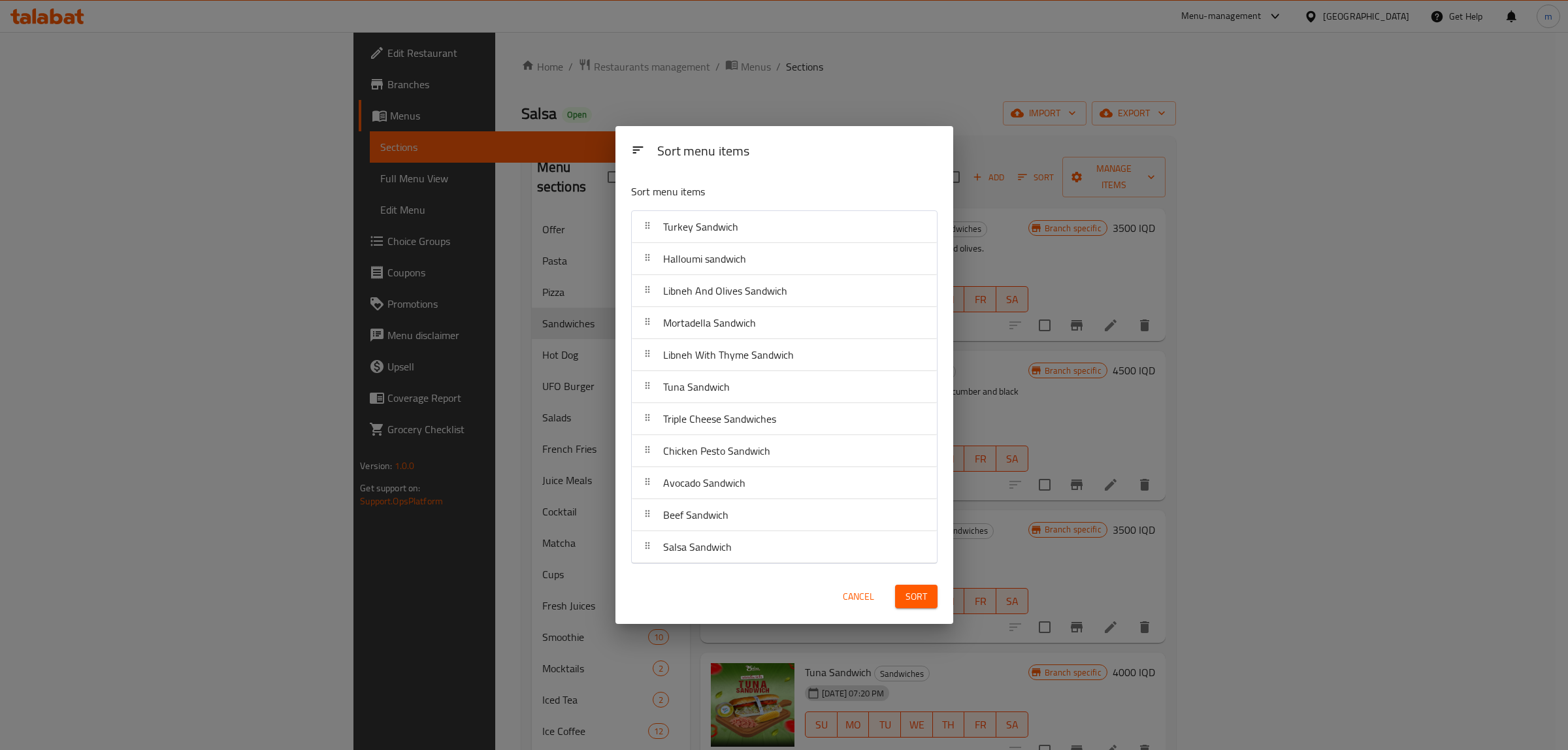
click at [922, 605] on span "Sort" at bounding box center [916, 597] width 22 height 17
click at [923, 599] on div at bounding box center [917, 596] width 57 height 37
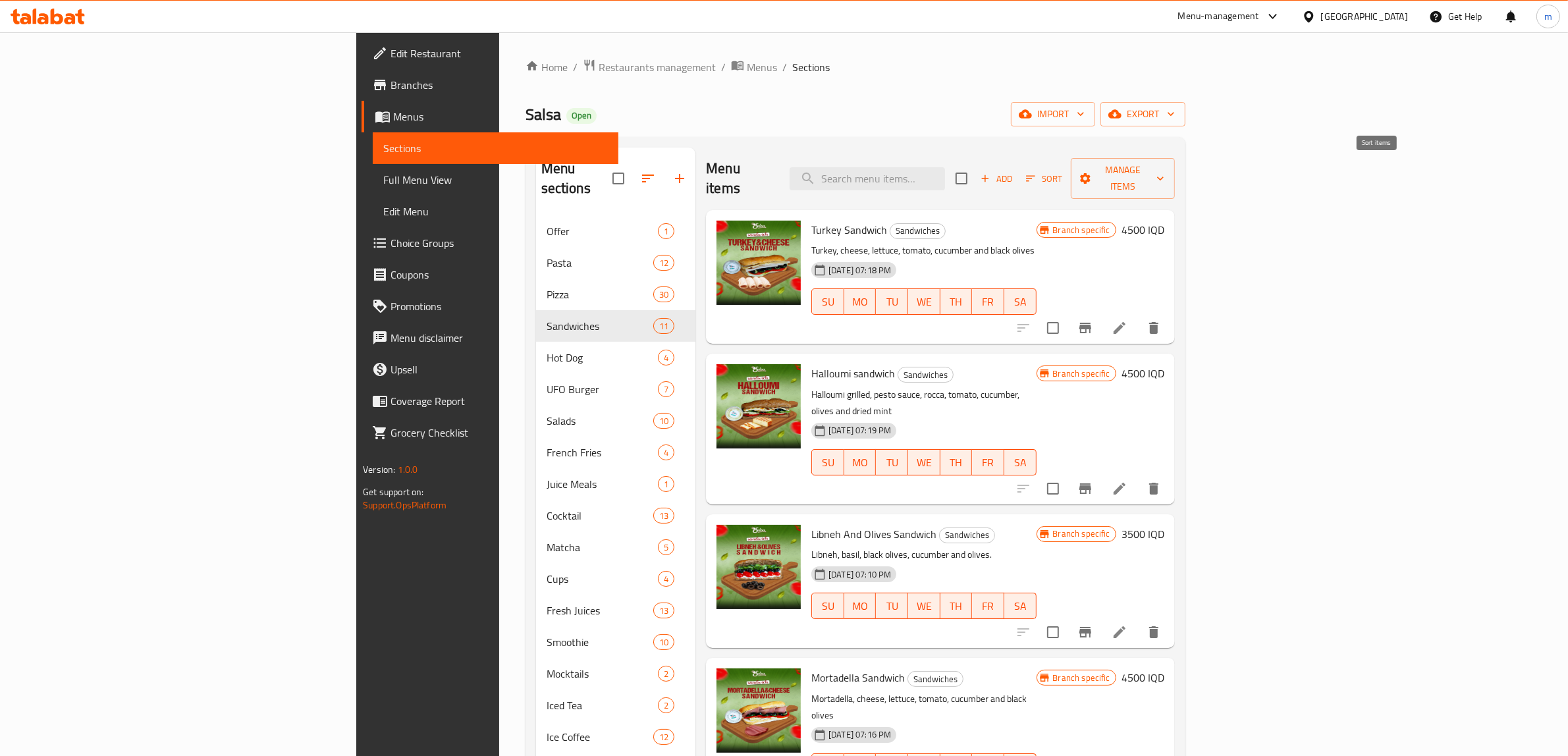
click at [1062, 173] on span "Sort" at bounding box center [1044, 179] width 36 height 15
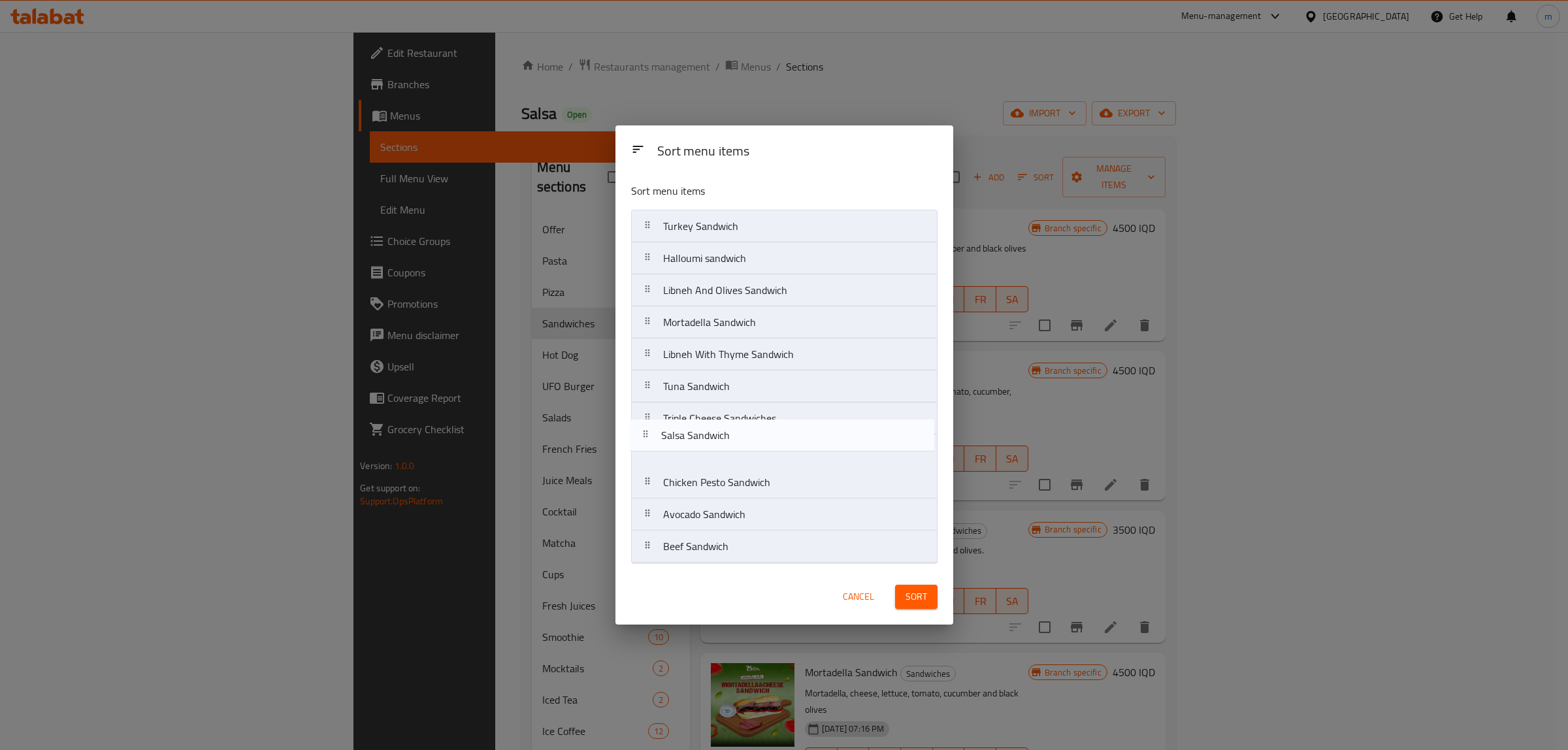
drag, startPoint x: 647, startPoint y: 547, endPoint x: 645, endPoint y: 431, distance: 116.0
click at [645, 431] on nav "Turkey Sandwich Halloumi sandwich Libneh And Olives Sandwich Mortadella Sandwic…" at bounding box center [784, 386] width 307 height 353
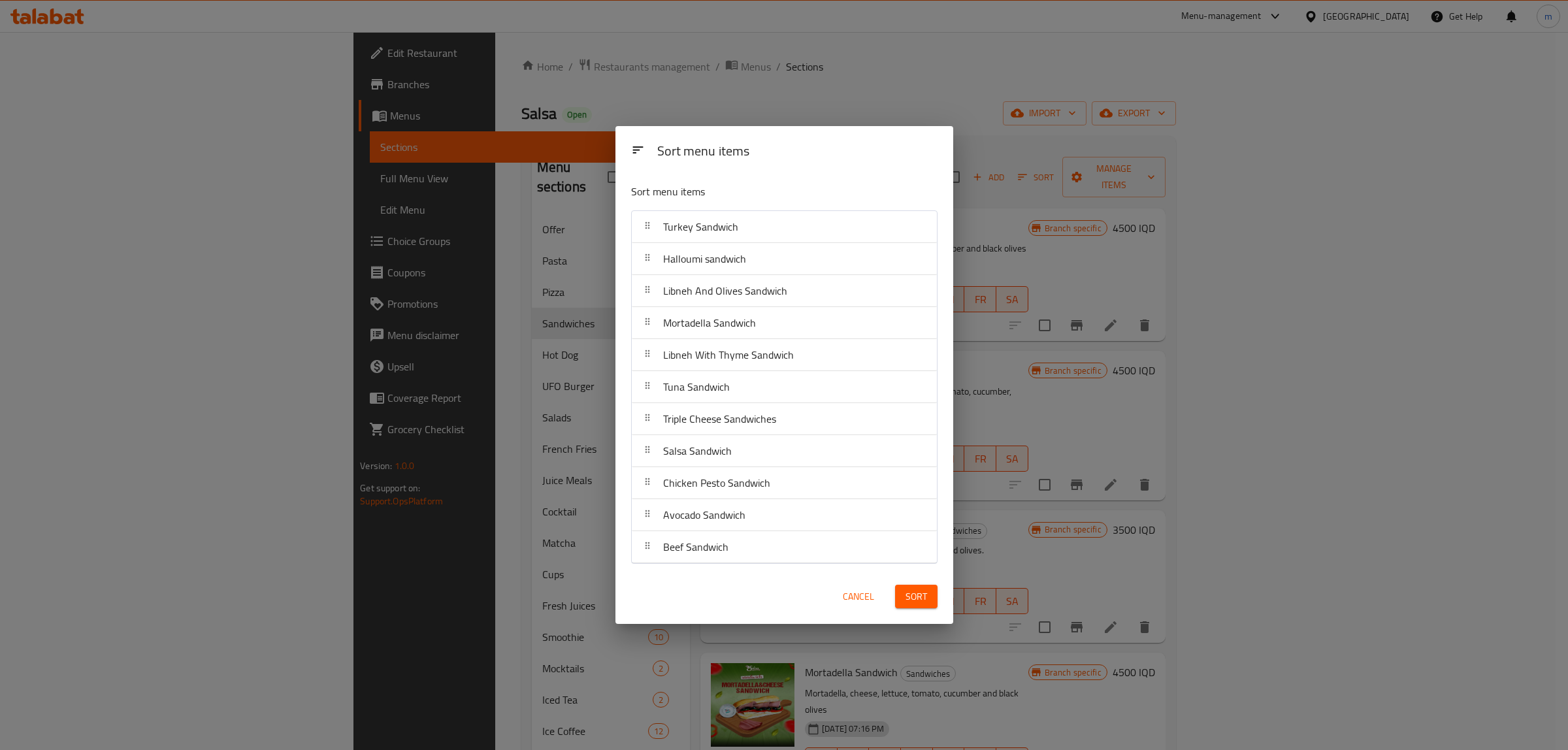
click at [925, 598] on span "Sort" at bounding box center [916, 597] width 22 height 17
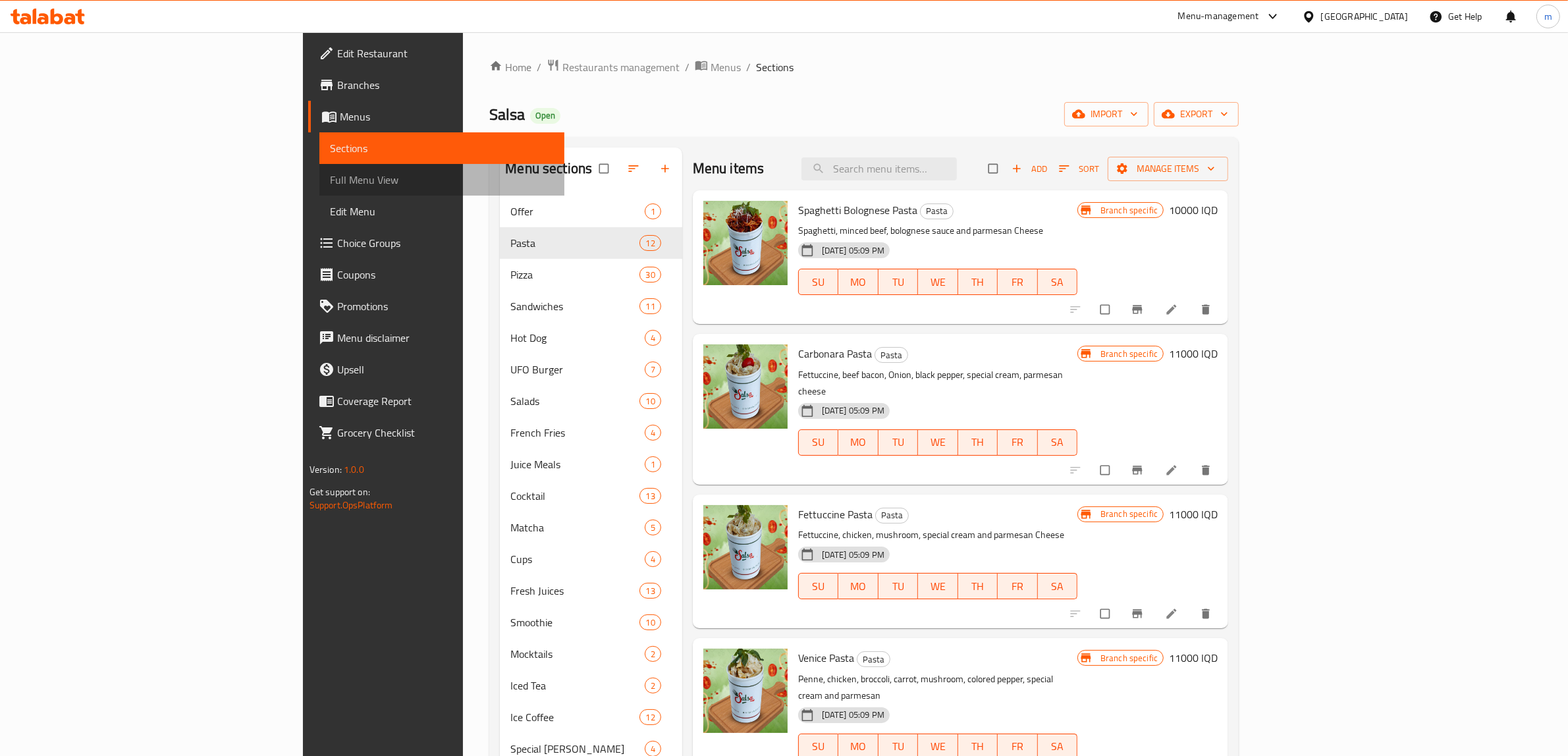
click at [330, 178] on span "Full Menu View" at bounding box center [443, 179] width 225 height 16
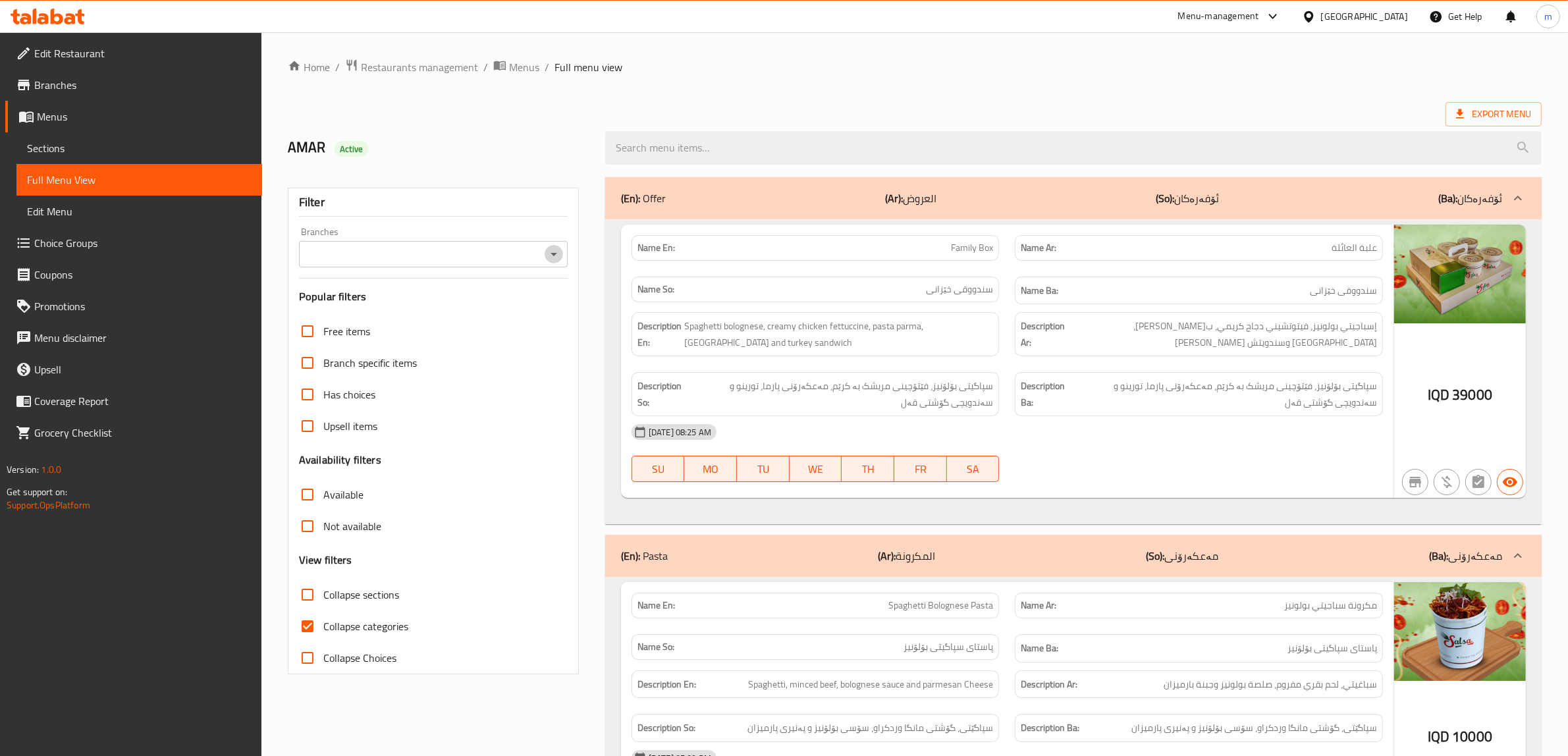
click at [554, 257] on icon "Open" at bounding box center [554, 254] width 16 height 16
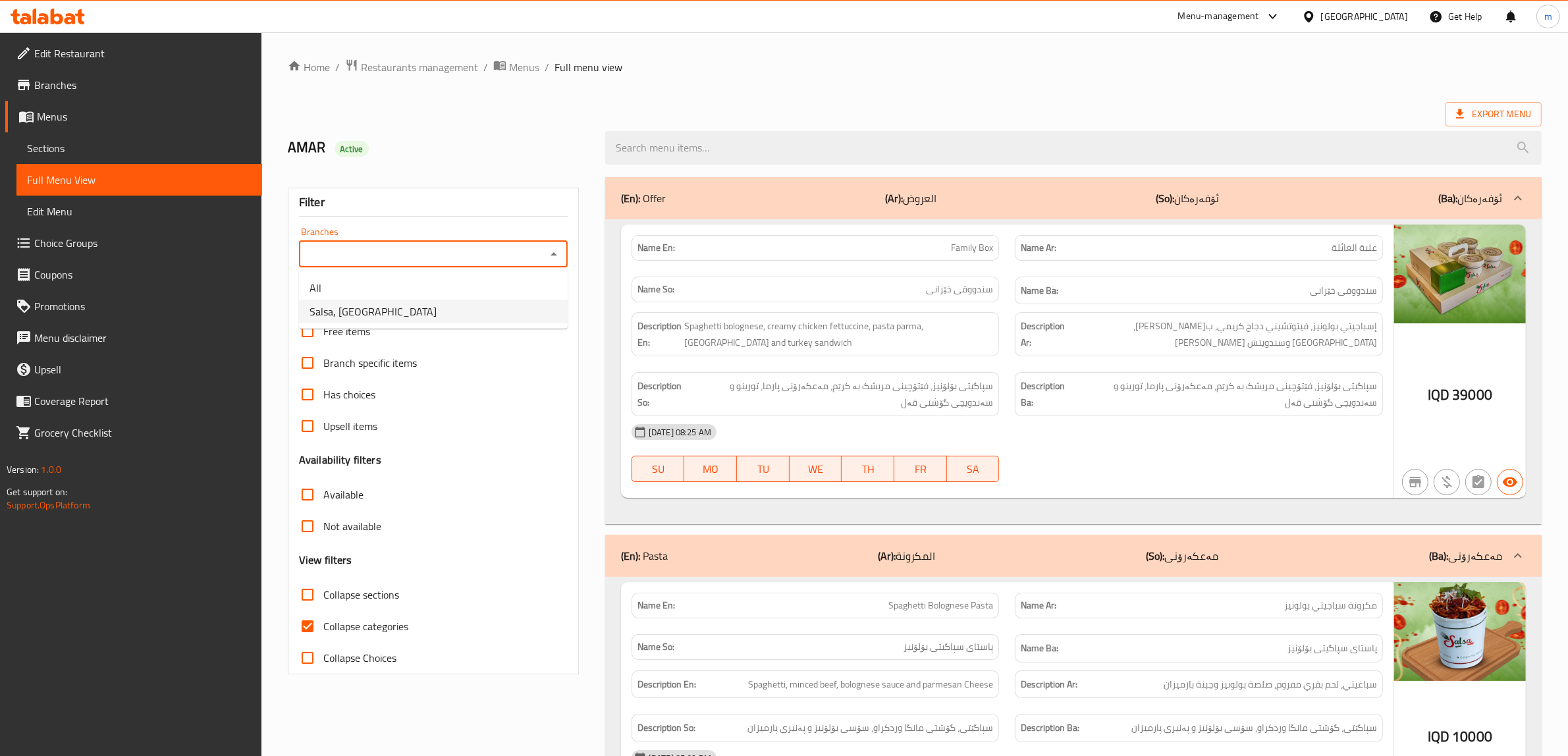
click at [415, 307] on li "Salsa, [GEOGRAPHIC_DATA]" at bounding box center [434, 311] width 269 height 24
type input "Salsa, [GEOGRAPHIC_DATA]"
click at [306, 628] on input "Collapse categories" at bounding box center [308, 626] width 32 height 32
checkbox input "false"
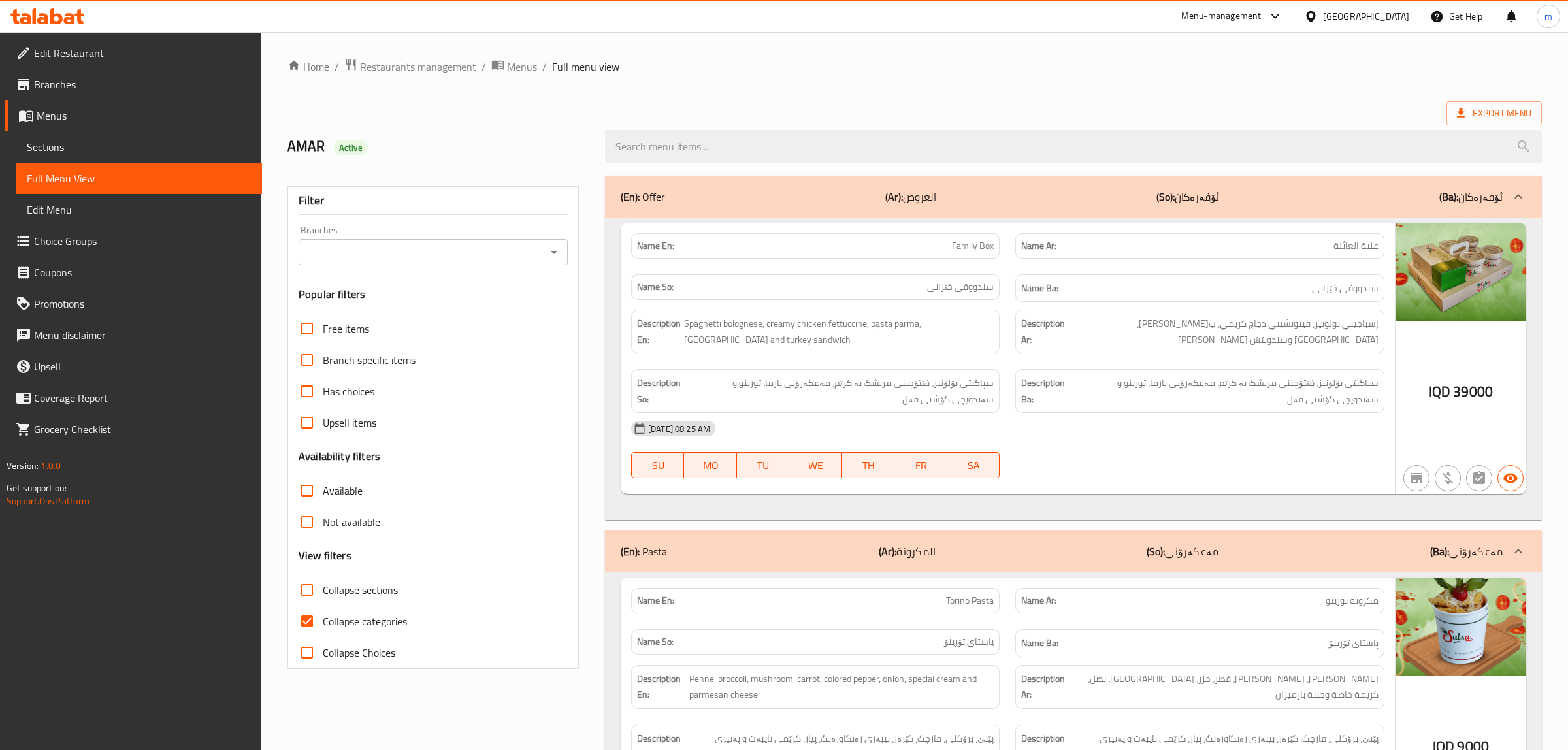
click at [301, 622] on input "Collapse categories" at bounding box center [307, 621] width 32 height 32
checkbox input "false"
click at [306, 592] on input "Collapse sections" at bounding box center [305, 590] width 32 height 32
checkbox input "true"
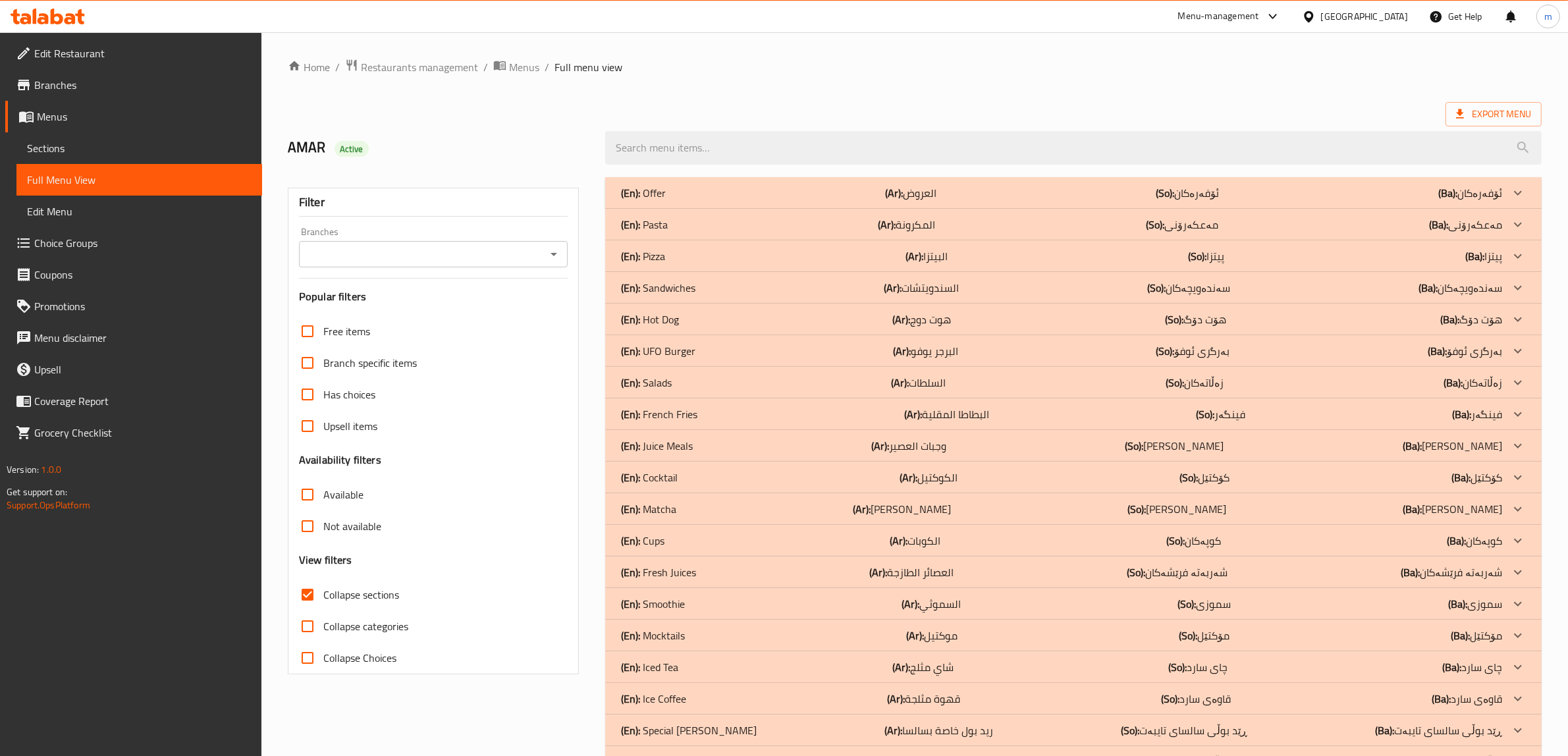
click at [693, 446] on p "(En): Juice Meals" at bounding box center [657, 446] width 72 height 16
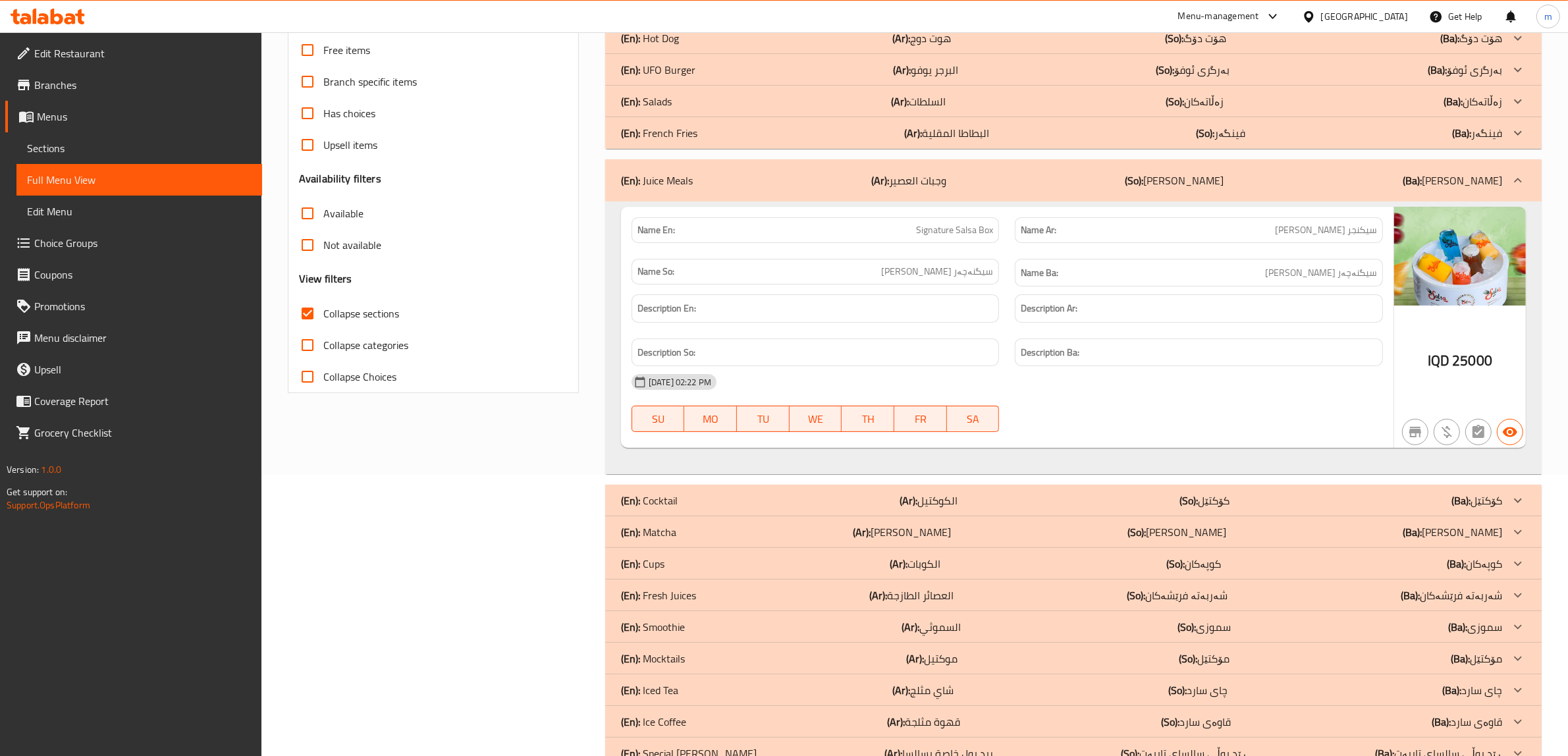
scroll to position [137, 0]
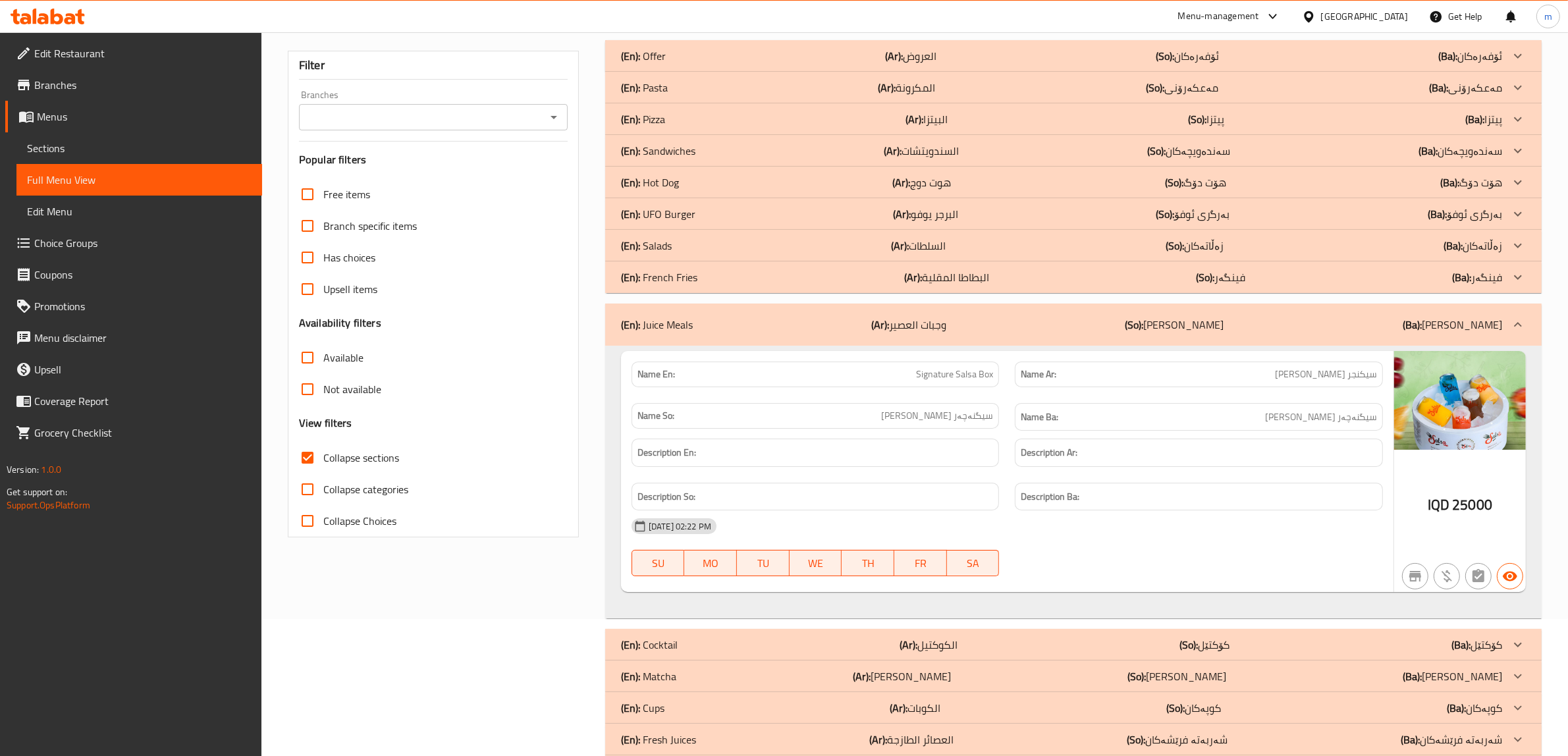
click at [707, 324] on div "(En): Juice Meals (Ar): وجبات العصير (So): ژەمەکانی شەربەت (Ba): ژەمەکانی شەربەت" at bounding box center [1062, 324] width 882 height 16
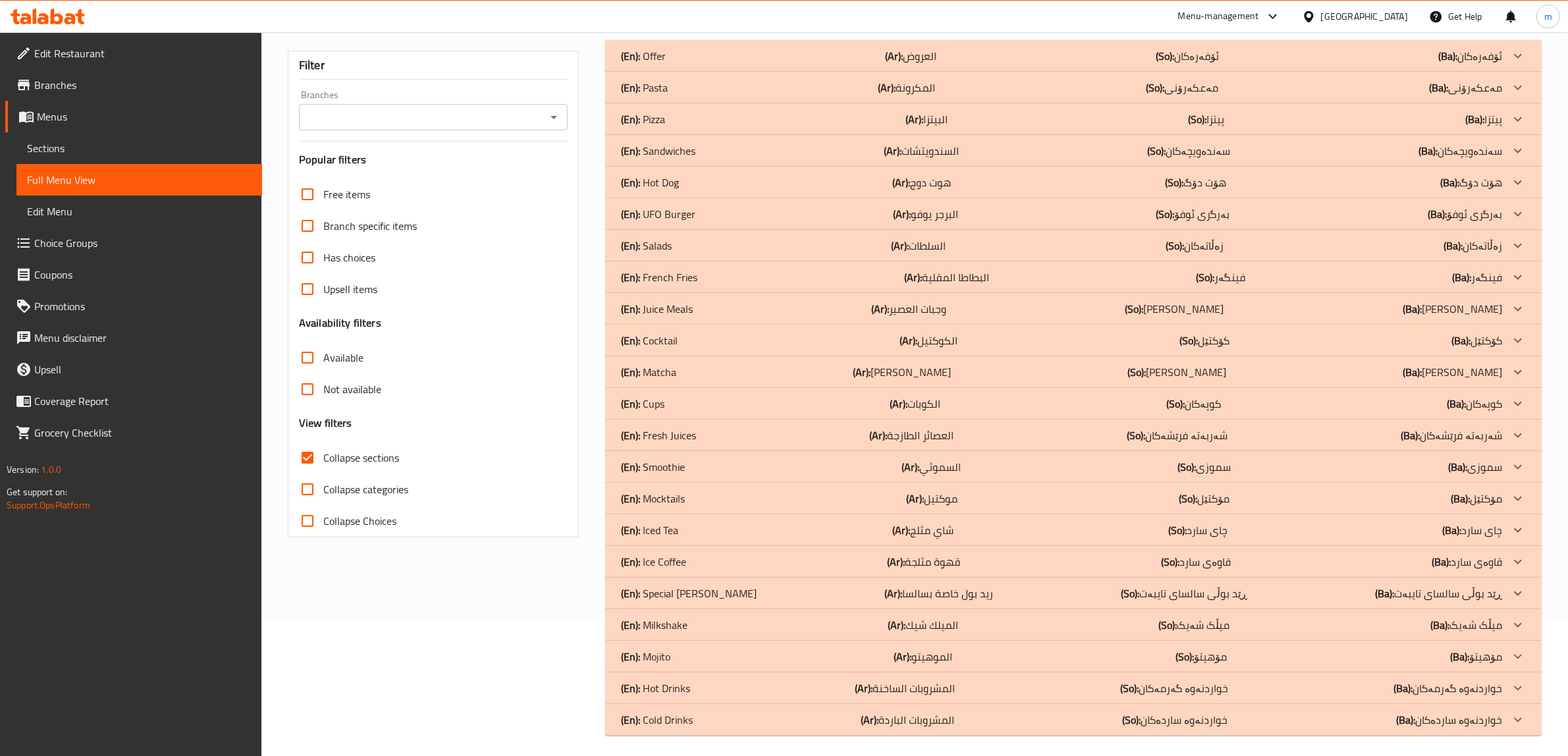
click at [680, 310] on p "(En): Juice Meals" at bounding box center [657, 308] width 72 height 16
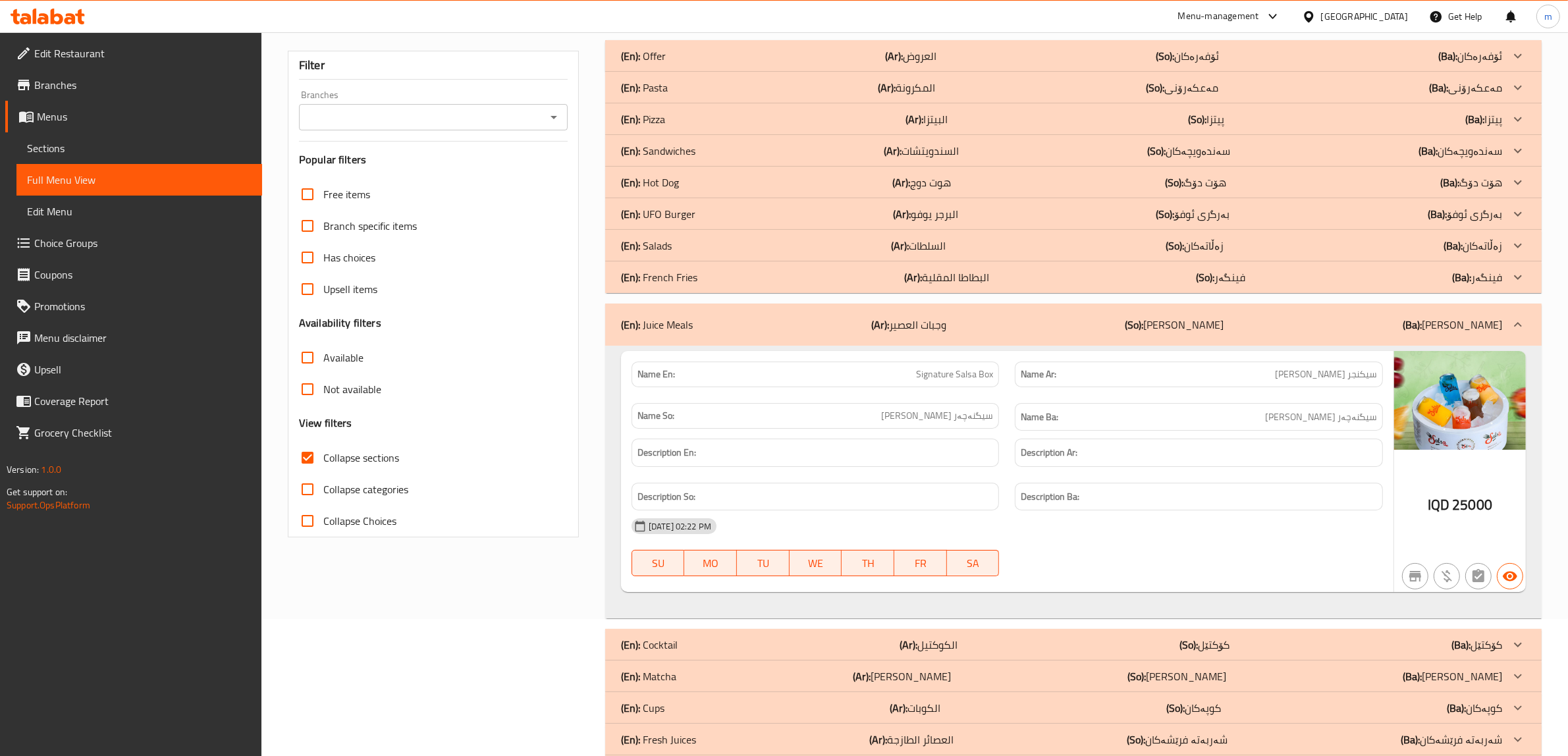
click at [663, 318] on p "(En): Juice Meals" at bounding box center [657, 324] width 72 height 16
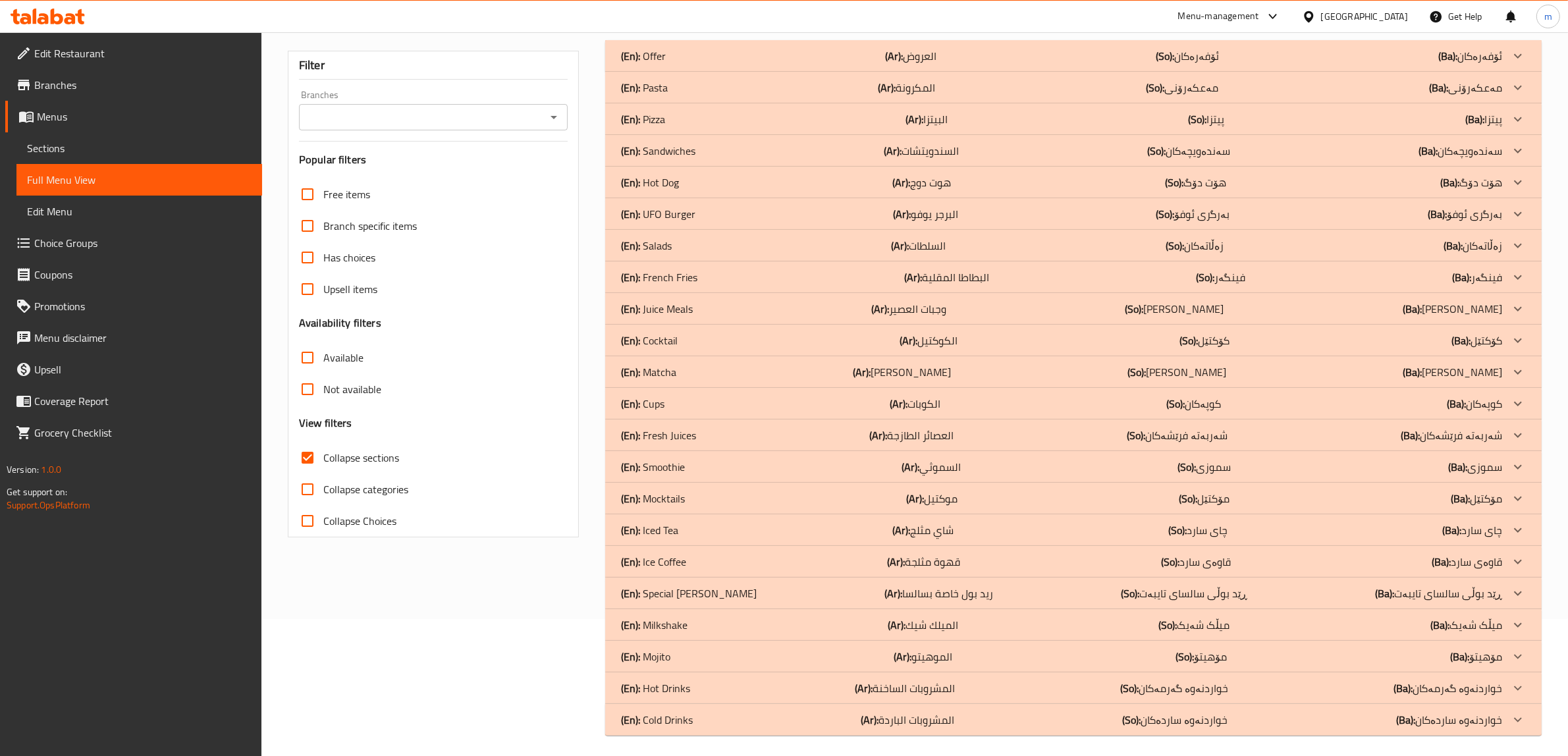
click at [676, 340] on p "(En): Cocktail" at bounding box center [649, 340] width 57 height 16
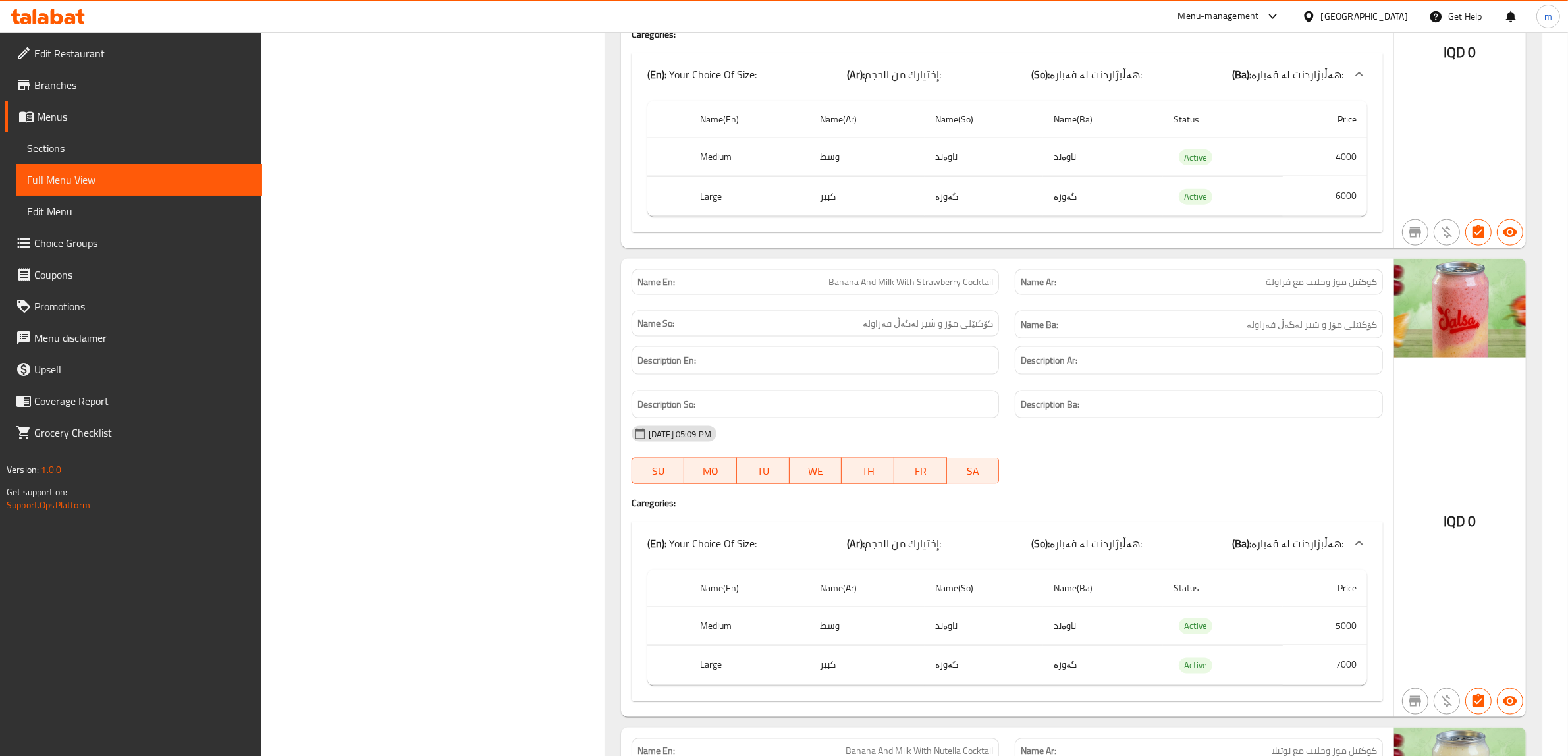
scroll to position [2194, 0]
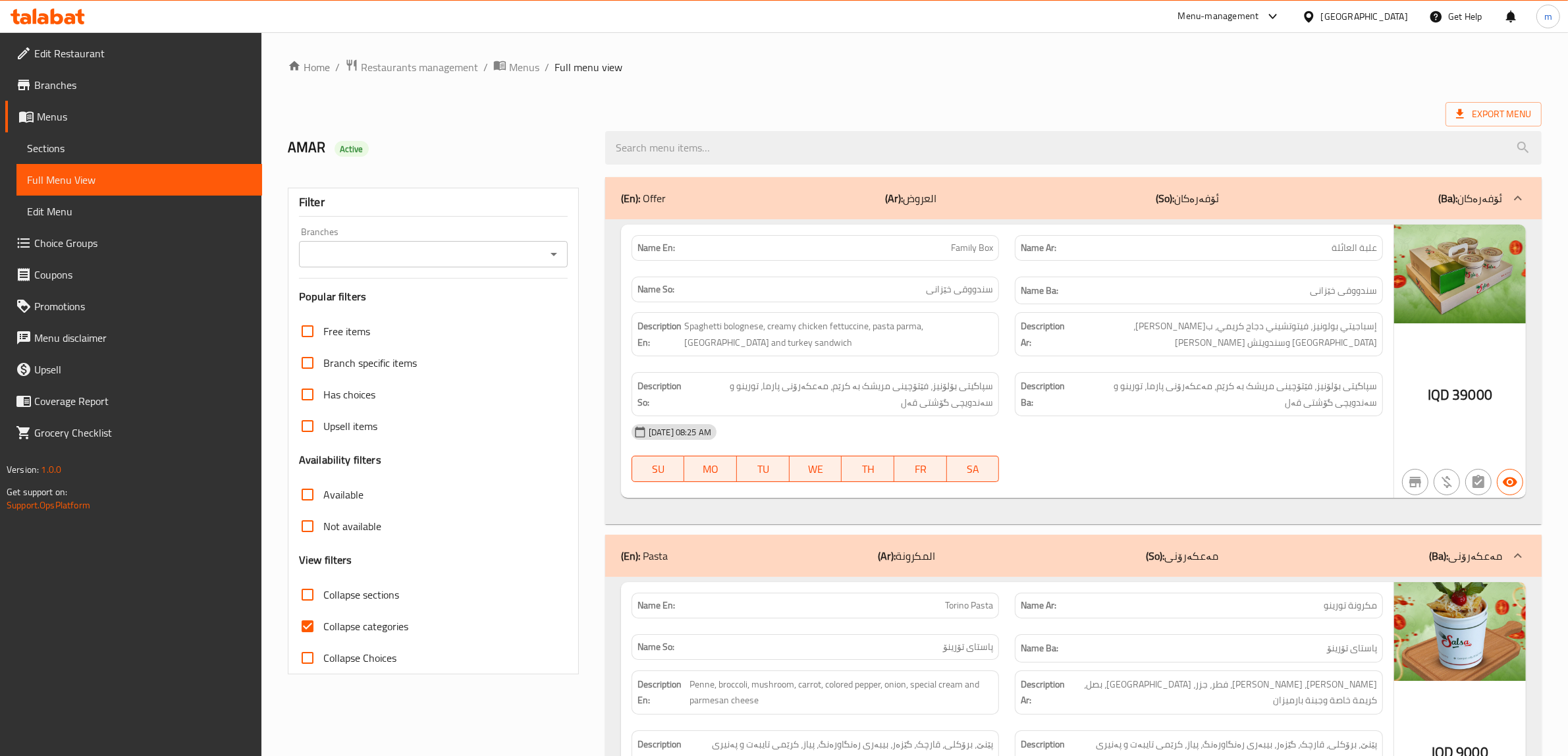
click at [547, 257] on icon "Open" at bounding box center [554, 254] width 16 height 16
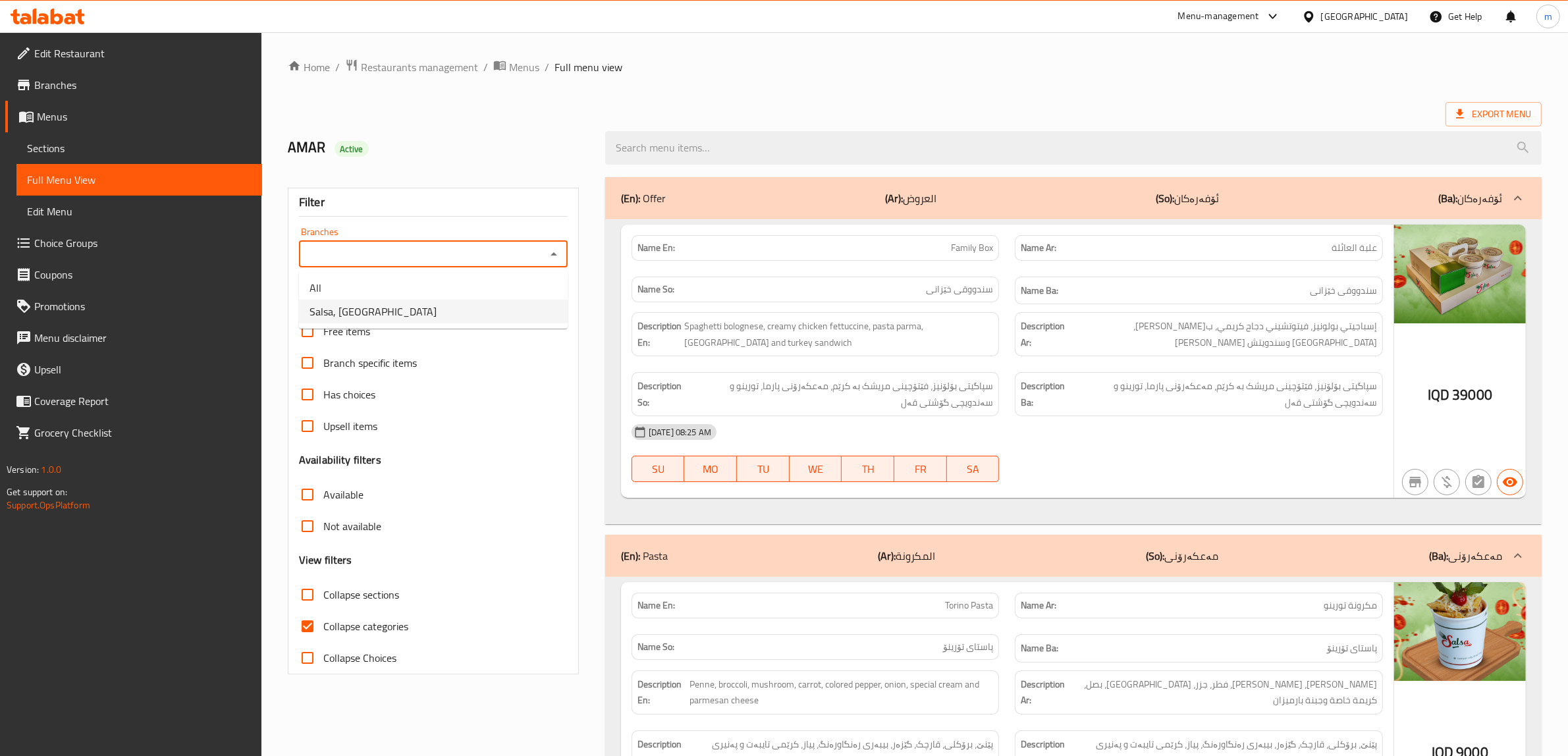
click at [438, 317] on li "Salsa, [GEOGRAPHIC_DATA]" at bounding box center [434, 311] width 269 height 24
type input "Salsa, [GEOGRAPHIC_DATA]"
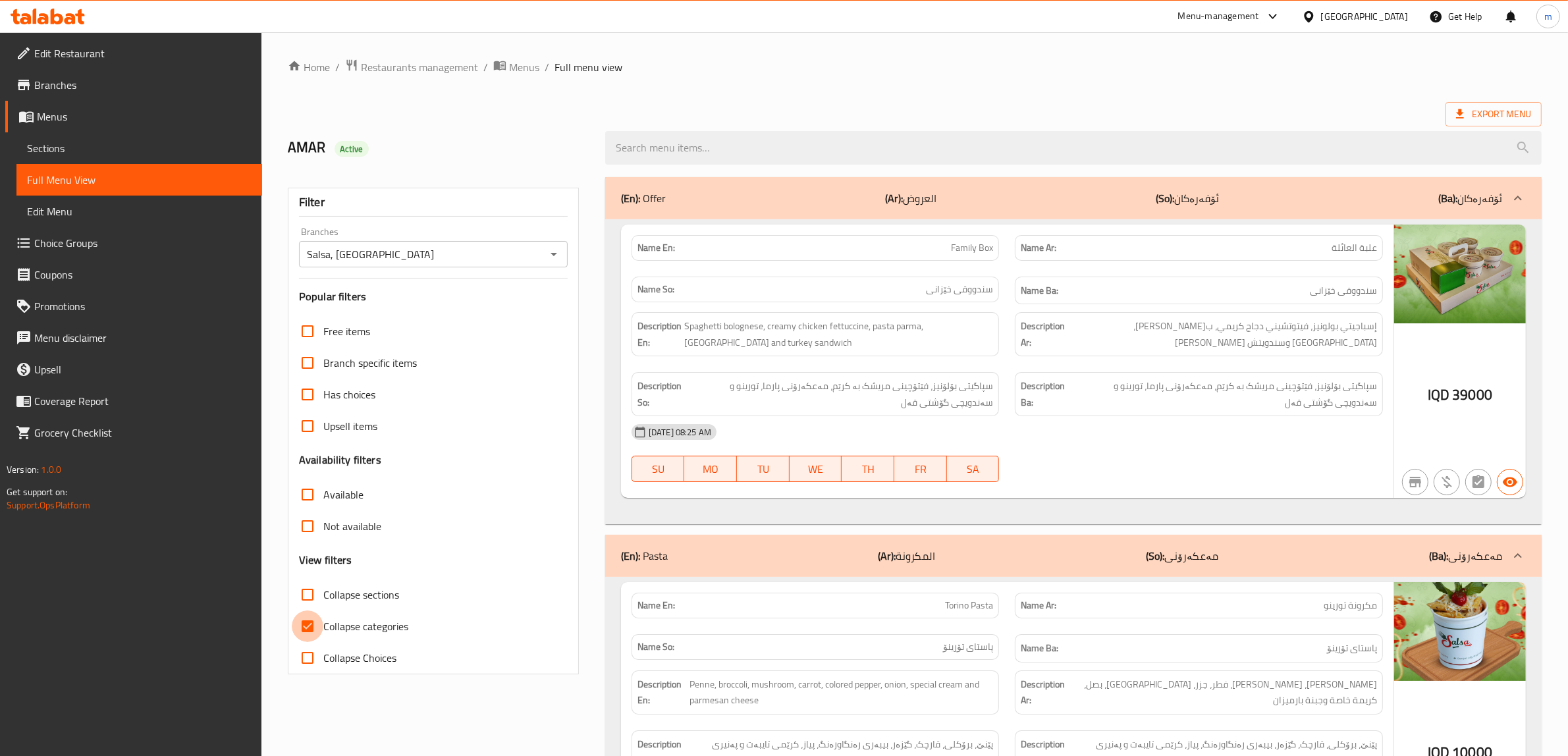
click at [310, 627] on input "Collapse categories" at bounding box center [308, 626] width 32 height 32
checkbox input "false"
click at [308, 597] on input "Collapse sections" at bounding box center [308, 594] width 32 height 32
checkbox input "true"
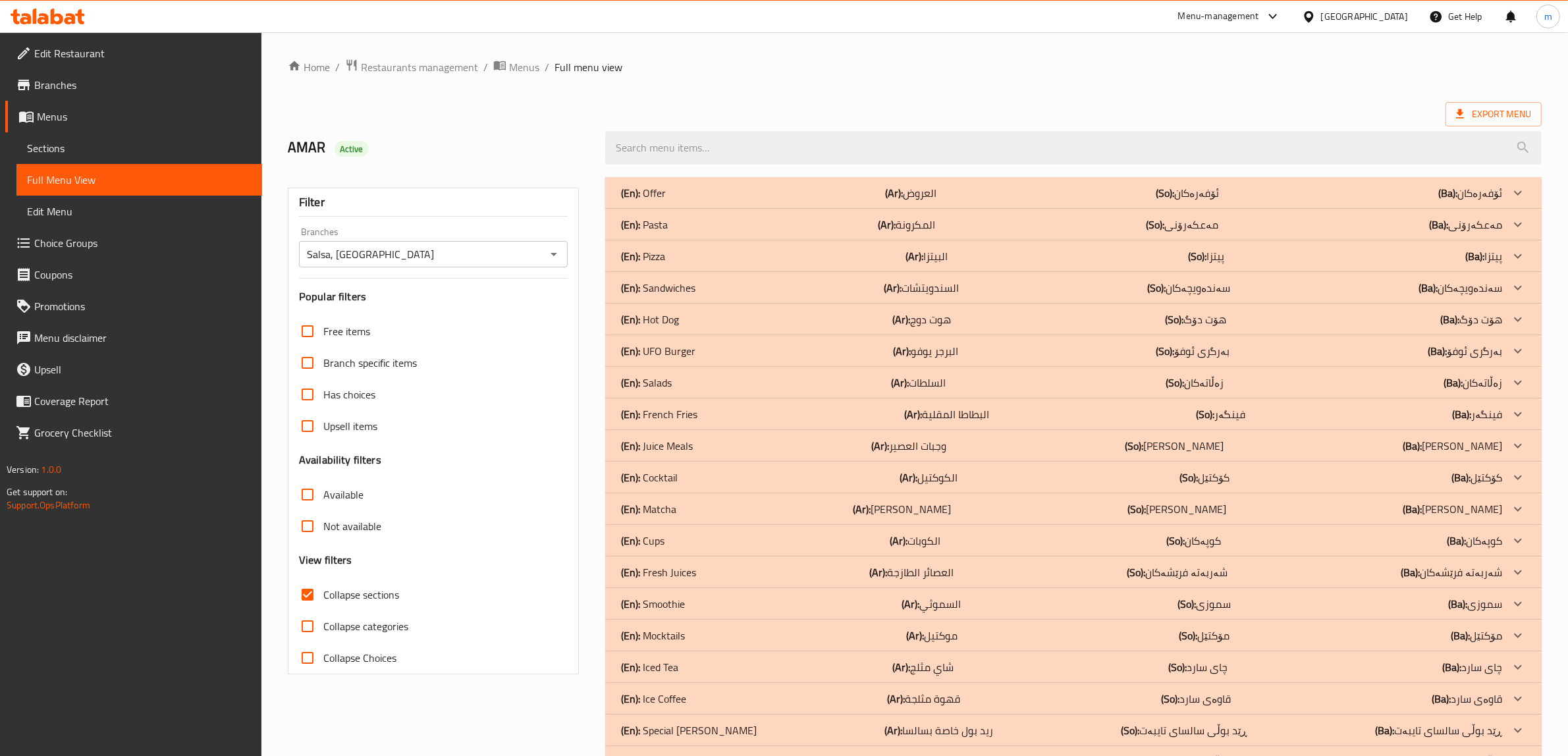
click at [700, 479] on div "(En): Cocktail (Ar): الكوكتيل (So): کۆکتێل (Ba): کۆکتێل" at bounding box center [1062, 477] width 882 height 16
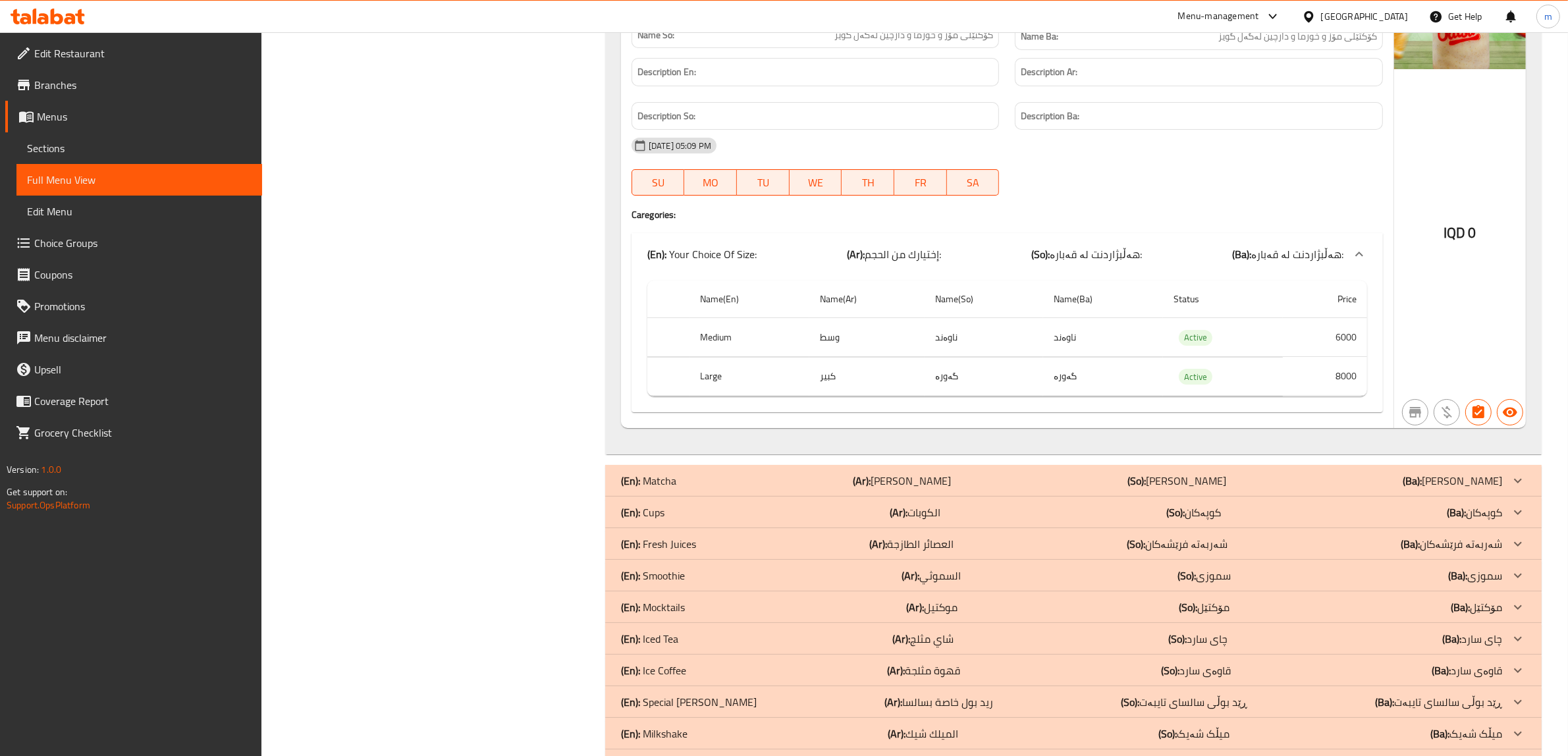
scroll to position [6321, 0]
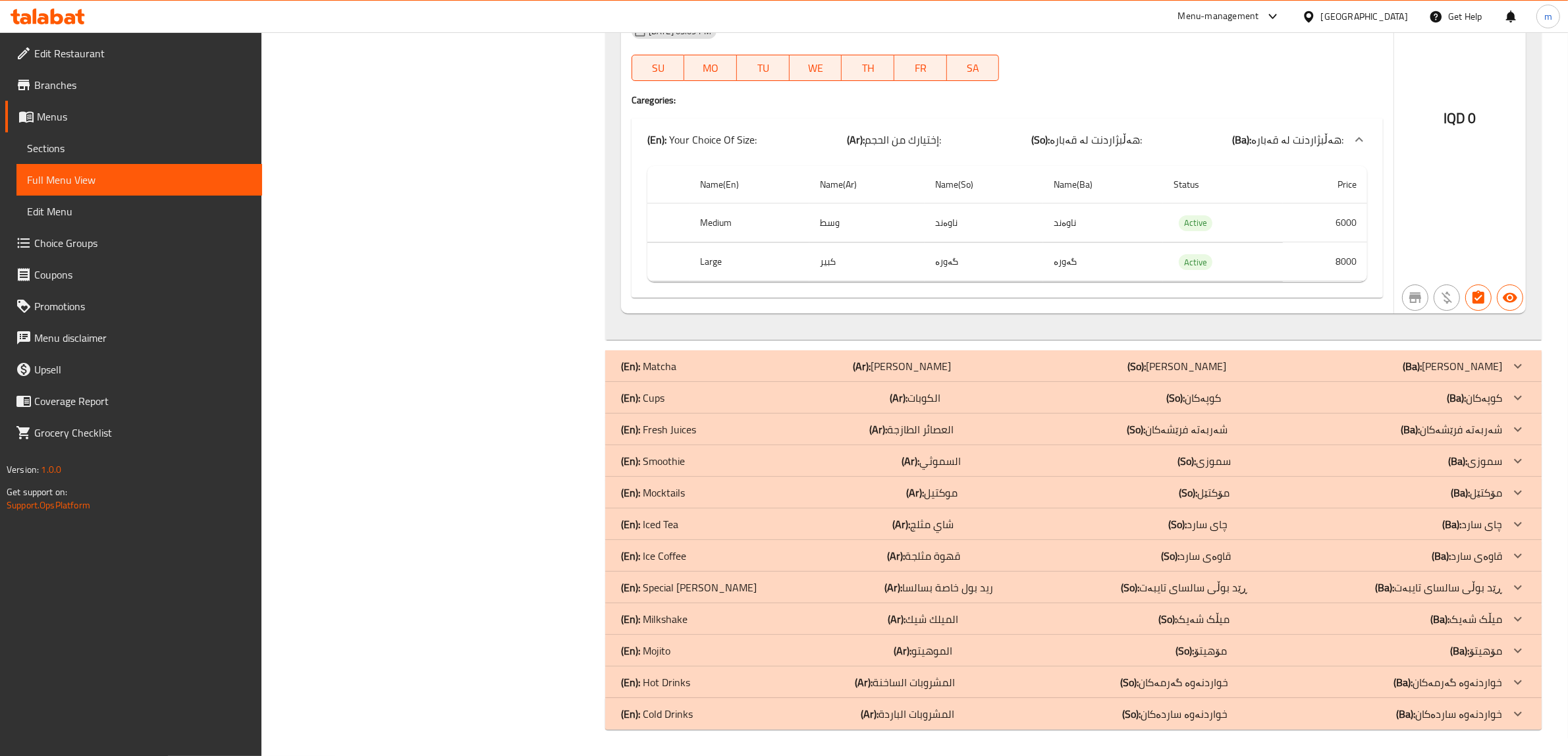
click at [735, 367] on div "(En): Matcha (Ar): ماتشا (So): ماتشا (Ba): ماتشا" at bounding box center [1062, 366] width 882 height 16
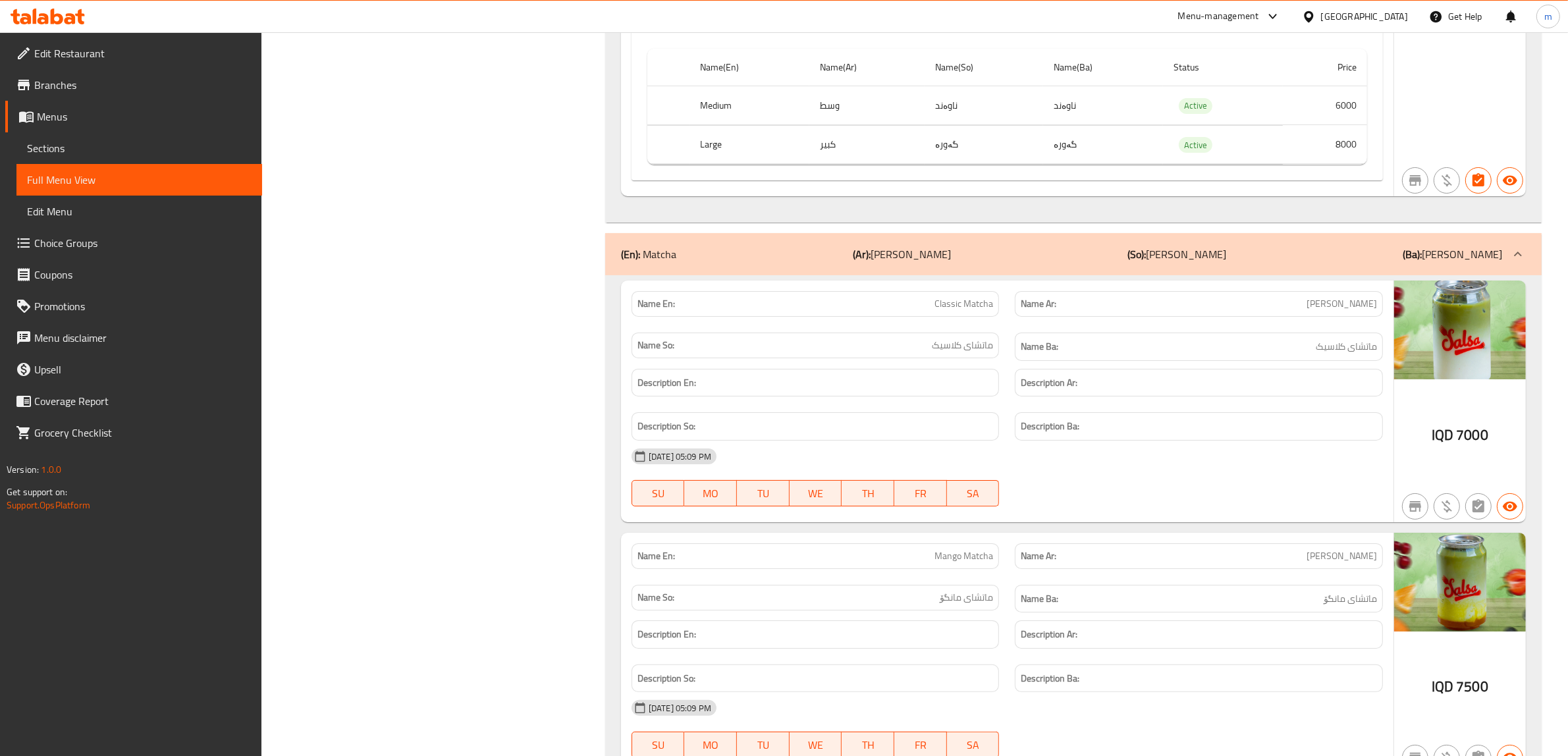
scroll to position [6459, 0]
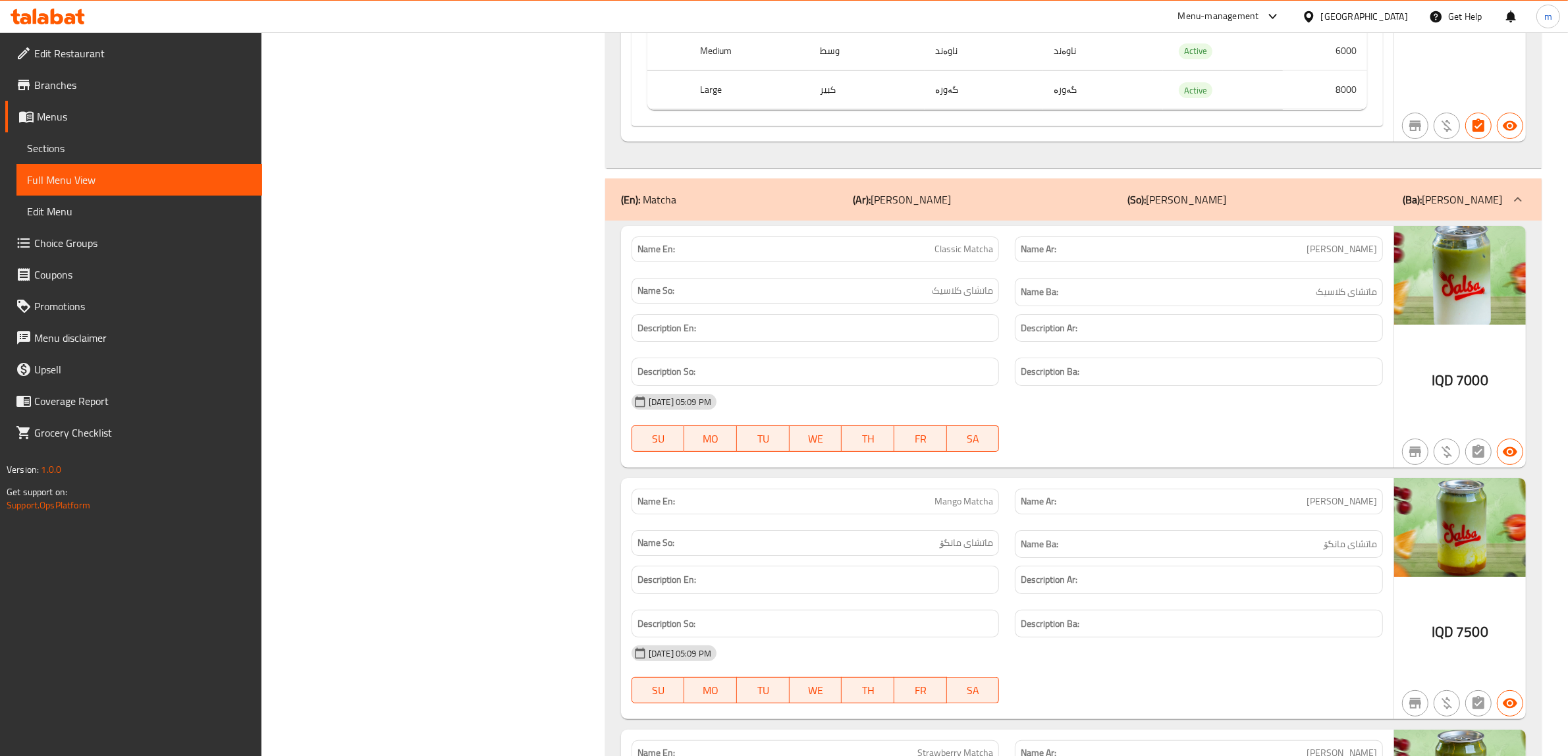
click at [699, 207] on div "(En): Matcha (Ar): ماتشا (So): ماتشا (Ba): ماتشا" at bounding box center [1062, 199] width 882 height 16
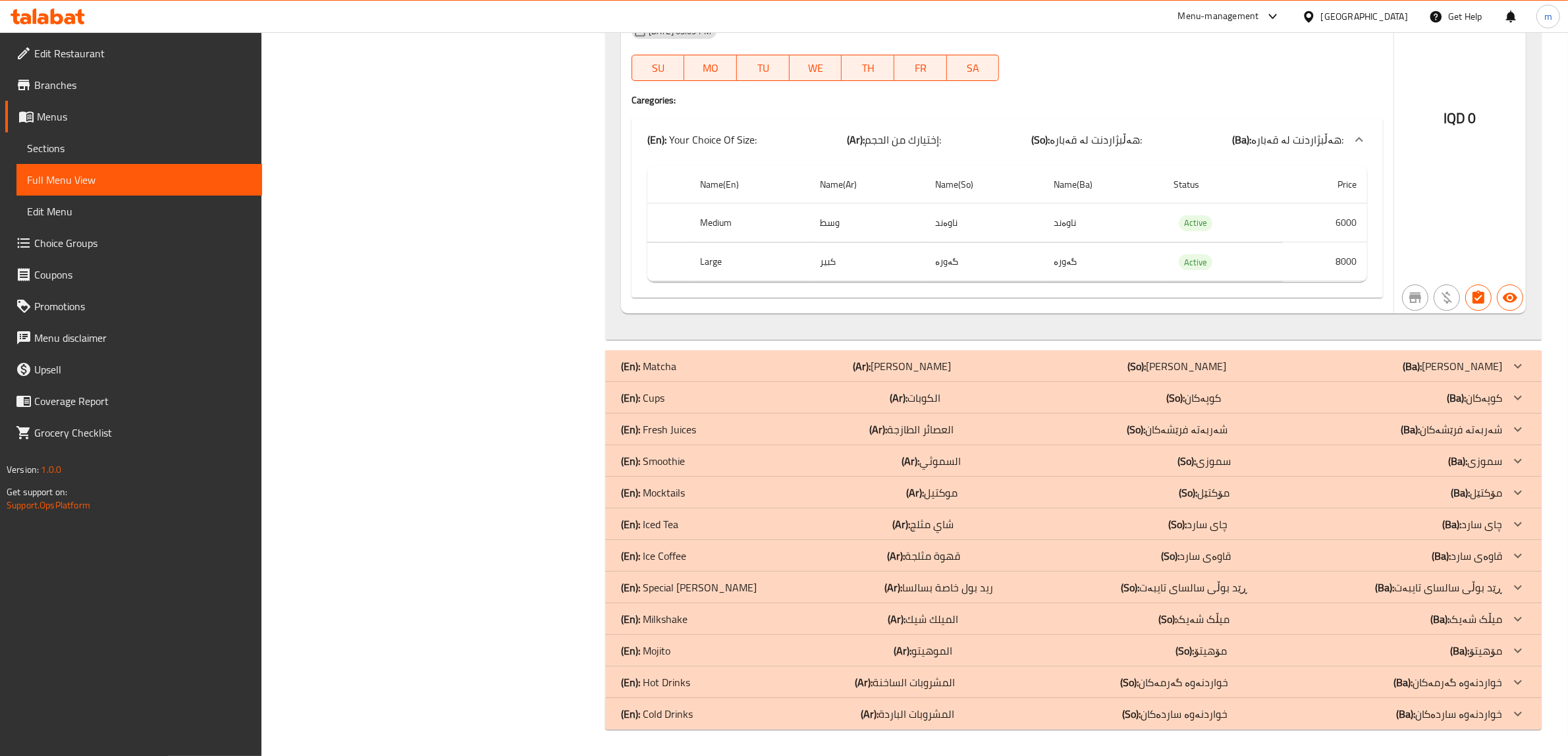
scroll to position [6321, 0]
click at [693, 427] on p "(En): Fresh Juices" at bounding box center [658, 429] width 75 height 16
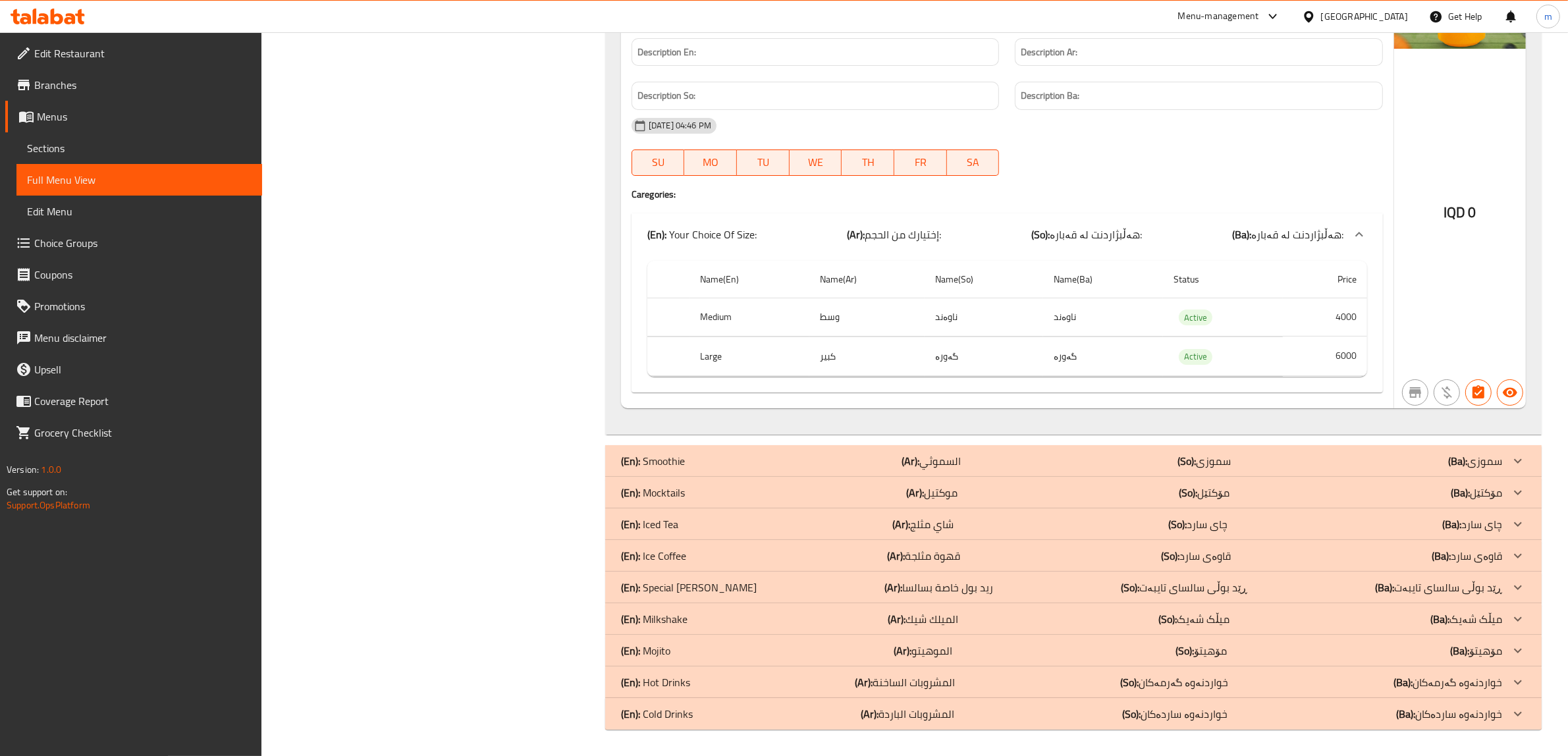
scroll to position [12500, 0]
click at [683, 465] on p "(En): Smoothie" at bounding box center [653, 461] width 64 height 16
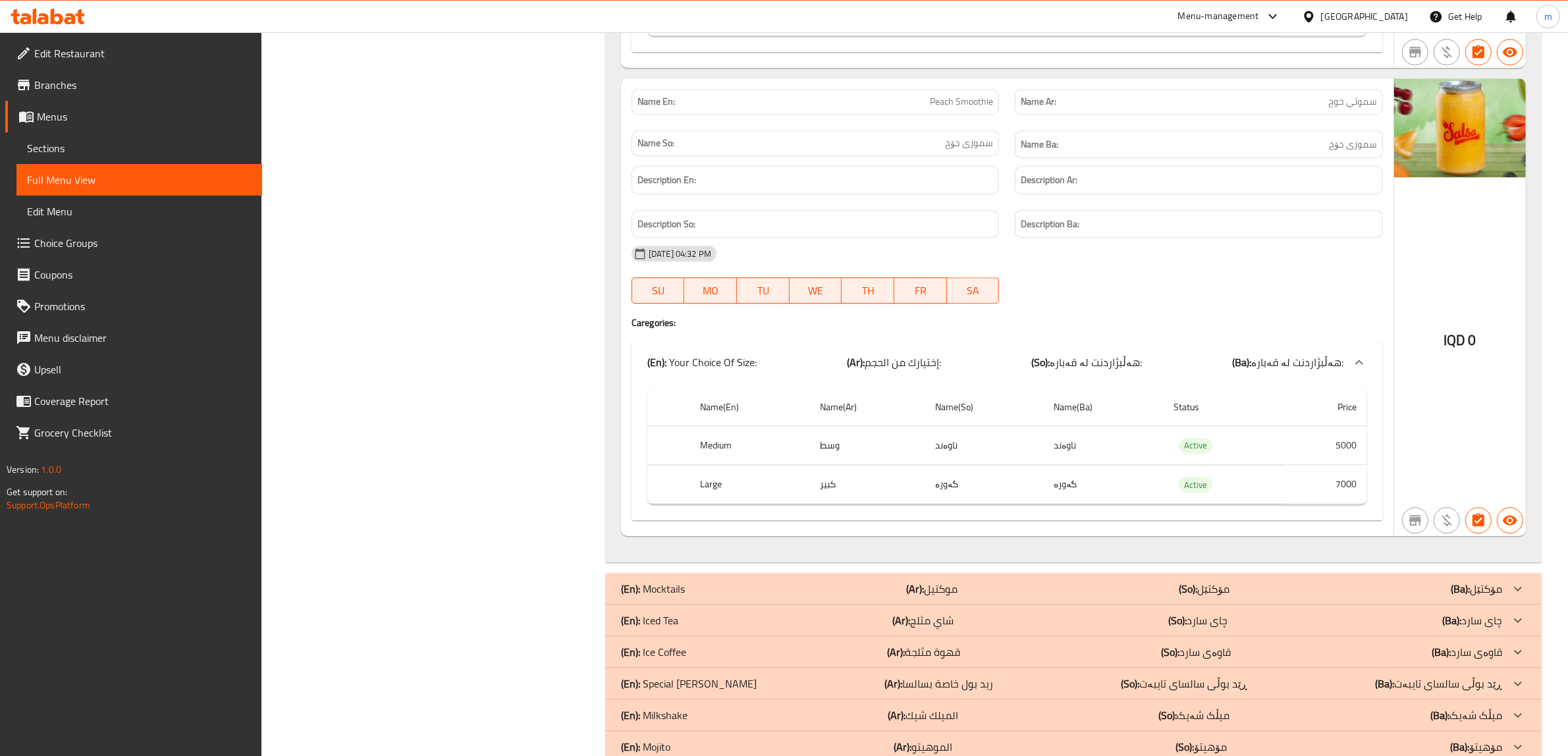
scroll to position [17254, 0]
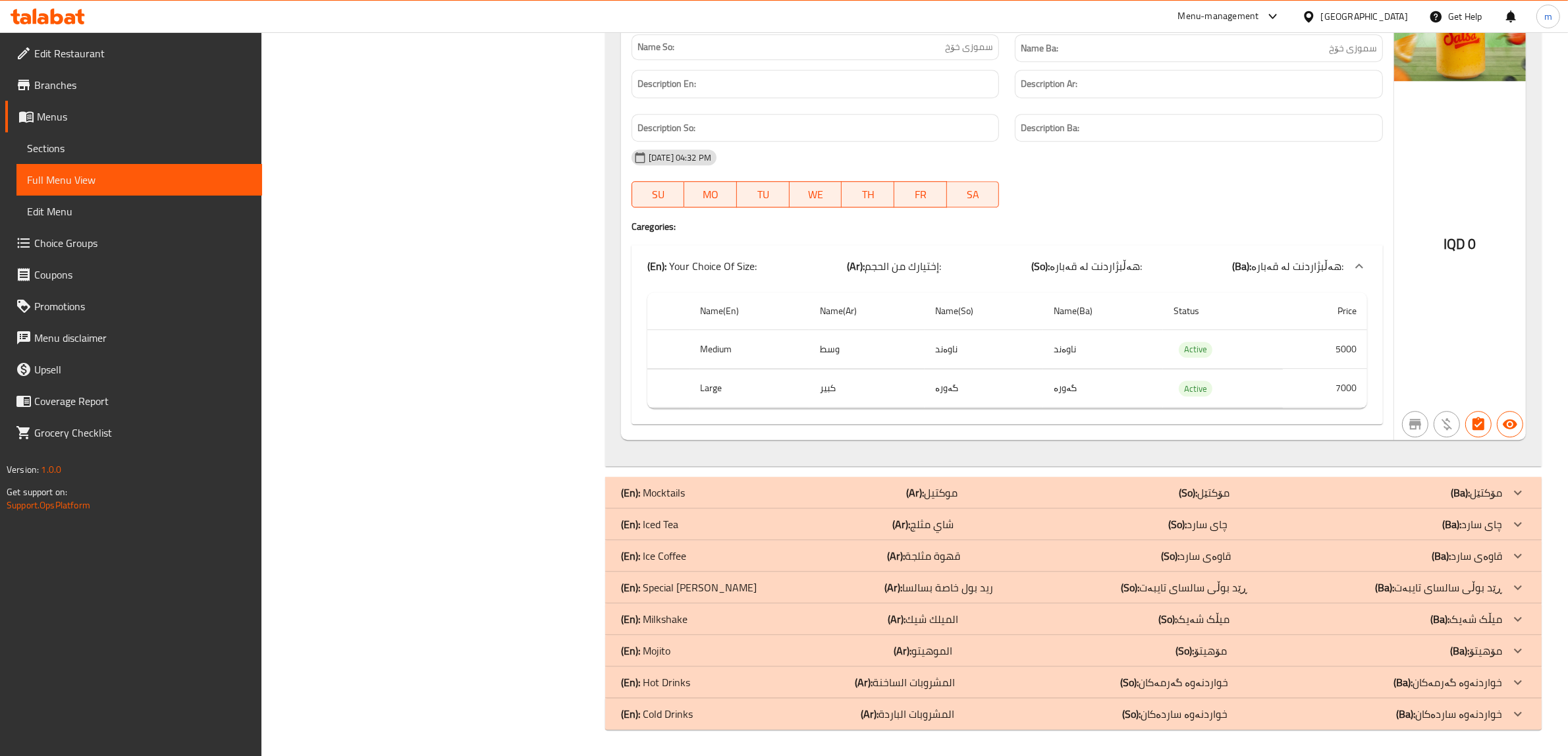
click at [668, 489] on p "(En): Mocktails" at bounding box center [653, 492] width 64 height 16
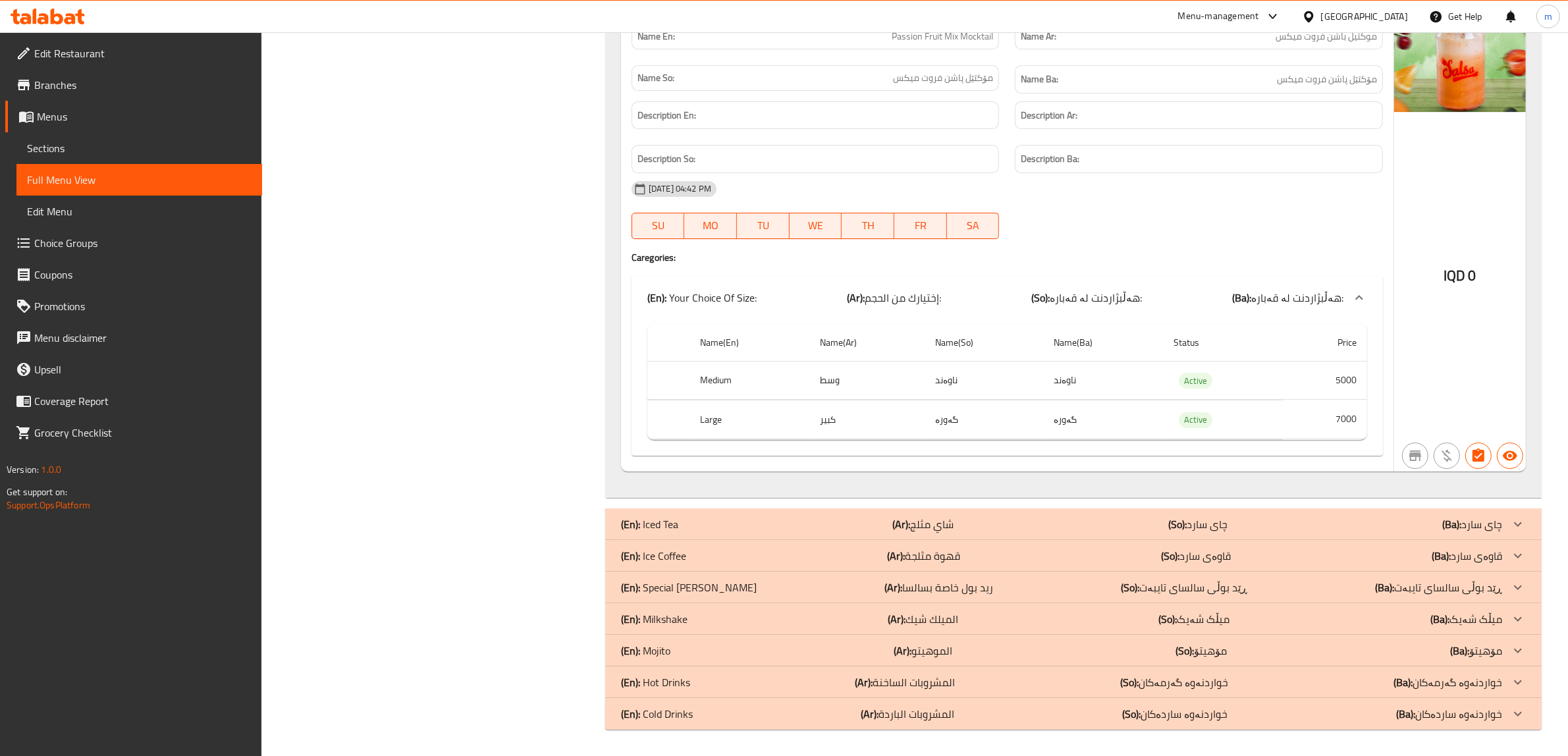
scroll to position [18238, 0]
click at [693, 516] on div "(En): Iced Tea (Ar): شاي مثلج (So): چای سارد (Ba): چای سارد" at bounding box center [1062, 524] width 882 height 16
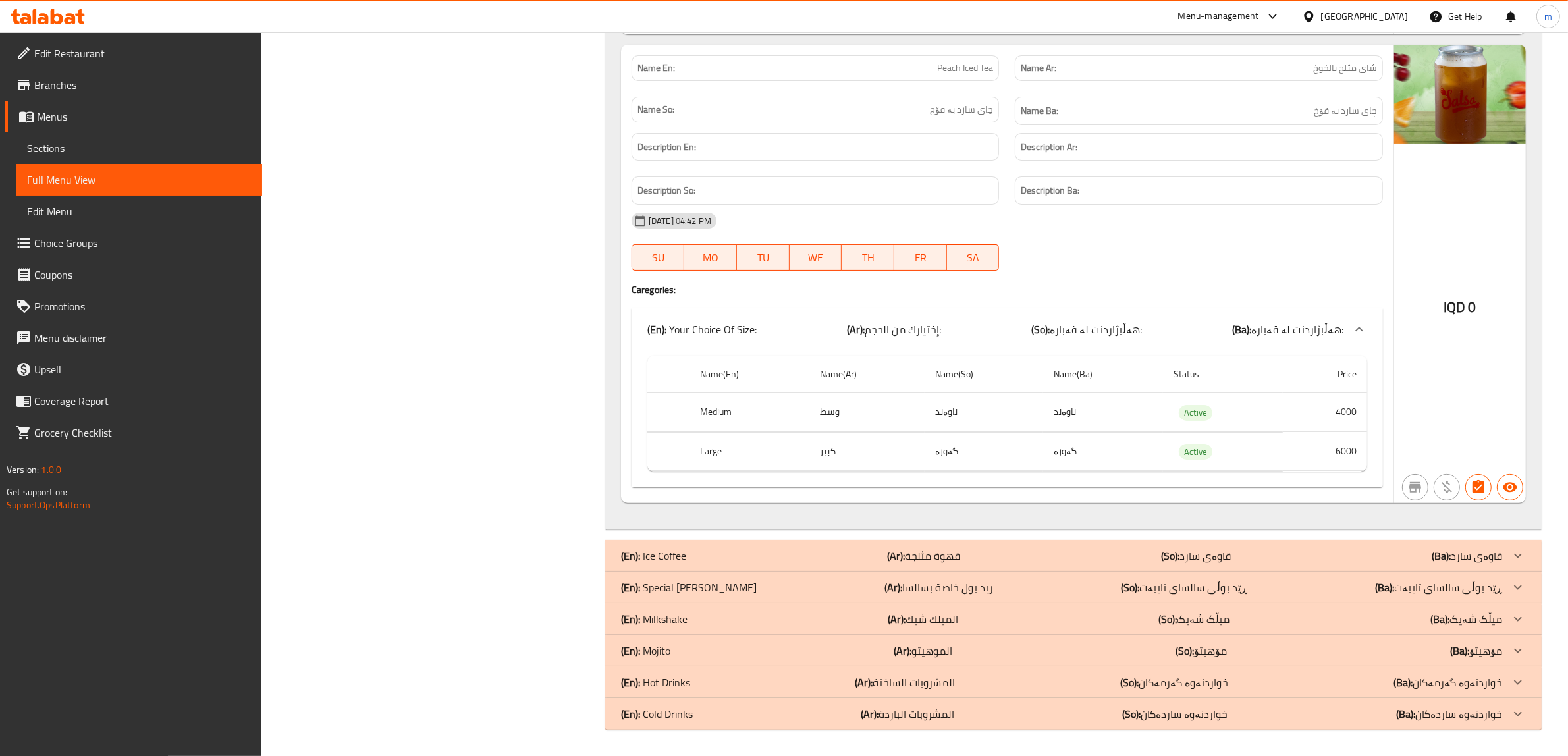
scroll to position [19223, 0]
drag, startPoint x: 686, startPoint y: 554, endPoint x: 571, endPoint y: 389, distance: 201.1
click at [686, 555] on p "(En): Ice Coffee" at bounding box center [654, 556] width 65 height 16
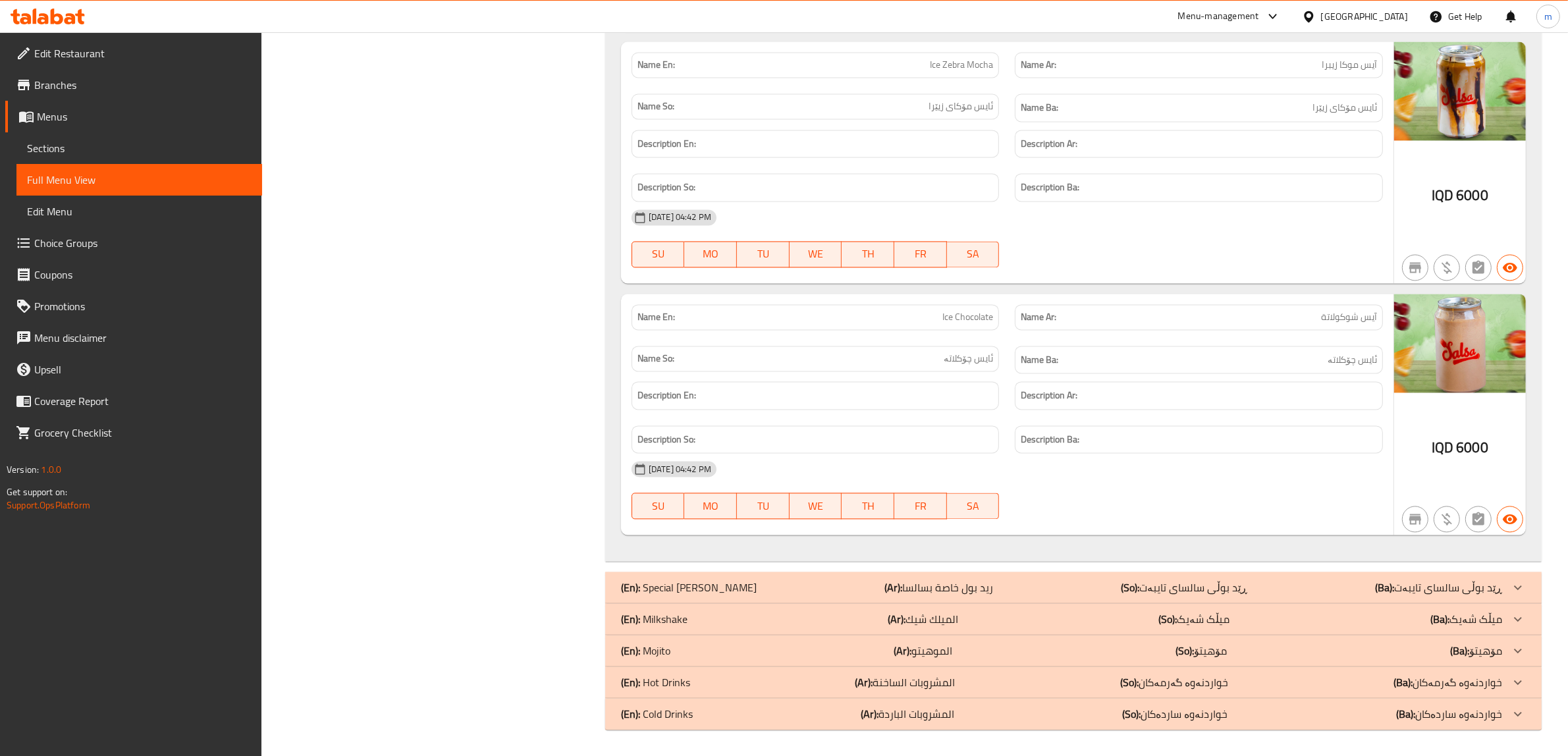
scroll to position [22301, 0]
click at [670, 587] on p "(En): Special Salsa Redbull" at bounding box center [689, 587] width 136 height 16
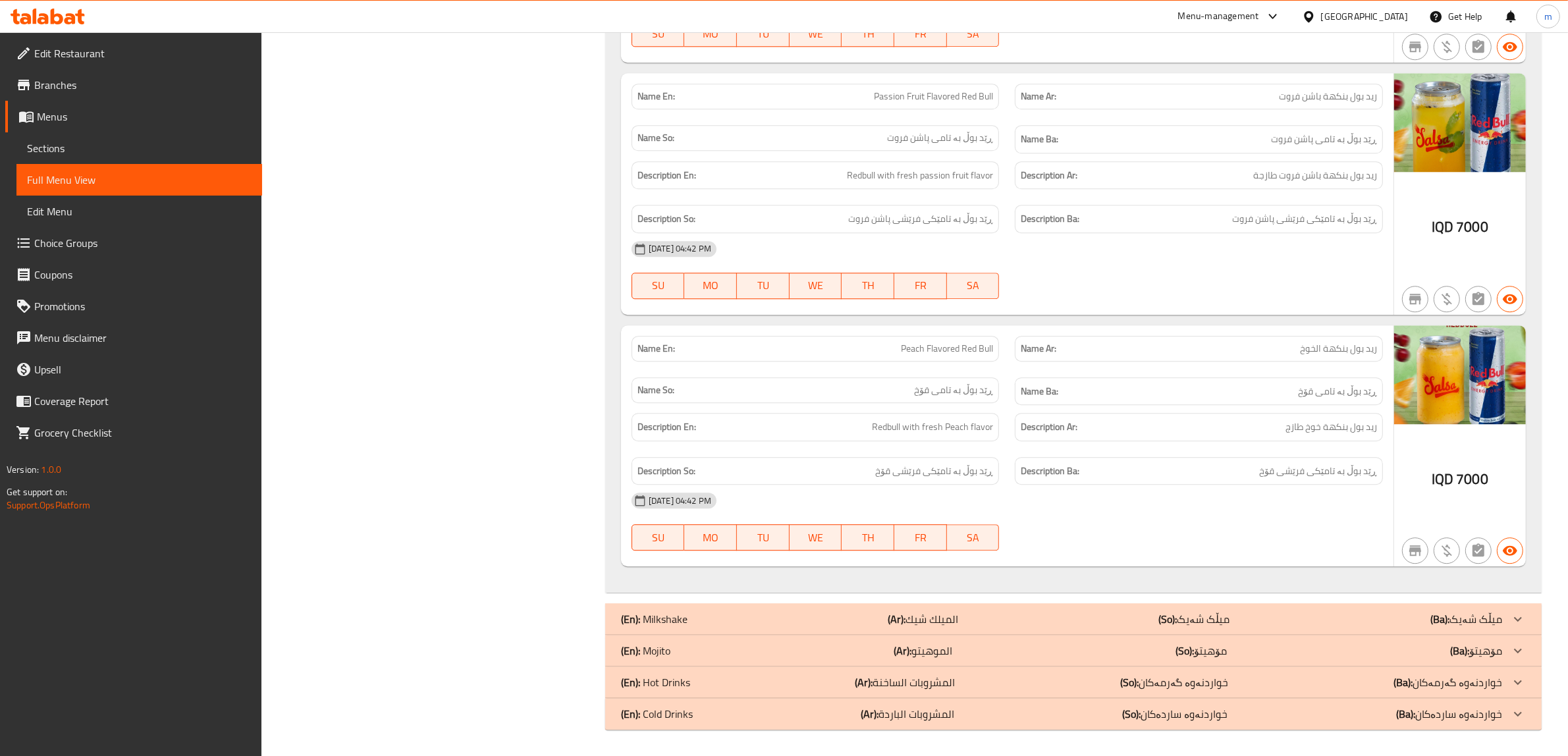
scroll to position [23354, 0]
click at [670, 713] on p "(En): Cold Drinks" at bounding box center [657, 713] width 72 height 16
click at [670, 679] on p "(En): Hot Drinks" at bounding box center [655, 682] width 69 height 16
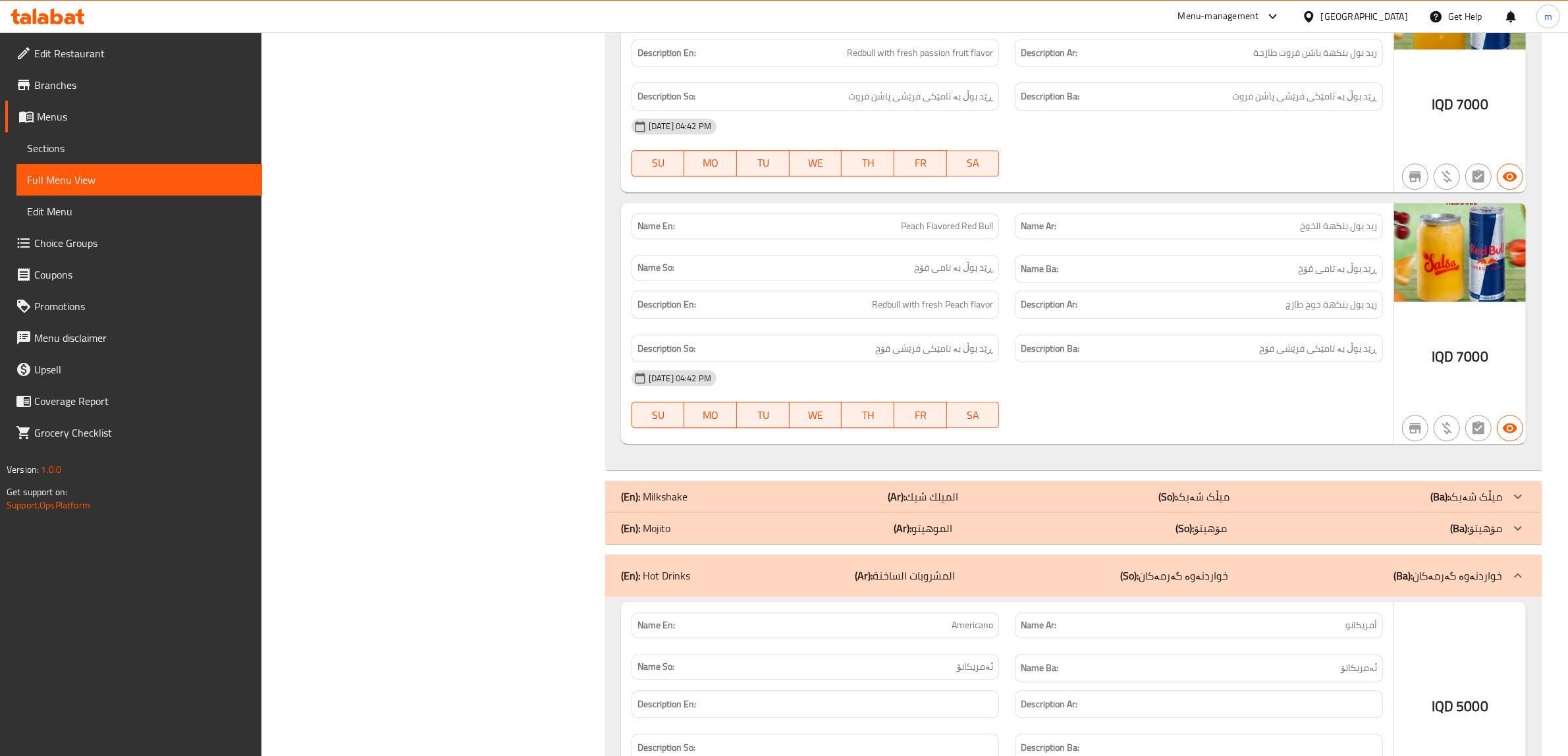
click at [670, 543] on div "(En): Mojito (Ar): الموهيتو (So): مۆهیتۆ (Ba): مۆهیتۆ" at bounding box center [1073, 528] width 936 height 32
click at [667, 504] on p "(En): Milkshake" at bounding box center [655, 496] width 67 height 16
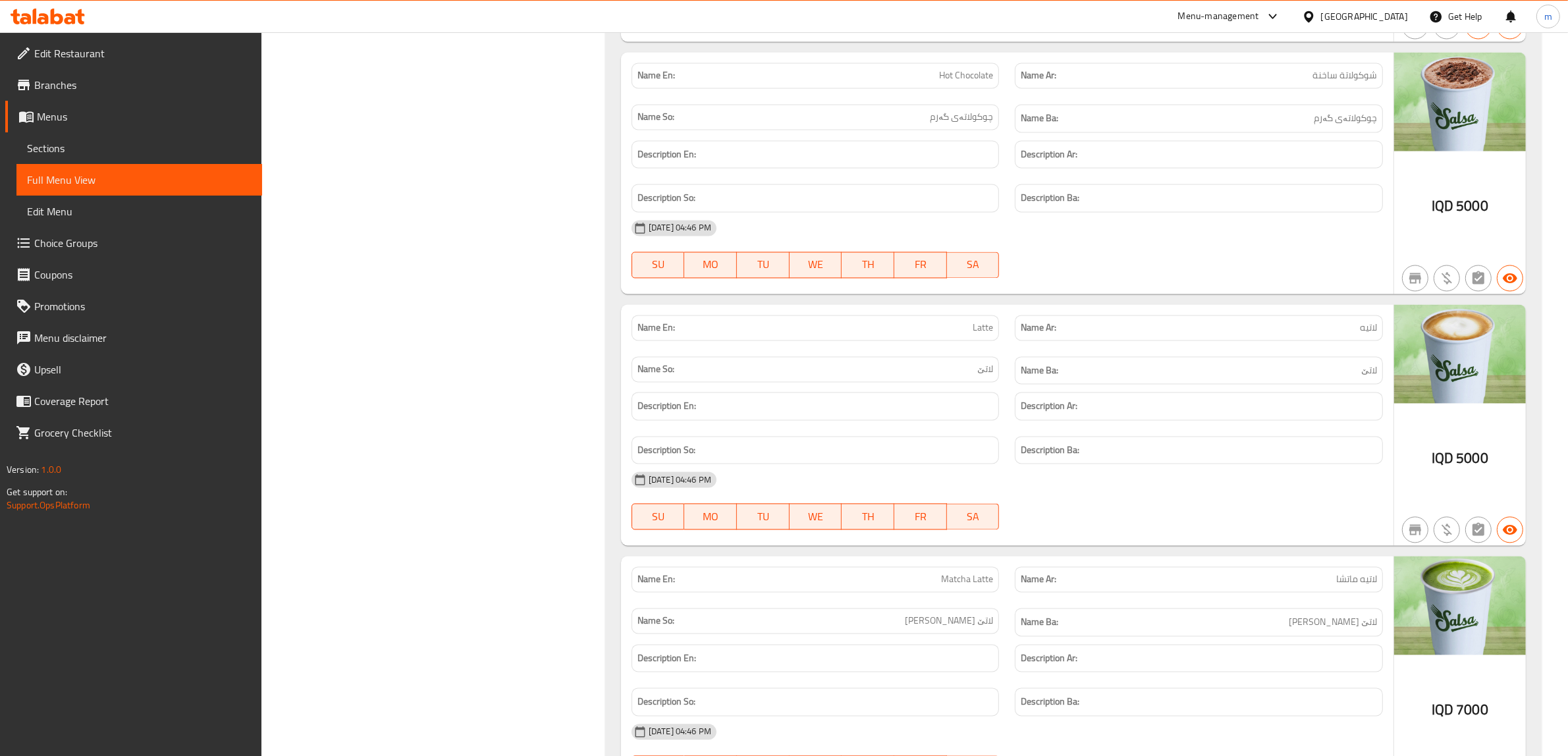
scroll to position [34535, 0]
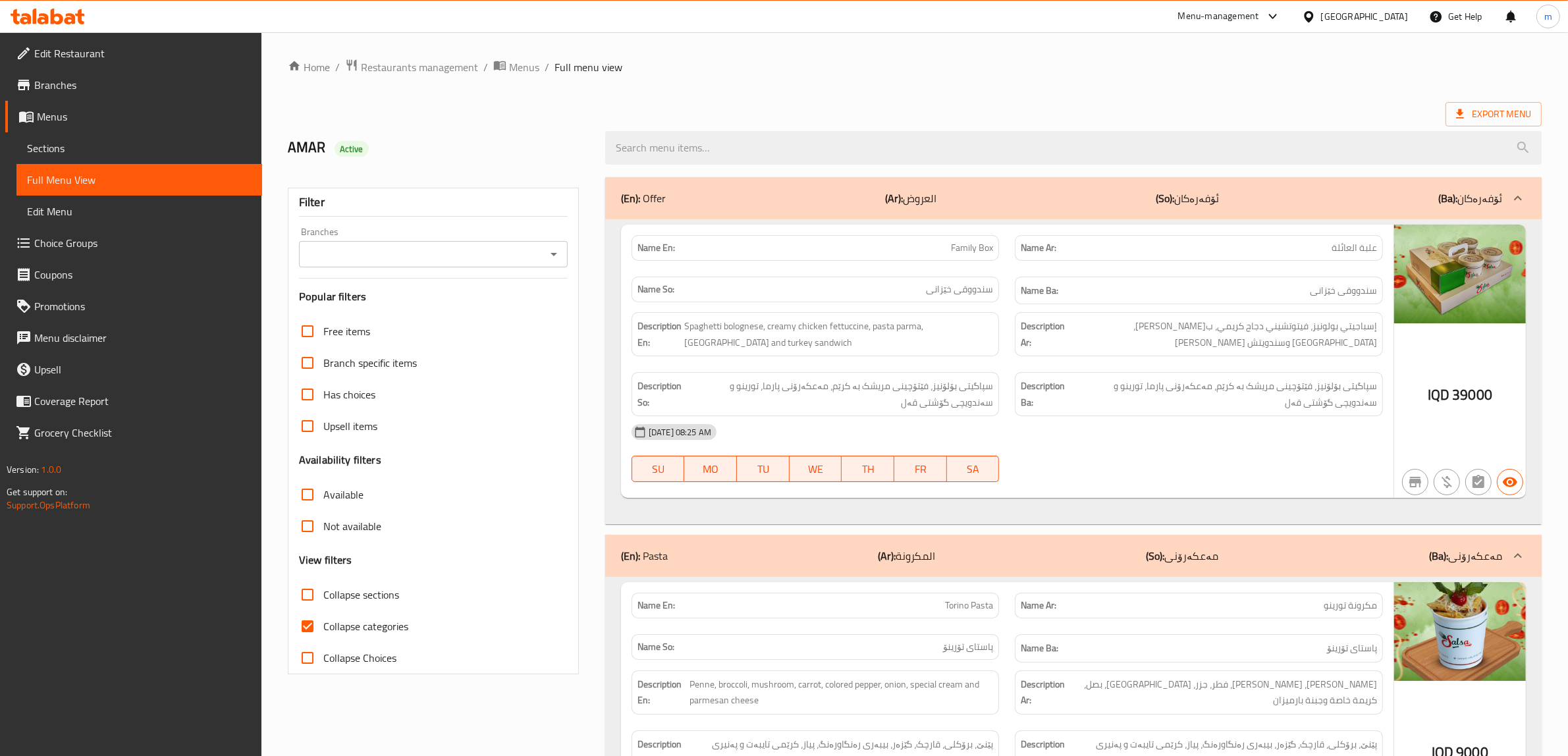
click at [306, 626] on input "Collapse categories" at bounding box center [308, 626] width 32 height 32
checkbox input "false"
click at [551, 255] on icon "Open" at bounding box center [554, 254] width 16 height 16
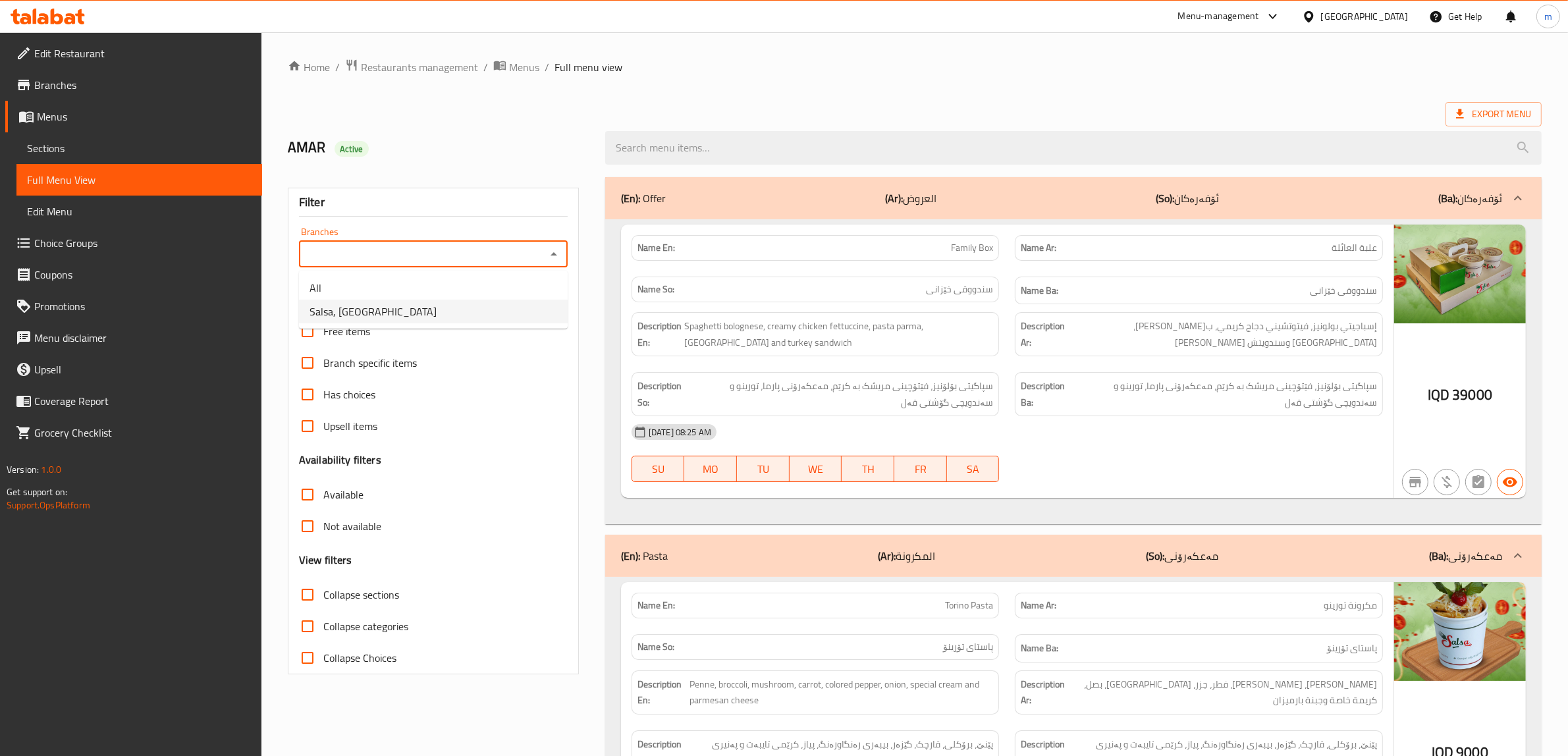
click at [384, 313] on span "Salsa, [GEOGRAPHIC_DATA]" at bounding box center [373, 311] width 127 height 16
type input "Salsa, [GEOGRAPHIC_DATA]"
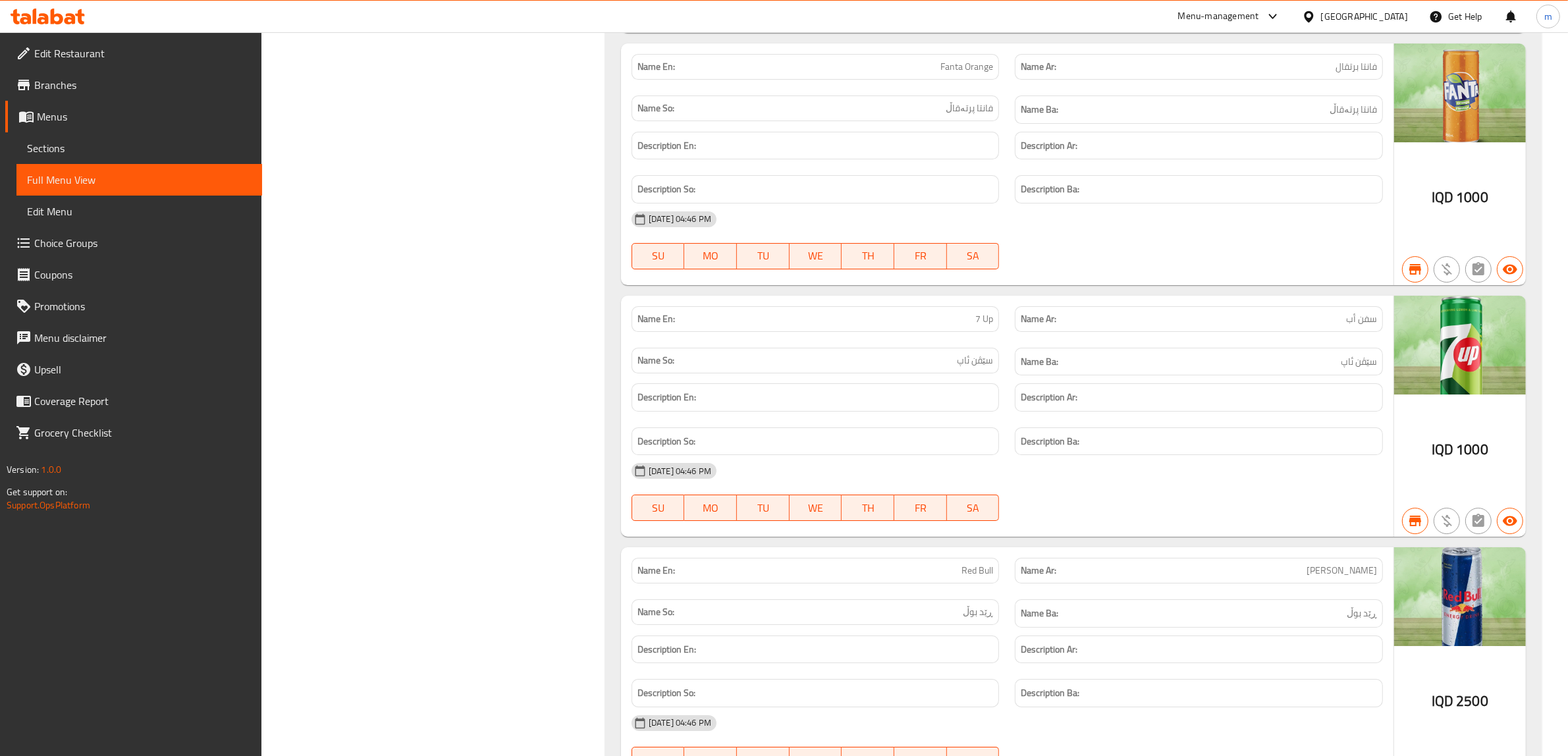
scroll to position [61996, 0]
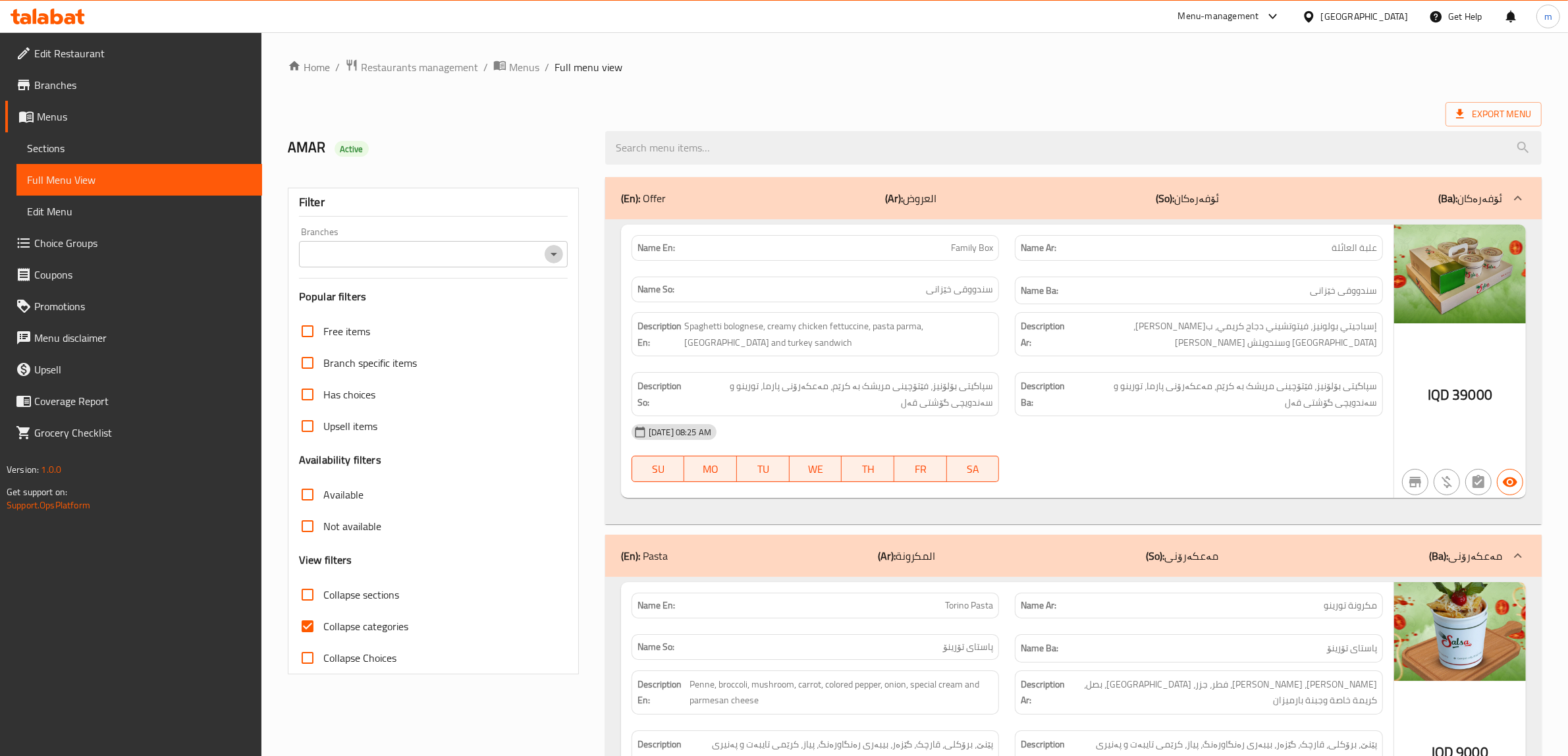
click at [547, 257] on icon "Open" at bounding box center [554, 254] width 16 height 16
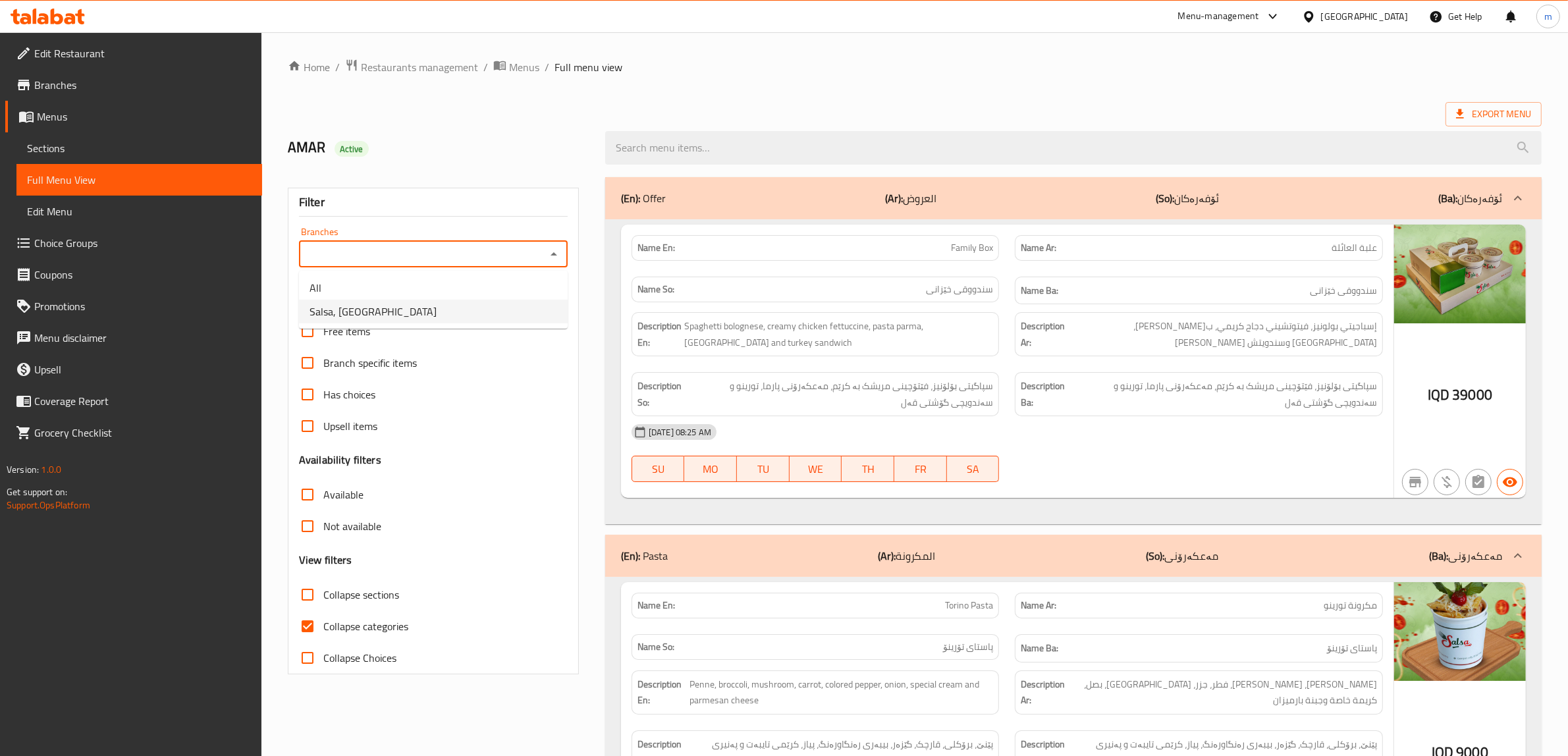
click at [422, 317] on li "Salsa, [GEOGRAPHIC_DATA]" at bounding box center [434, 311] width 269 height 24
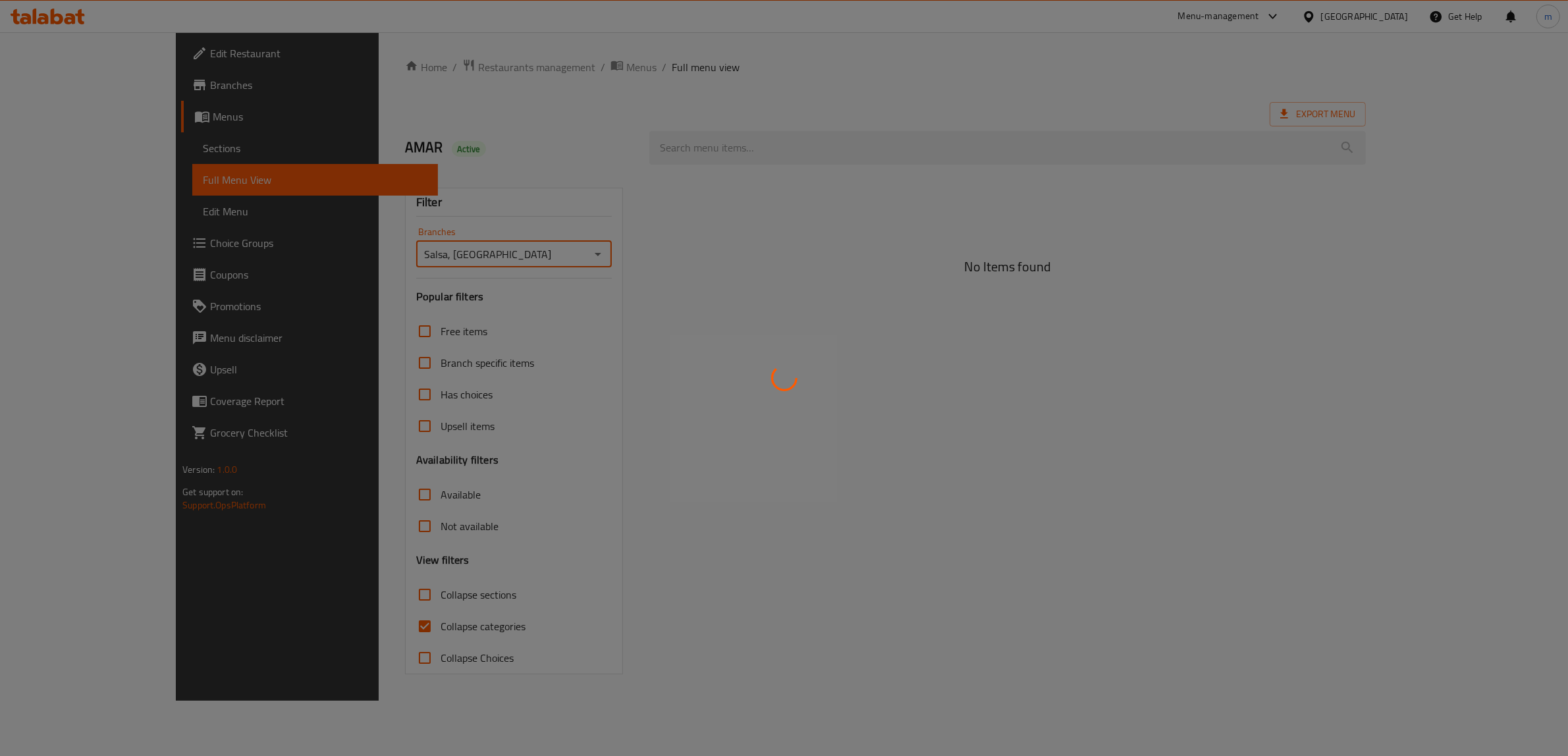
type input "Salsa, [GEOGRAPHIC_DATA]"
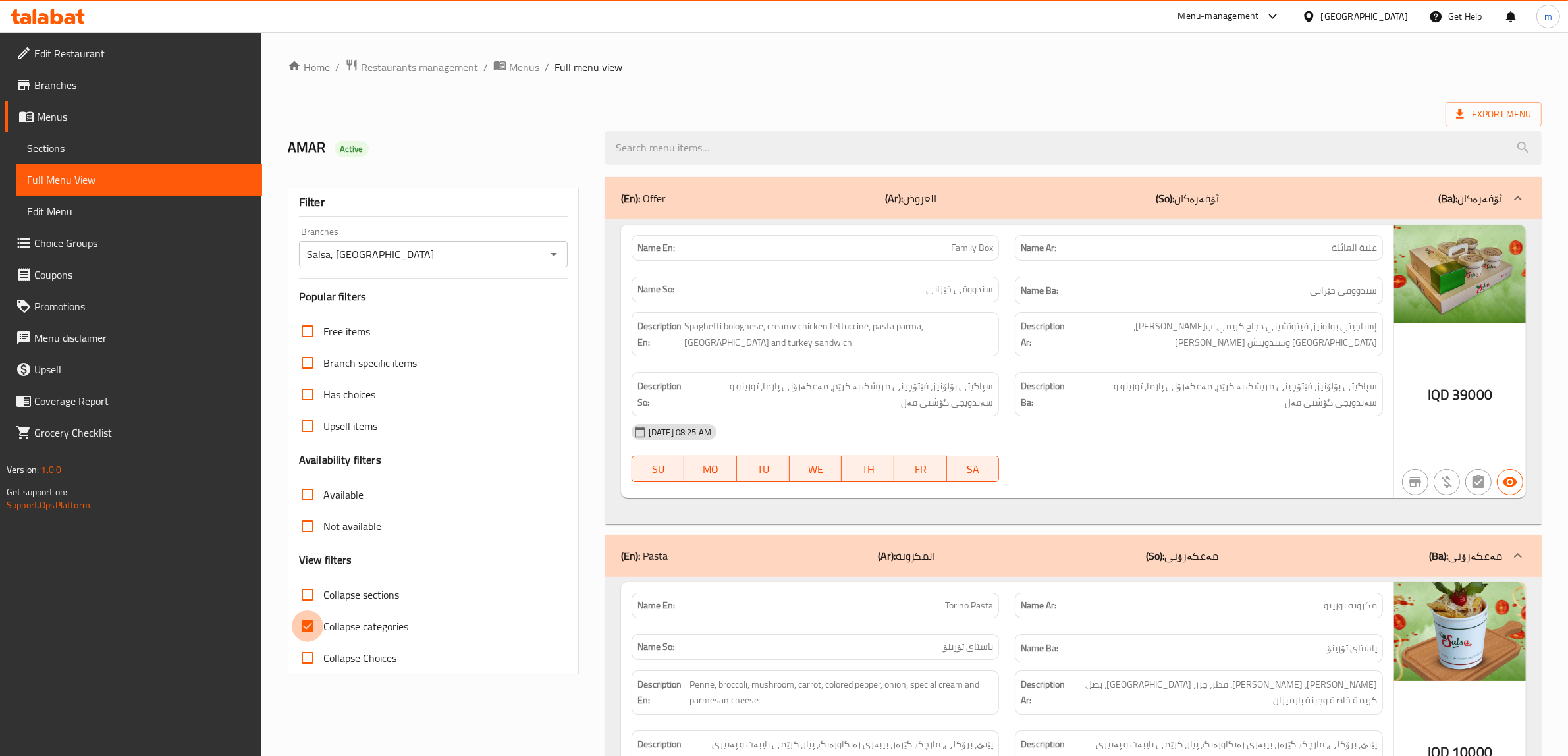
click at [307, 624] on input "Collapse categories" at bounding box center [308, 626] width 32 height 32
checkbox input "false"
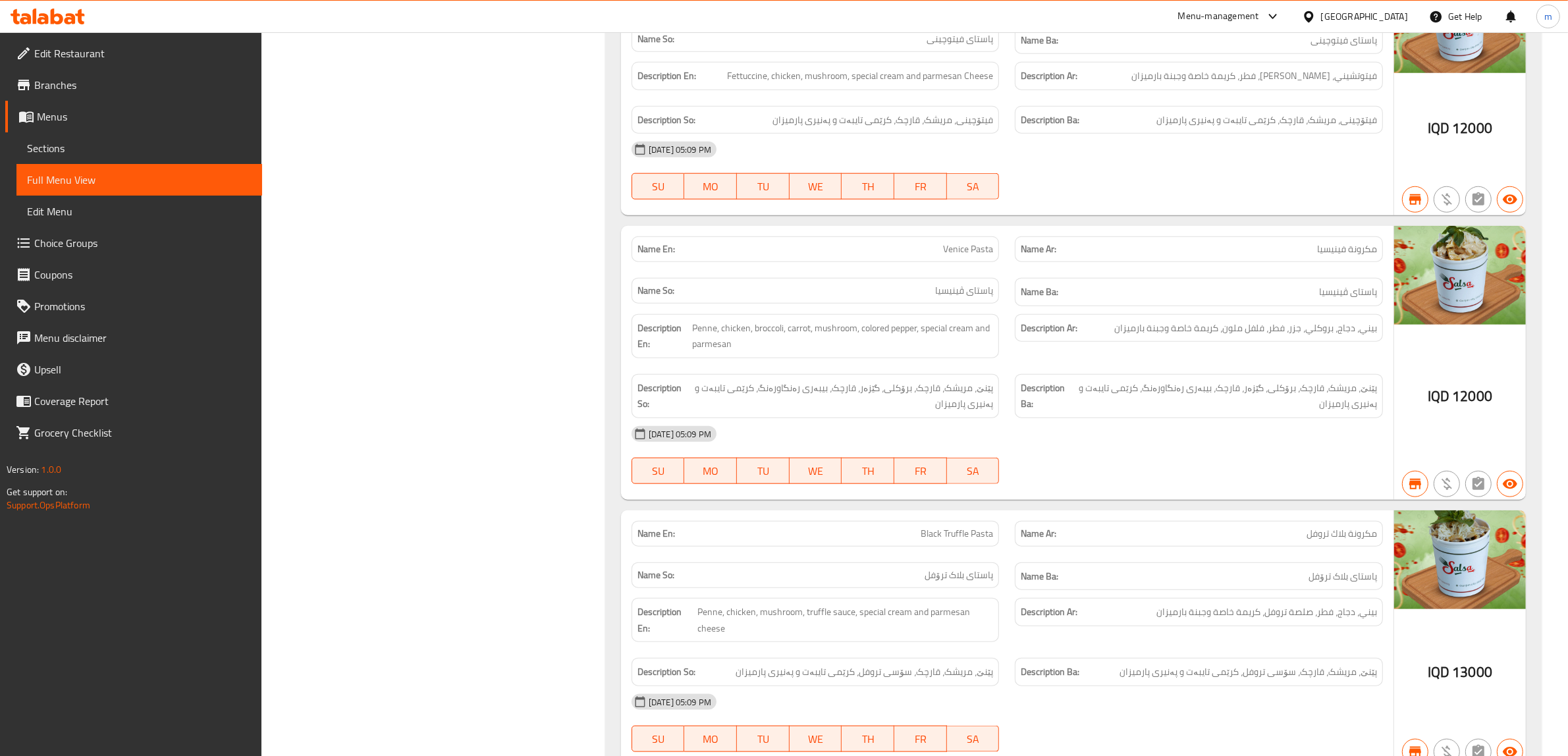
scroll to position [1630, 0]
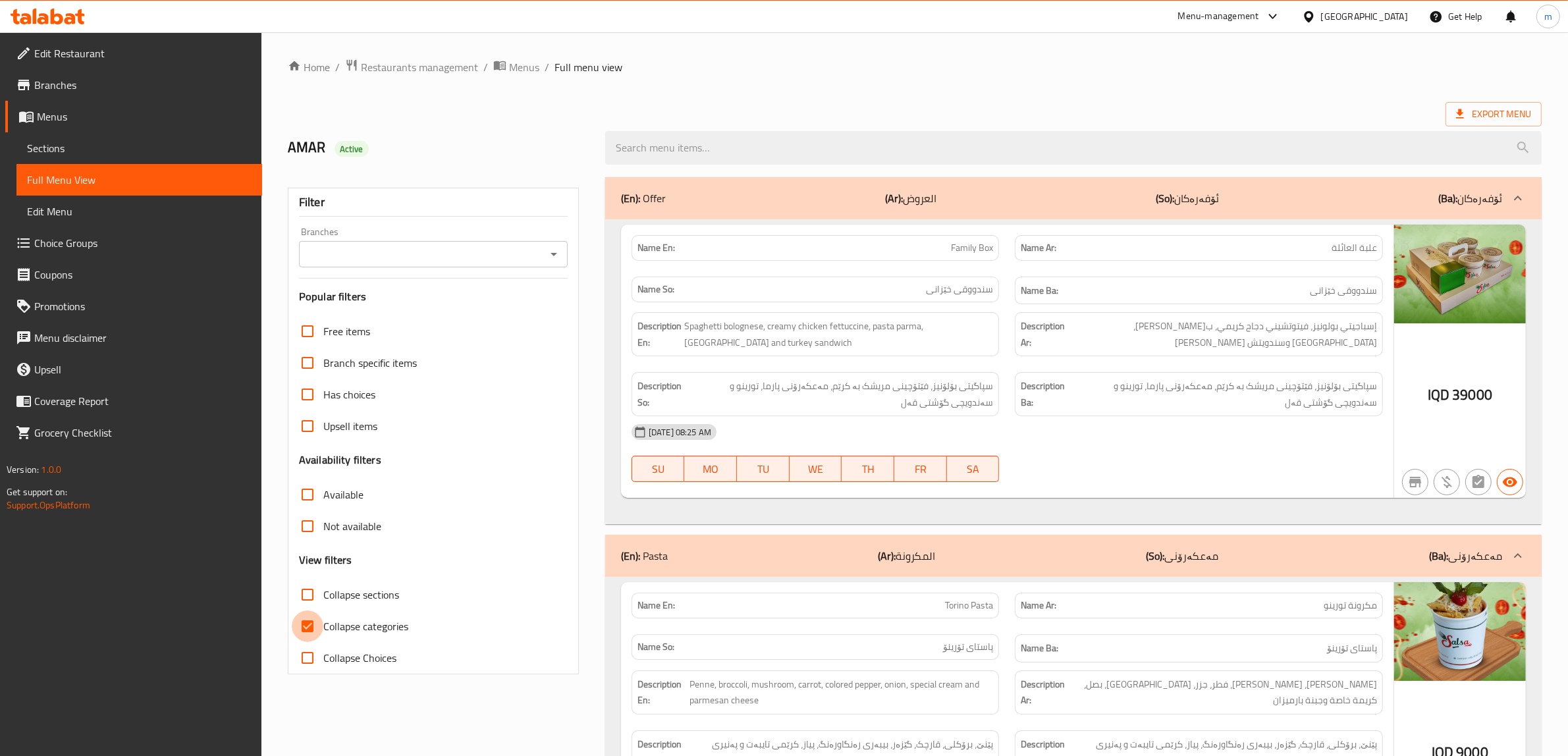
click at [305, 629] on input "Collapse categories" at bounding box center [308, 626] width 32 height 32
checkbox input "false"
click at [555, 257] on icon "Open" at bounding box center [554, 254] width 16 height 16
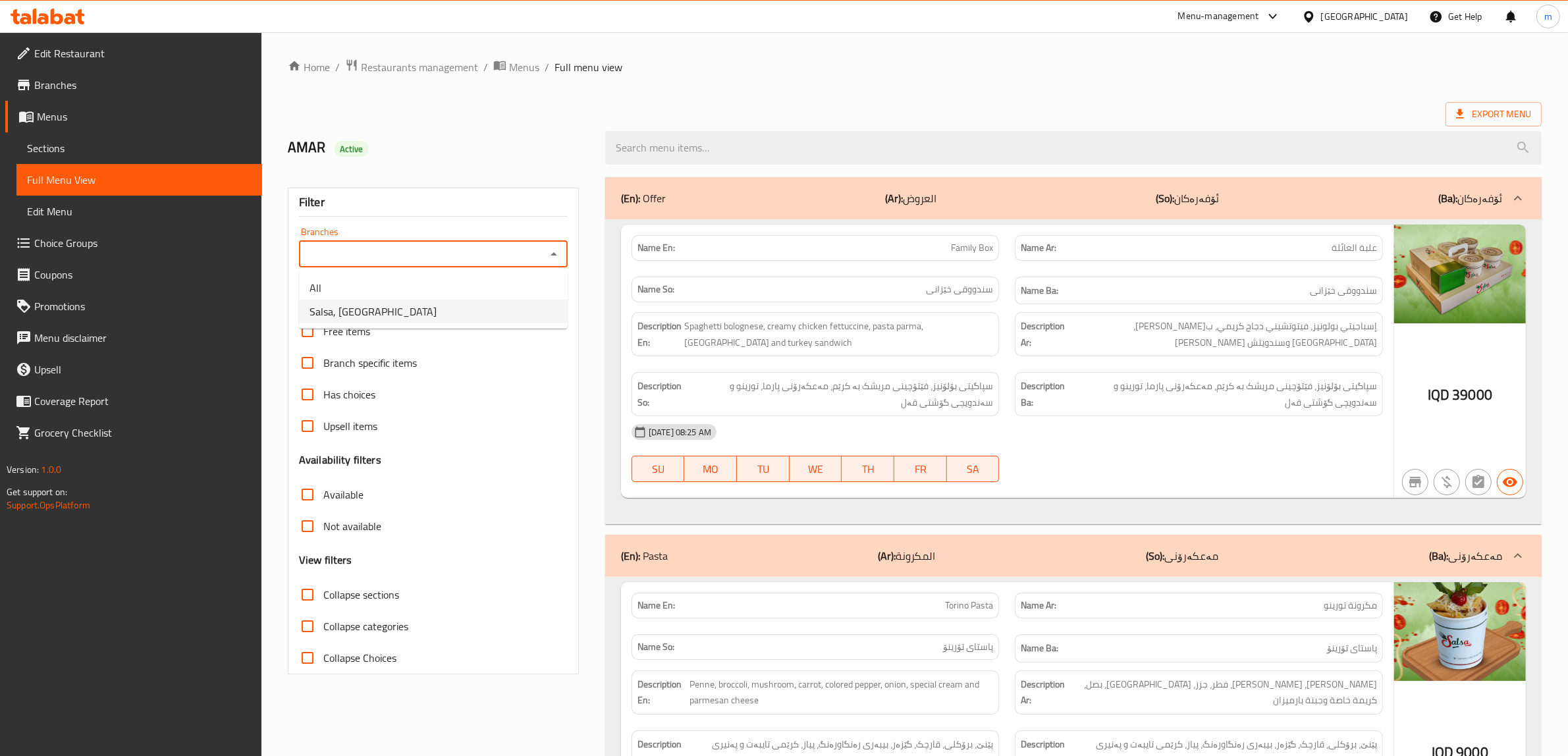
click at [448, 316] on li "Salsa, [GEOGRAPHIC_DATA]" at bounding box center [434, 311] width 269 height 24
type input "Salsa, [GEOGRAPHIC_DATA]"
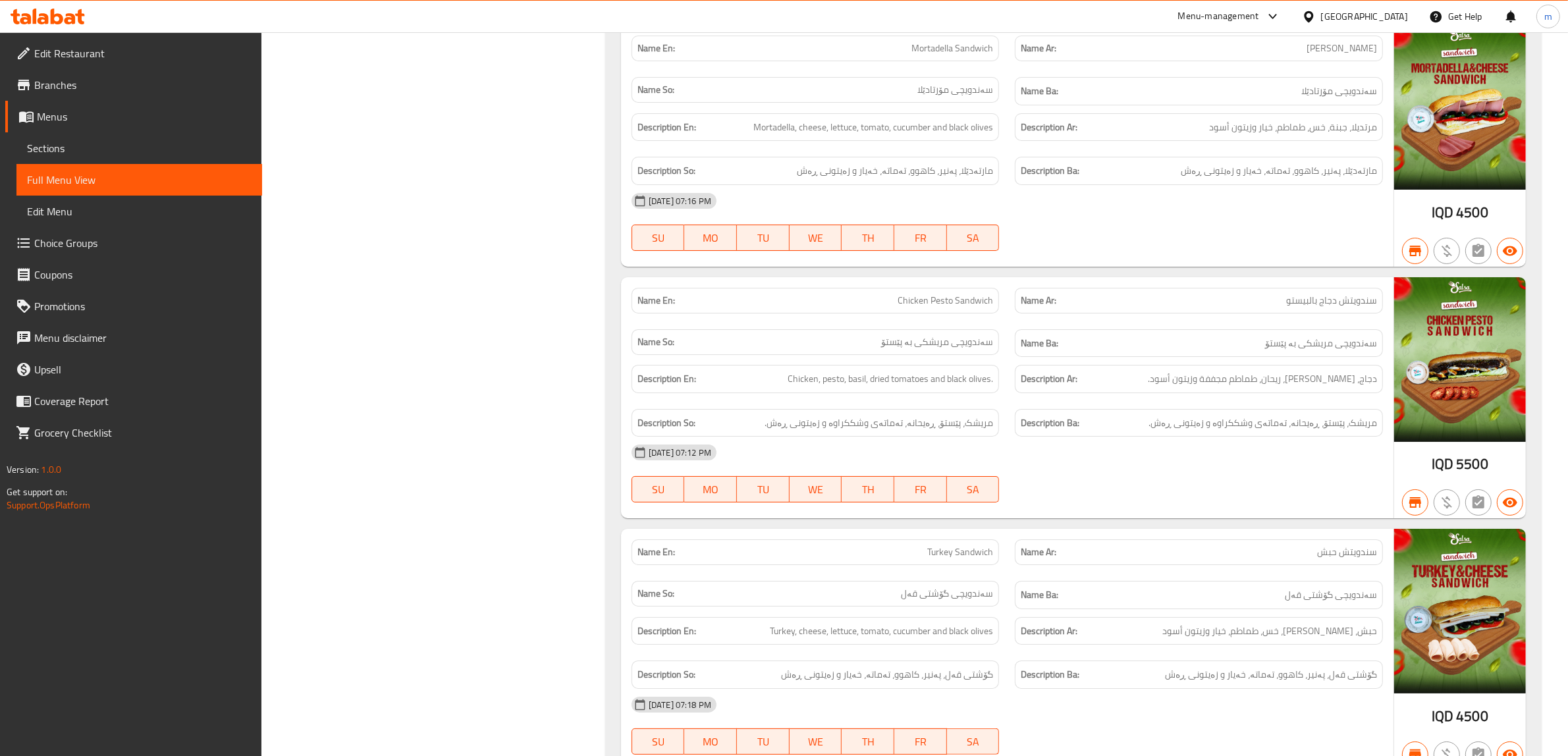
scroll to position [12572, 0]
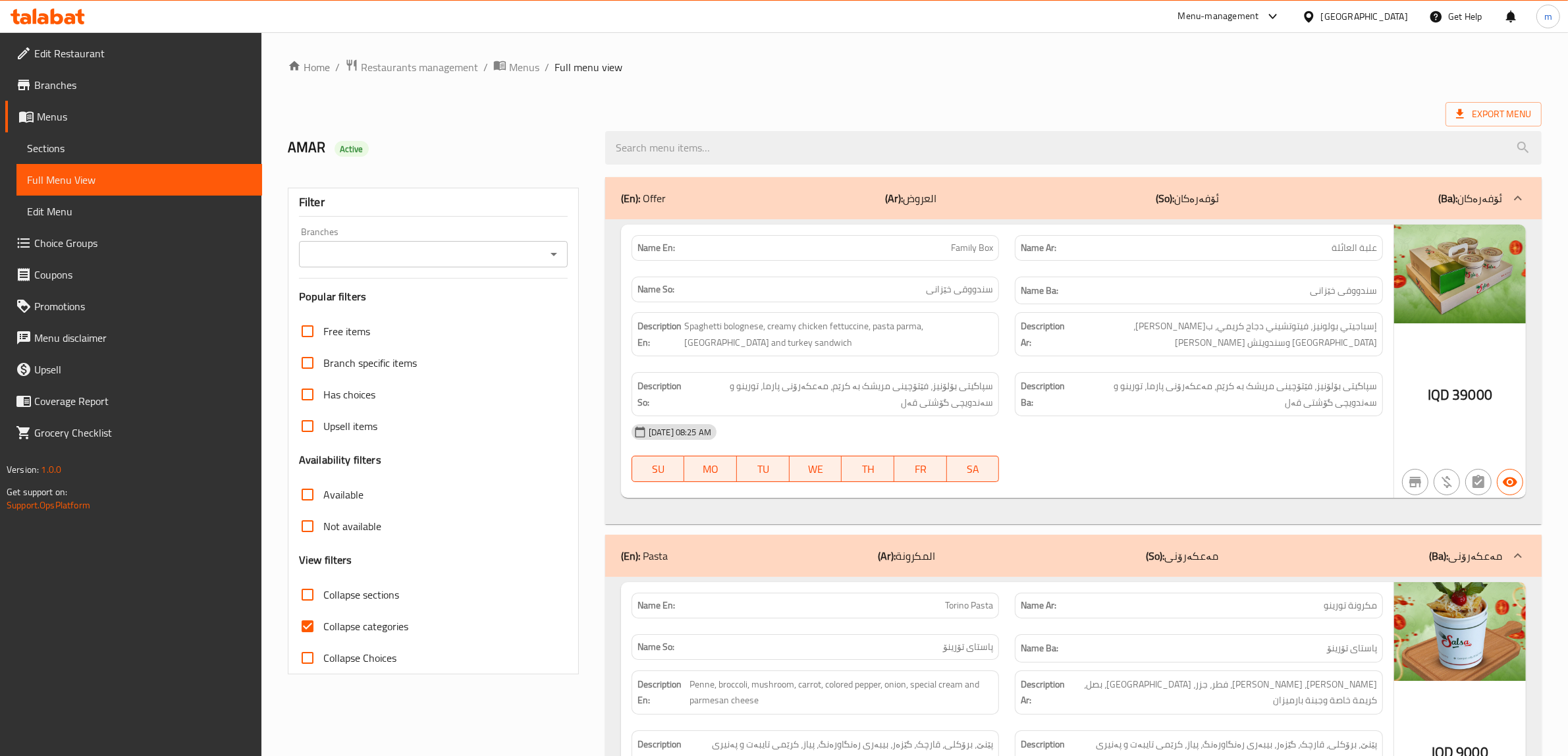
click at [310, 622] on input "Collapse categories" at bounding box center [308, 626] width 32 height 32
checkbox input "false"
click at [550, 257] on icon "Open" at bounding box center [554, 254] width 16 height 16
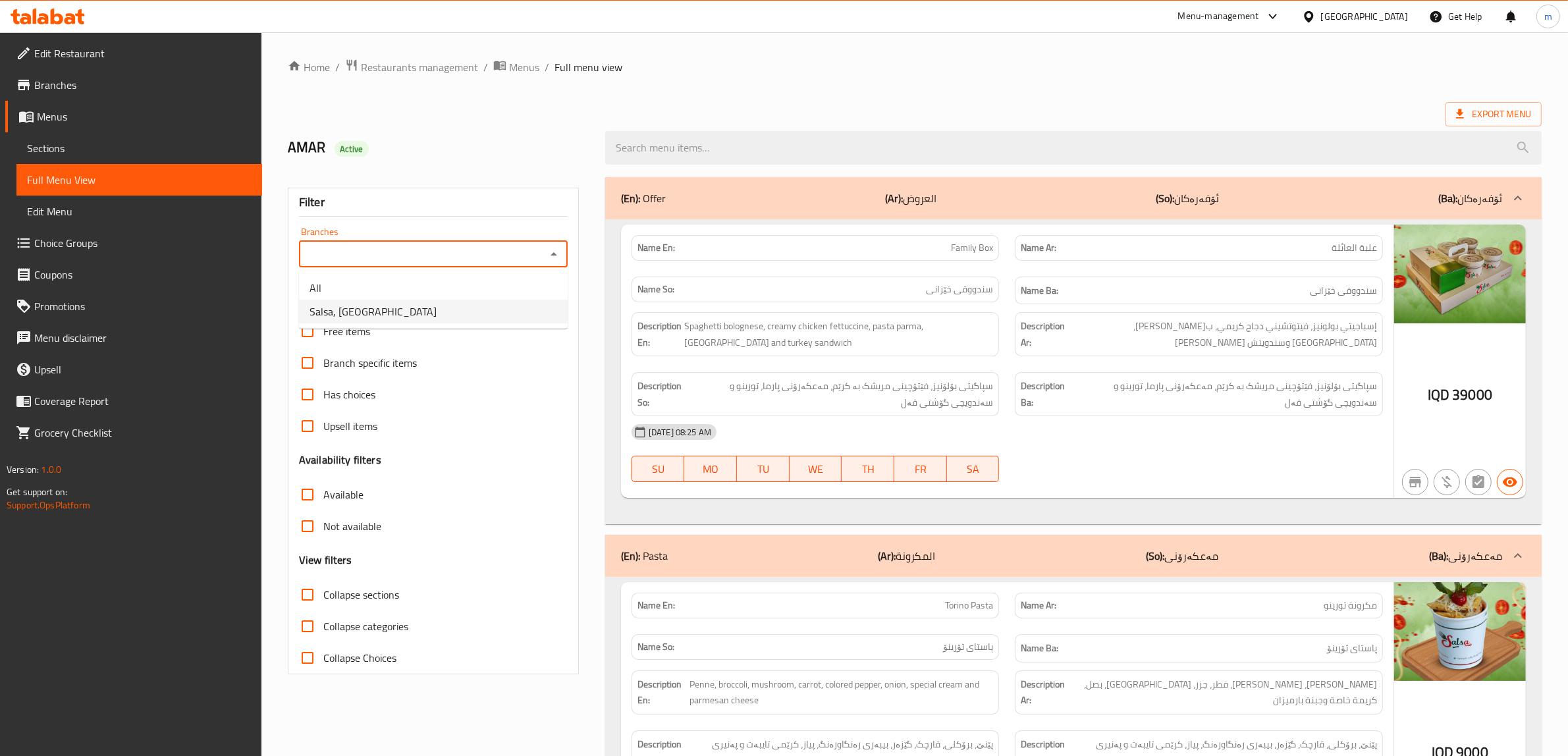
click at [463, 317] on li "Salsa, [GEOGRAPHIC_DATA]" at bounding box center [434, 311] width 269 height 24
type input "Salsa, [GEOGRAPHIC_DATA]"
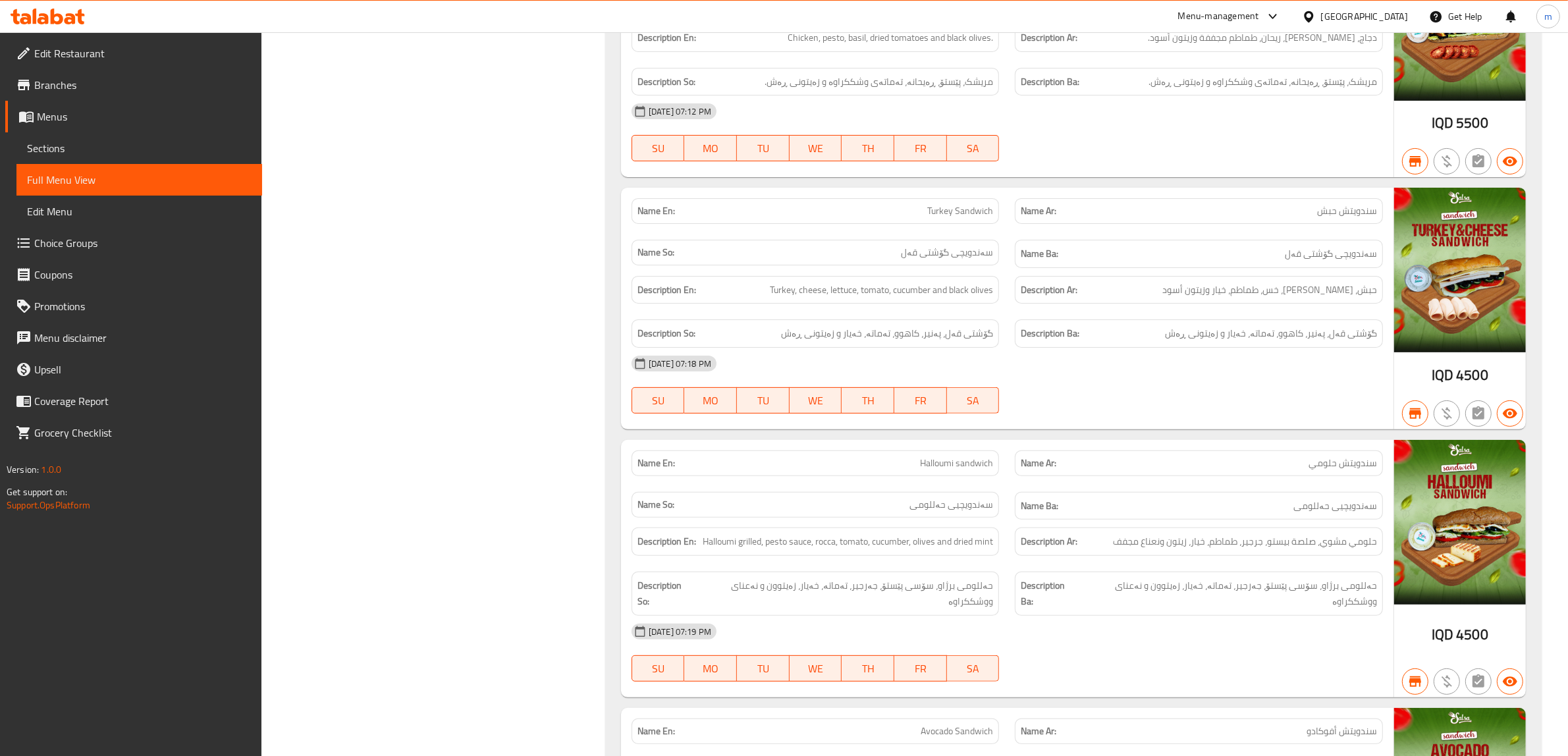
scroll to position [12945, 0]
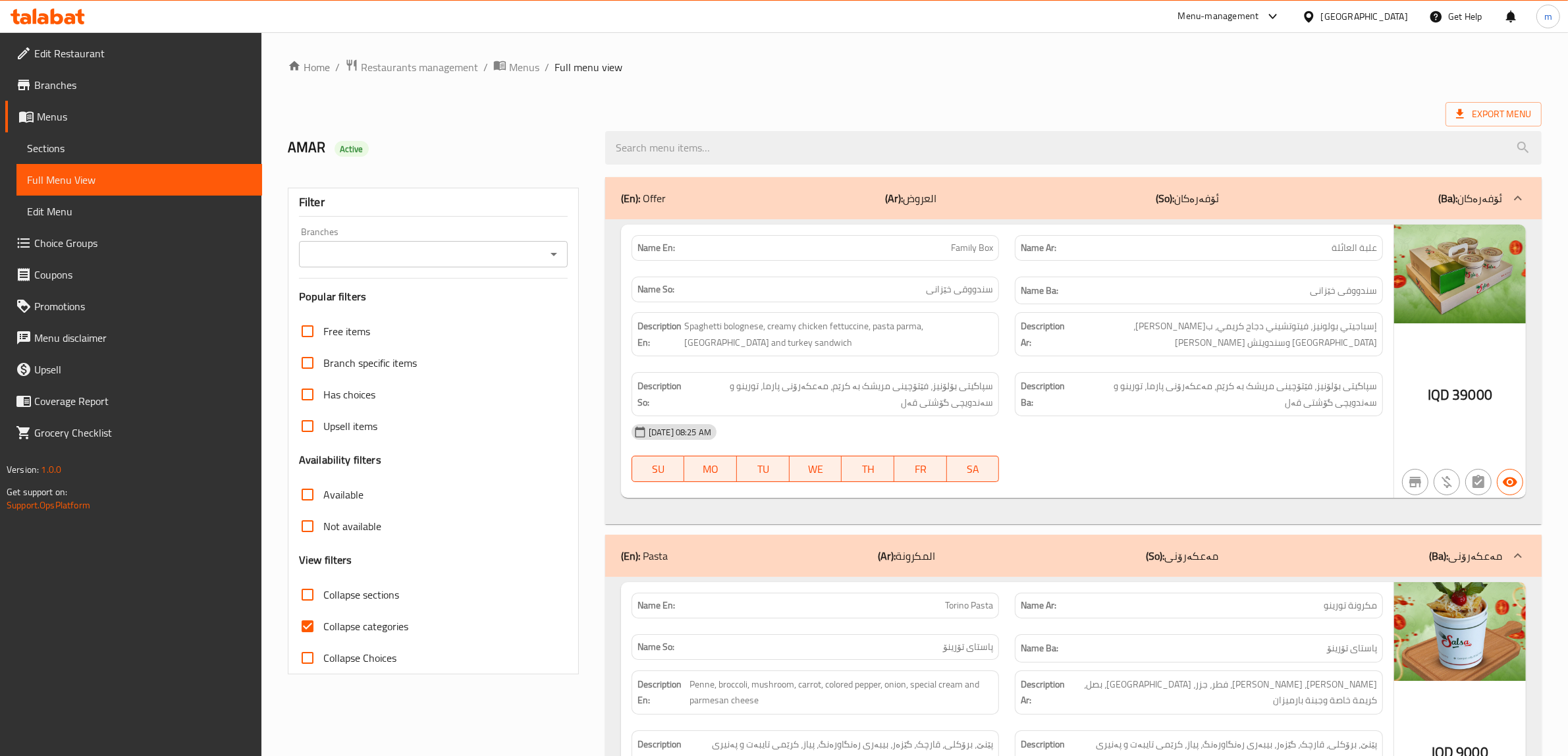
click at [305, 628] on input "Collapse categories" at bounding box center [308, 626] width 32 height 32
checkbox input "false"
click at [551, 258] on icon "Open" at bounding box center [554, 254] width 16 height 16
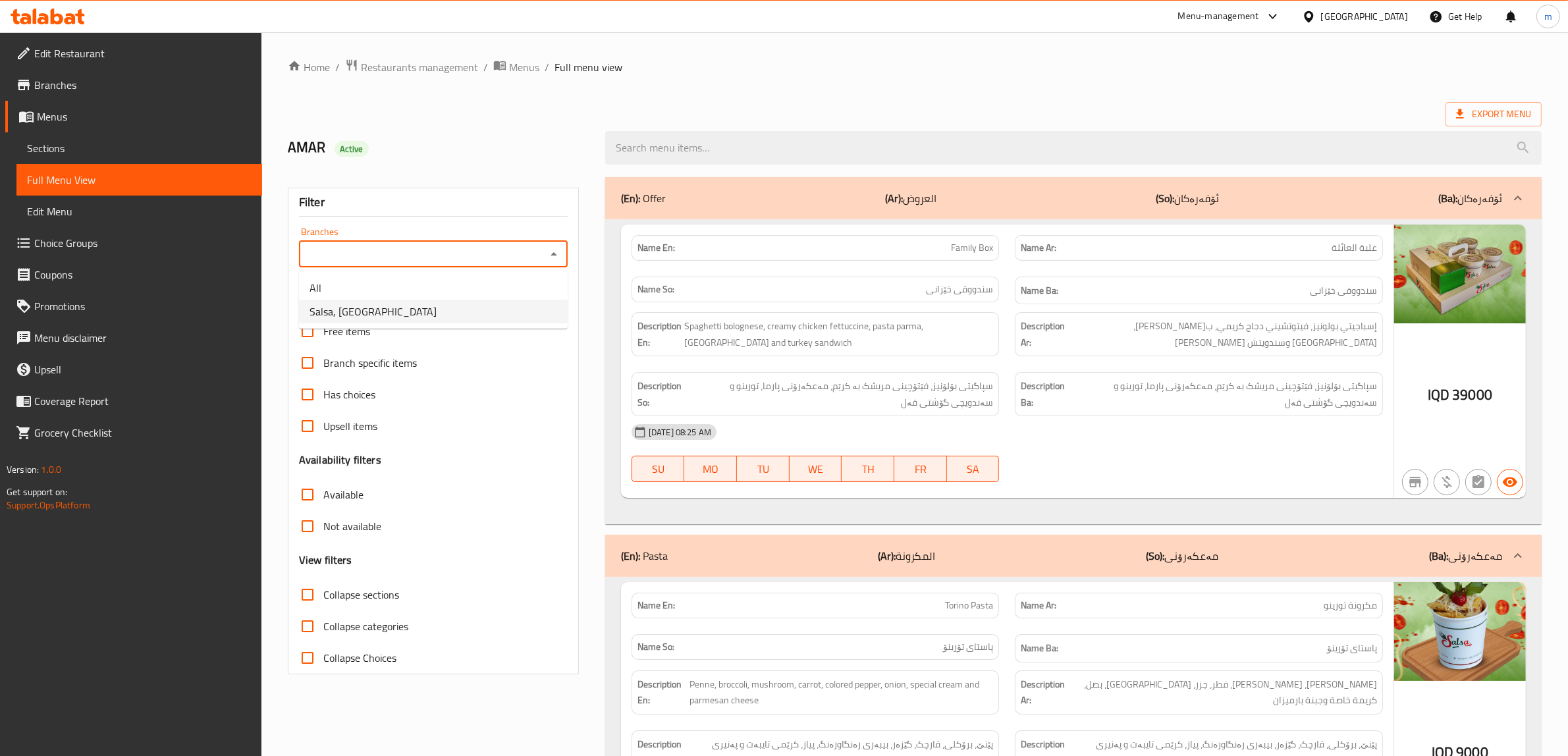
click at [421, 317] on li "Salsa, [GEOGRAPHIC_DATA]" at bounding box center [434, 311] width 269 height 24
type input "Salsa, [GEOGRAPHIC_DATA]"
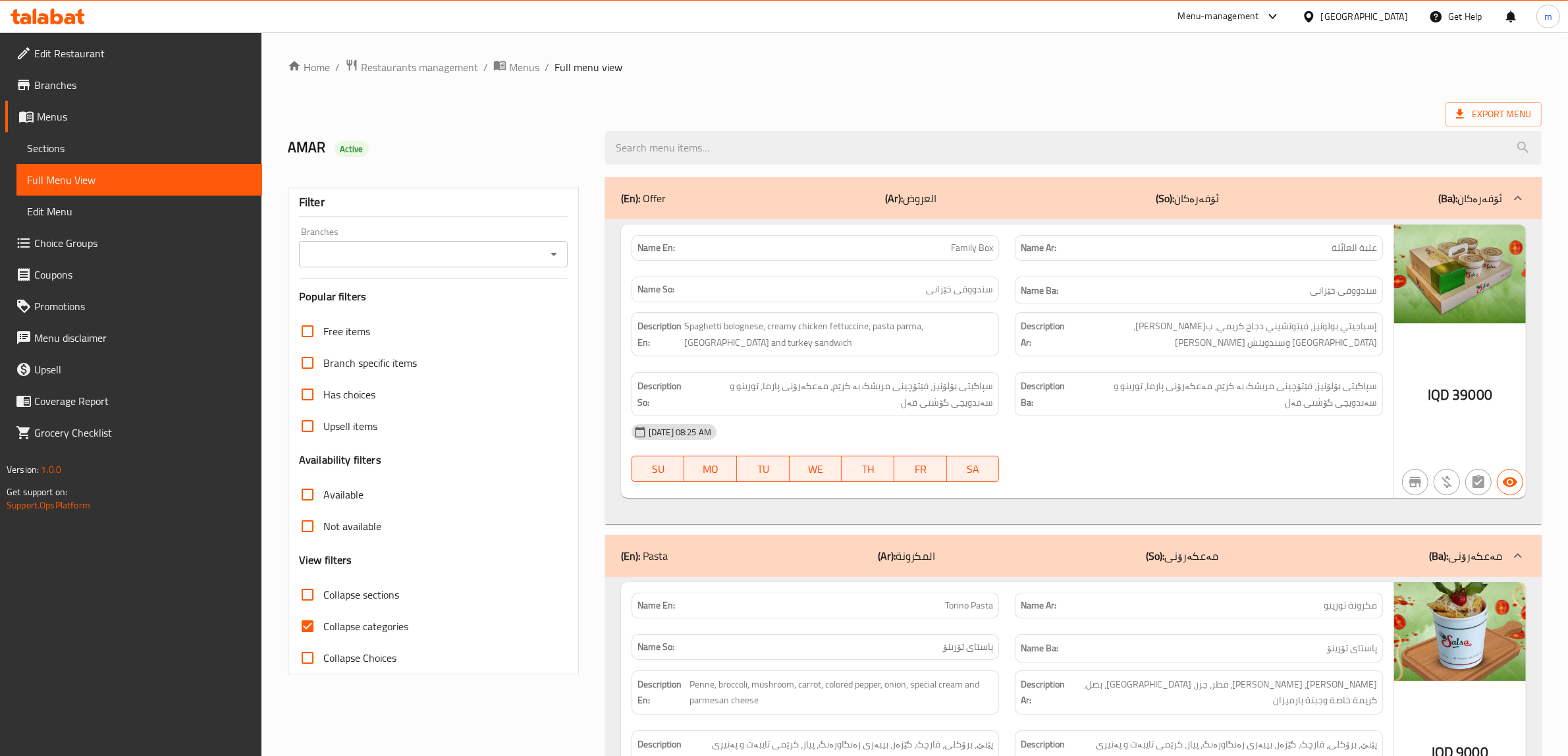
click at [300, 628] on input "Collapse categories" at bounding box center [308, 626] width 32 height 32
checkbox input "false"
click at [551, 258] on icon "Open" at bounding box center [554, 254] width 16 height 16
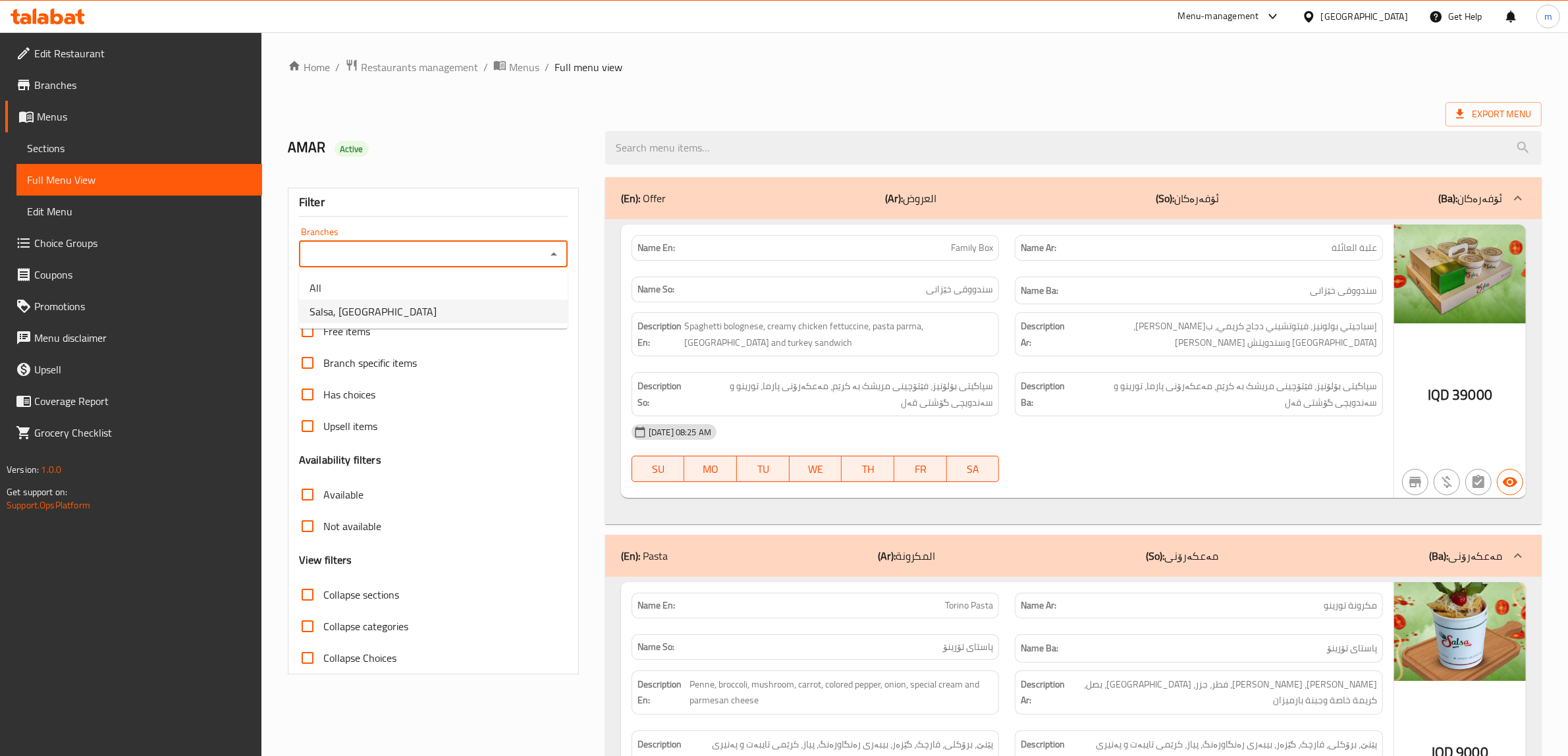
click at [394, 314] on li "Salsa, [GEOGRAPHIC_DATA]" at bounding box center [434, 311] width 269 height 24
type input "Salsa, [GEOGRAPHIC_DATA]"
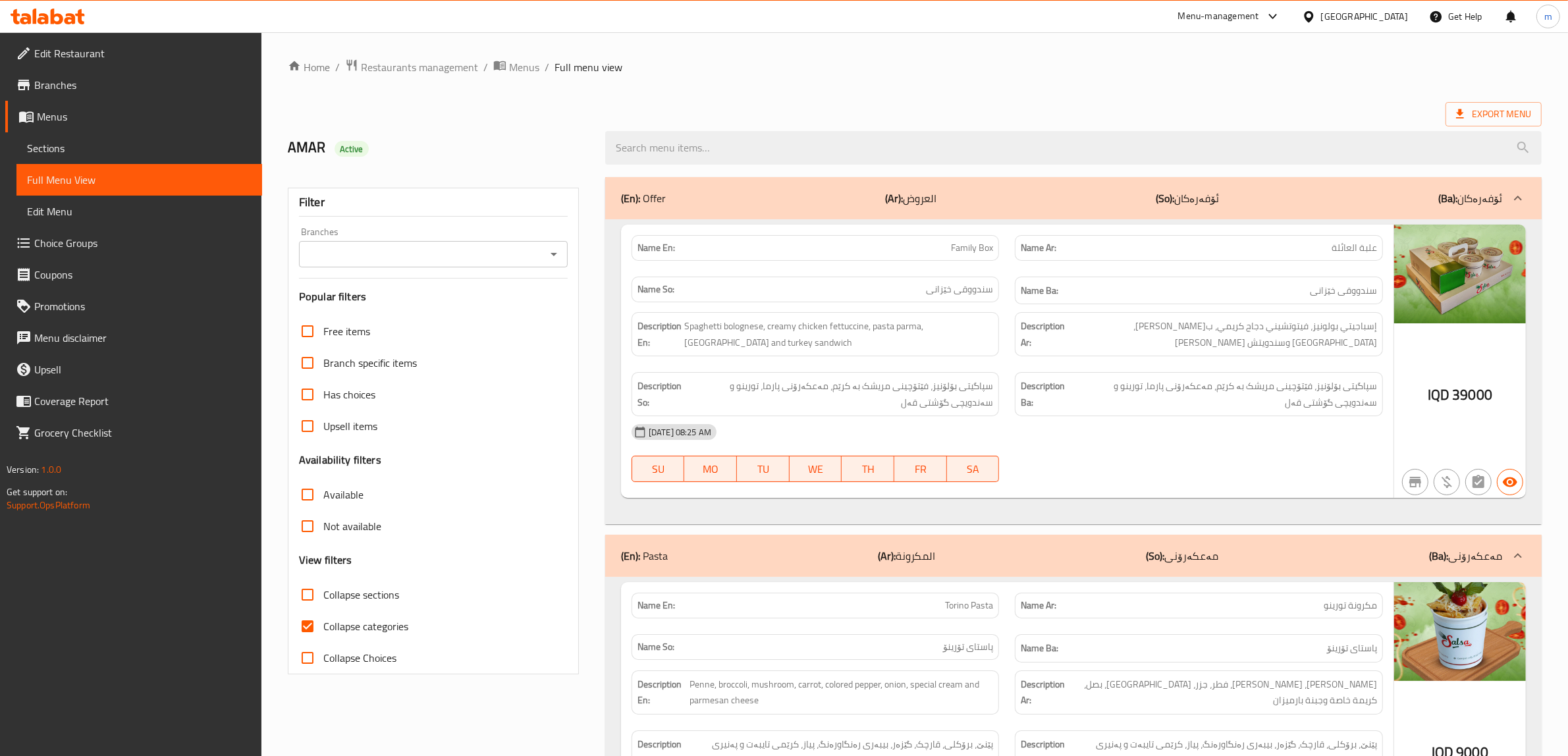
click at [311, 626] on input "Collapse categories" at bounding box center [308, 626] width 32 height 32
checkbox input "false"
click at [548, 254] on icon "Open" at bounding box center [554, 254] width 16 height 16
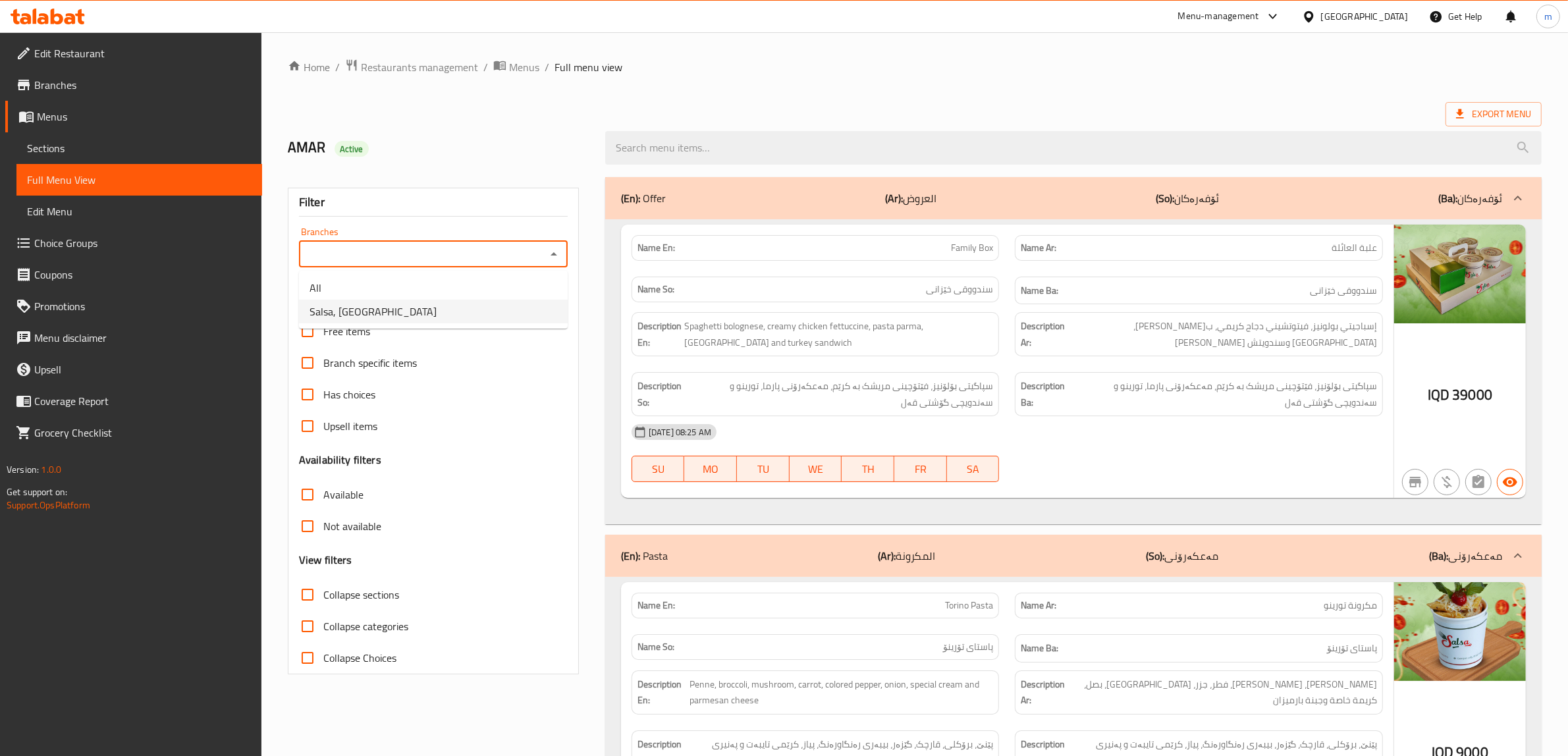
click at [428, 310] on li "Salsa, Ganjan City" at bounding box center [434, 311] width 269 height 24
type input "Salsa, Ganjan City"
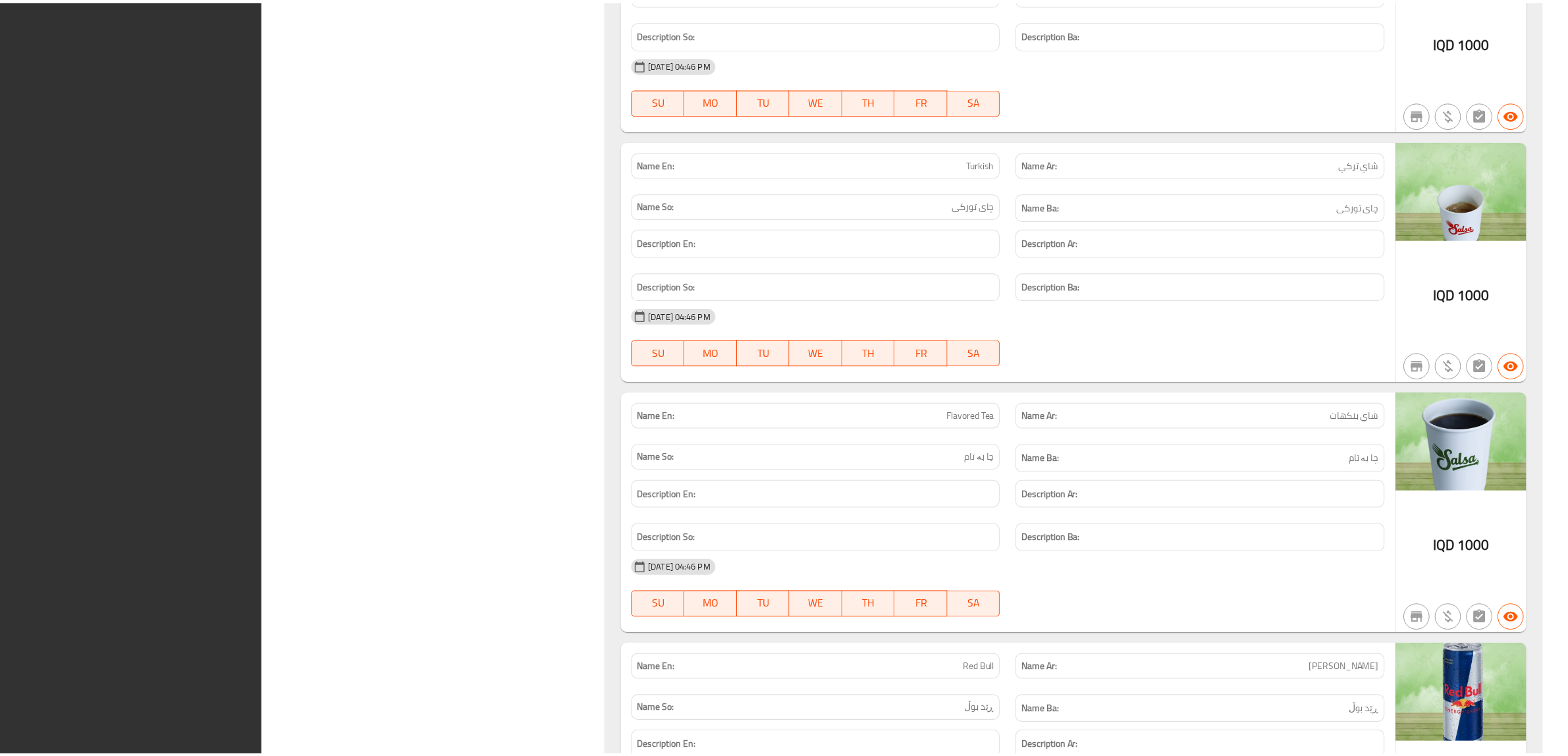
scroll to position [63335, 0]
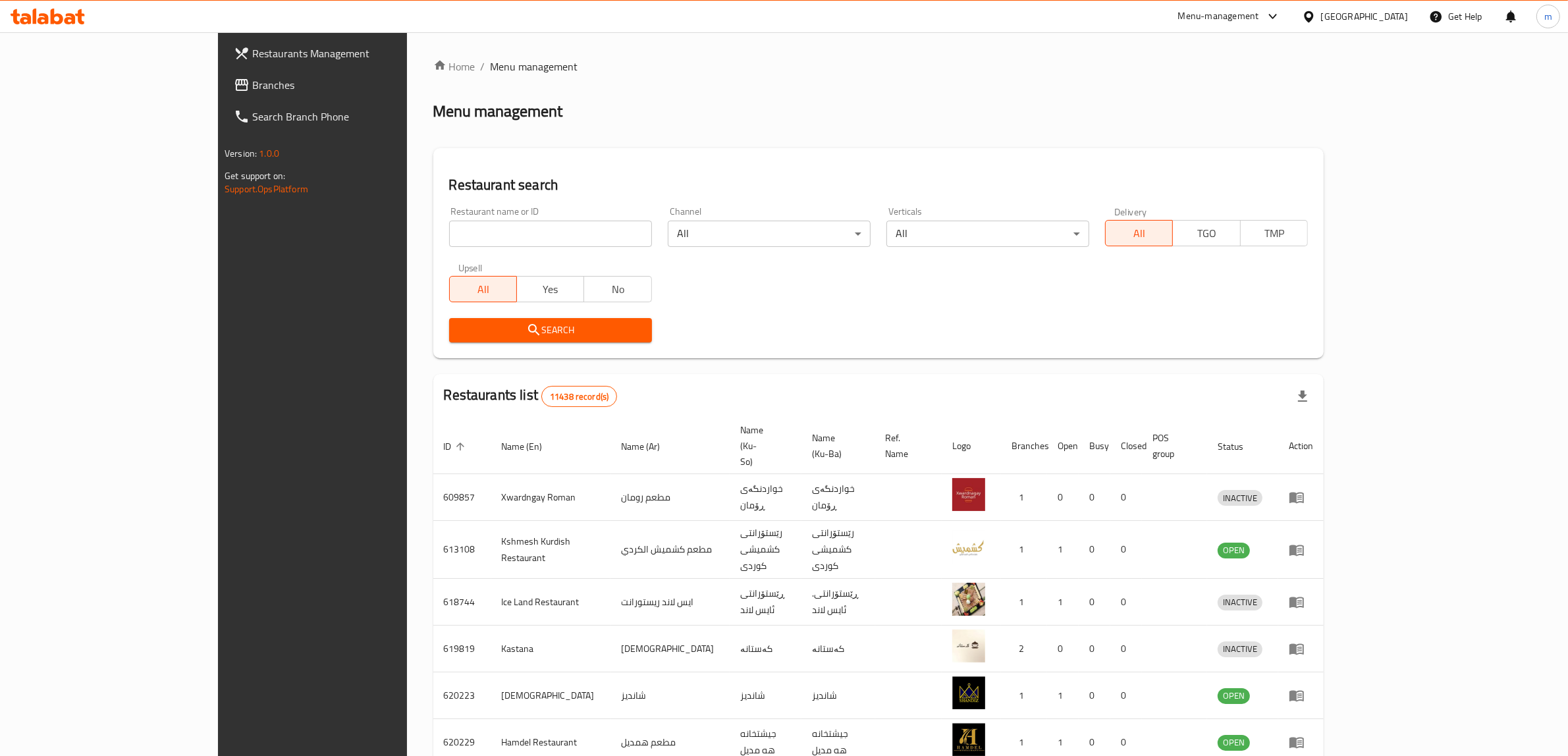
click at [252, 87] on span "Branches" at bounding box center [361, 84] width 217 height 16
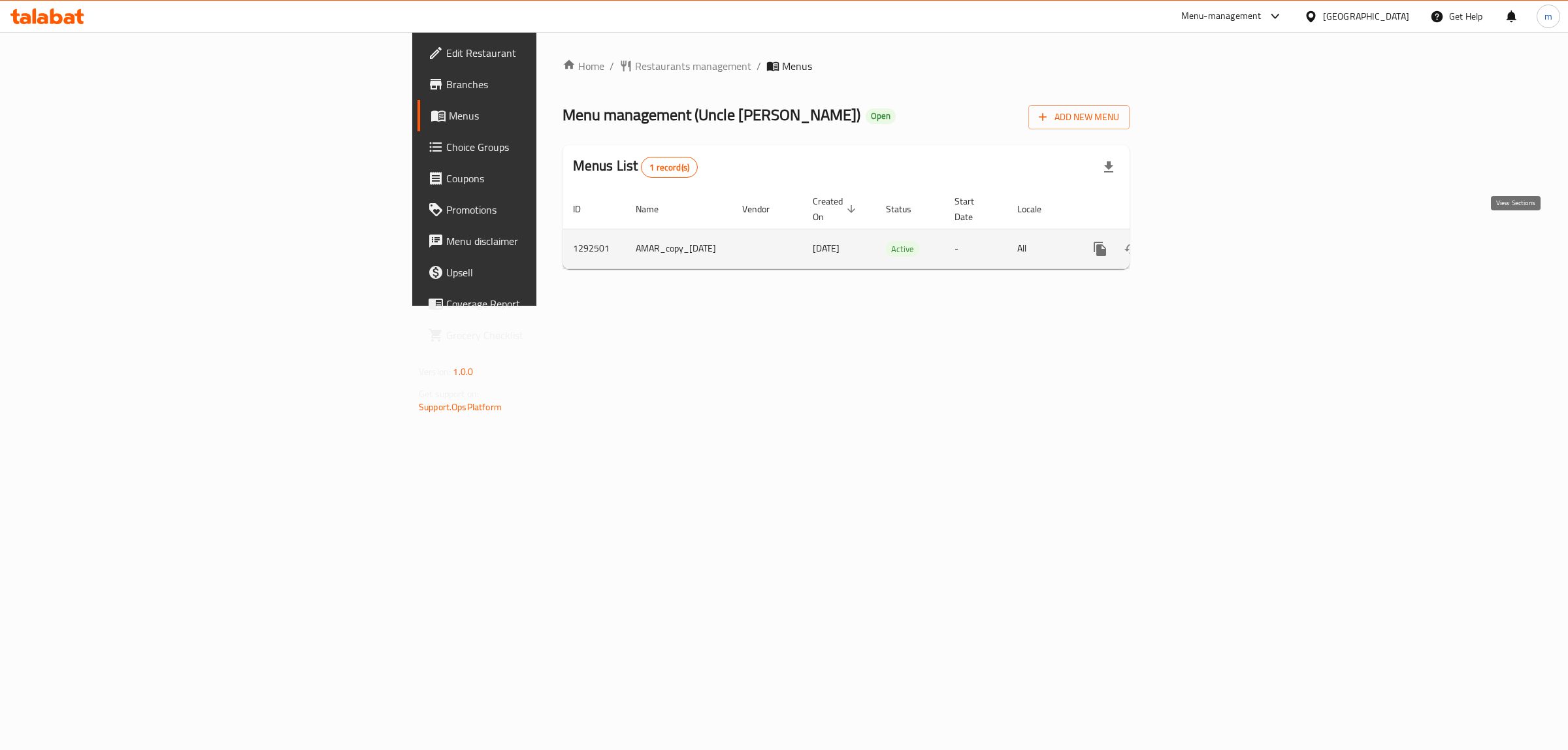
click at [1210, 244] on link "enhanced table" at bounding box center [1194, 249] width 32 height 32
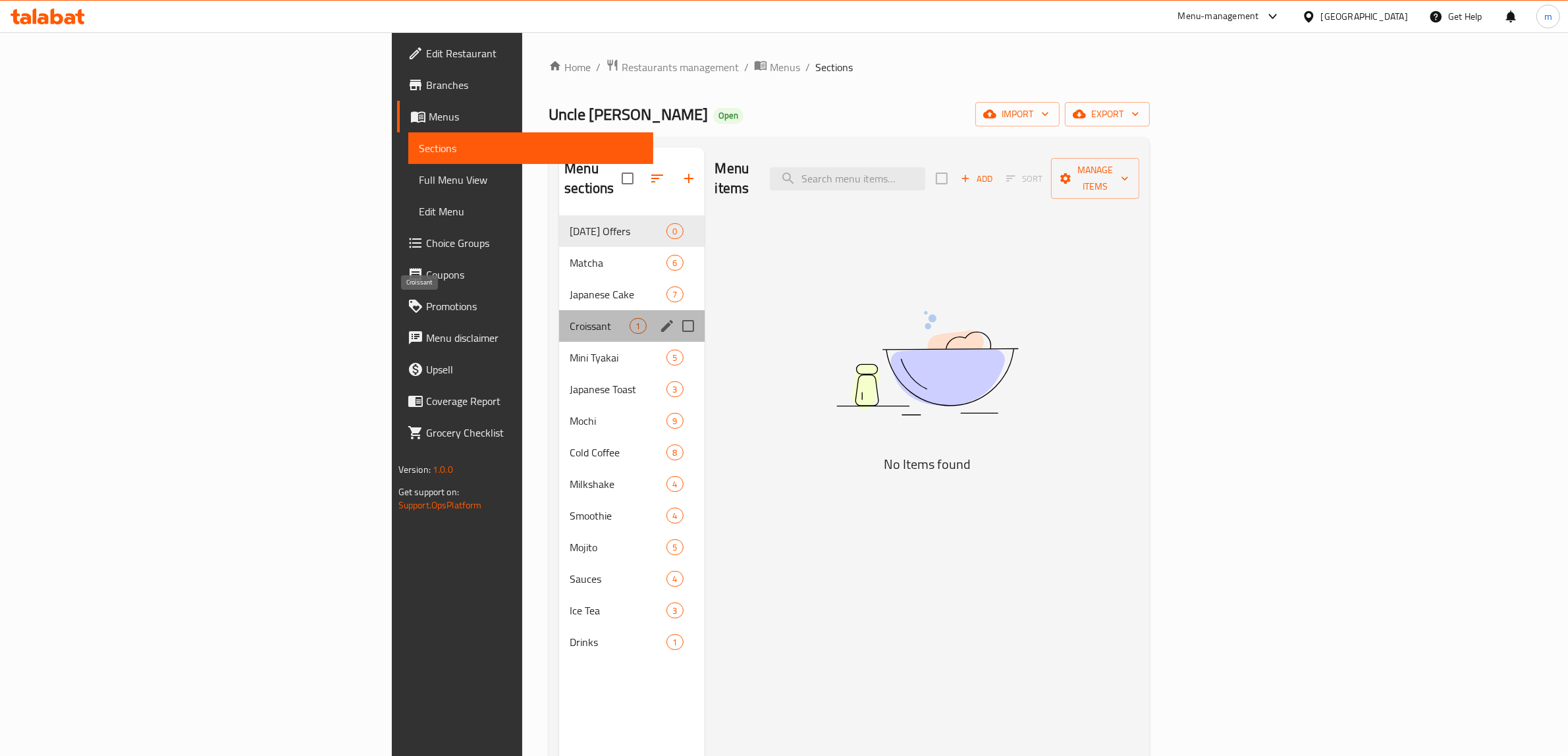
click at [569, 318] on span "Croissant" at bounding box center [599, 326] width 60 height 16
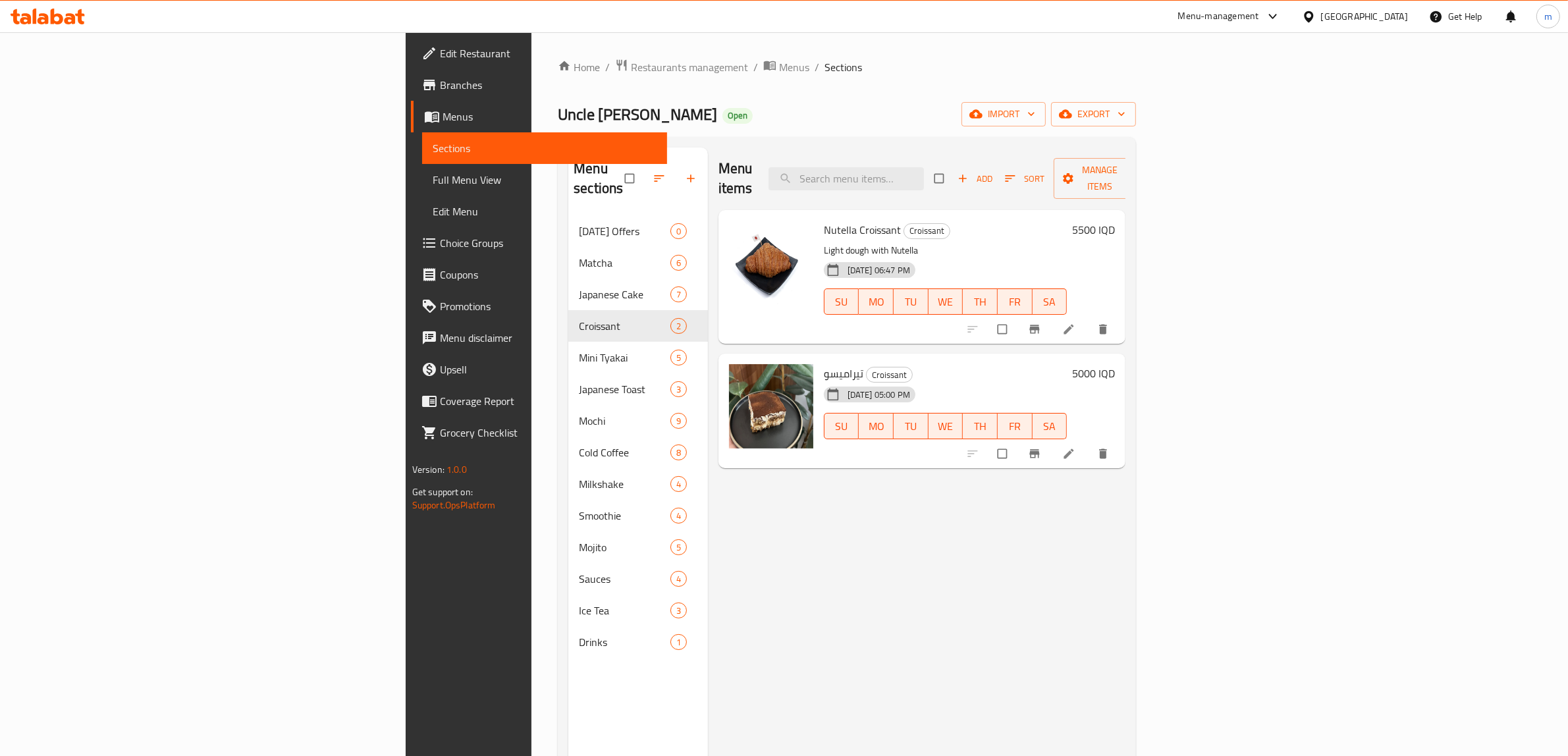
click at [1075, 447] on icon at bounding box center [1068, 453] width 13 height 13
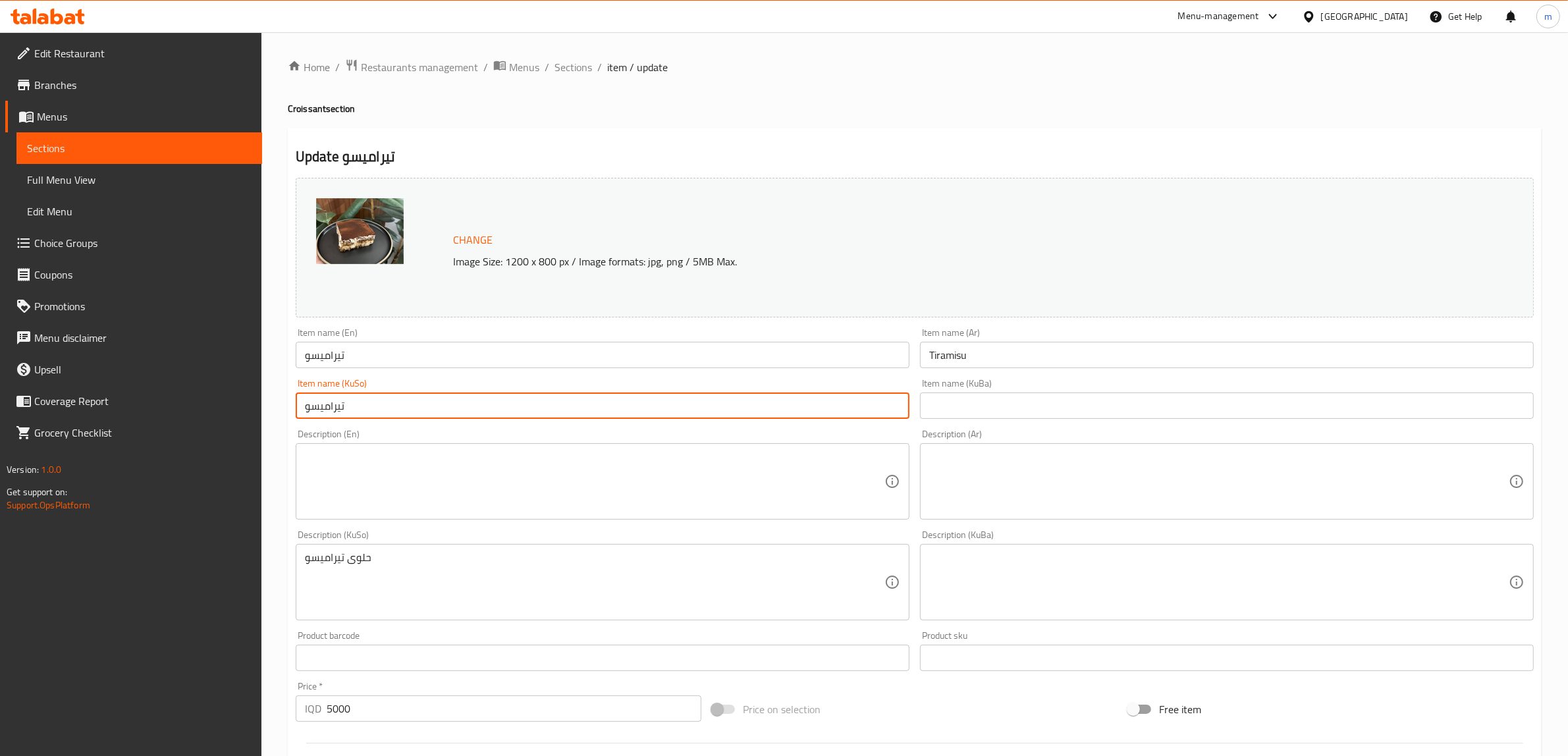
click at [441, 398] on input "تيراميسو" at bounding box center [602, 405] width 614 height 27
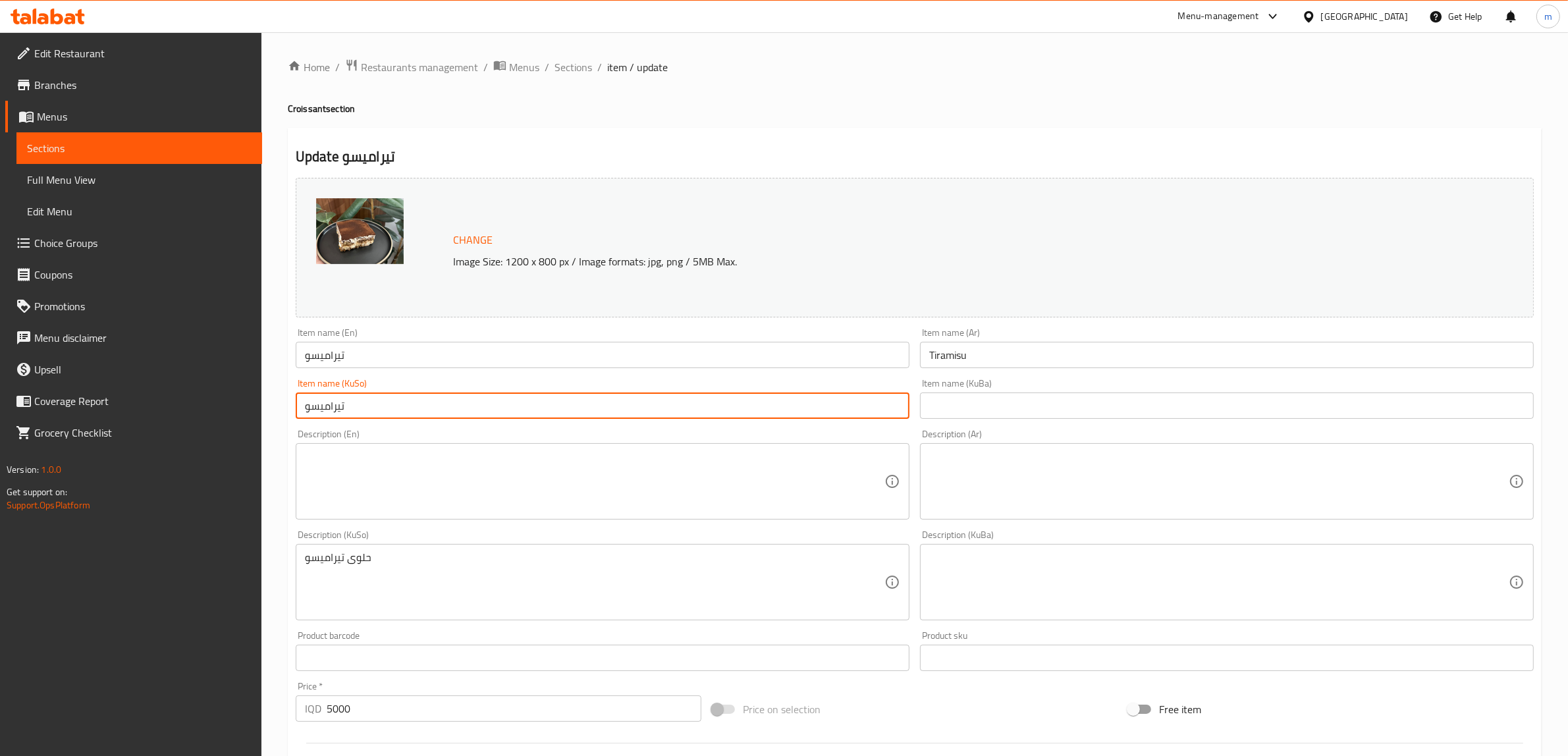
click at [441, 398] on input "تيراميسو" at bounding box center [602, 405] width 614 height 27
paste input "رامیسیو"
type input "ترامیسیو"
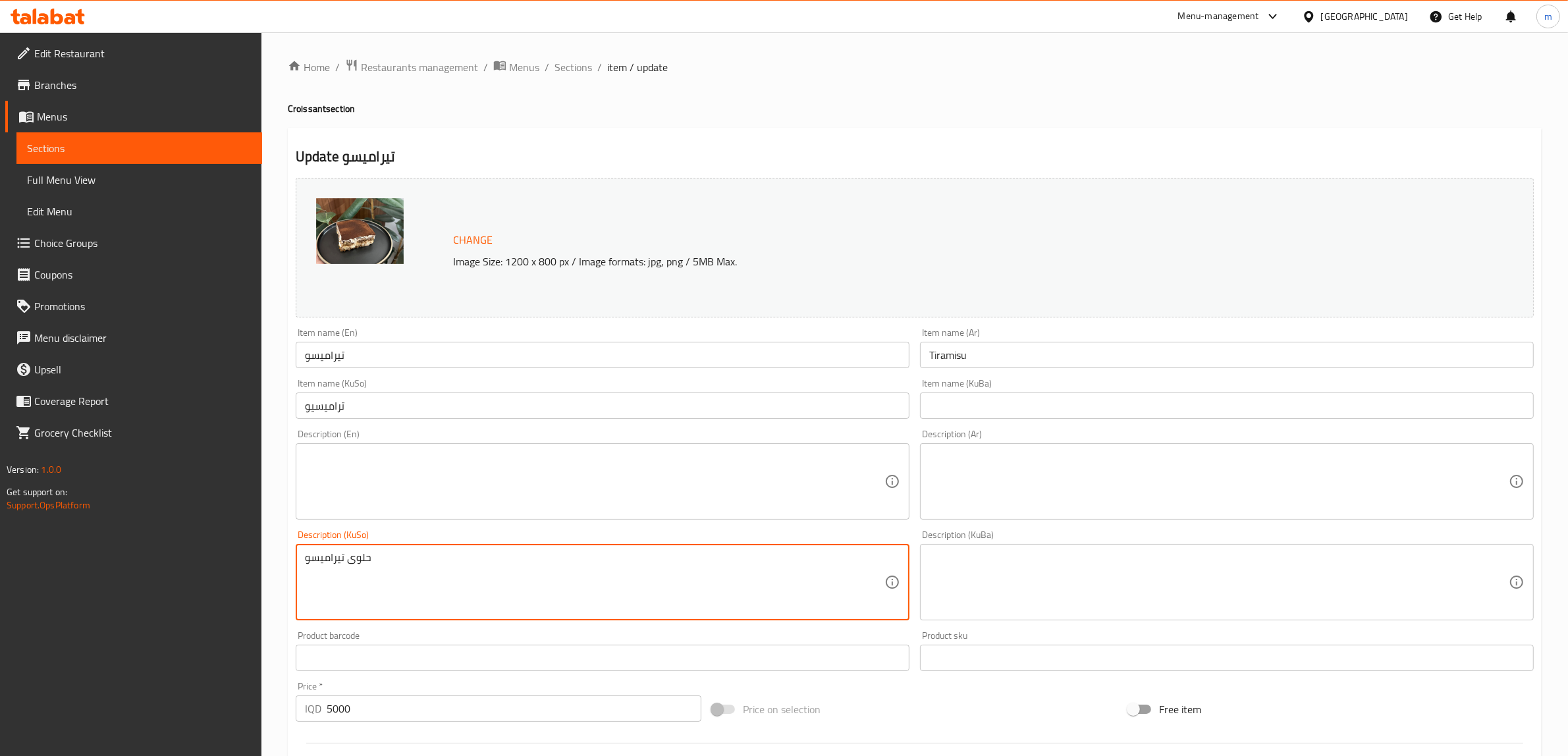
click at [374, 564] on textarea "حلوى تيراميسو" at bounding box center [595, 582] width 579 height 62
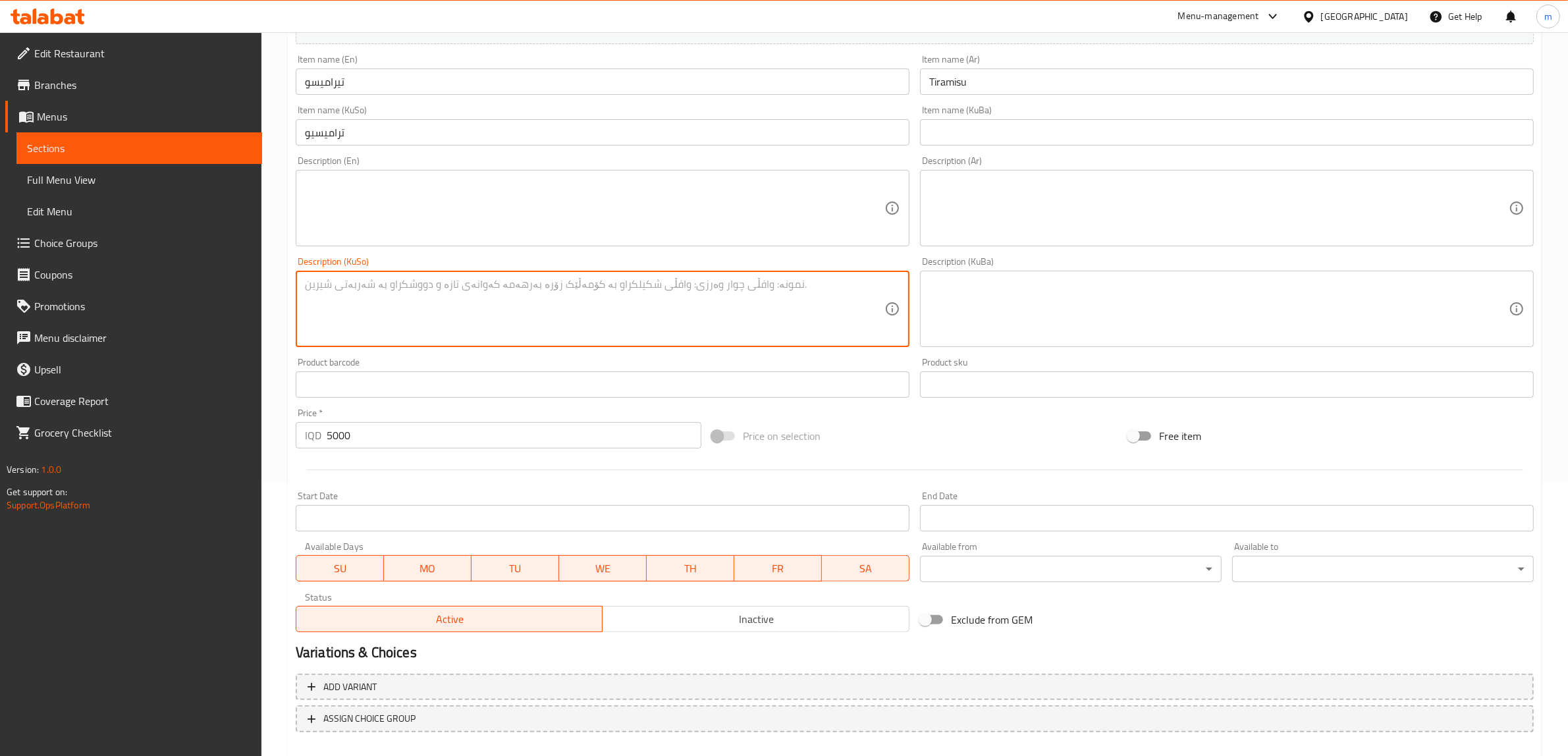
scroll to position [274, 0]
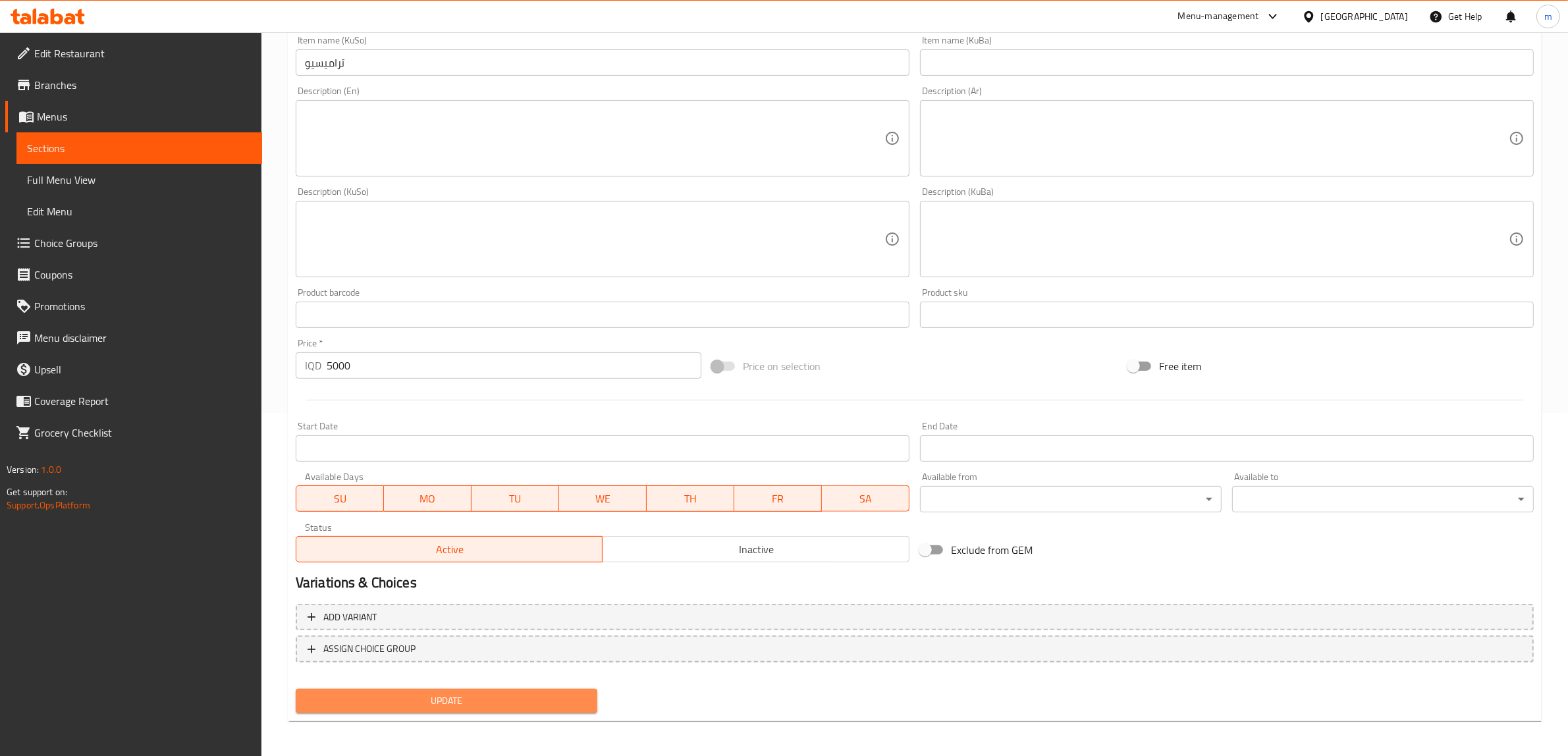
click at [465, 698] on span "Update" at bounding box center [446, 701] width 281 height 17
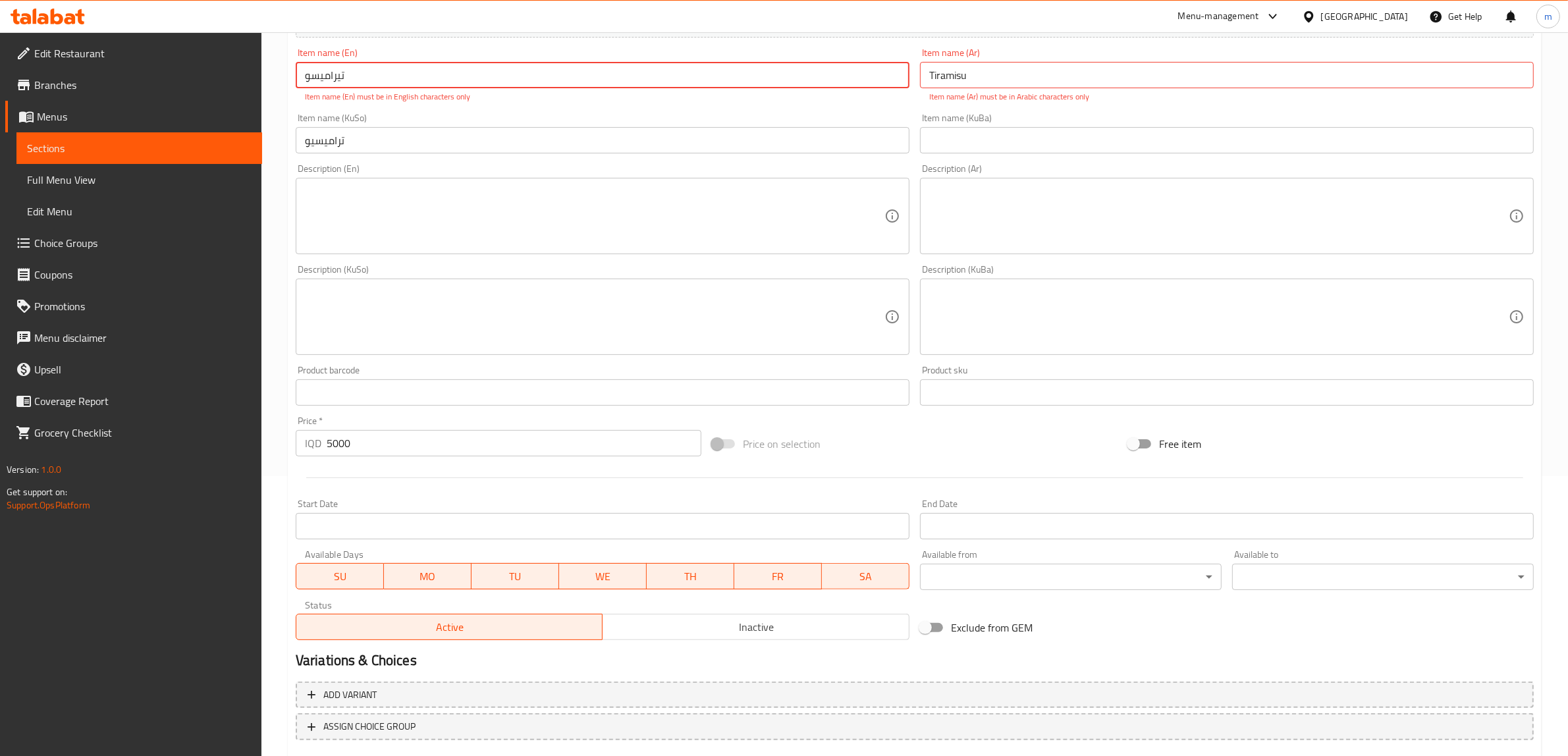
scroll to position [83, 0]
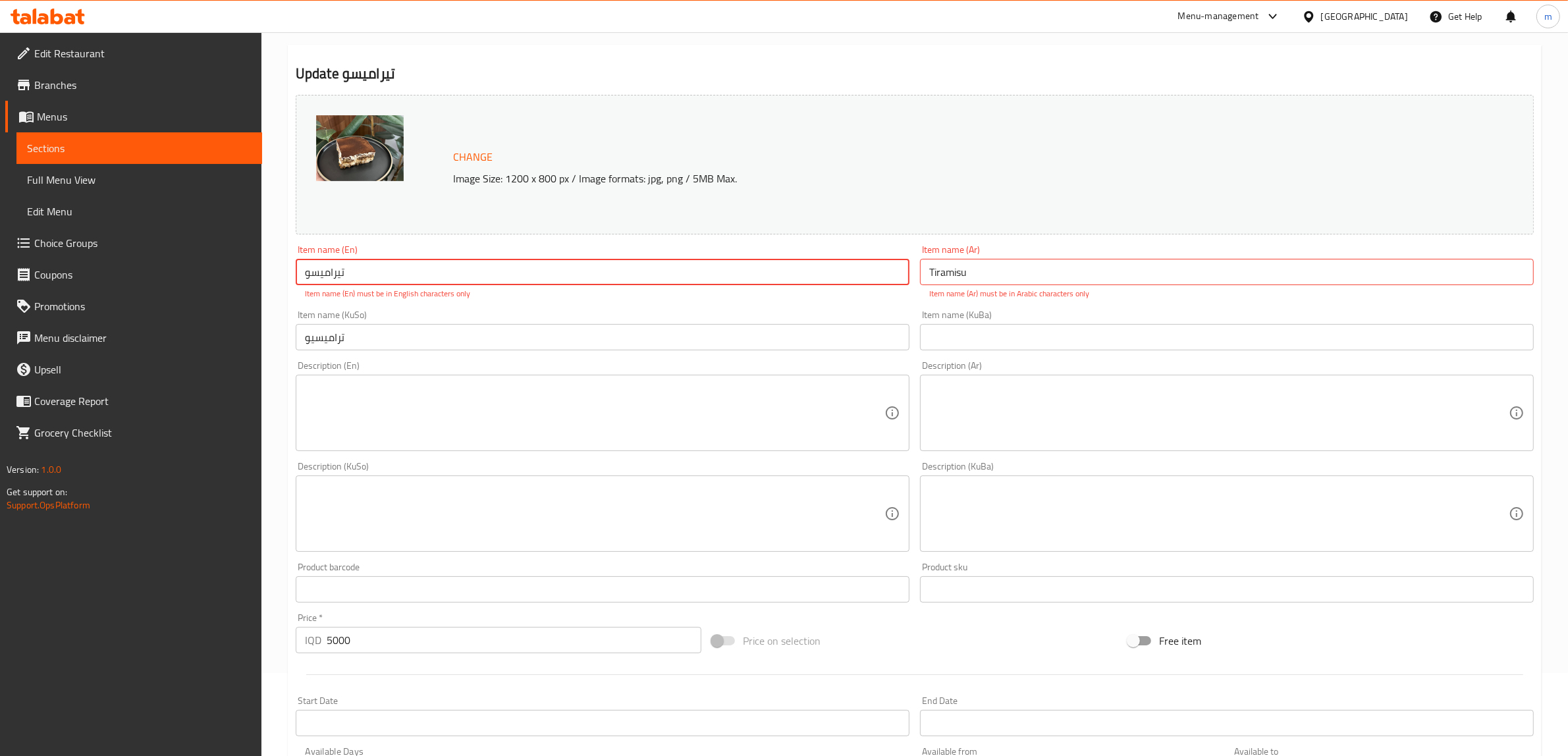
click at [357, 276] on input "تيراميسو" at bounding box center [602, 272] width 614 height 27
paste input "Tiramisu"
type input "Tiramisu"
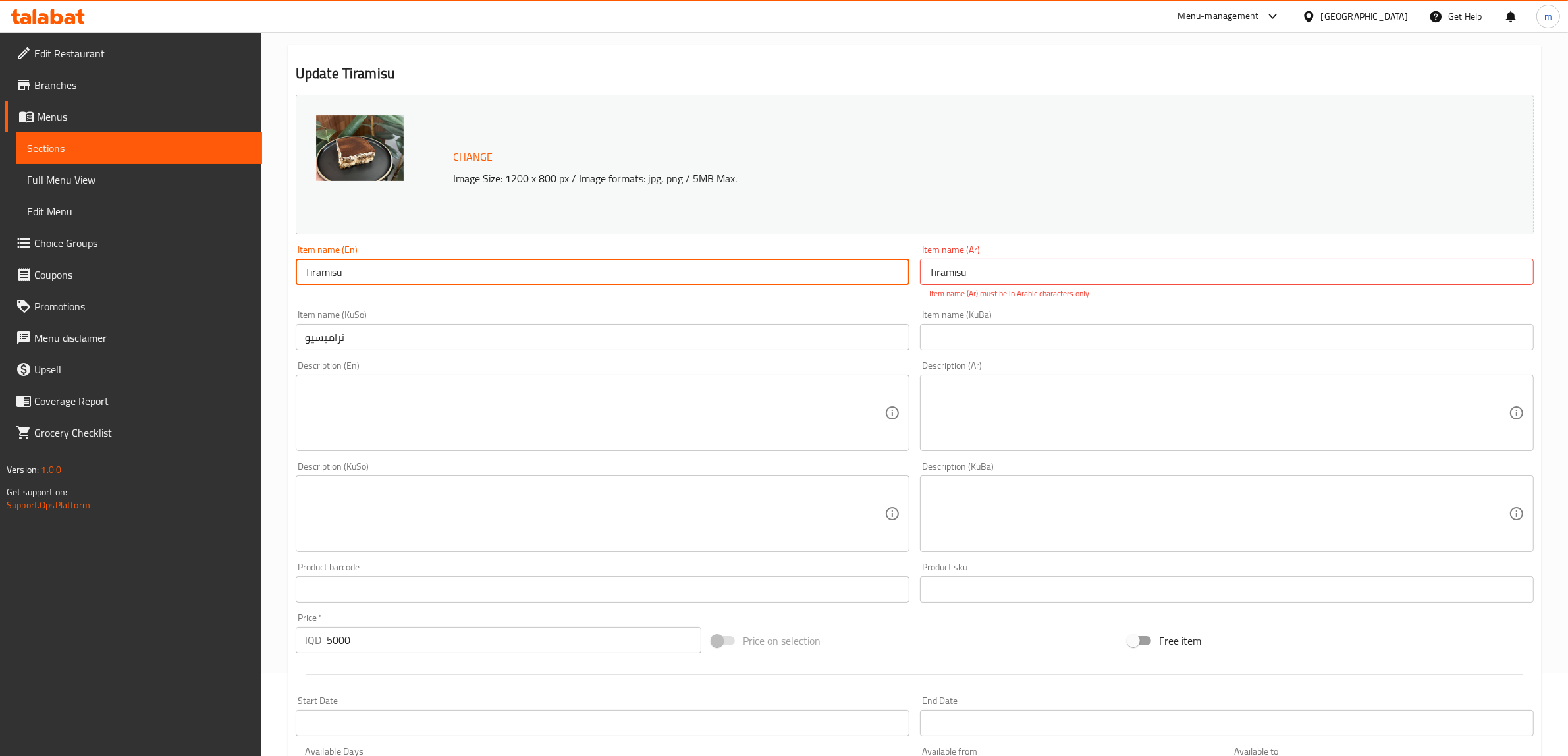
click at [986, 276] on input "Tiramisu" at bounding box center [1227, 272] width 614 height 27
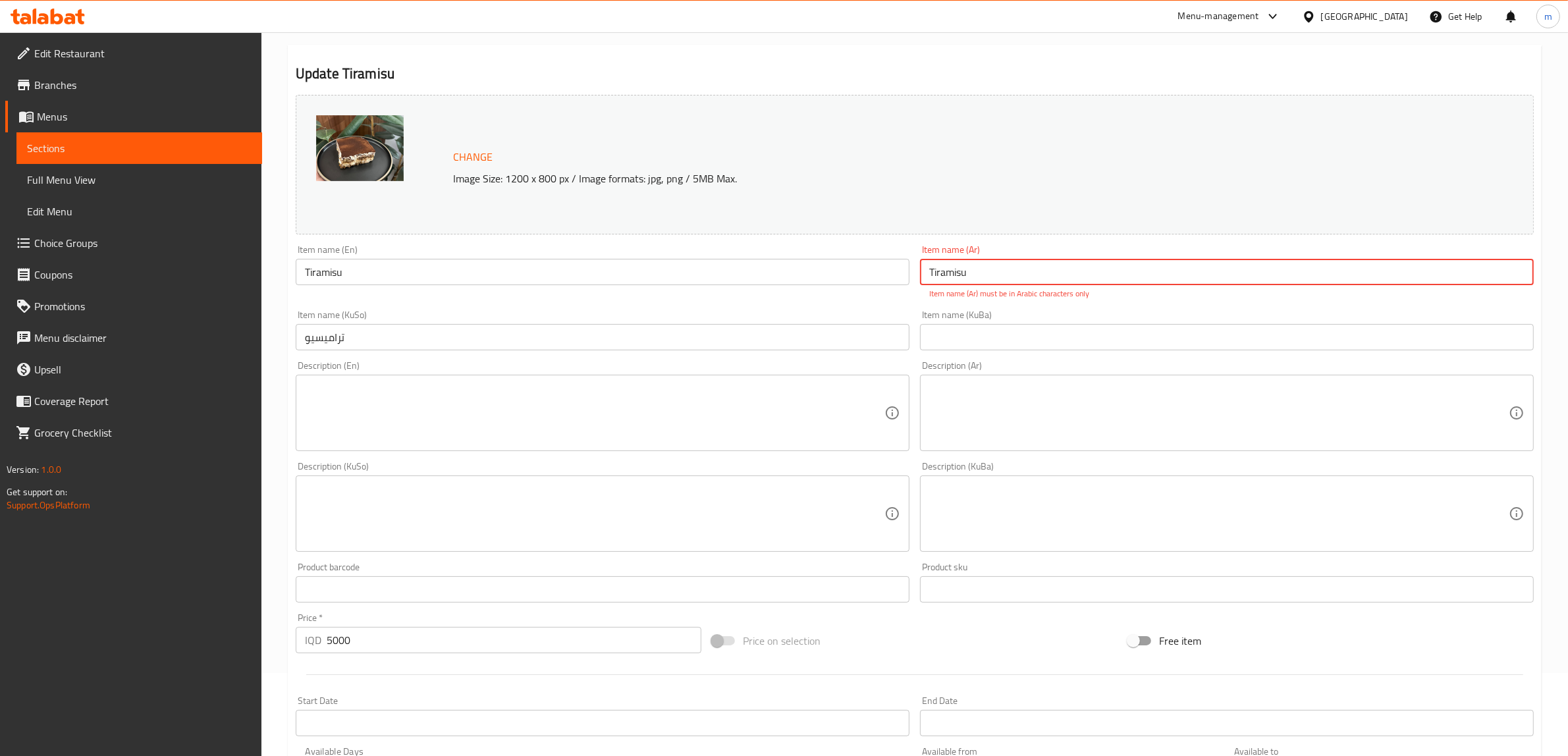
click at [986, 276] on input "Tiramisu" at bounding box center [1227, 272] width 614 height 27
paste input "تيراميسو"
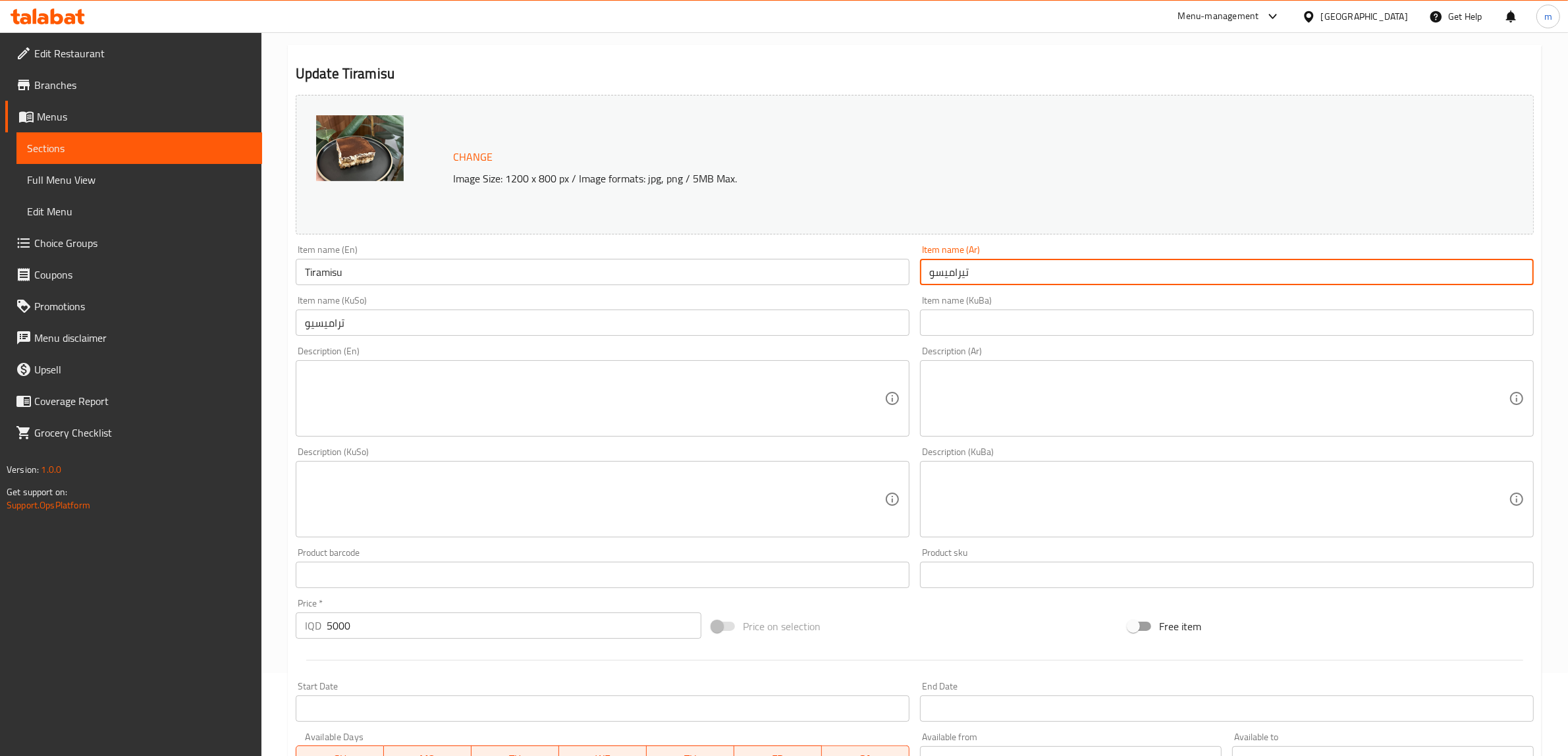
type input "تيراميسو"
click at [496, 390] on textarea at bounding box center [595, 398] width 579 height 62
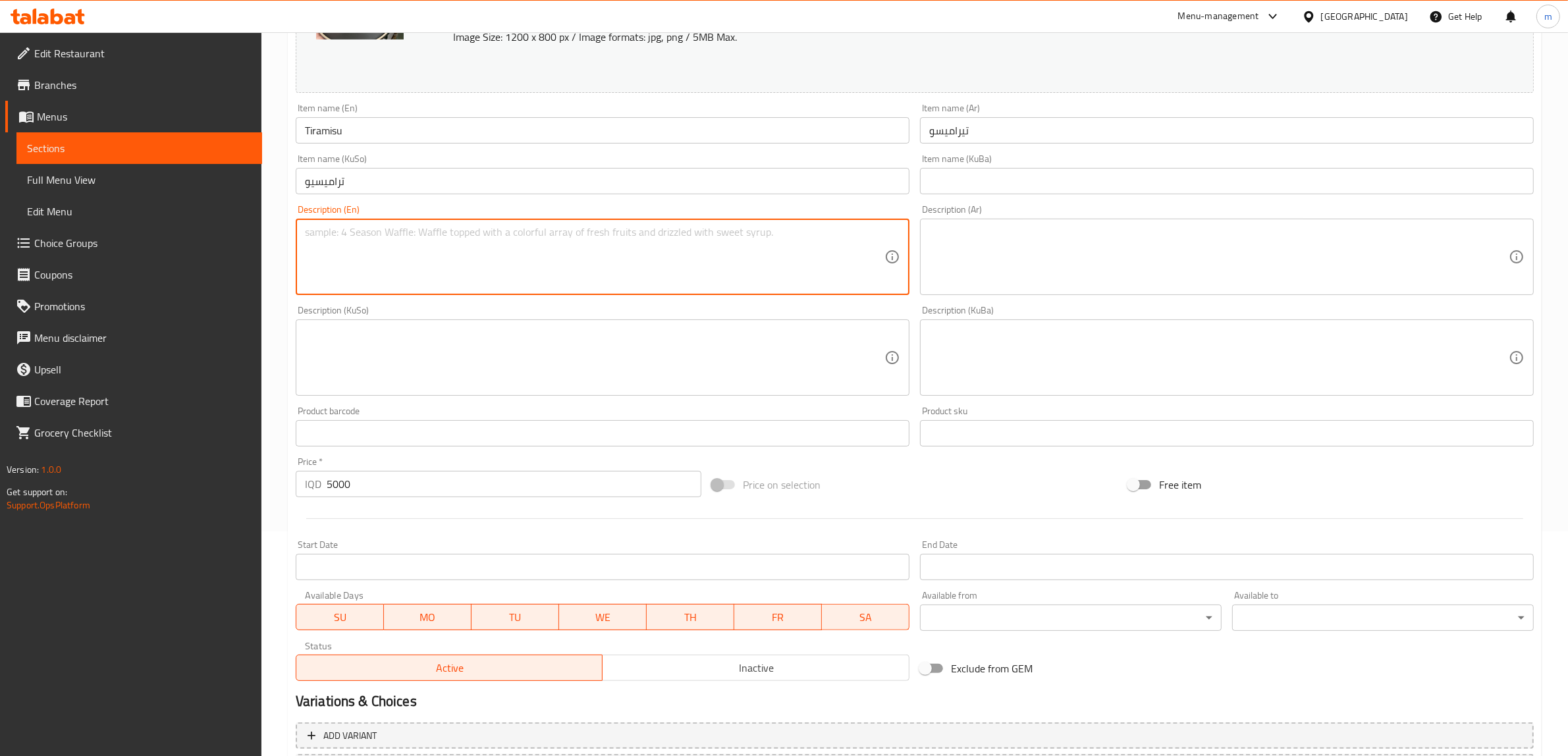
scroll to position [343, 0]
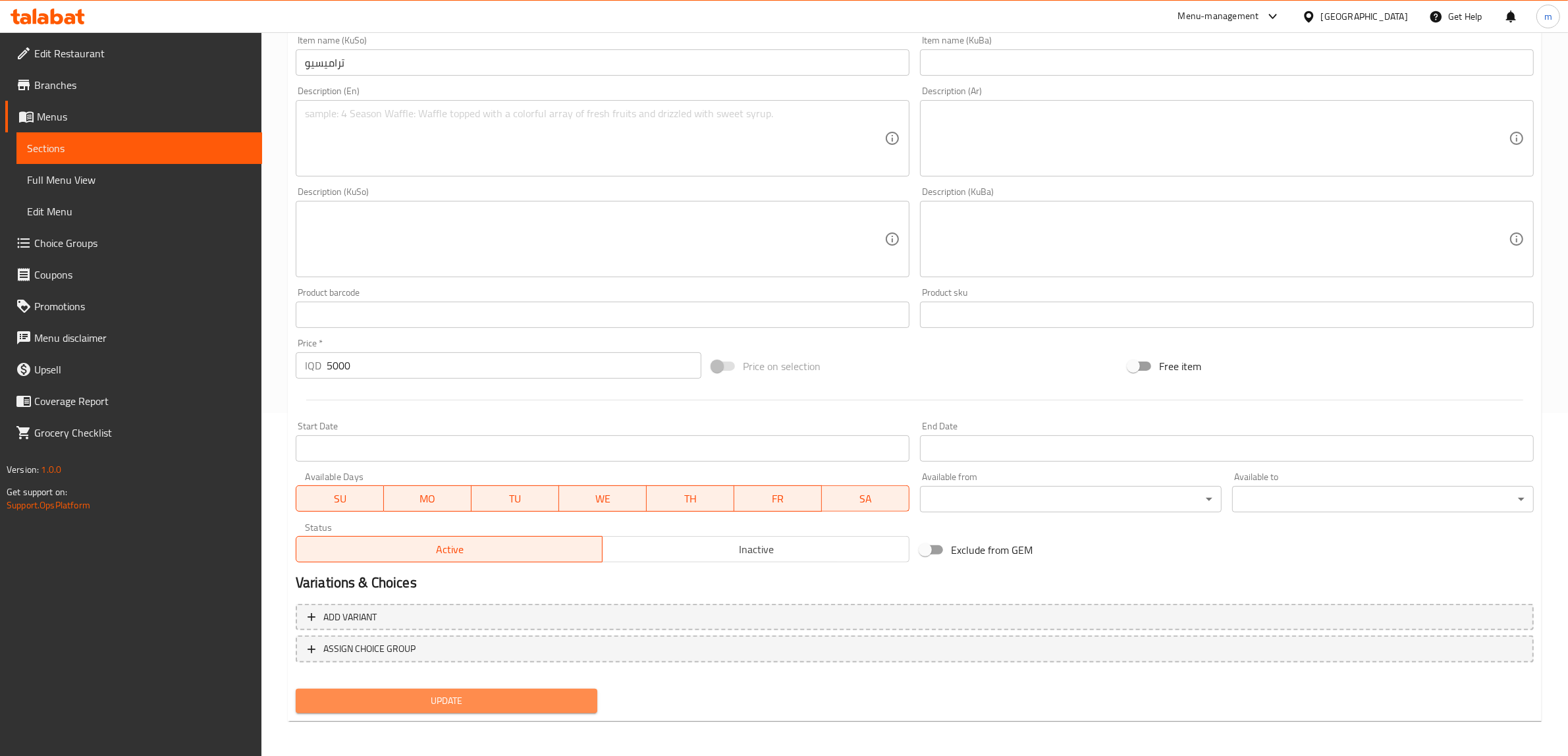
click at [469, 696] on span "Update" at bounding box center [446, 701] width 281 height 17
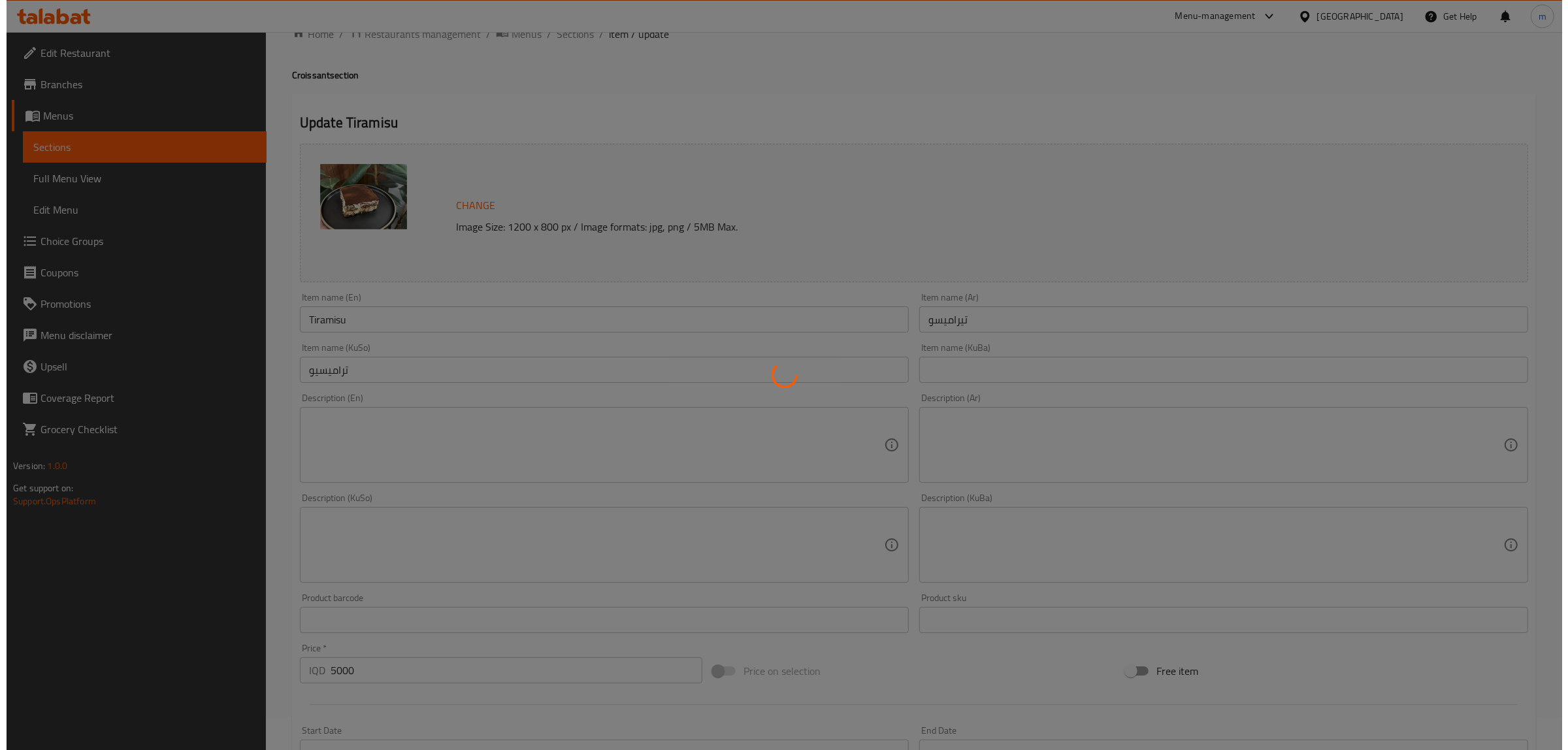
scroll to position [0, 0]
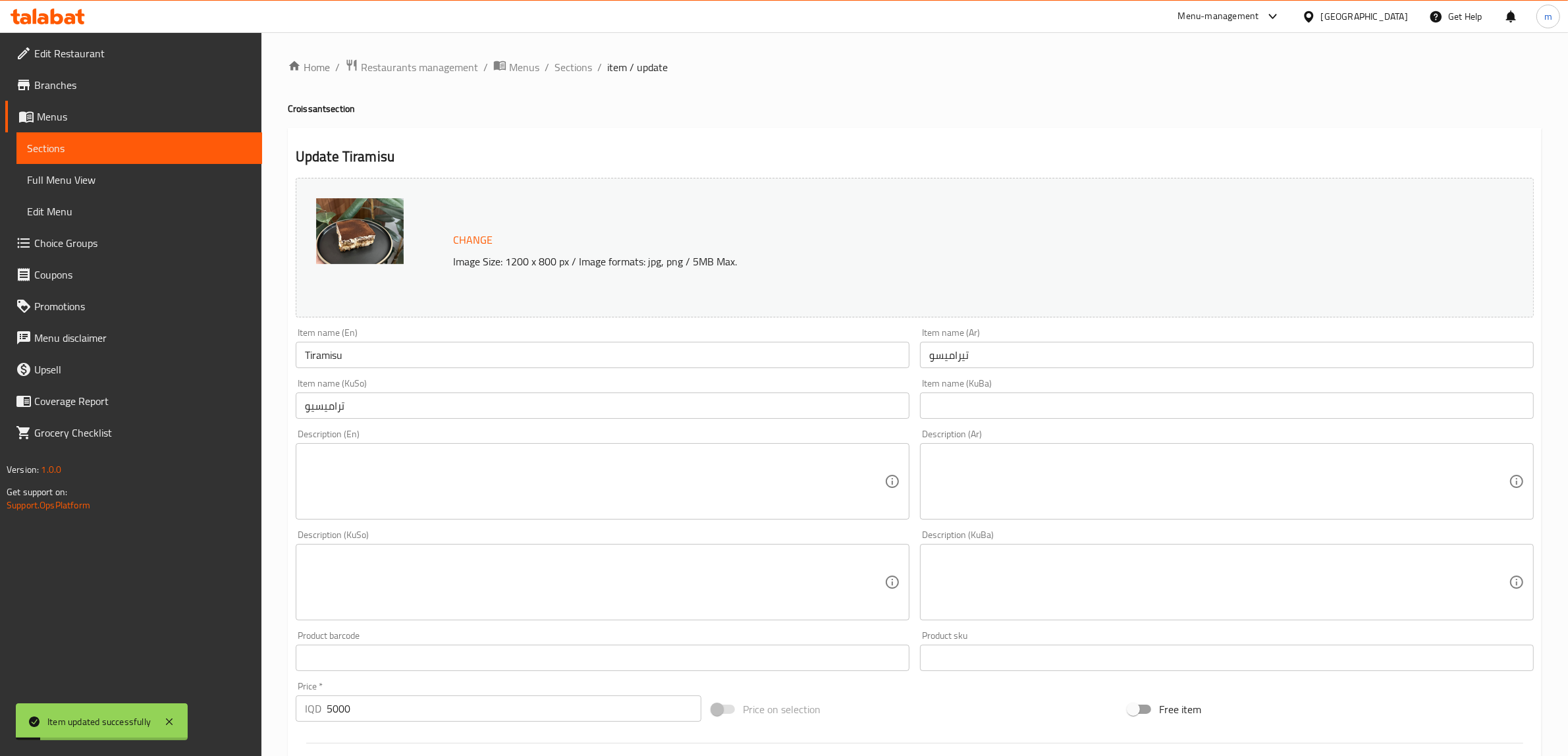
click at [109, 176] on span "Full Menu View" at bounding box center [140, 179] width 225 height 16
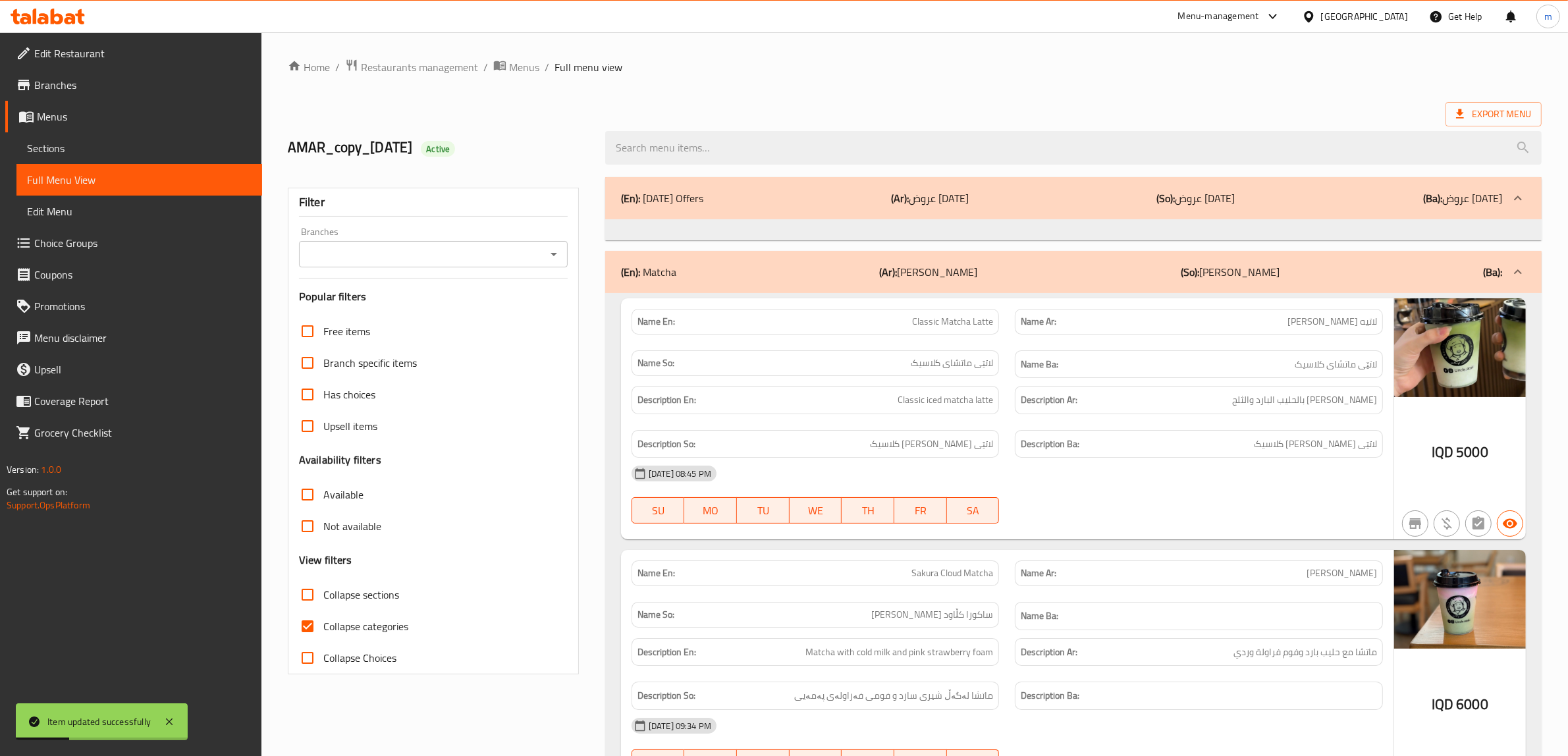
click at [549, 256] on icon "Open" at bounding box center [554, 254] width 16 height 16
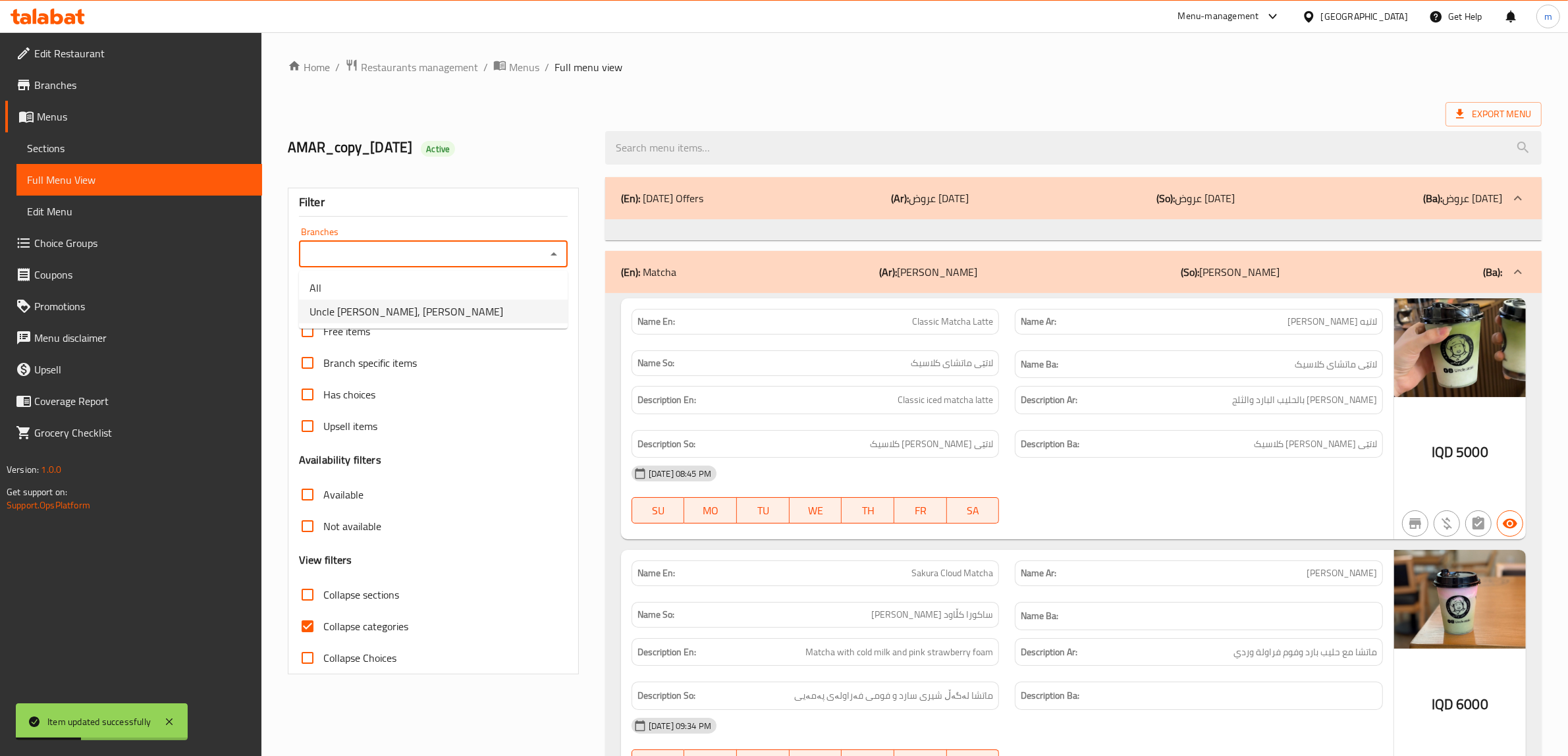
click at [384, 320] on span "Uncle [PERSON_NAME], [PERSON_NAME]" at bounding box center [406, 311] width 194 height 16
type input "Uncle [PERSON_NAME], [PERSON_NAME]"
click at [306, 628] on input "Collapse categories" at bounding box center [308, 626] width 32 height 32
checkbox input "false"
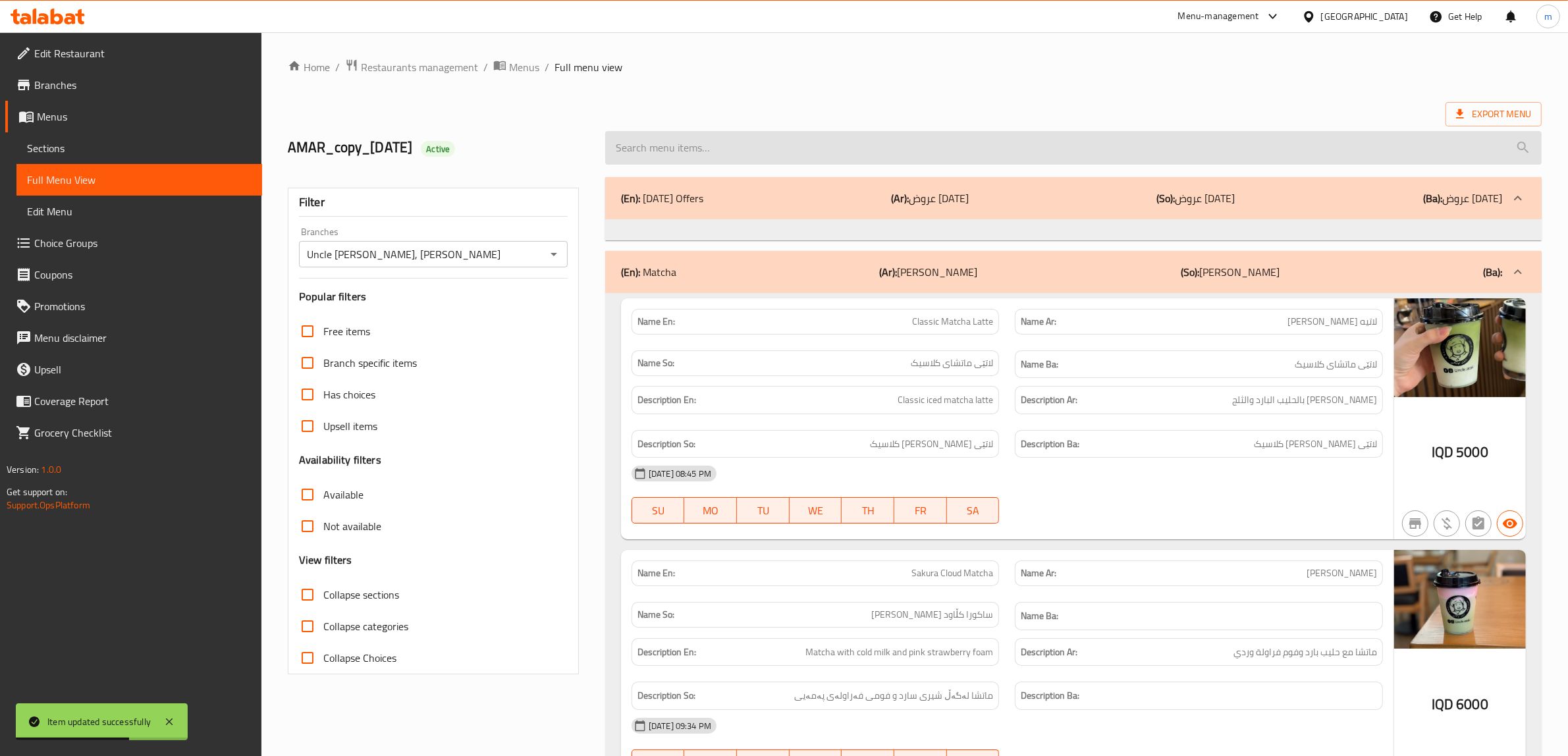
click at [719, 141] on input "search" at bounding box center [1073, 148] width 936 height 33
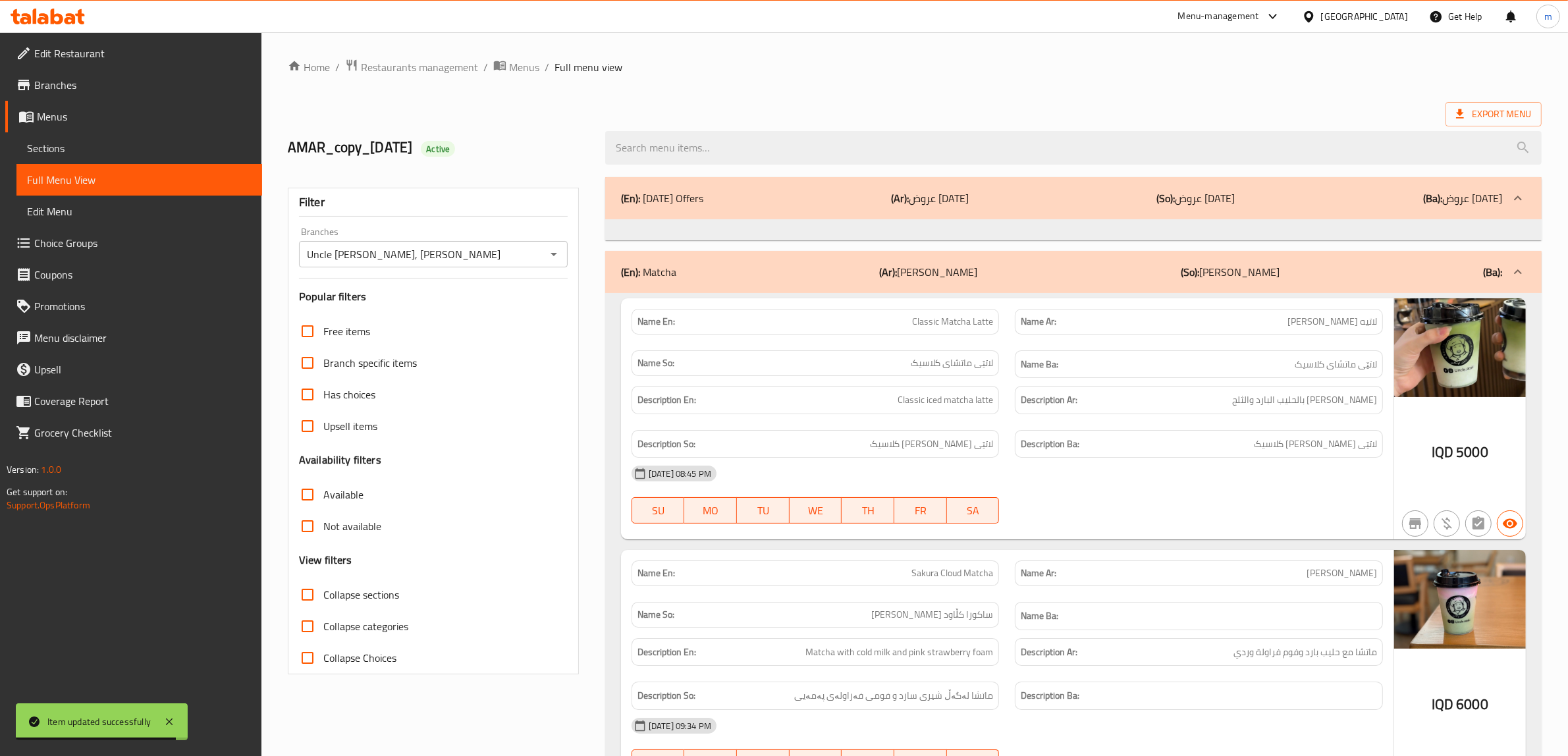
paste input "Tiramisu"
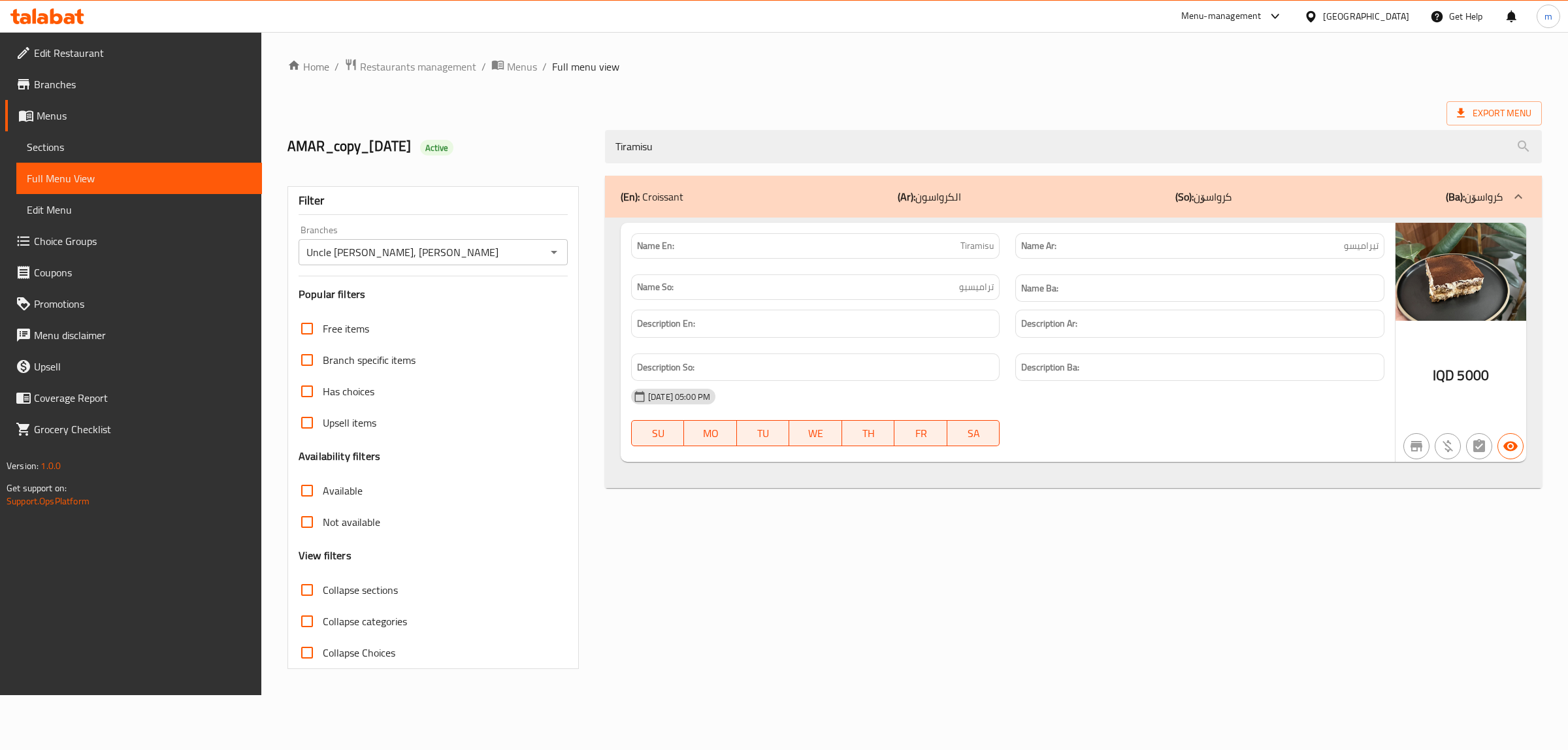
type input "Tiramisu"
